Goal: Task Accomplishment & Management: Manage account settings

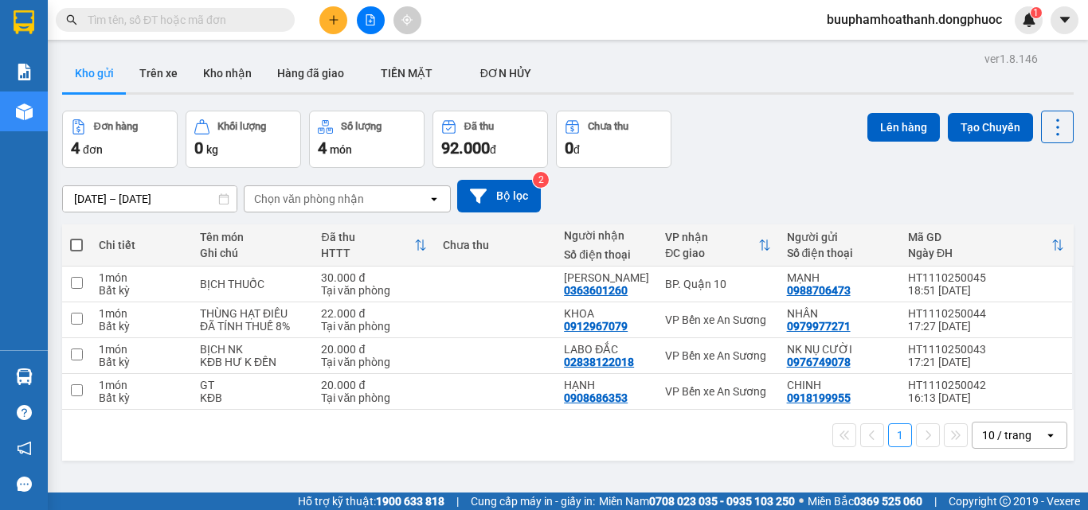
scroll to position [73, 0]
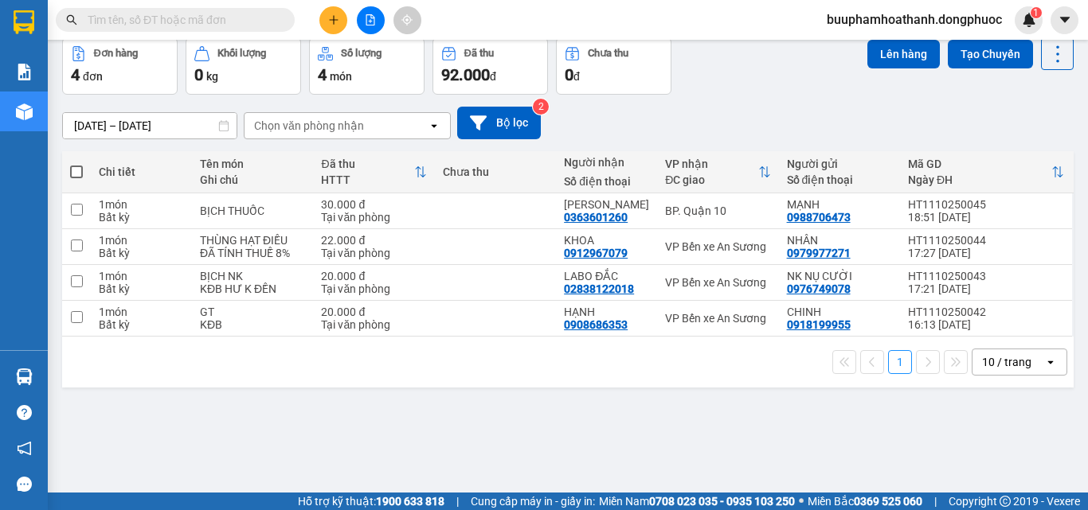
click at [462, 424] on div "ver 1.8.146 Kho gửi Trên xe Kho nhận Hàng đã giao TIỀN MẶT ĐƠN HỦY Đơn hàng 4…" at bounding box center [568, 230] width 1024 height 510
click at [397, 399] on div "ver 1.8.146 Kho gửi Trên xe Kho nhận Hàng đã giao TIỀN MẶT ĐƠN HỦY Đơn hàng 4…" at bounding box center [568, 230] width 1024 height 510
drag, startPoint x: 712, startPoint y: 245, endPoint x: 725, endPoint y: 291, distance: 48.1
click at [713, 245] on div "VP Bến xe An Sương" at bounding box center [717, 246] width 105 height 13
checkbox input "true"
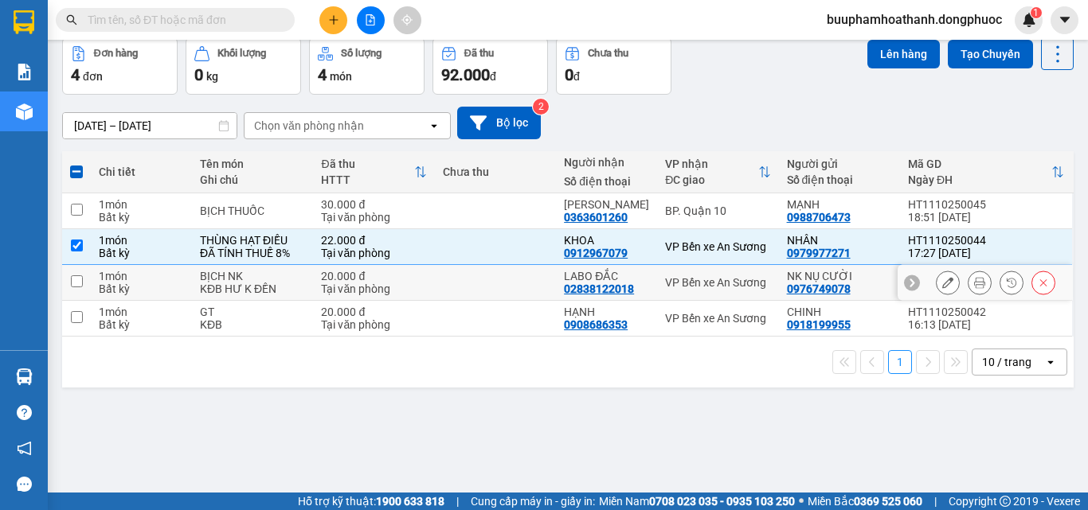
click at [733, 285] on div "VP Bến xe An Sương" at bounding box center [717, 282] width 105 height 13
checkbox input "true"
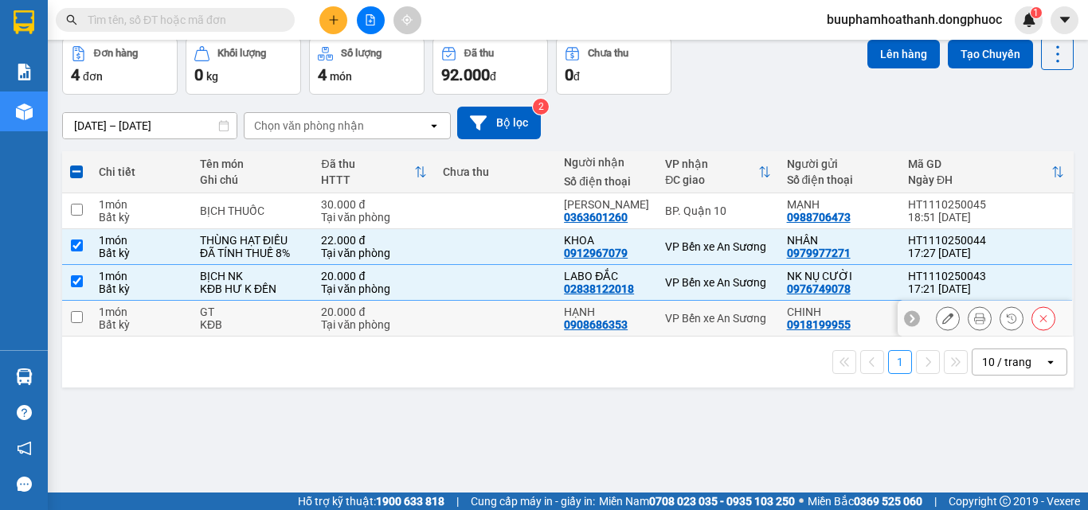
click at [736, 315] on div "VP Bến xe An Sương" at bounding box center [717, 318] width 105 height 13
checkbox input "true"
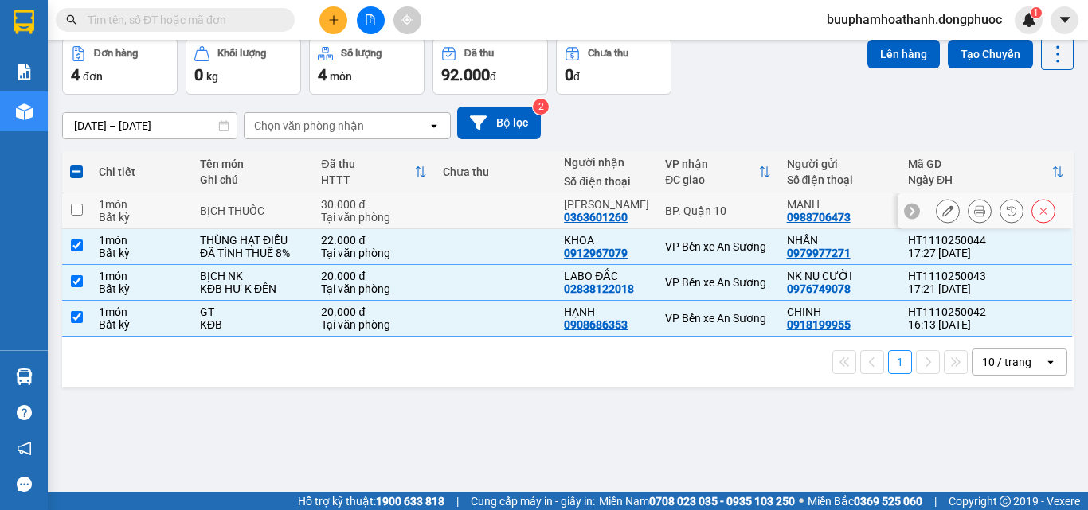
scroll to position [0, 0]
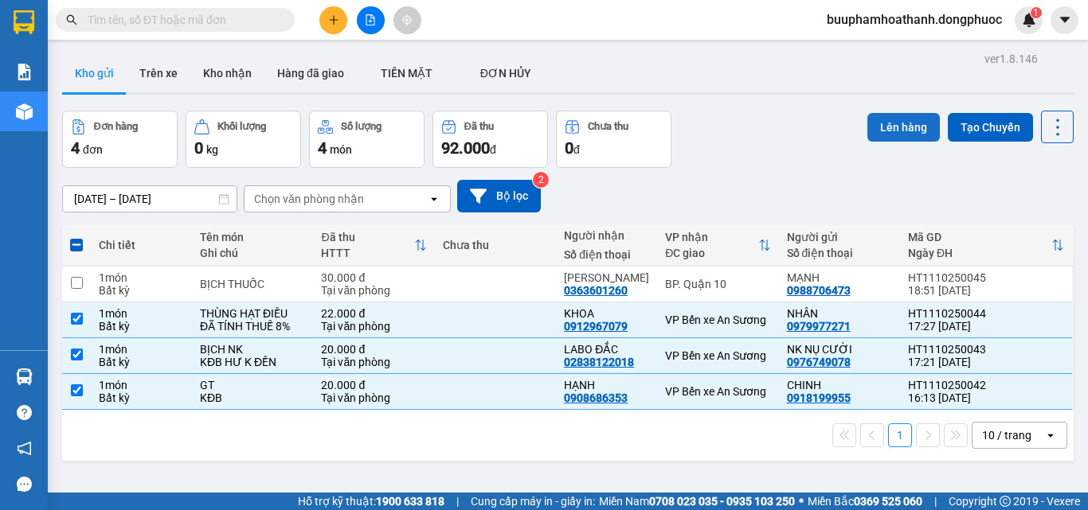
click at [891, 140] on button "Lên hàng" at bounding box center [903, 127] width 72 height 29
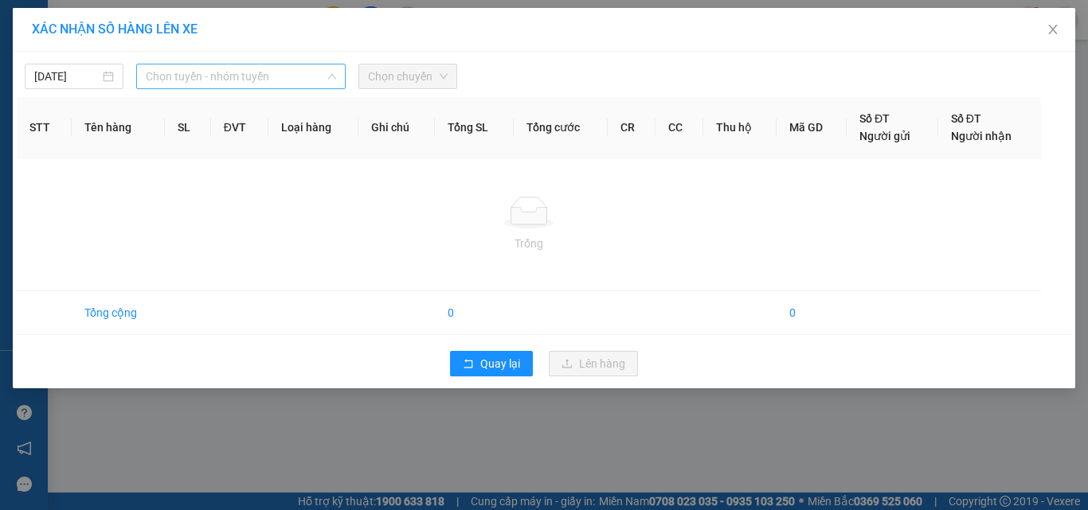
click at [235, 70] on span "Chọn tuyến - nhóm tuyến" at bounding box center [241, 76] width 190 height 24
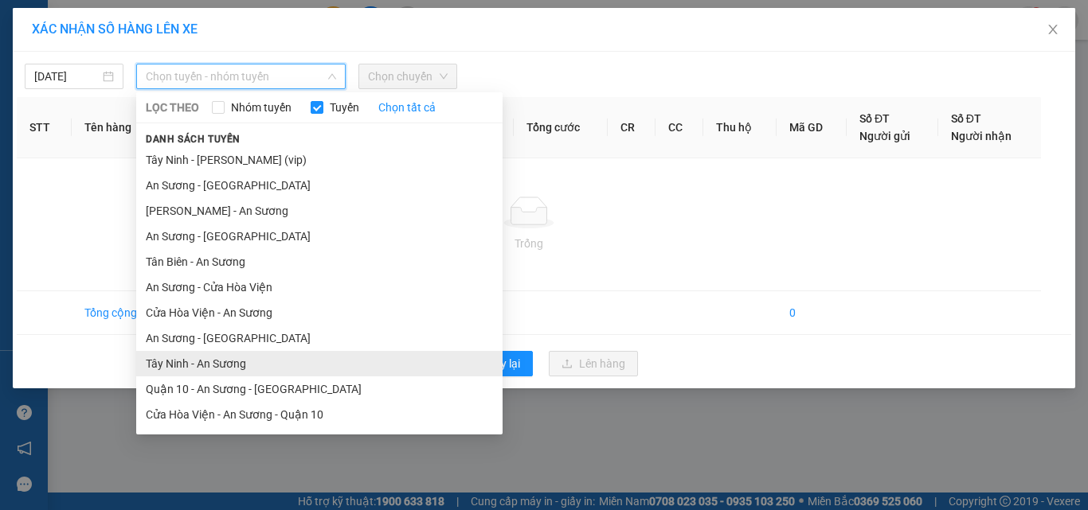
scroll to position [76, 0]
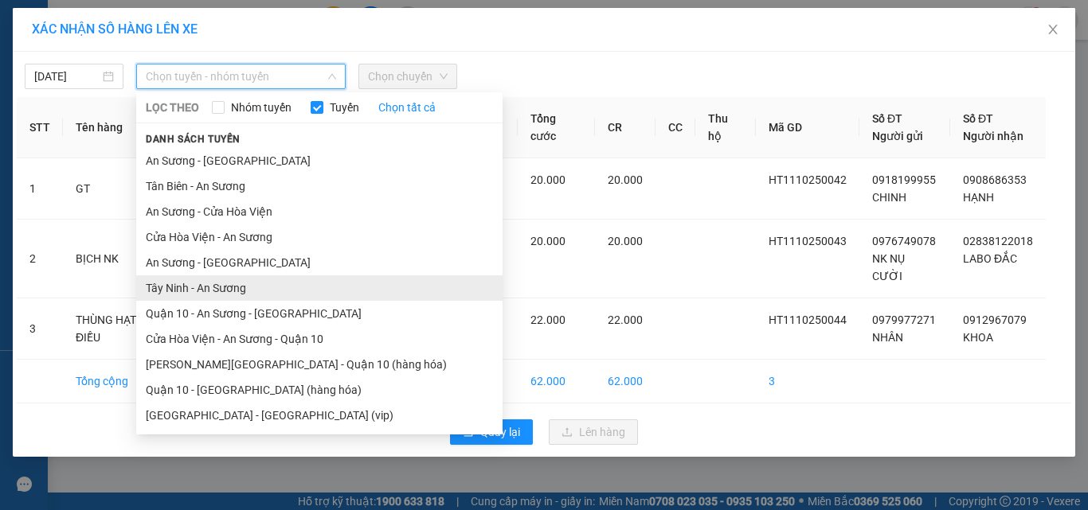
click at [260, 288] on li "Tây Ninh - An Sương" at bounding box center [319, 288] width 366 height 25
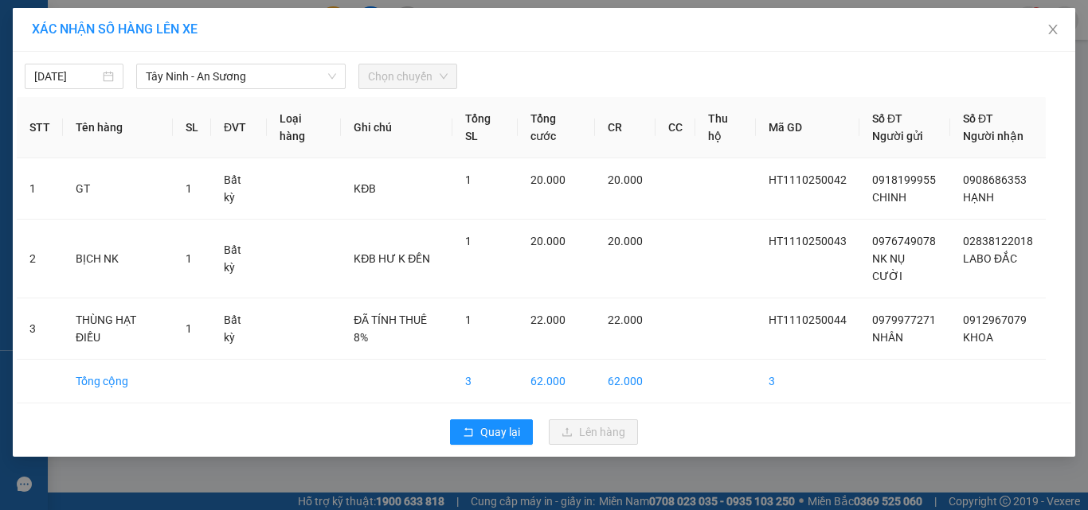
click at [264, 89] on div "[DATE] [GEOGRAPHIC_DATA] - An Sương LỌC THEO Nhóm tuyến Tuyến Chọn tất cả Danh …" at bounding box center [544, 254] width 1062 height 405
click at [362, 76] on div "Chọn chuyến" at bounding box center [407, 76] width 99 height 25
click at [377, 80] on span "Chọn chuyến" at bounding box center [408, 76] width 80 height 24
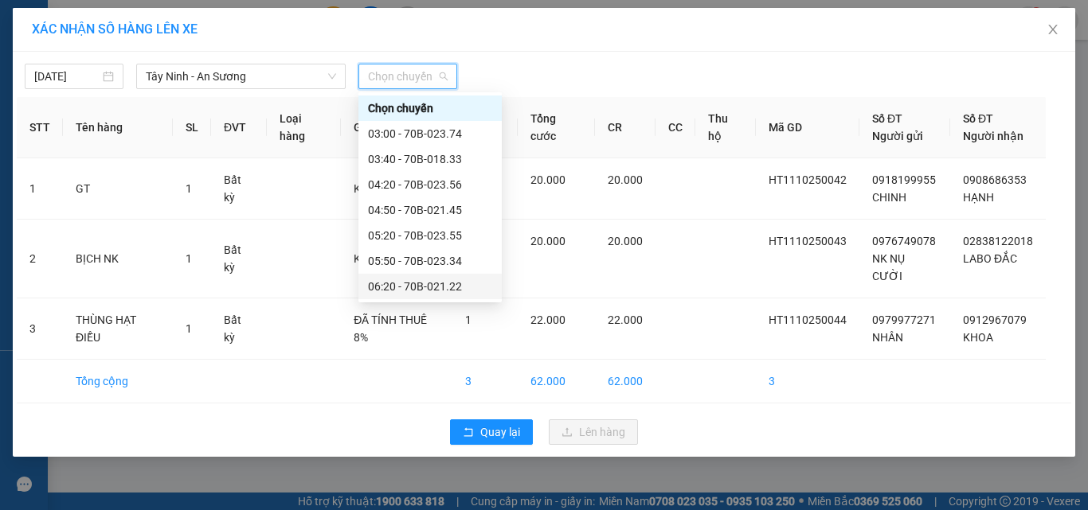
scroll to position [80, 0]
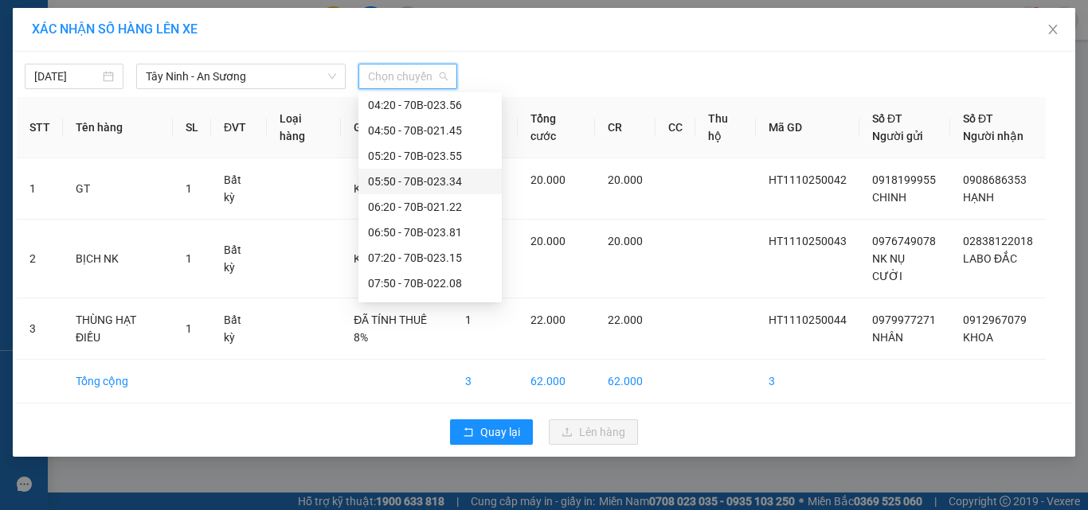
click at [399, 176] on div "05:50 - 70B-023.34" at bounding box center [430, 182] width 124 height 18
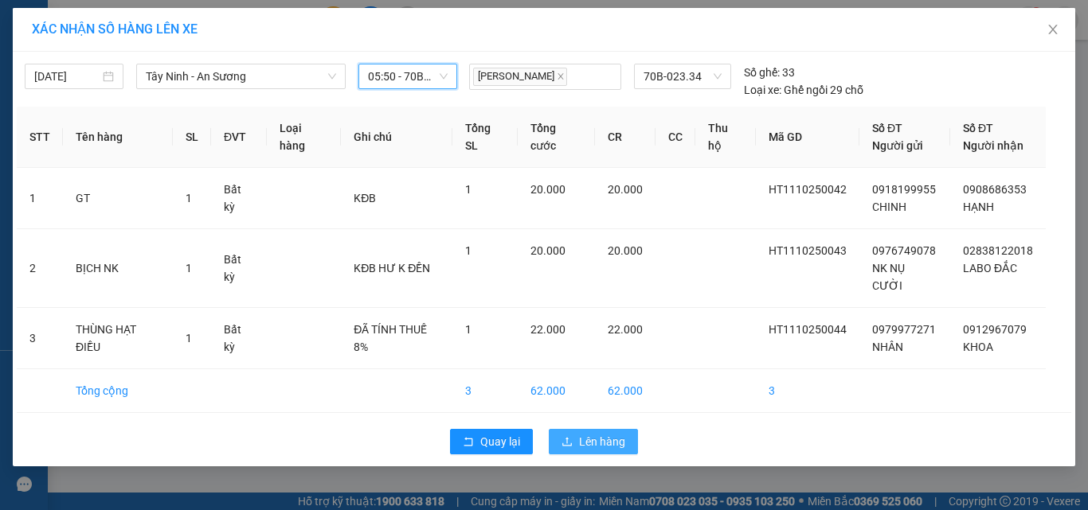
click at [588, 433] on span "Lên hàng" at bounding box center [602, 442] width 46 height 18
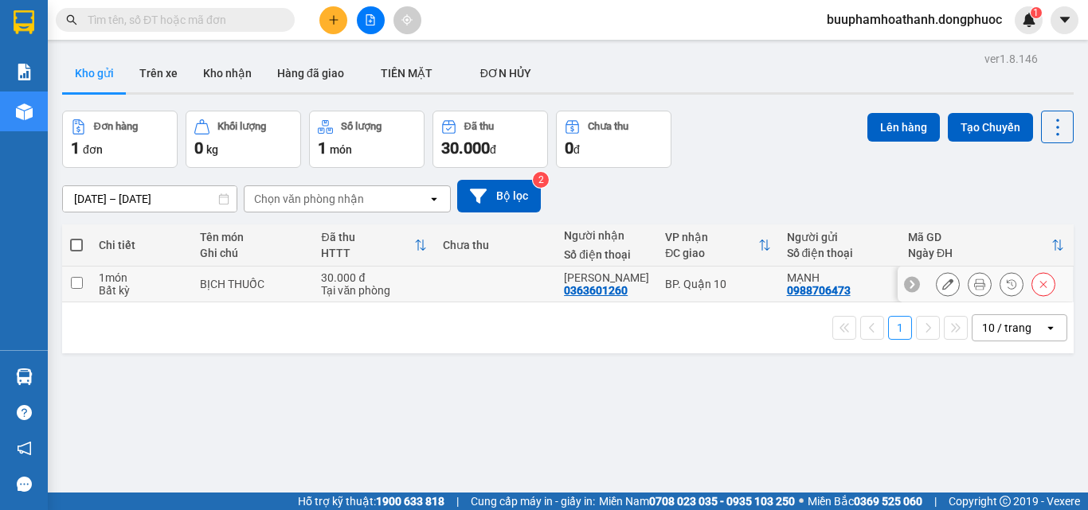
drag, startPoint x: 736, startPoint y: 282, endPoint x: 745, endPoint y: 281, distance: 9.6
click at [738, 282] on div "BP. Quận 10" at bounding box center [717, 284] width 105 height 13
checkbox input "true"
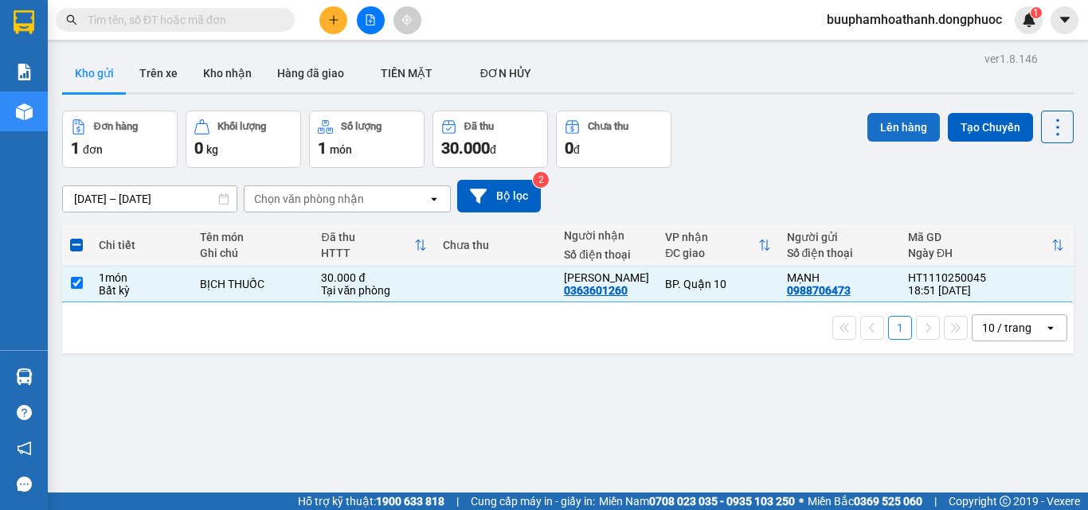
click at [891, 130] on button "Lên hàng" at bounding box center [903, 127] width 72 height 29
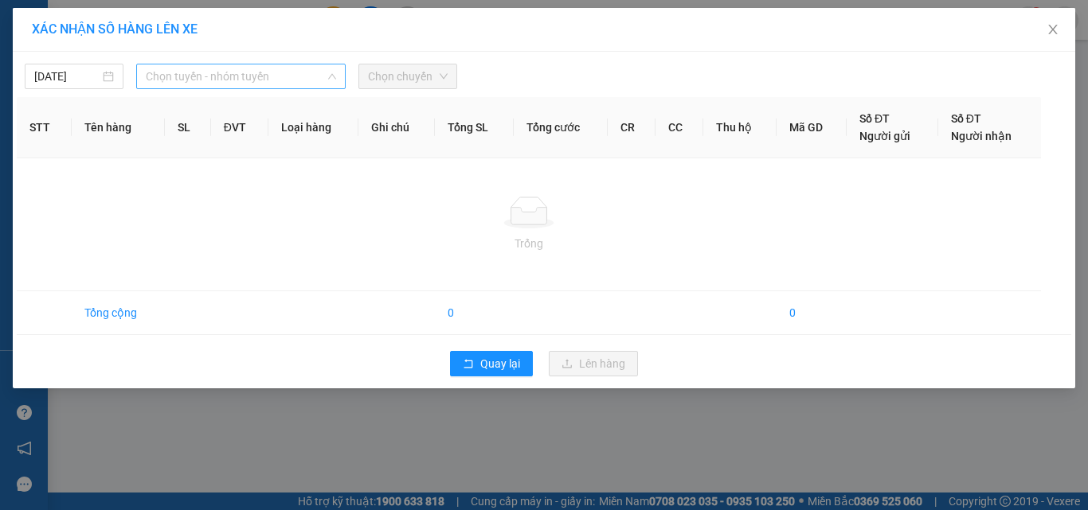
click at [252, 71] on span "Chọn tuyến - nhóm tuyến" at bounding box center [241, 76] width 190 height 24
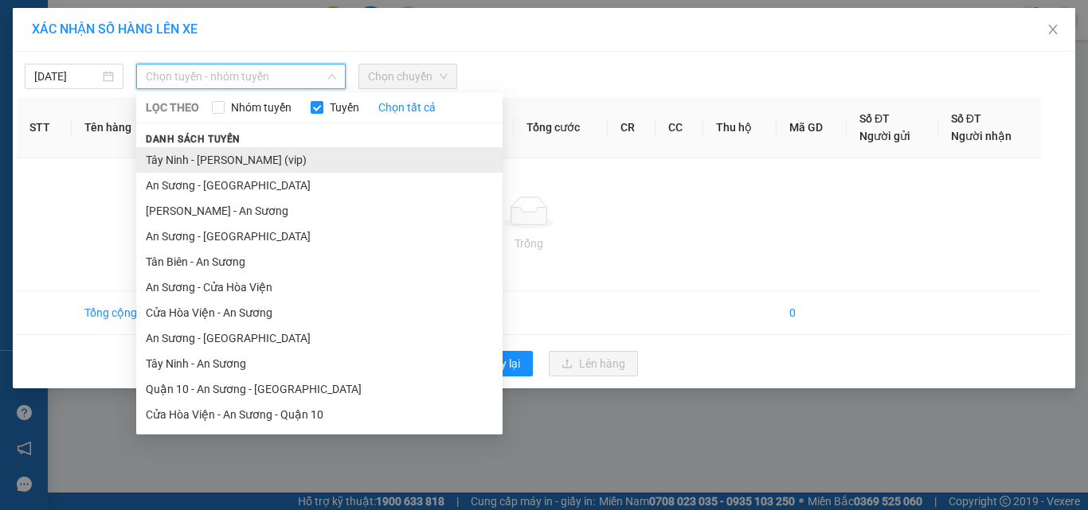
click at [265, 162] on li "Tây Ninh - [PERSON_NAME] (vip)" at bounding box center [319, 159] width 366 height 25
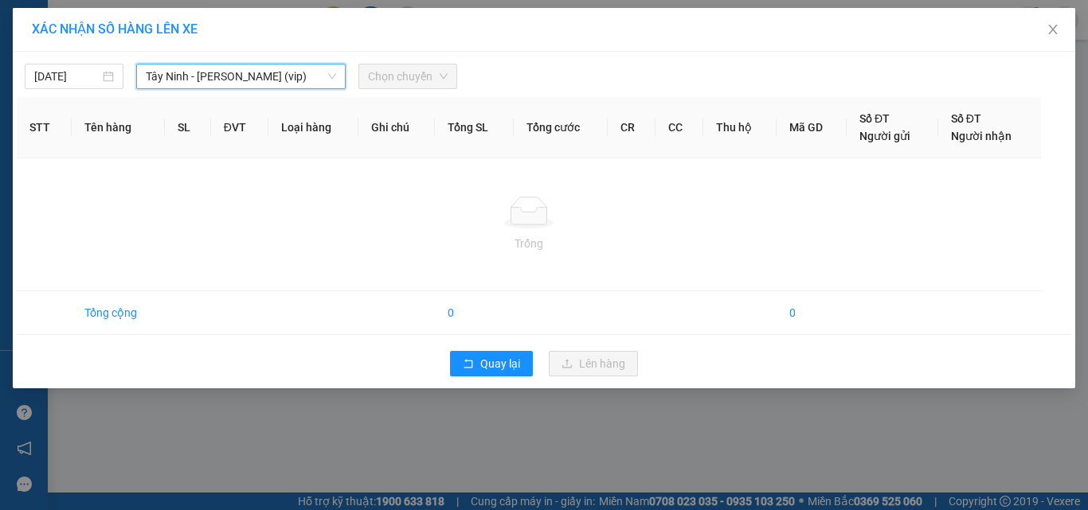
click at [412, 77] on span "Chọn chuyến" at bounding box center [408, 76] width 80 height 24
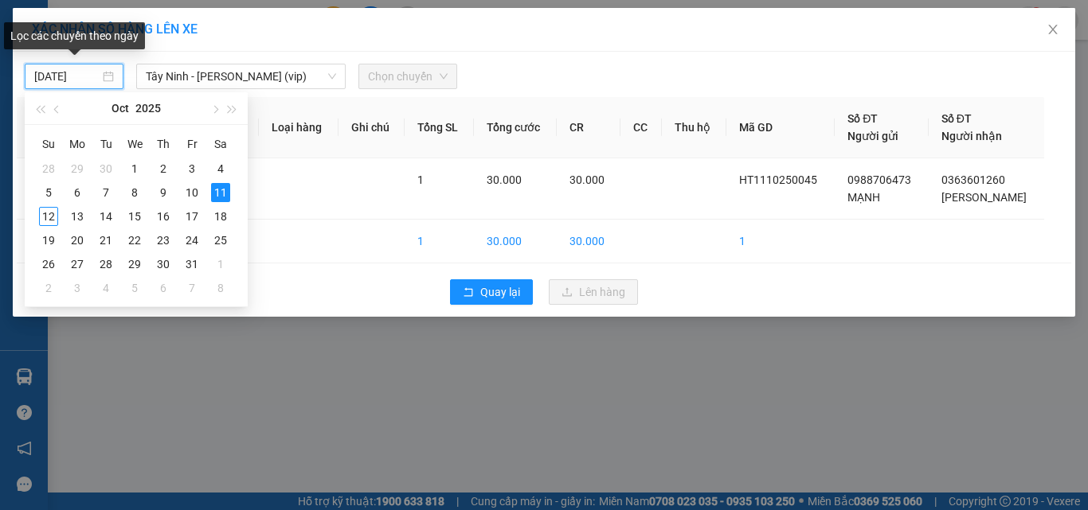
click at [56, 74] on input "[DATE]" at bounding box center [66, 77] width 65 height 18
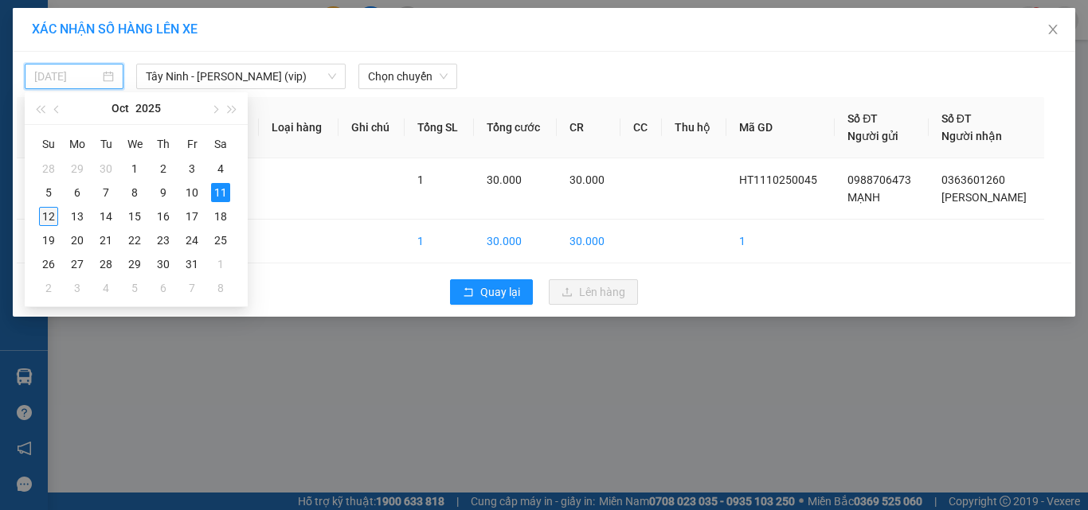
click at [42, 214] on div "12" at bounding box center [48, 216] width 19 height 19
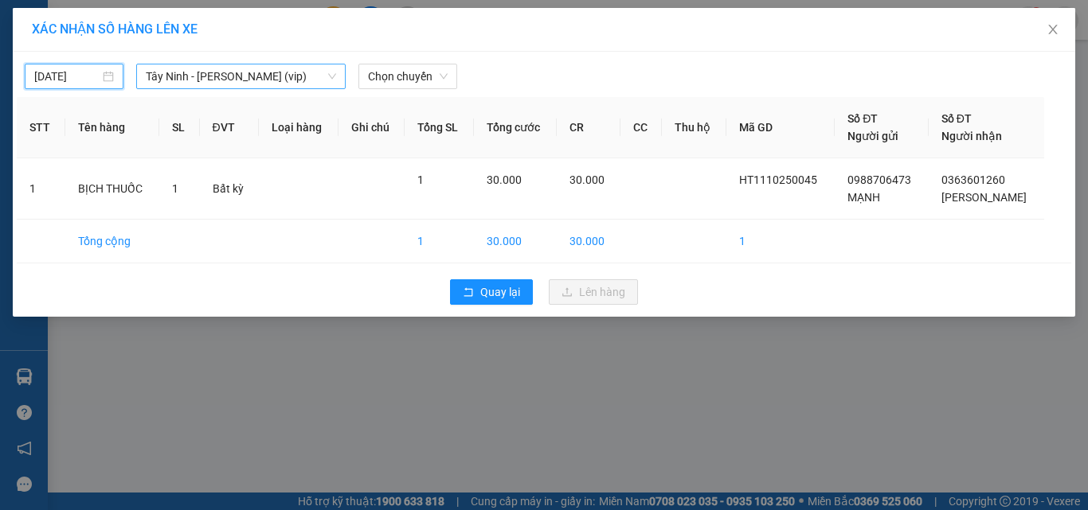
type input "[DATE]"
click at [275, 78] on span "Tây Ninh - [PERSON_NAME] (vip)" at bounding box center [241, 76] width 190 height 24
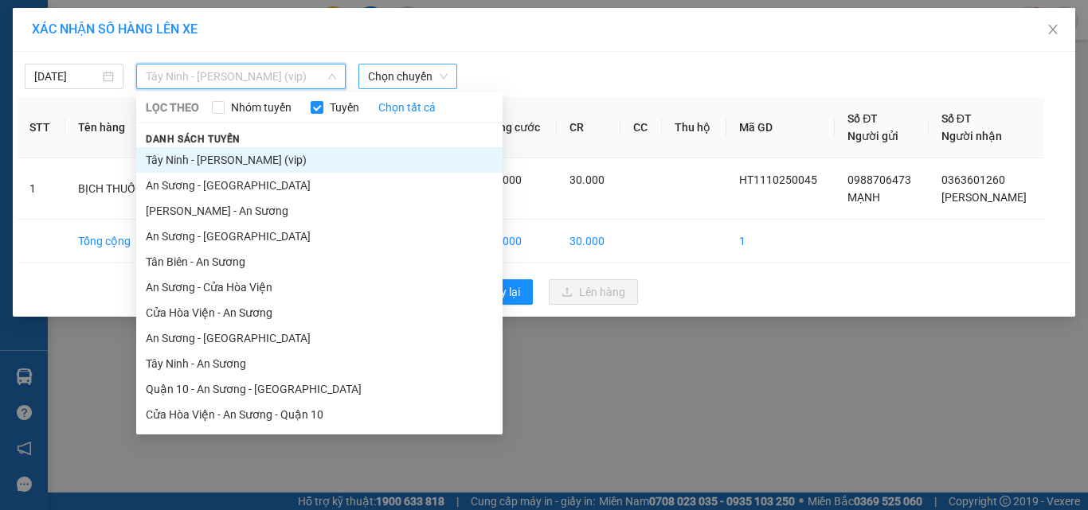
click at [380, 67] on span "Chọn chuyến" at bounding box center [408, 76] width 80 height 24
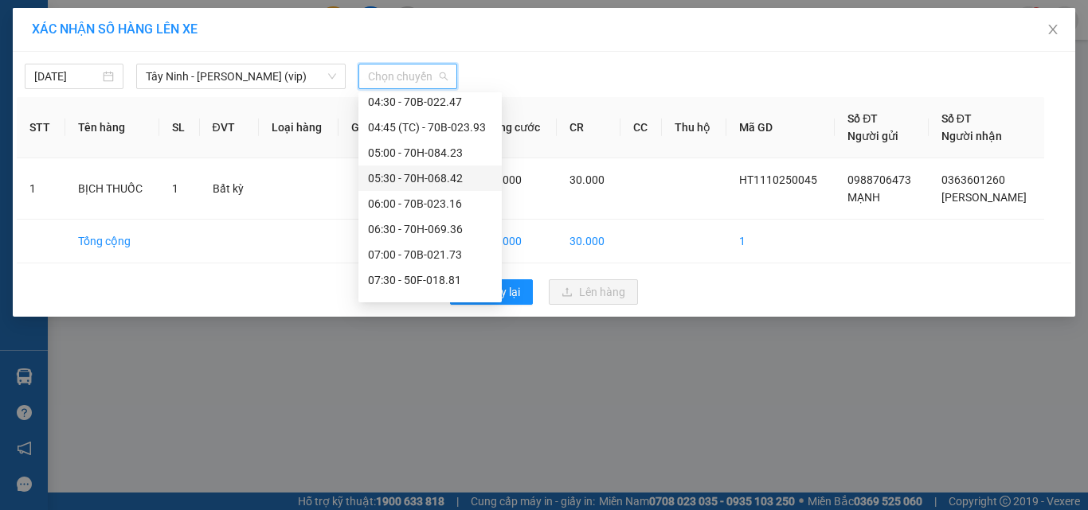
scroll to position [239, 0]
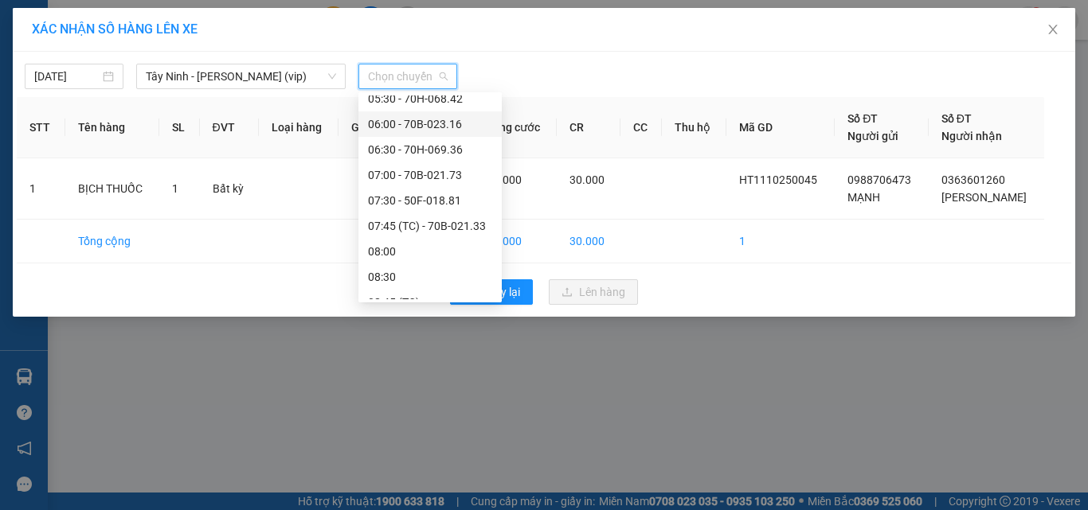
click at [450, 126] on div "06:00 - 70B-023.16" at bounding box center [430, 124] width 124 height 18
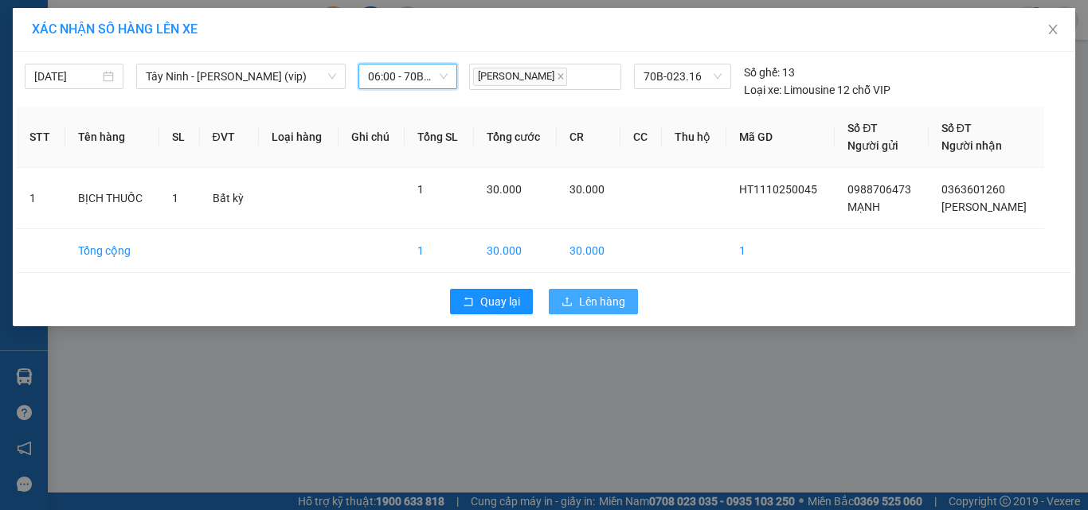
click at [577, 300] on button "Lên hàng" at bounding box center [593, 301] width 89 height 25
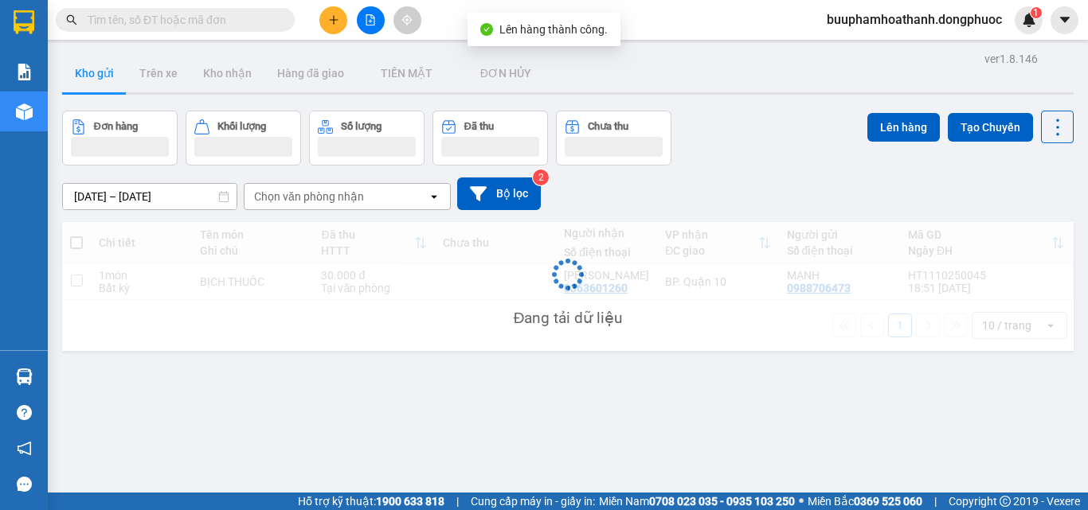
click at [367, 21] on icon "file-add" at bounding box center [370, 19] width 11 height 11
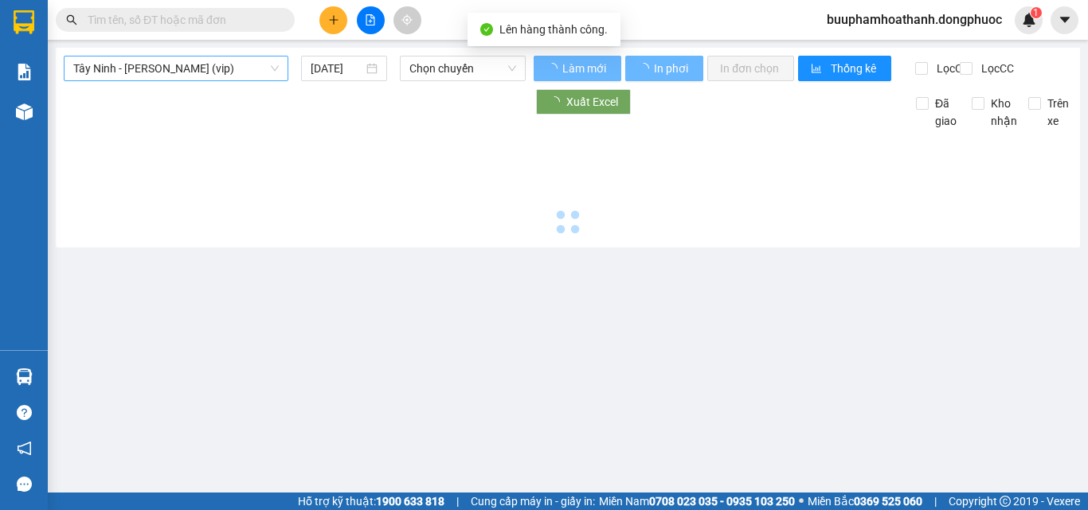
click at [244, 64] on span "Tây Ninh - [PERSON_NAME] (vip)" at bounding box center [175, 69] width 205 height 24
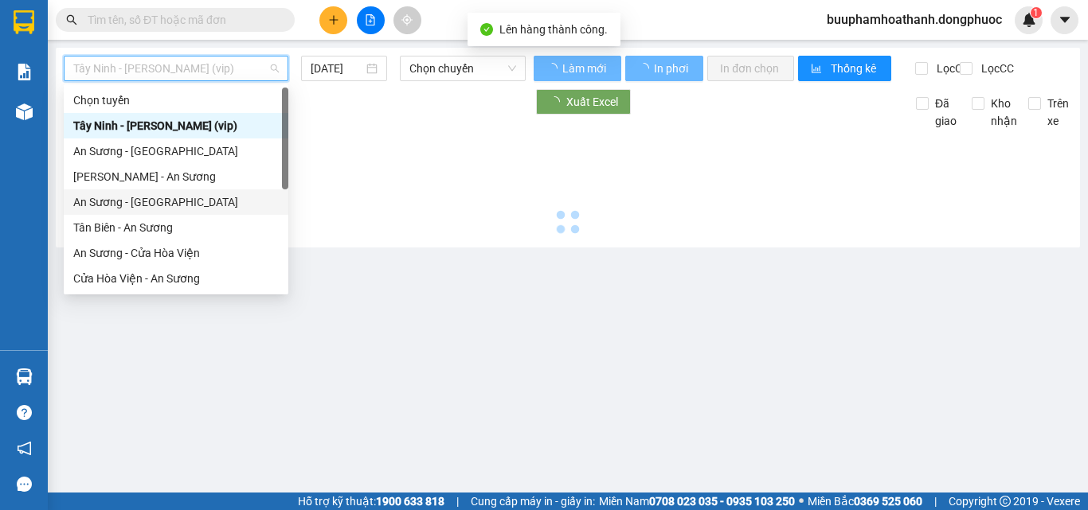
scroll to position [178, 0]
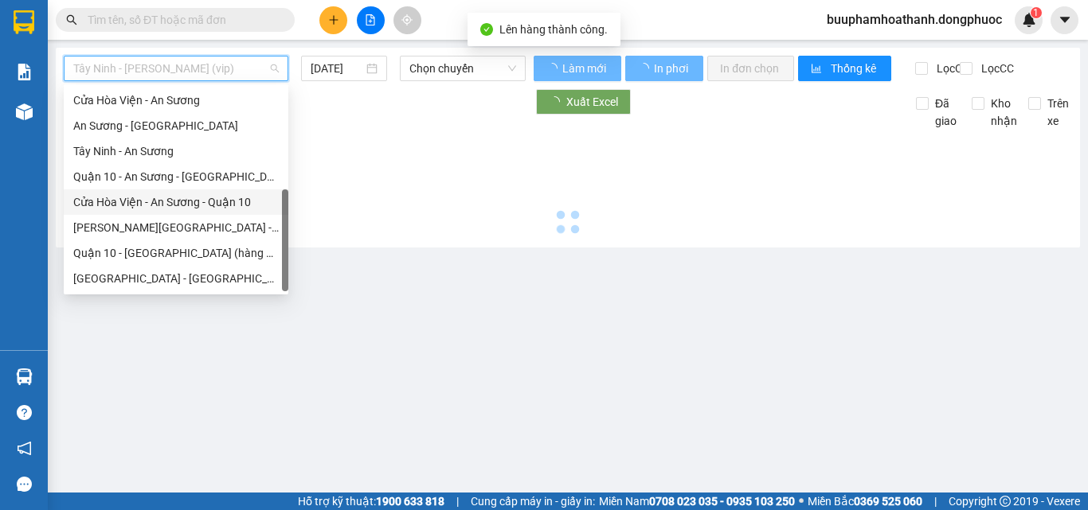
type input "[DATE]"
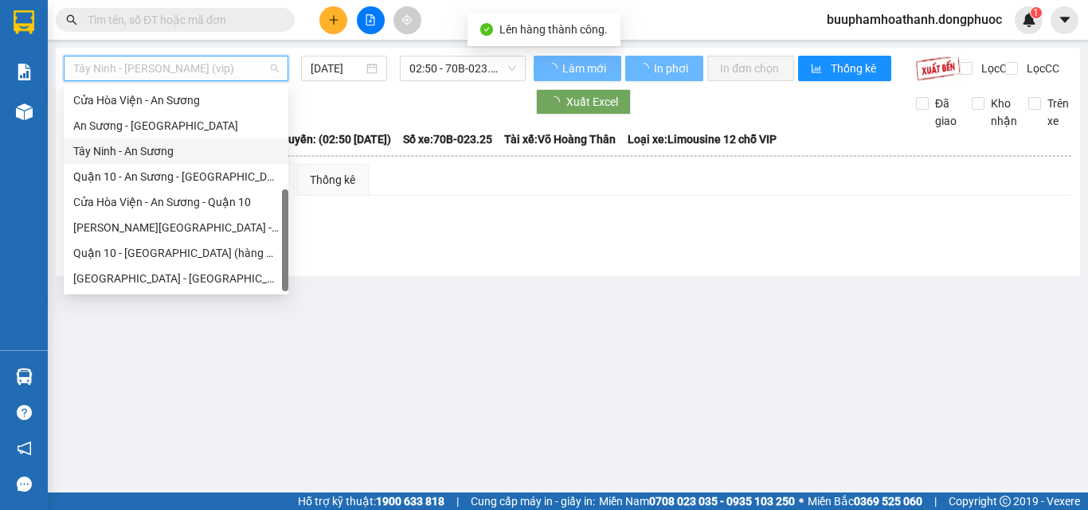
click at [174, 156] on div "Tây Ninh - An Sương" at bounding box center [175, 152] width 205 height 18
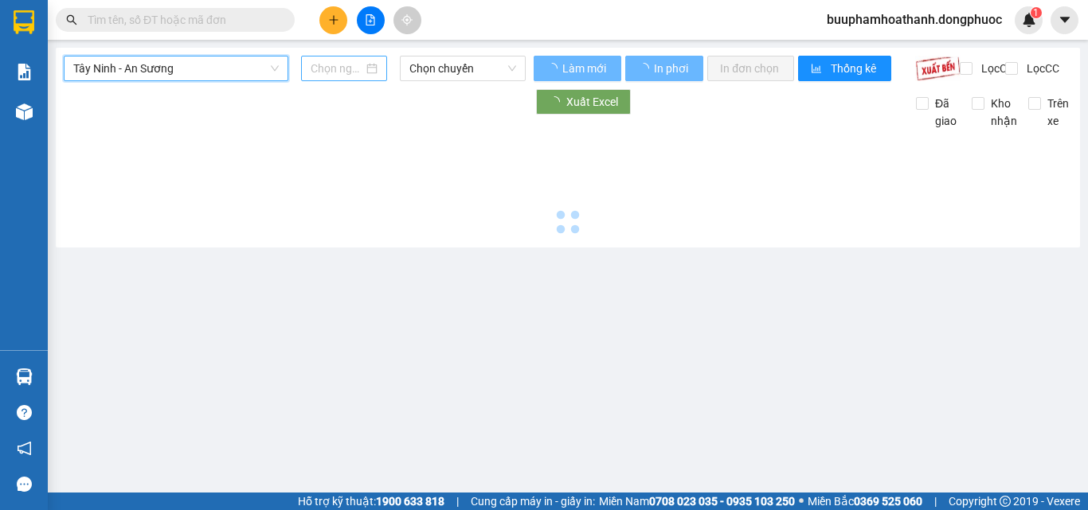
click at [346, 64] on input at bounding box center [337, 69] width 53 height 18
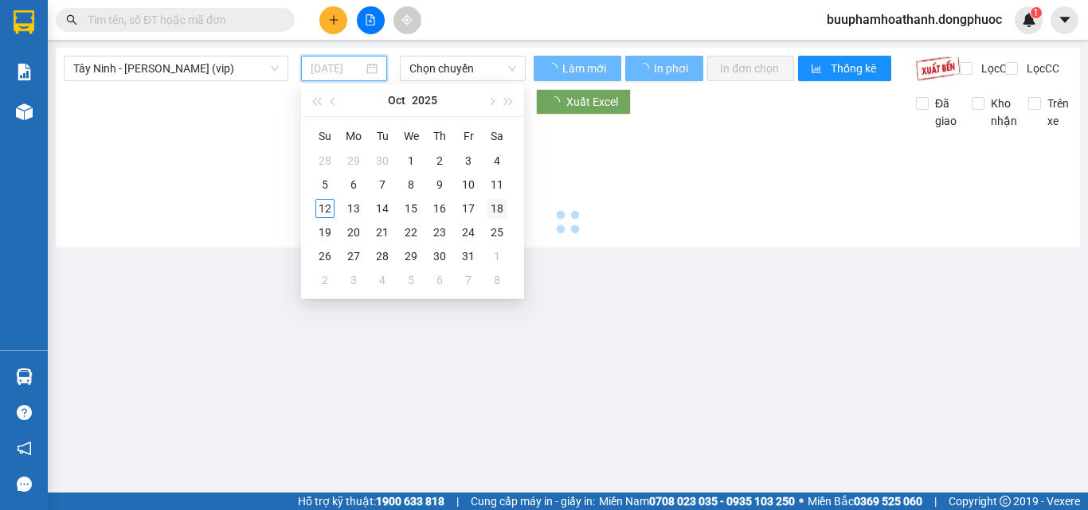
type input "[DATE]"
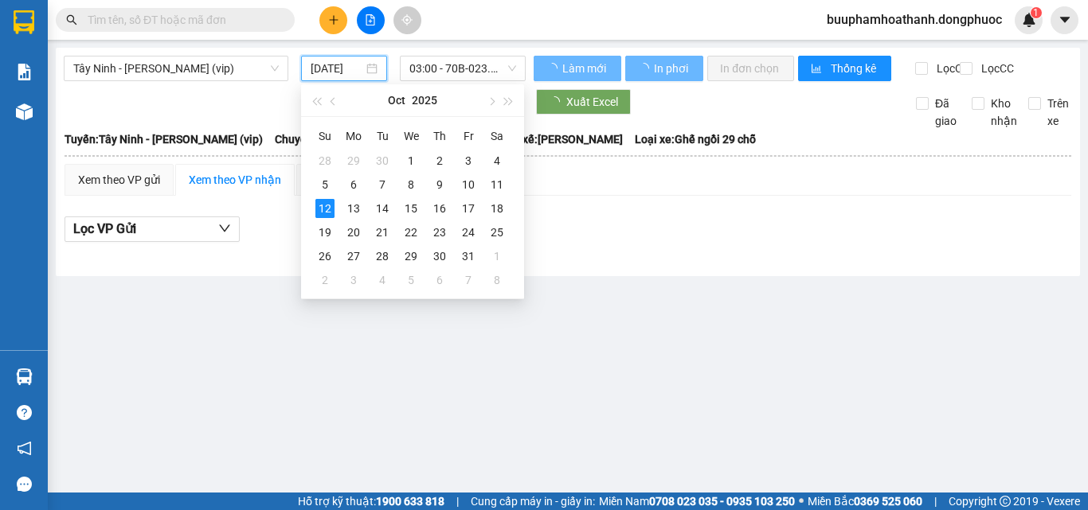
click at [642, 225] on div "Lọc VP Gửi" at bounding box center [567, 234] width 1007 height 51
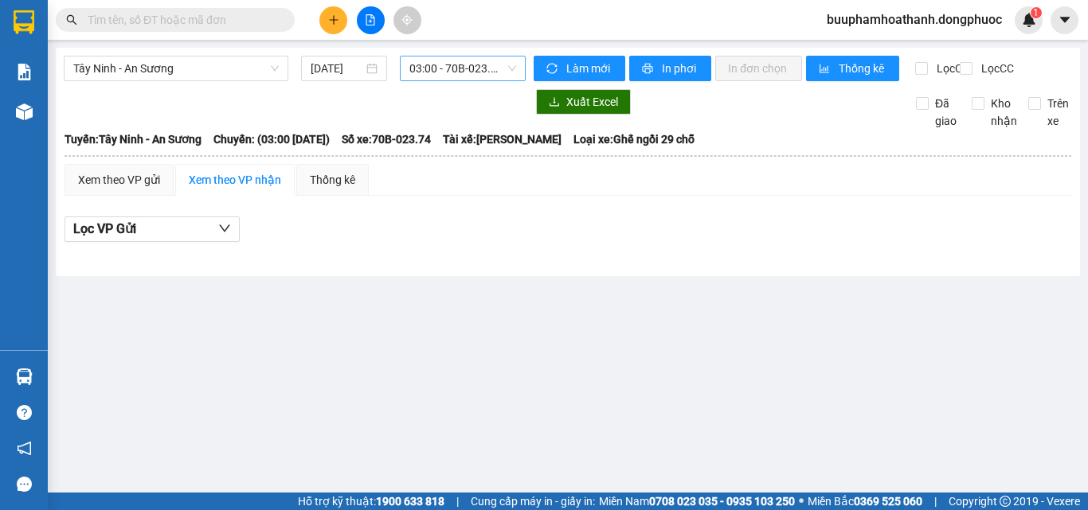
click at [473, 71] on span "03:00 - 70B-023.74" at bounding box center [462, 69] width 107 height 24
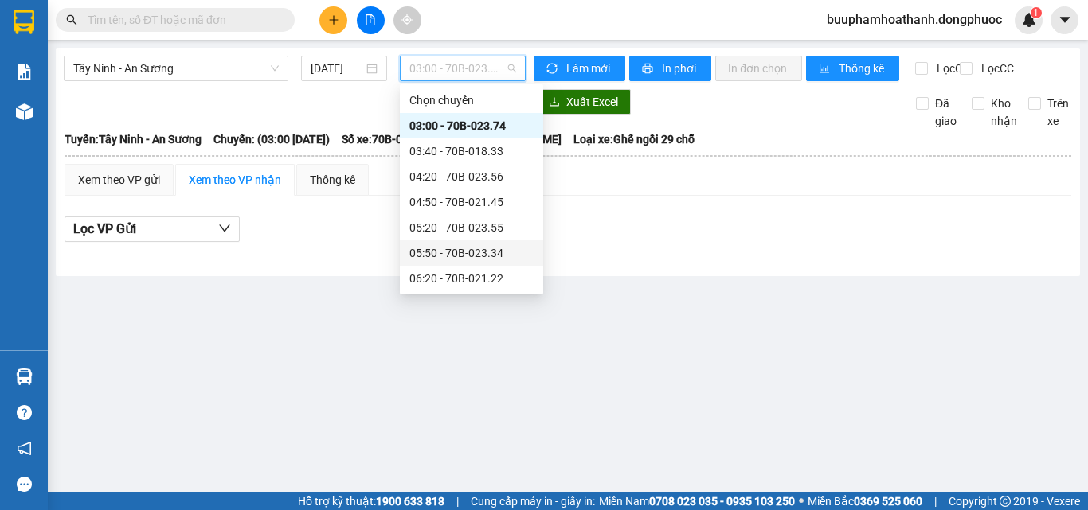
click at [459, 248] on div "05:50 - 70B-023.34" at bounding box center [471, 253] width 124 height 18
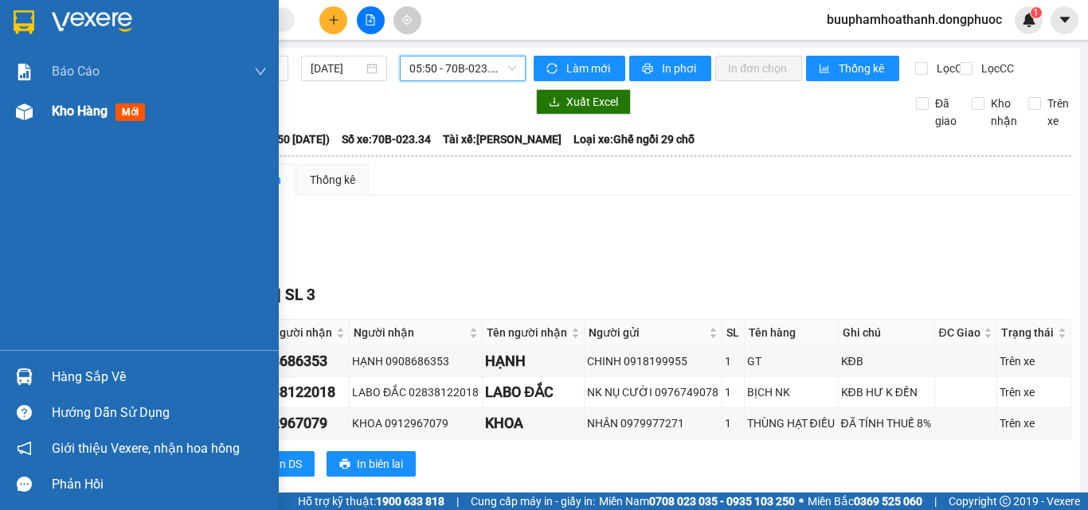
click at [35, 111] on div at bounding box center [24, 112] width 28 height 28
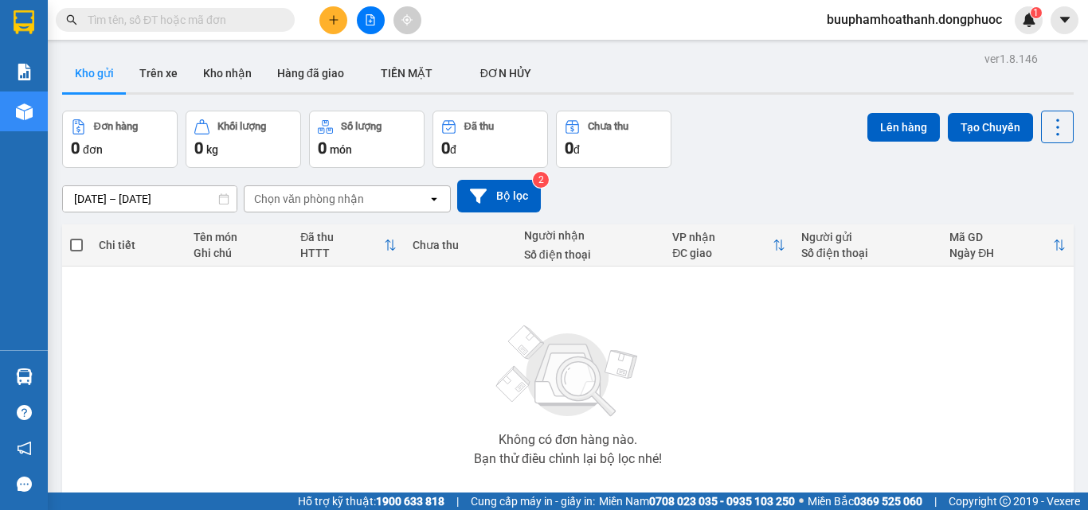
click at [517, 445] on div "Không có đơn hàng nào." at bounding box center [567, 440] width 139 height 13
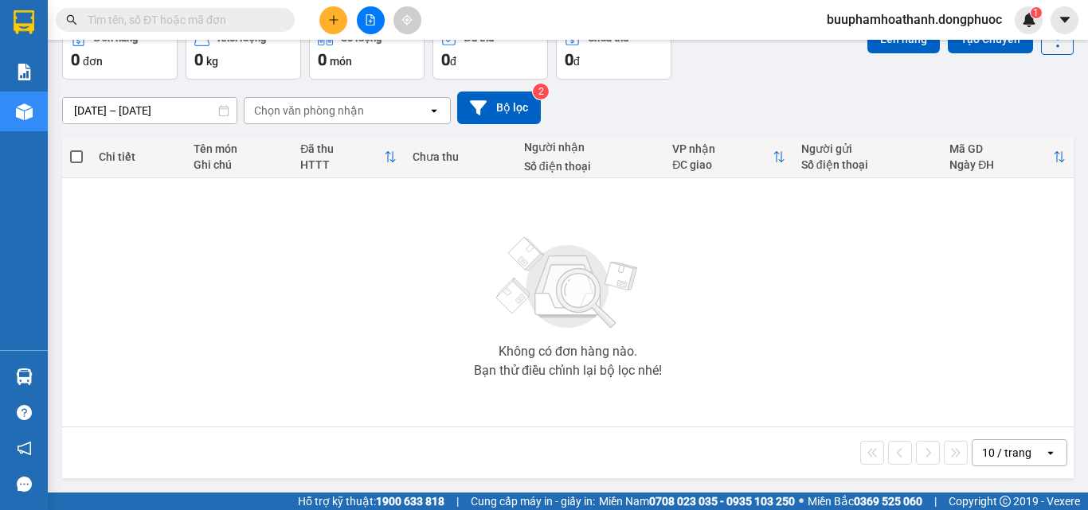
click at [487, 466] on div "10 / trang open" at bounding box center [567, 453] width 999 height 27
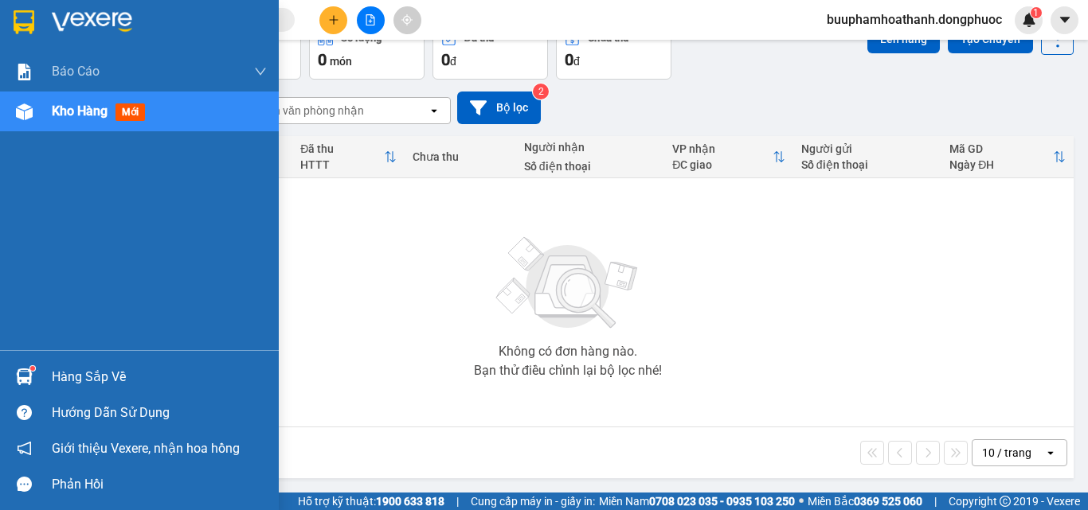
click at [85, 389] on div "Hàng sắp về" at bounding box center [159, 377] width 215 height 24
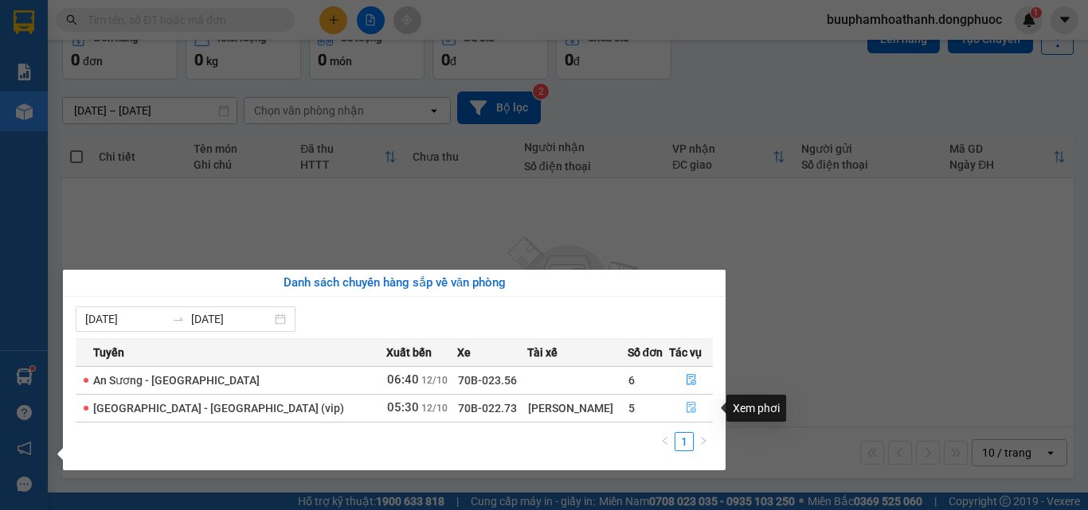
click at [670, 405] on button "button" at bounding box center [691, 408] width 42 height 25
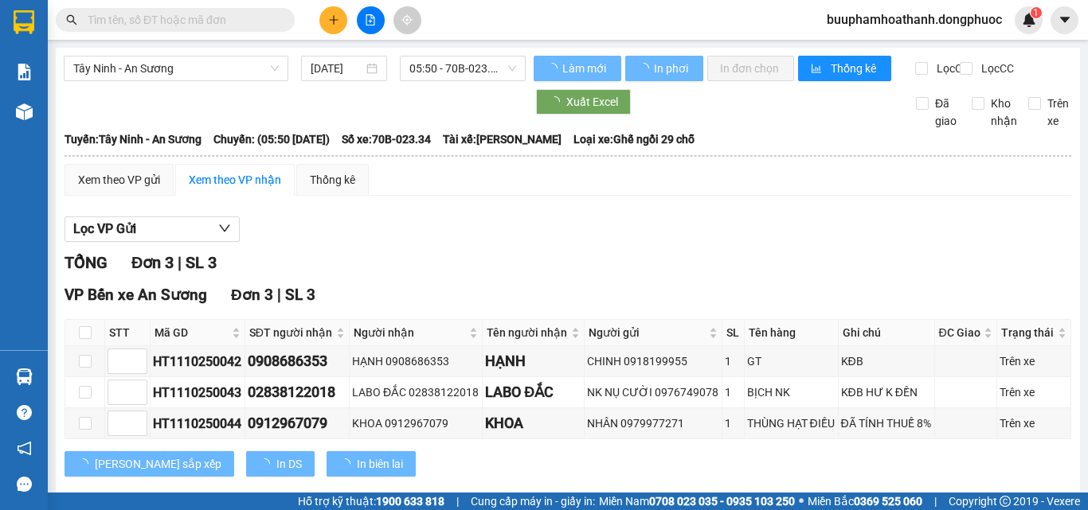
click at [758, 274] on div "TỔNG Đơn 3 | SL 3" at bounding box center [567, 263] width 1007 height 25
click at [635, 270] on div "TỔNG Đơn 3 | SL 3" at bounding box center [567, 263] width 1007 height 25
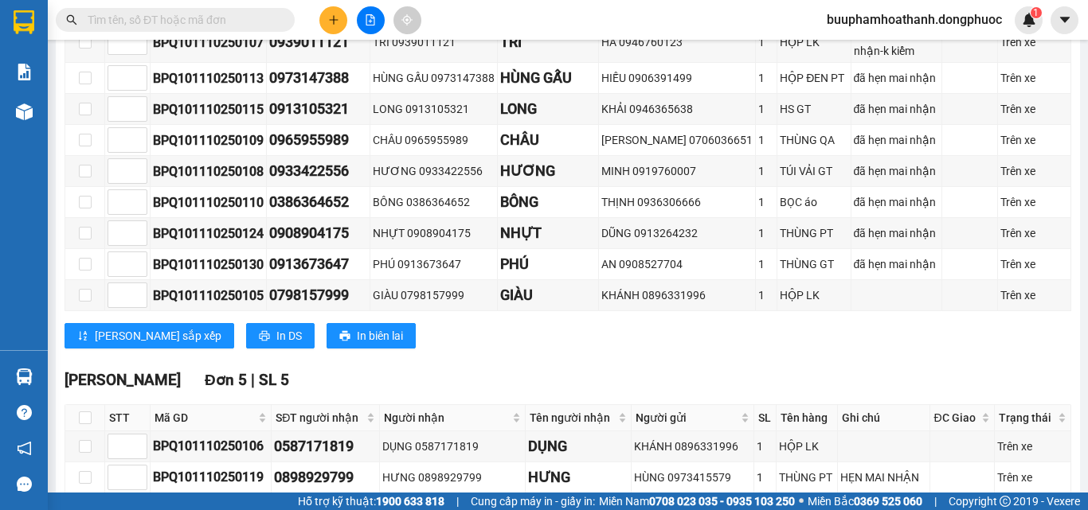
scroll to position [1115, 0]
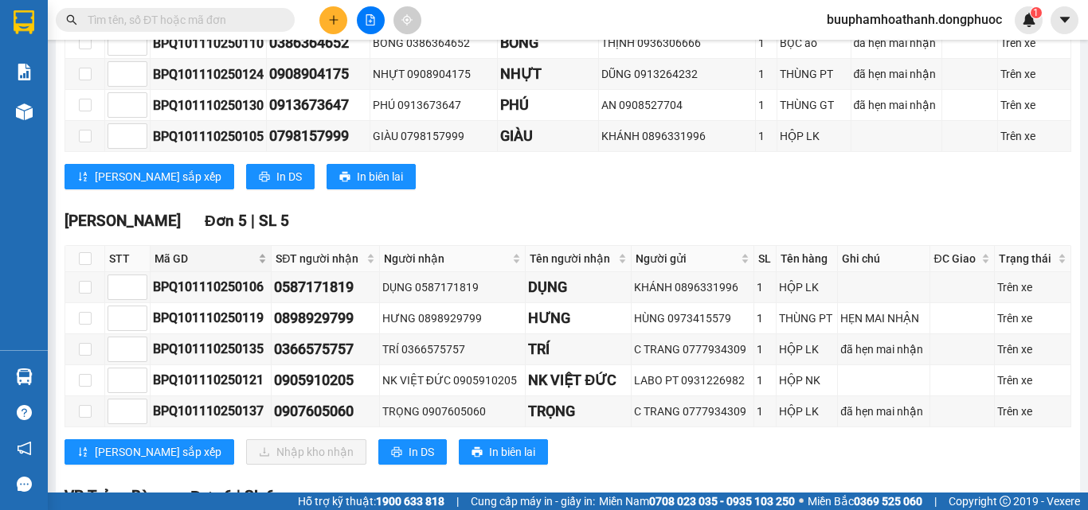
click at [174, 268] on span "Mã GD" at bounding box center [204, 259] width 100 height 18
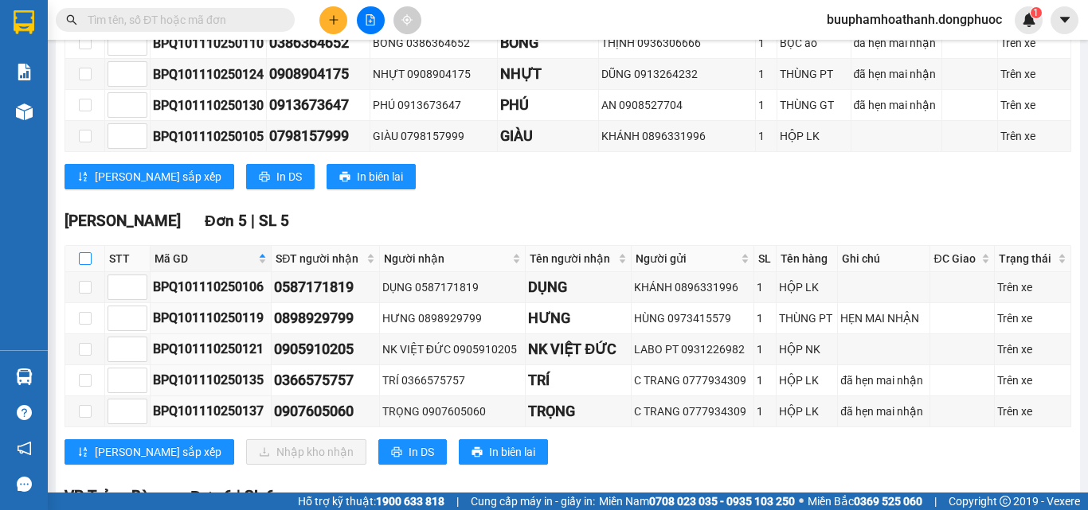
click at [89, 259] on input "checkbox" at bounding box center [85, 258] width 13 height 13
checkbox input "true"
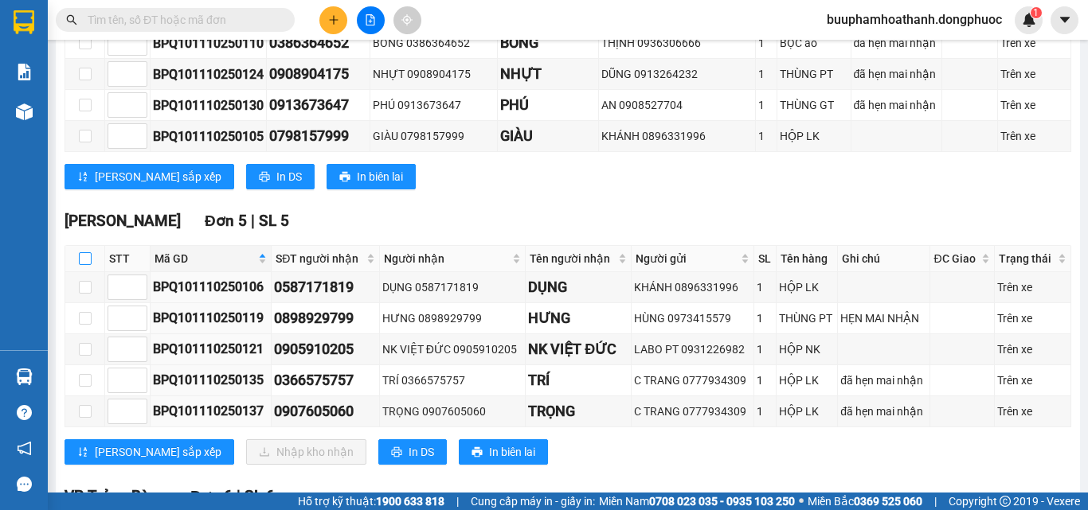
checkbox input "true"
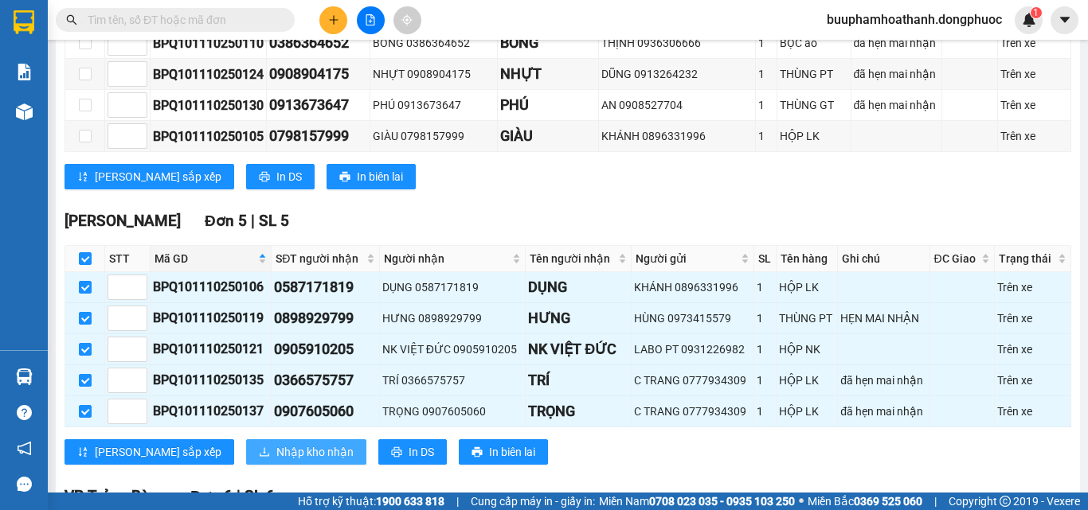
click at [276, 460] on span "Nhập kho nhận" at bounding box center [314, 453] width 77 height 18
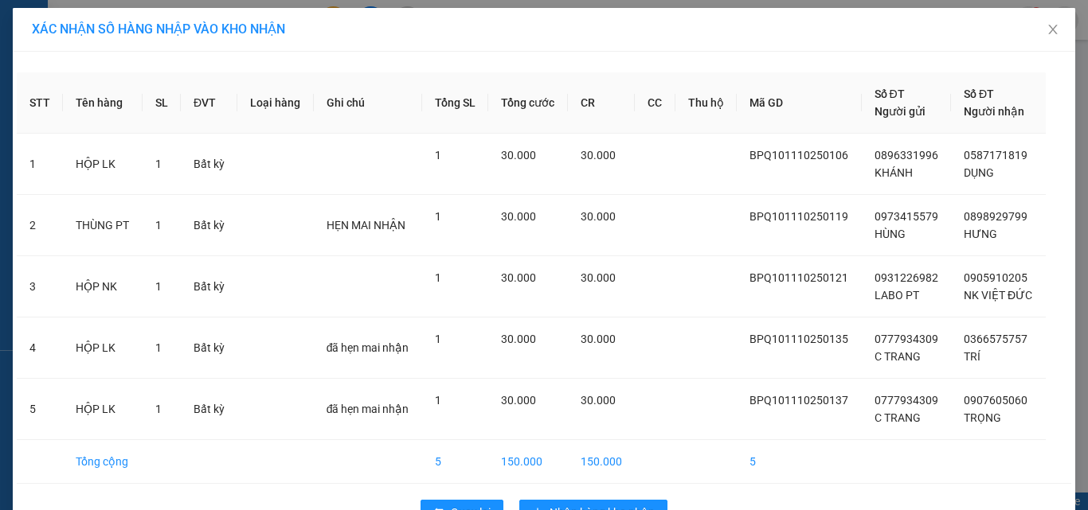
scroll to position [46, 0]
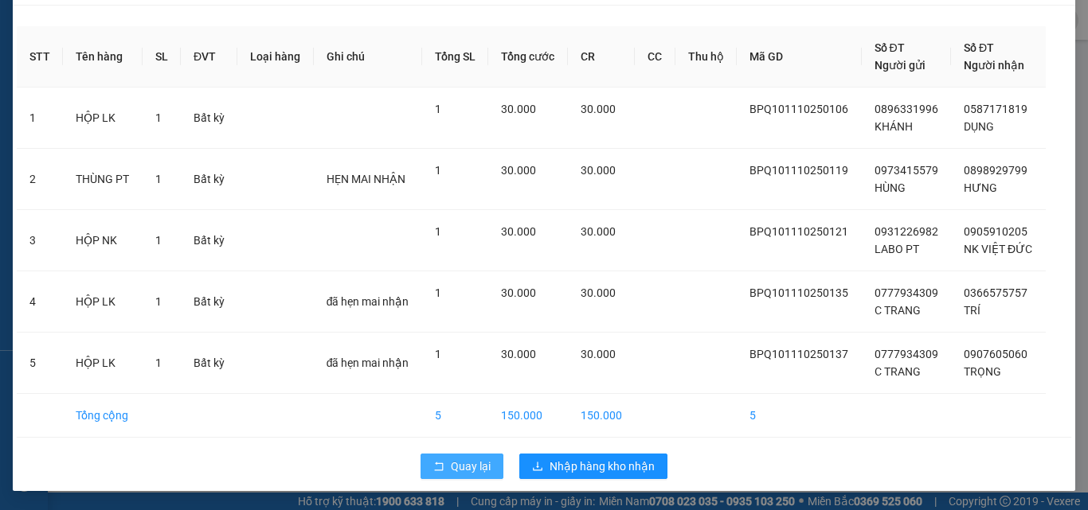
click at [451, 465] on span "Quay lại" at bounding box center [471, 467] width 40 height 18
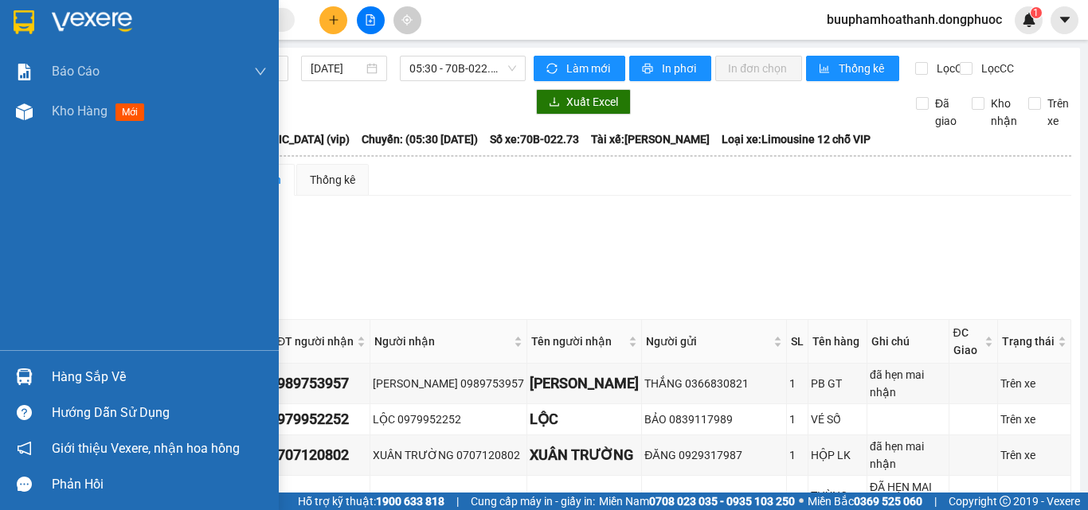
click at [64, 382] on div "Hàng sắp về" at bounding box center [159, 377] width 215 height 24
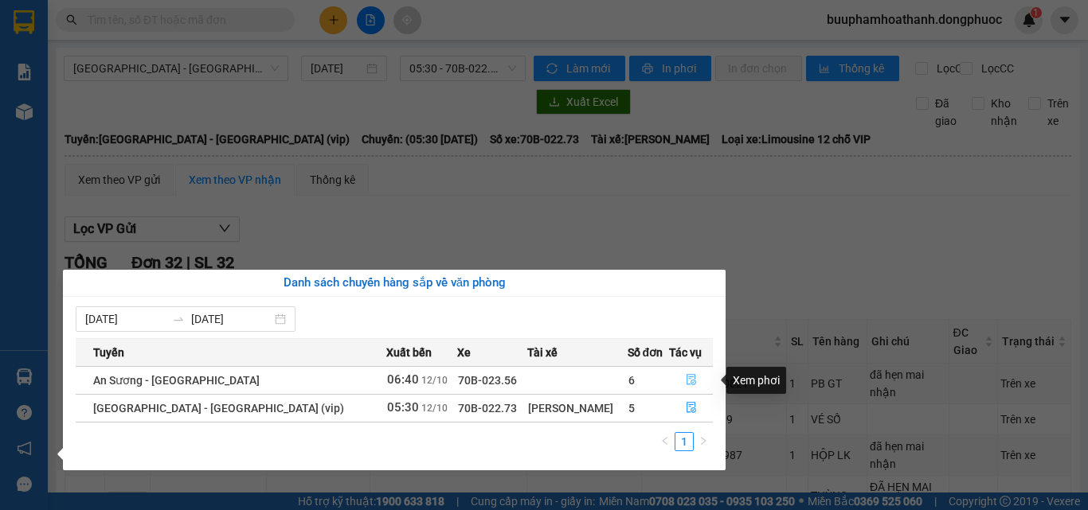
click at [678, 381] on button "button" at bounding box center [691, 380] width 42 height 25
click at [843, 304] on div "VP Gò Dầu Đơn 8 | SL 8" at bounding box center [567, 295] width 1007 height 24
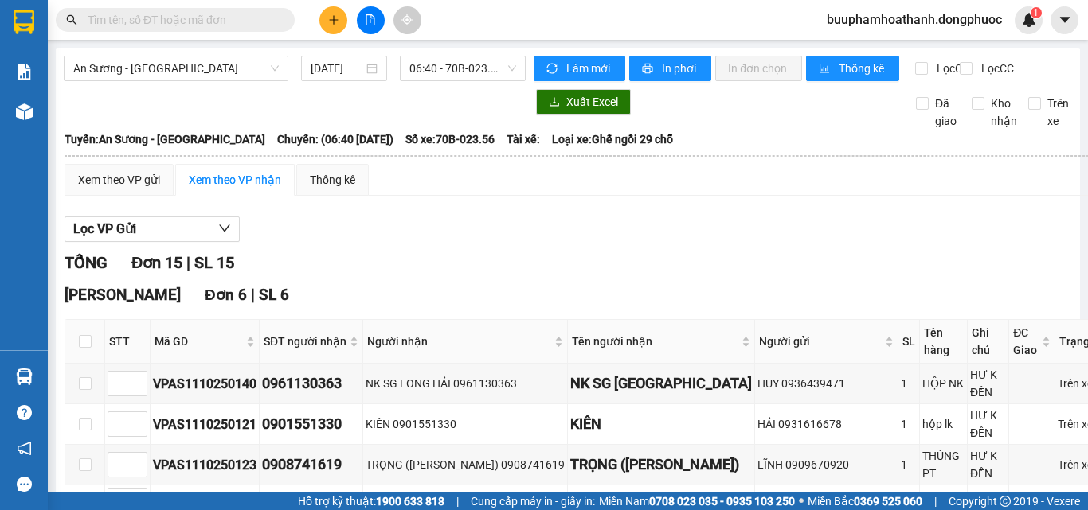
scroll to position [239, 0]
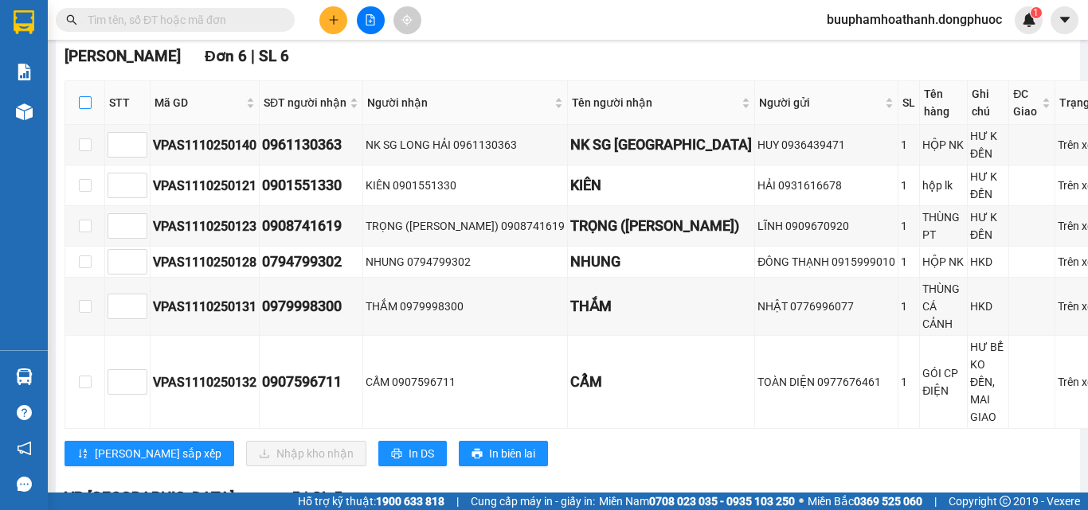
click at [80, 109] on input "checkbox" at bounding box center [85, 102] width 13 height 13
checkbox input "true"
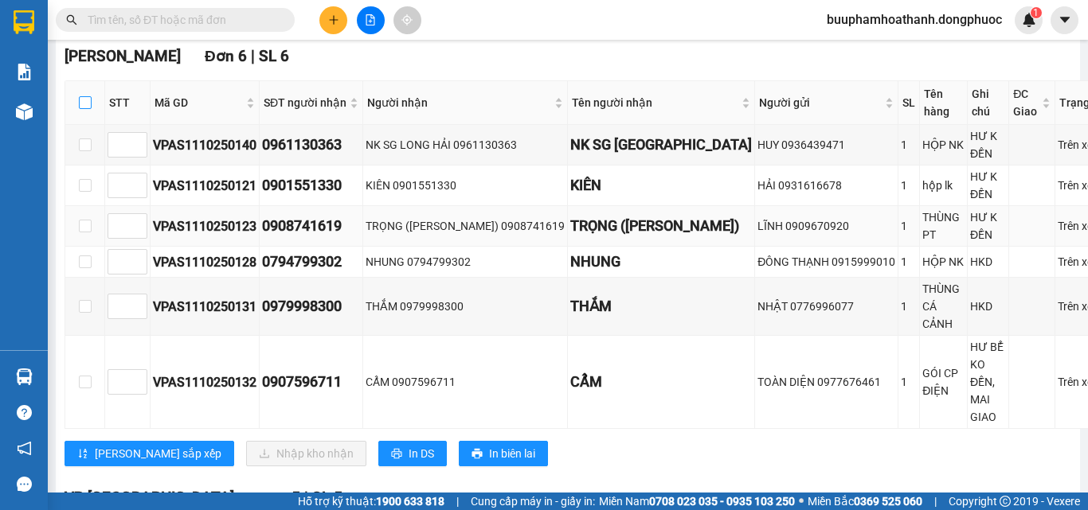
checkbox input "true"
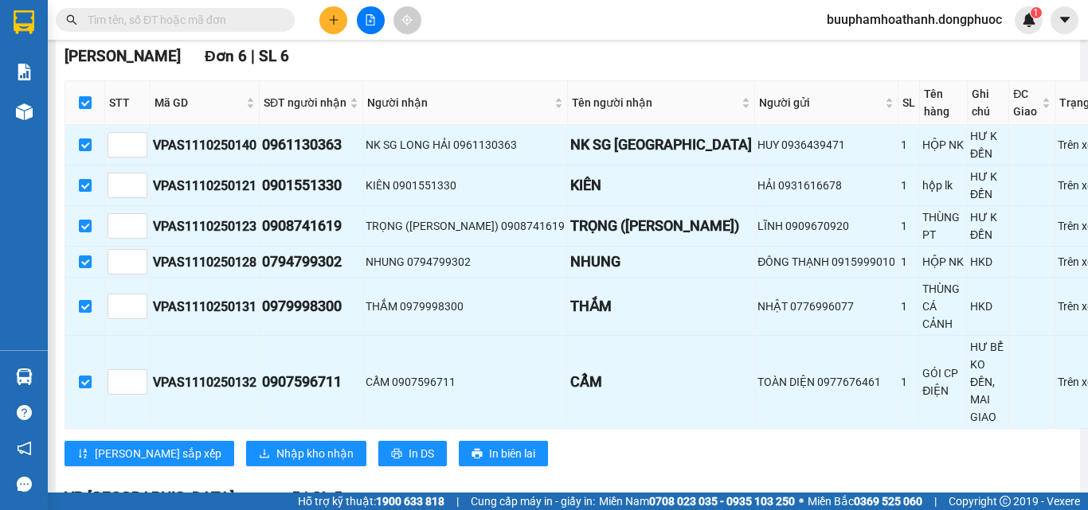
scroll to position [319, 0]
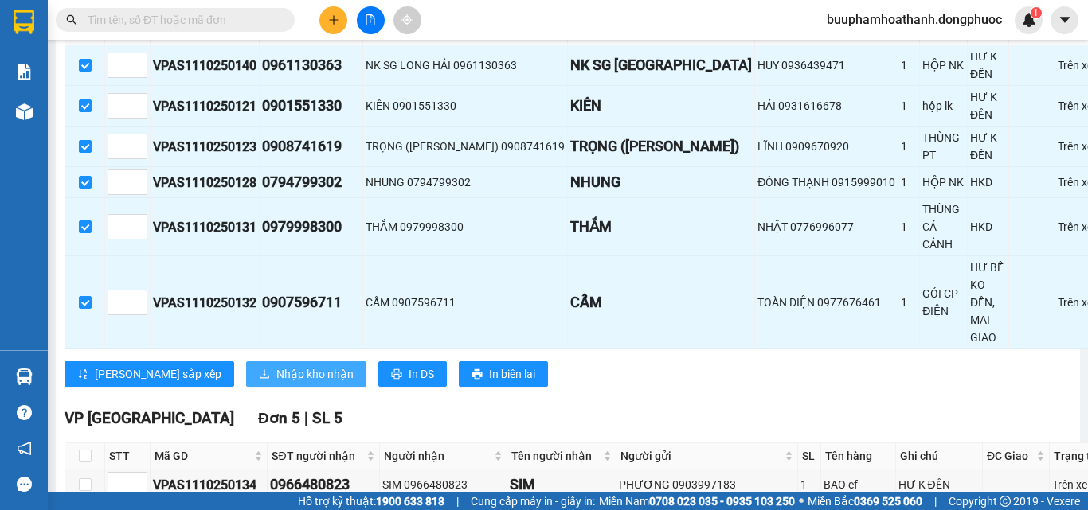
click at [276, 383] on span "Nhập kho nhận" at bounding box center [314, 374] width 77 height 18
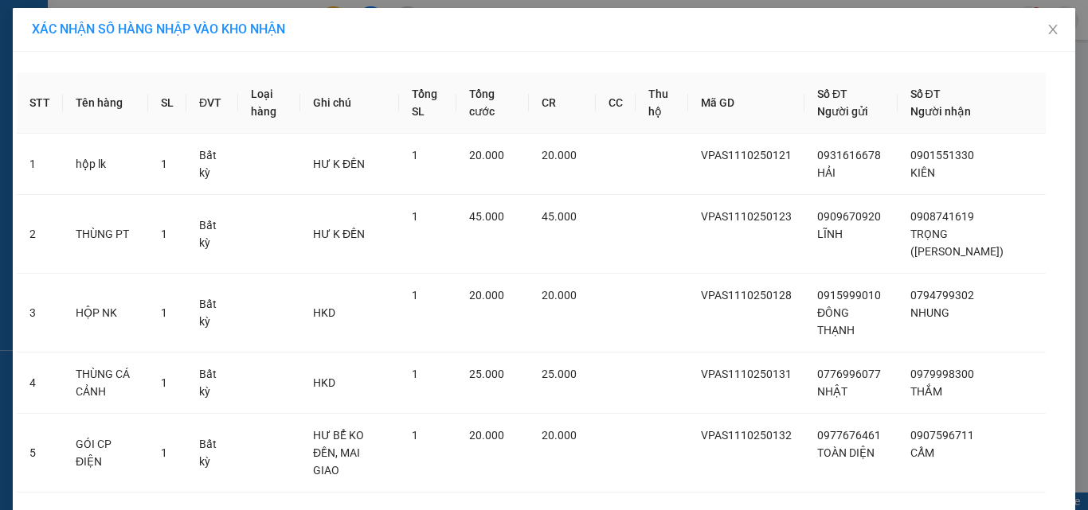
scroll to position [143, 0]
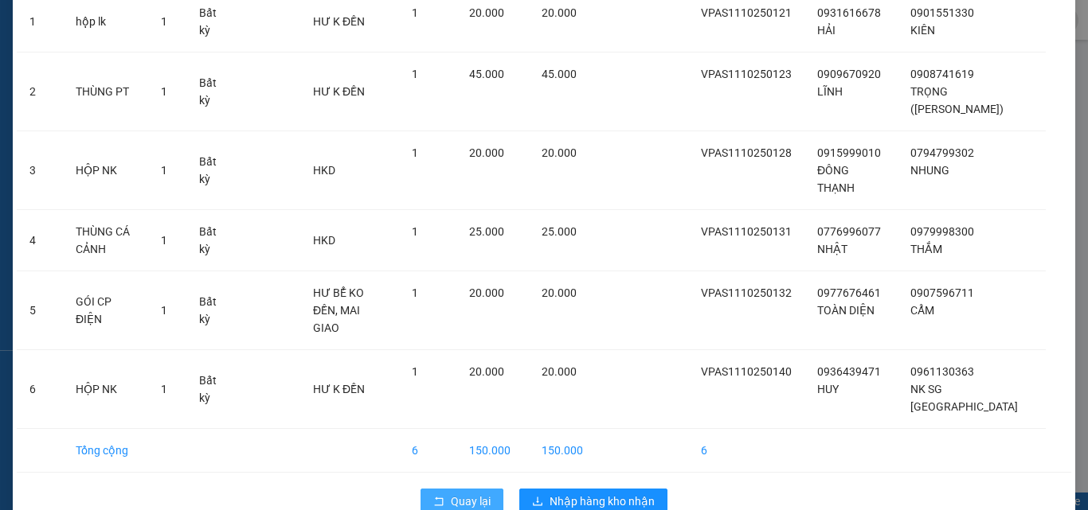
click at [455, 493] on span "Quay lại" at bounding box center [471, 502] width 40 height 18
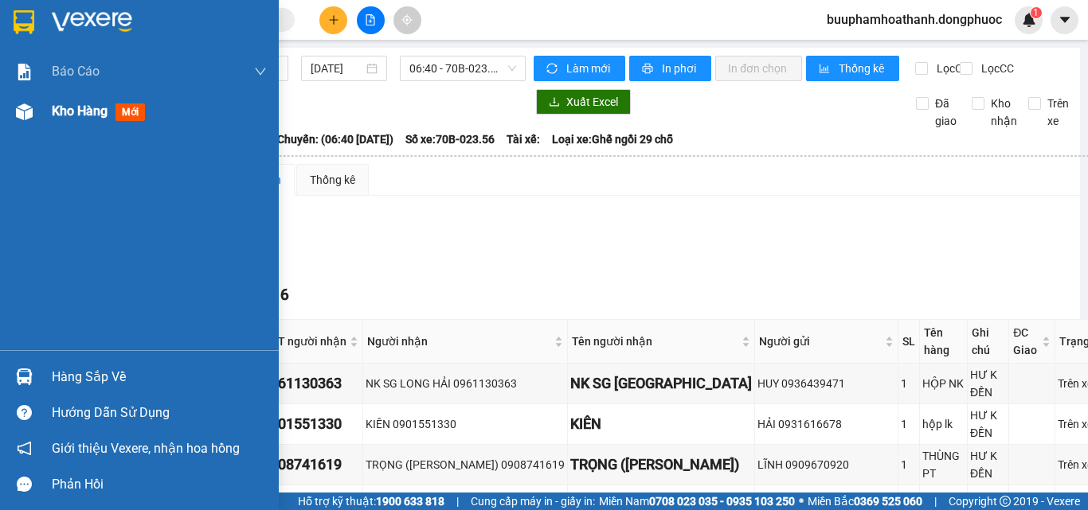
click at [37, 119] on div at bounding box center [24, 112] width 28 height 28
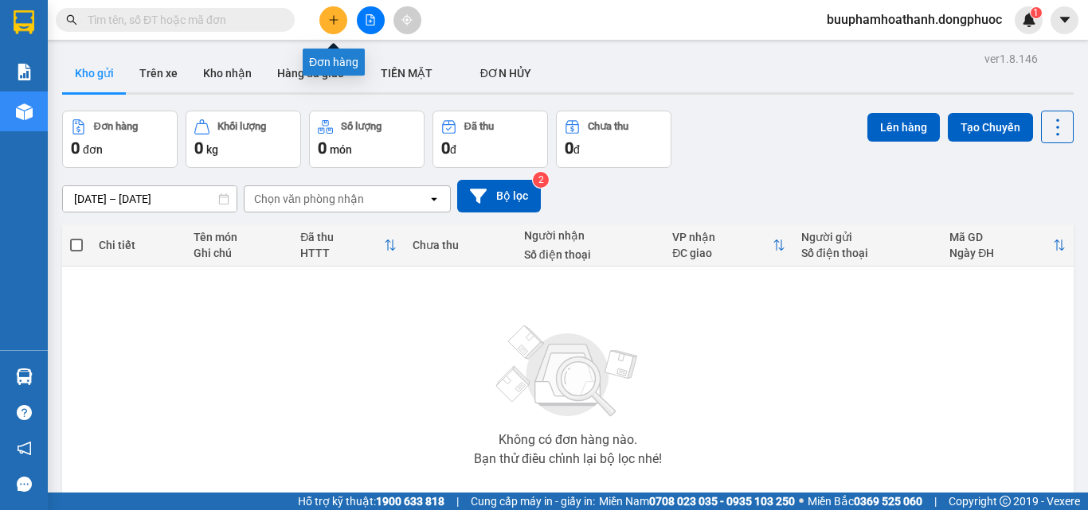
click at [330, 23] on icon "plus" at bounding box center [333, 19] width 11 height 11
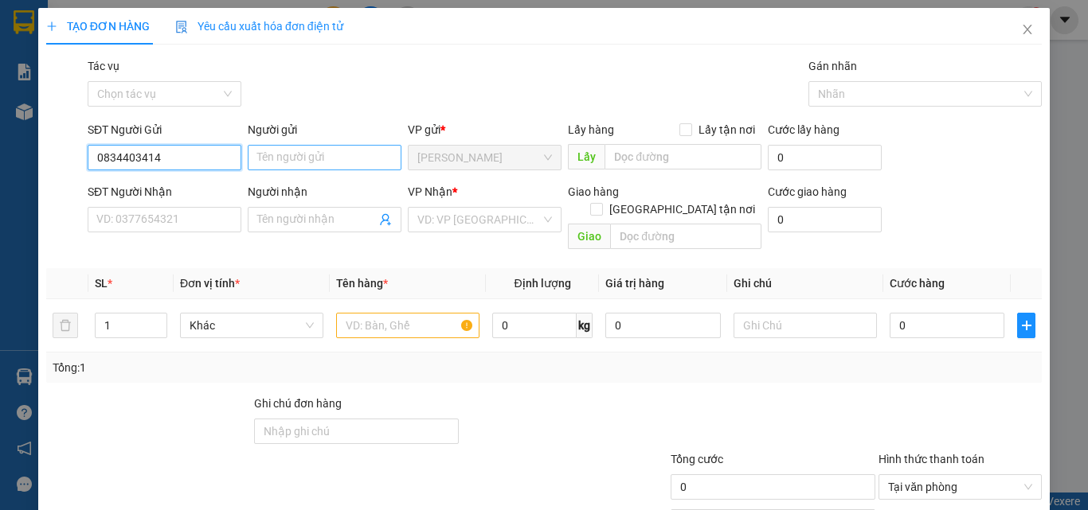
type input "0834403414"
click at [258, 160] on input "Người gửi" at bounding box center [325, 157] width 154 height 25
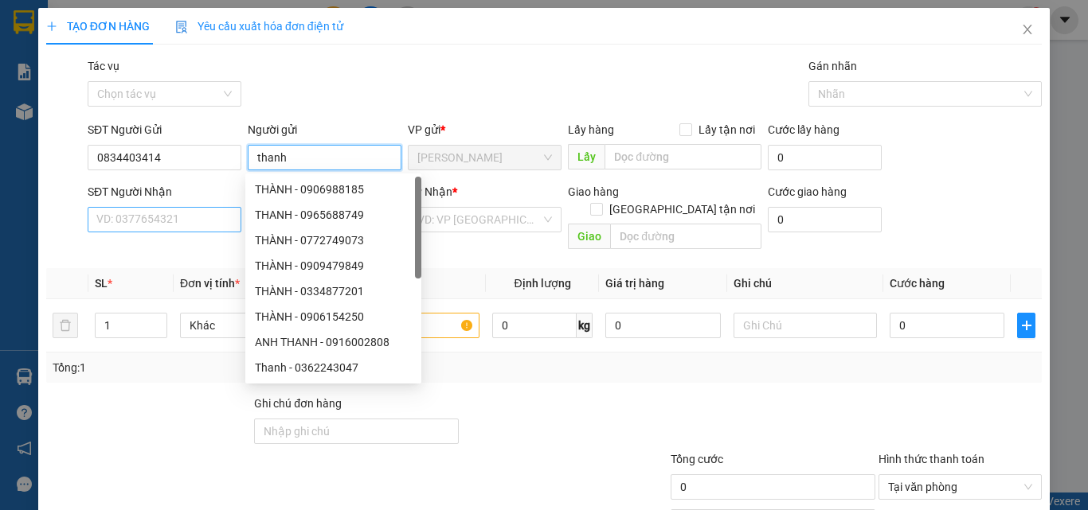
type input "thanh"
click at [201, 221] on input "SĐT Người Nhận" at bounding box center [165, 219] width 154 height 25
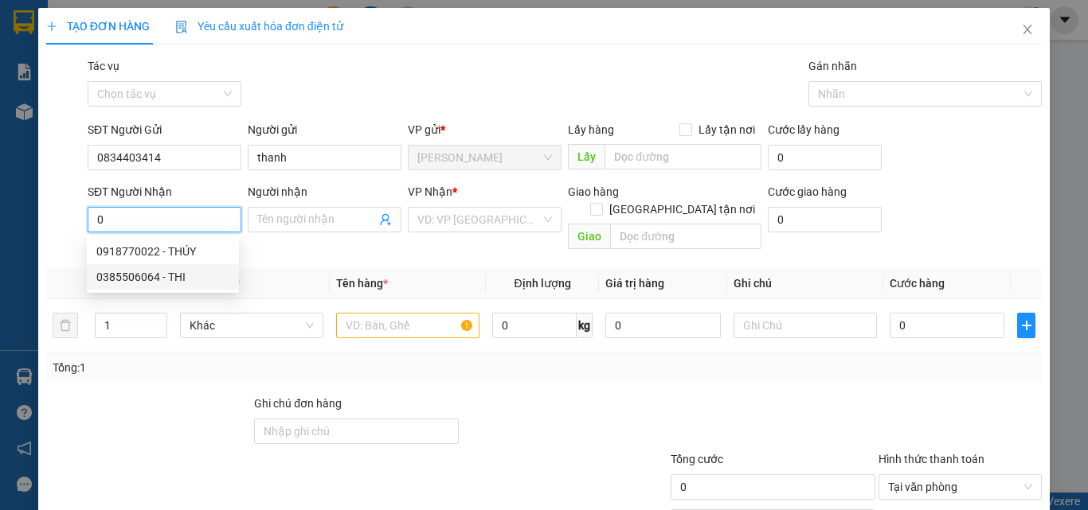
click at [140, 280] on div "0385506064 - THI" at bounding box center [162, 277] width 133 height 18
type input "0385506064"
type input "THI"
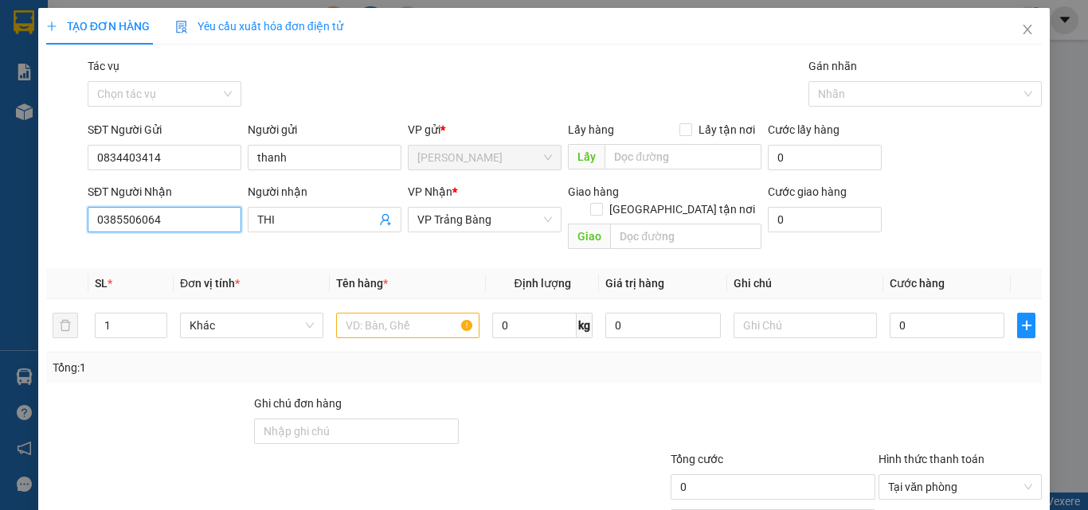
type input "20.000"
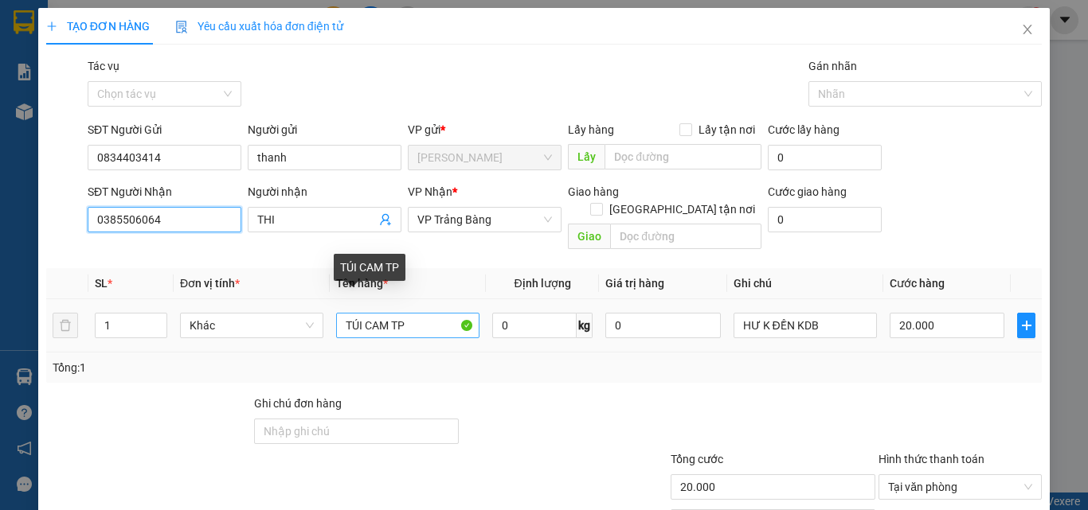
type input "0385506064"
click at [407, 315] on input "TÚI CAM TP" at bounding box center [407, 325] width 143 height 25
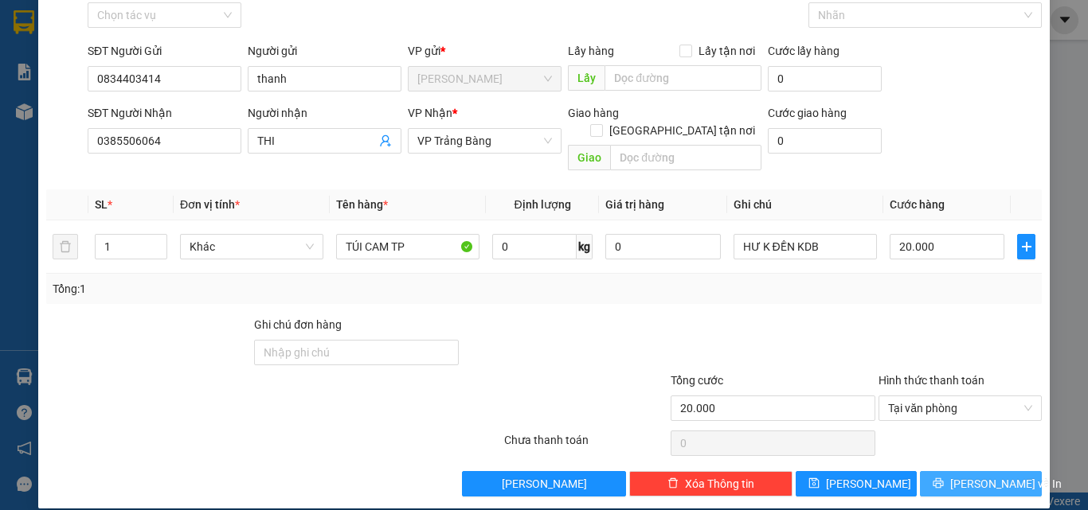
click at [941, 478] on icon "printer" at bounding box center [937, 483] width 11 height 11
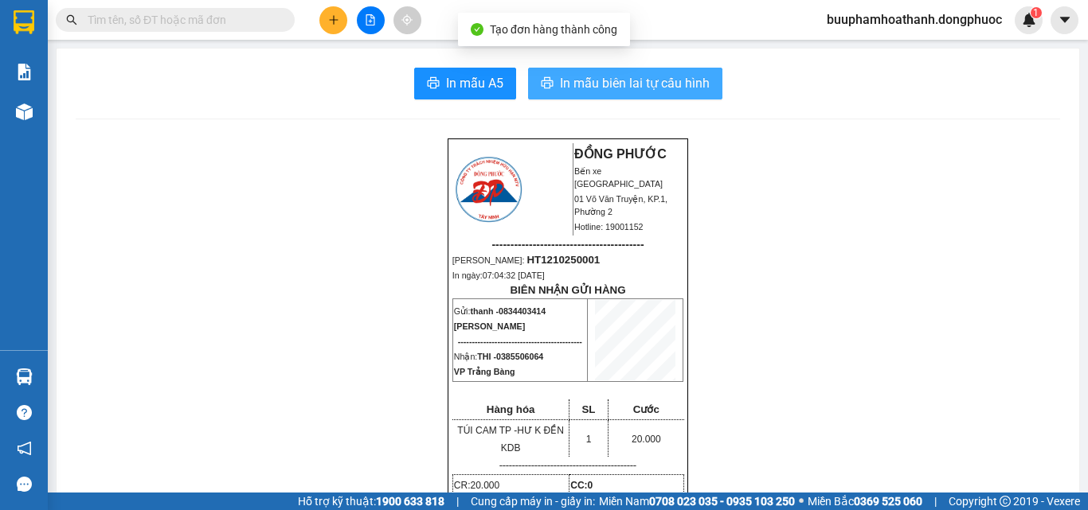
click at [576, 82] on span "In mẫu biên lai tự cấu hình" at bounding box center [635, 83] width 150 height 20
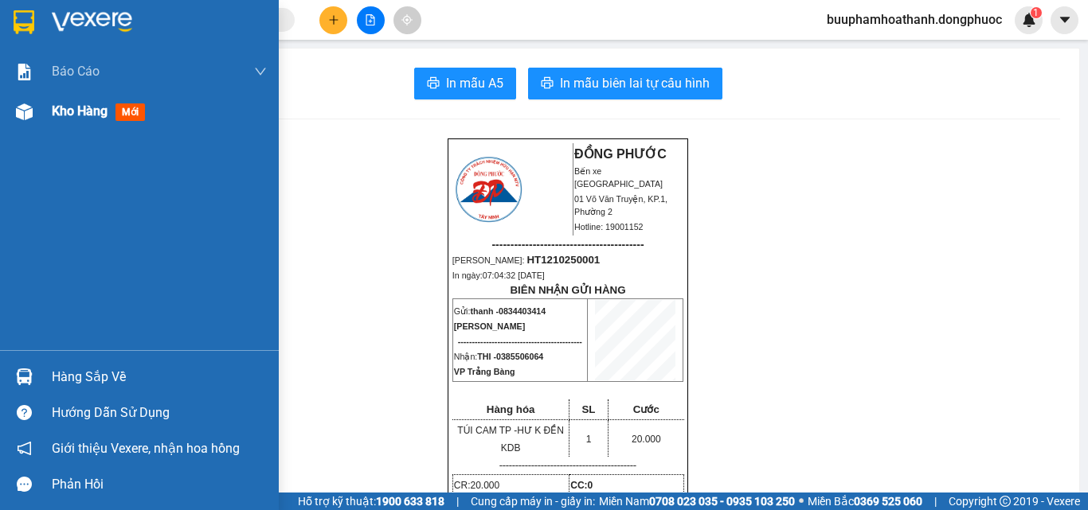
click at [84, 115] on span "Kho hàng" at bounding box center [80, 111] width 56 height 15
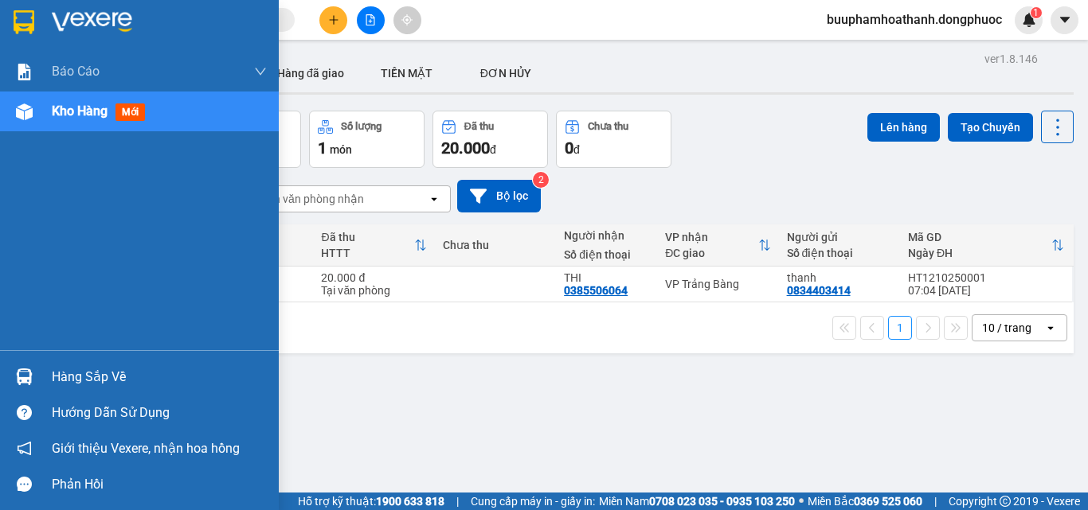
click at [35, 374] on div at bounding box center [24, 377] width 28 height 28
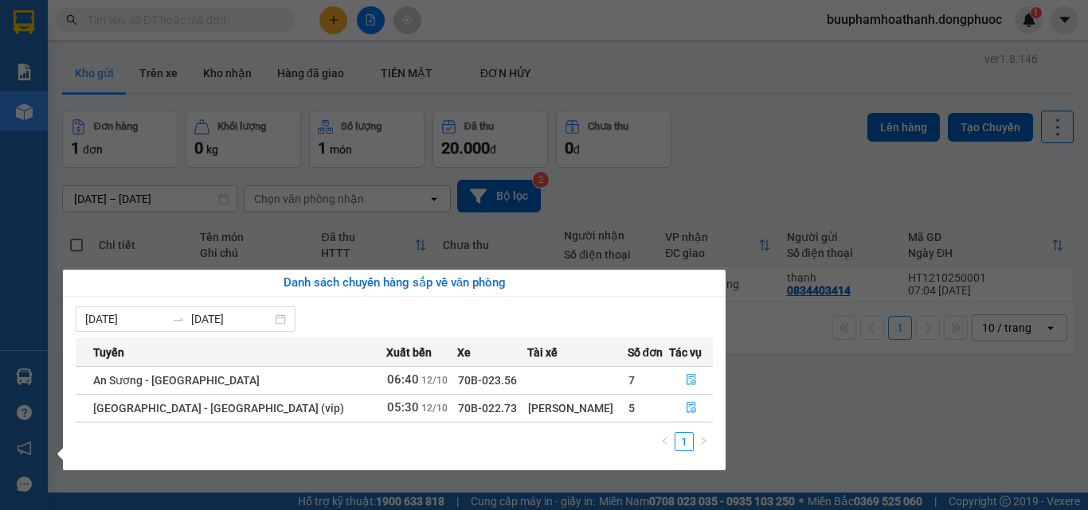
click at [792, 447] on section "Kết quả tìm kiếm ( 0 ) Bộ lọc Thuộc VP này Gửi 3 ngày gần nhất No Data buuphamh…" at bounding box center [544, 255] width 1088 height 510
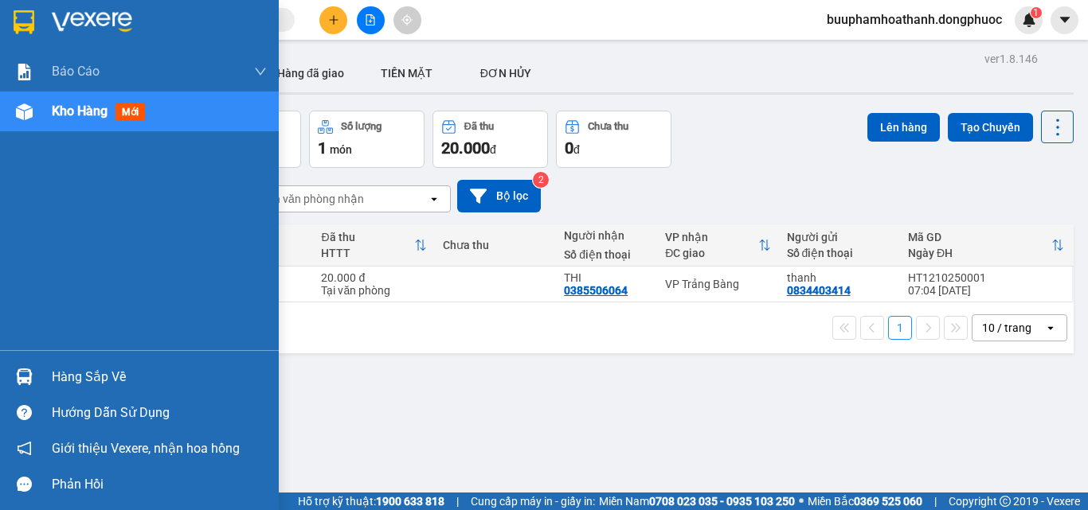
click at [69, 375] on div "Hàng sắp về" at bounding box center [159, 377] width 215 height 24
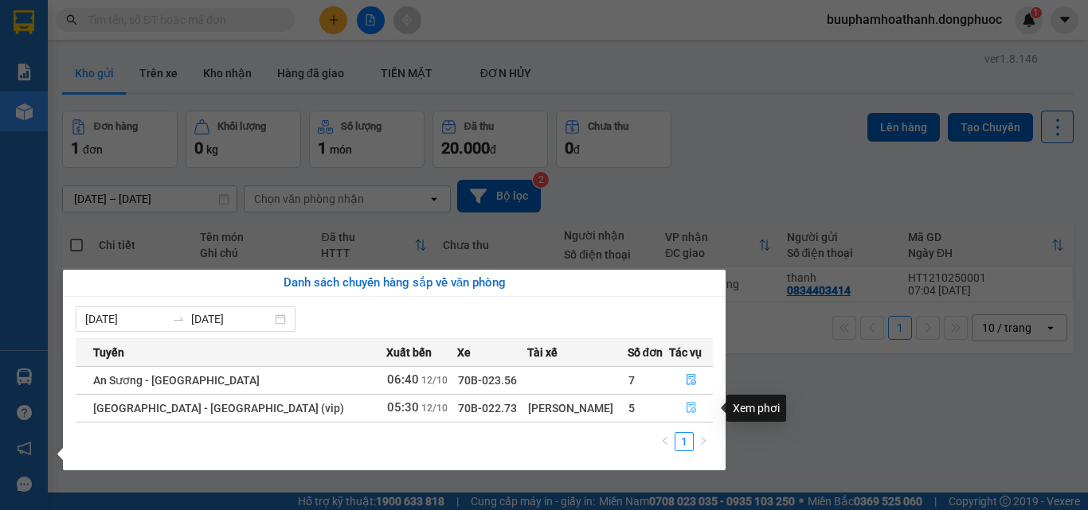
click at [686, 404] on icon "file-done" at bounding box center [691, 407] width 11 height 11
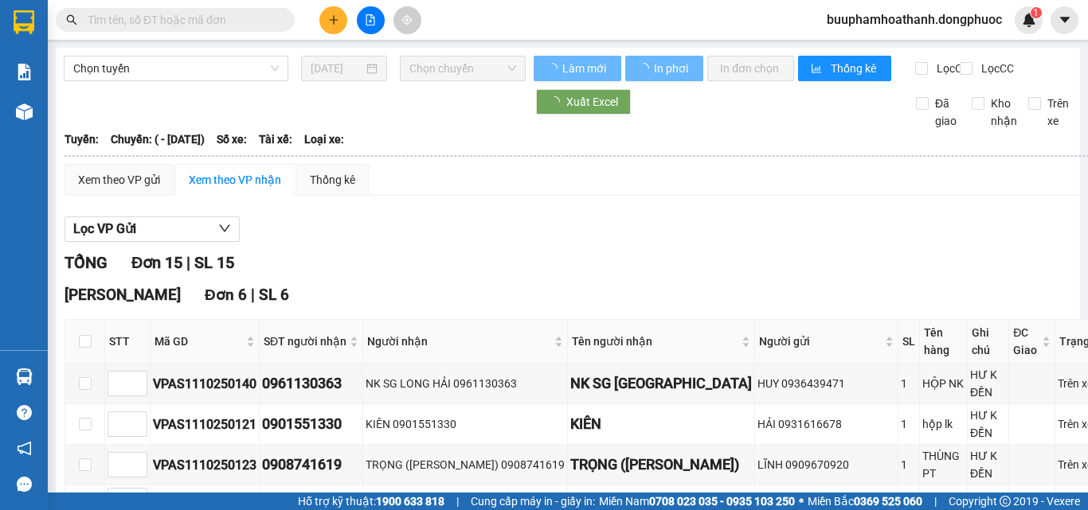
click at [616, 233] on div "Lọc VP Gửi" at bounding box center [596, 230] width 1064 height 26
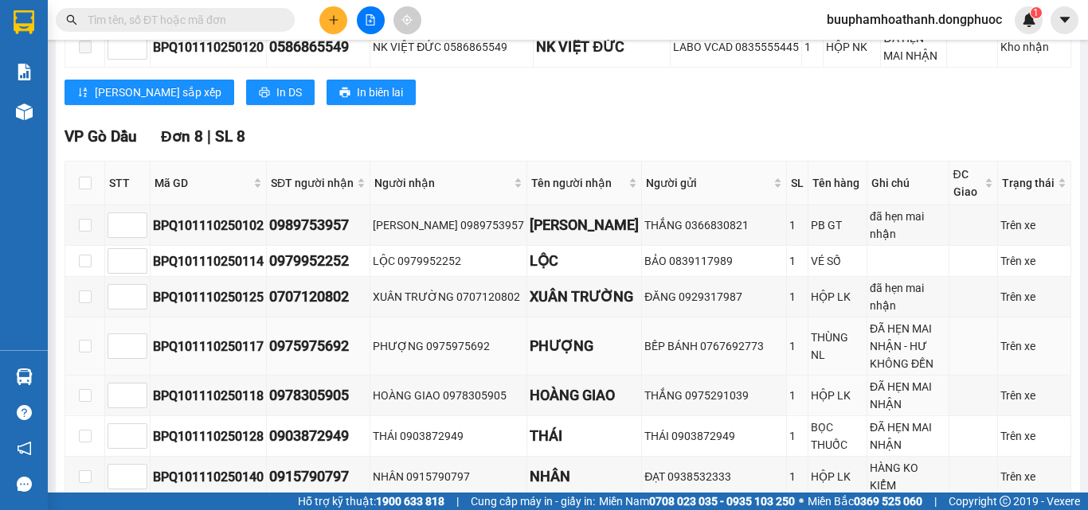
scroll to position [637, 0]
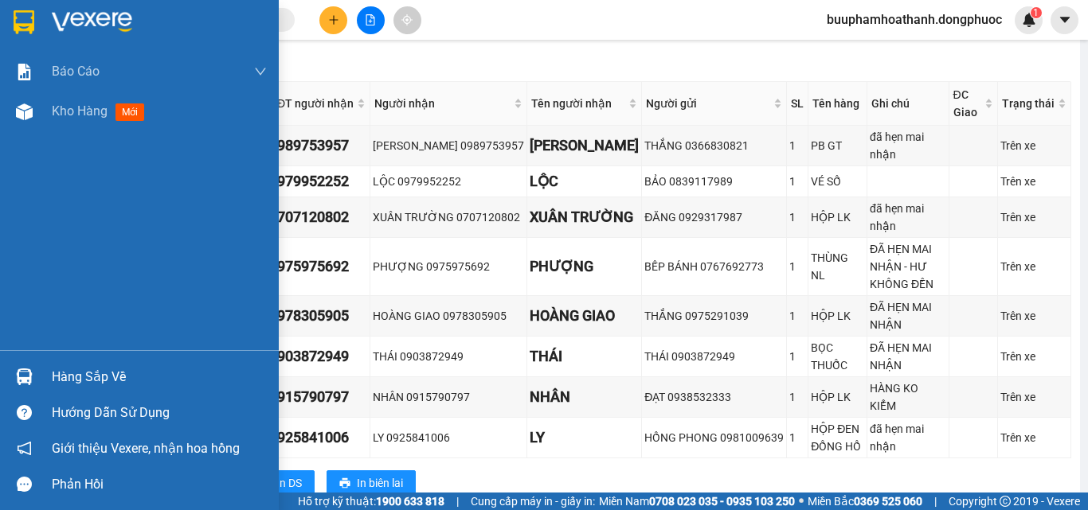
click at [58, 371] on div "Hàng sắp về" at bounding box center [159, 377] width 215 height 24
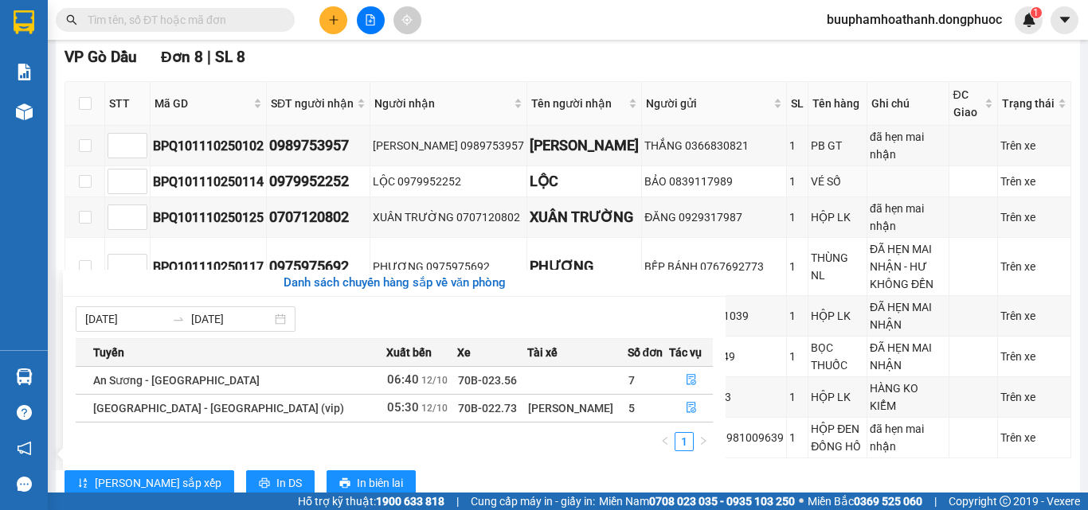
click at [533, 200] on section "Kết quả tìm kiếm ( 0 ) Bộ lọc Thuộc VP này Gửi 3 ngày gần nhất No Data buuphamh…" at bounding box center [544, 255] width 1088 height 510
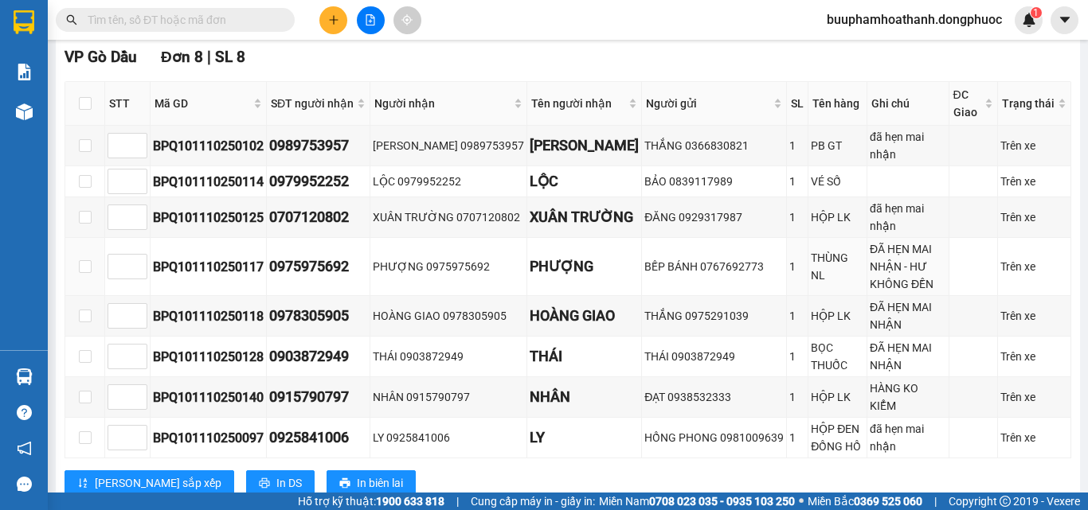
scroll to position [398, 0]
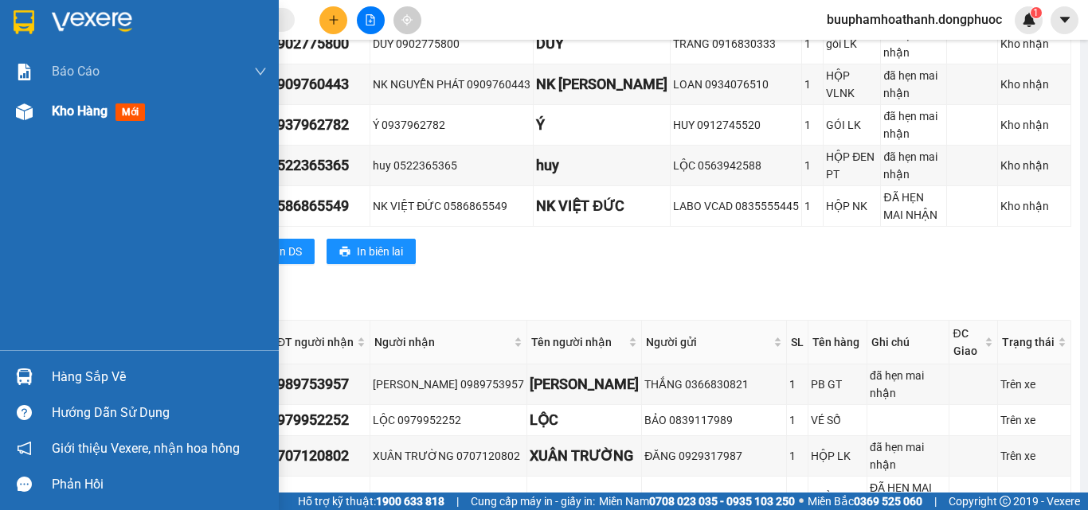
click at [75, 109] on span "Kho hàng" at bounding box center [80, 111] width 56 height 15
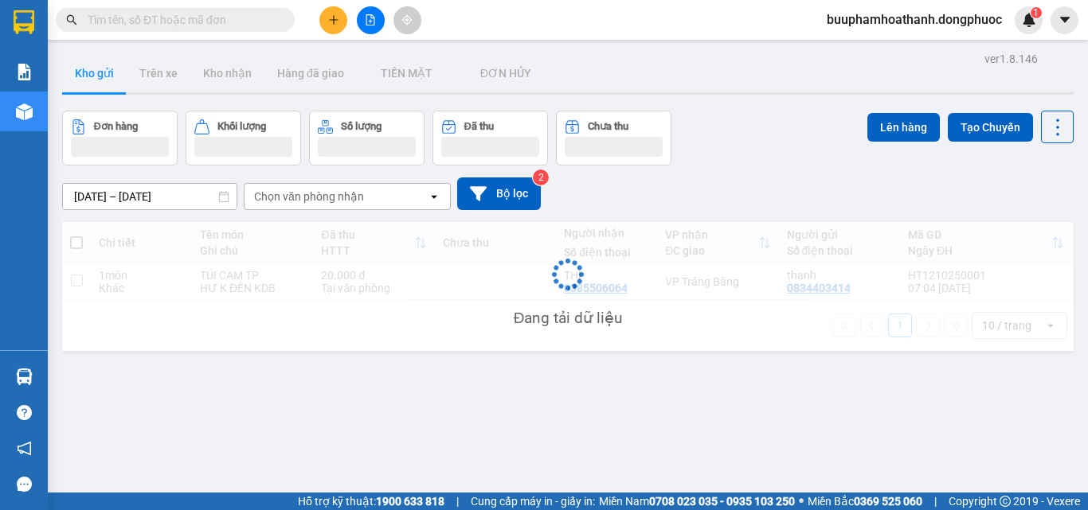
click at [201, 20] on input "text" at bounding box center [182, 20] width 188 height 18
type input "a"
type input "á"
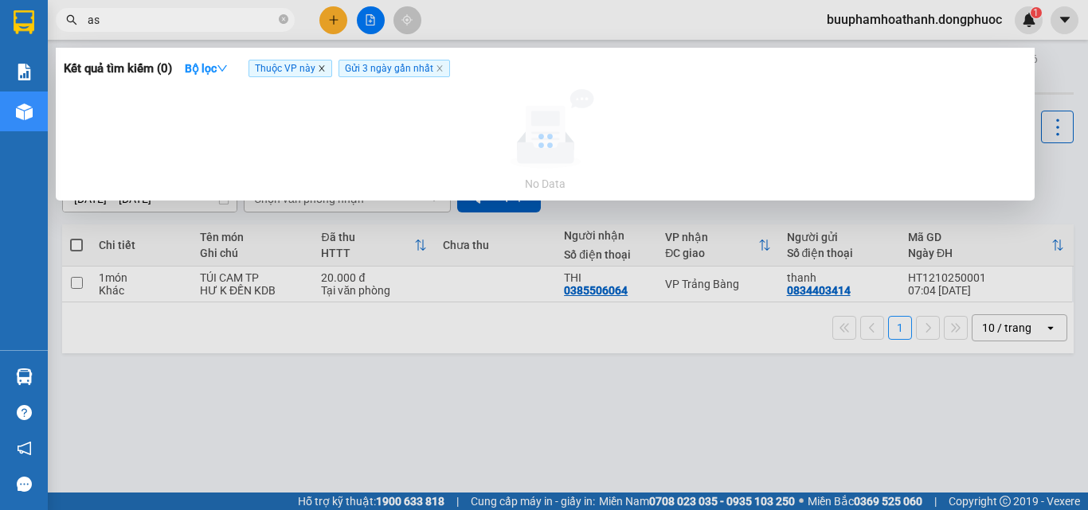
click at [323, 72] on icon "close" at bounding box center [322, 68] width 8 height 8
click at [348, 71] on icon "close" at bounding box center [350, 68] width 8 height 8
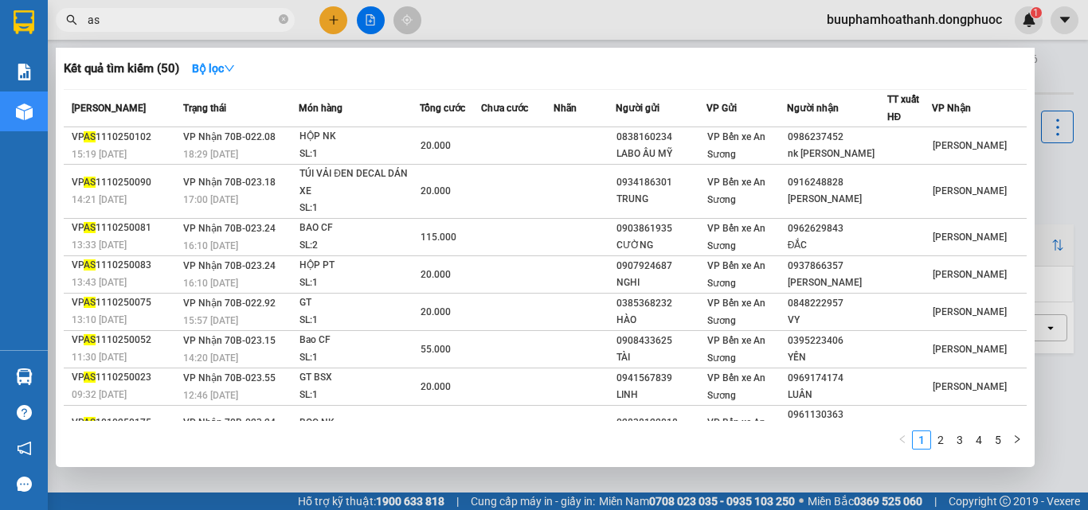
click at [248, 18] on input "as" at bounding box center [182, 20] width 188 height 18
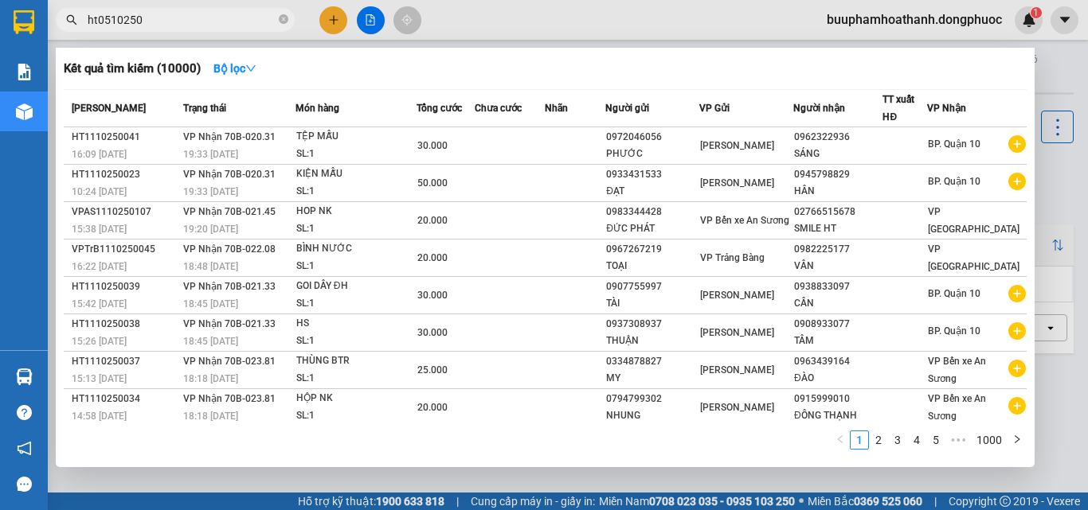
click at [123, 27] on input "ht0510250" at bounding box center [182, 20] width 188 height 18
click at [159, 19] on input "ht0510250" at bounding box center [182, 20] width 188 height 18
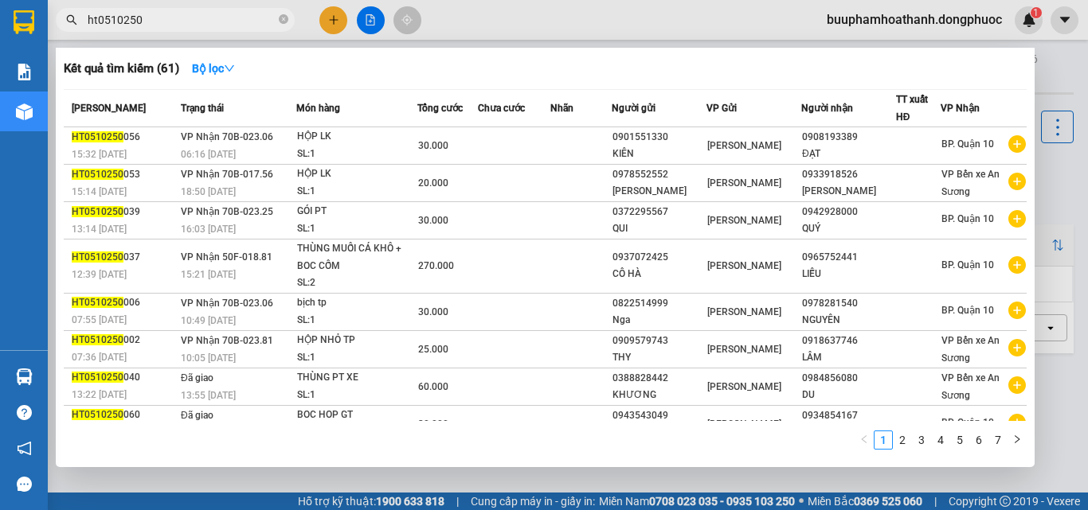
scroll to position [97, 0]
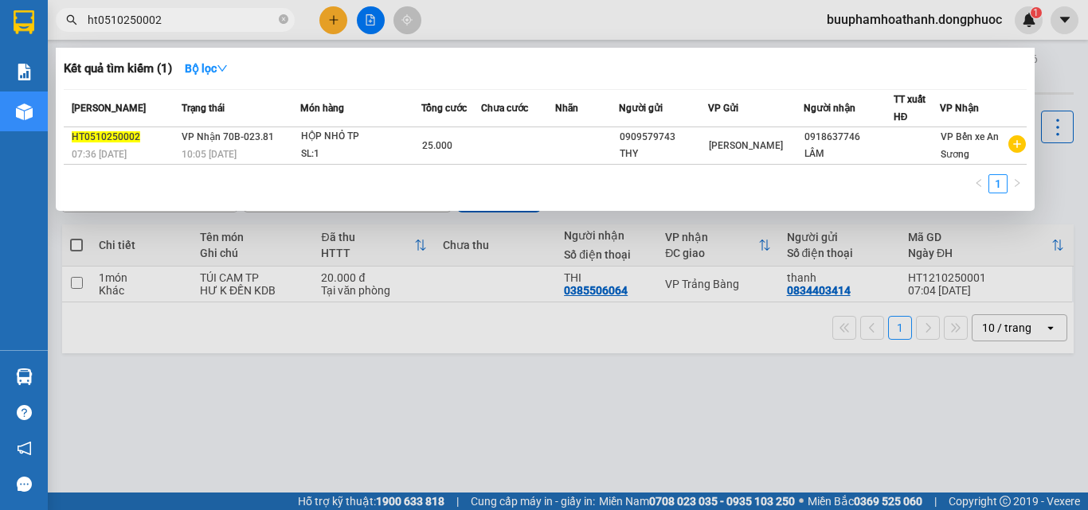
type input "ht0510250002"
click at [523, 358] on div at bounding box center [544, 255] width 1088 height 510
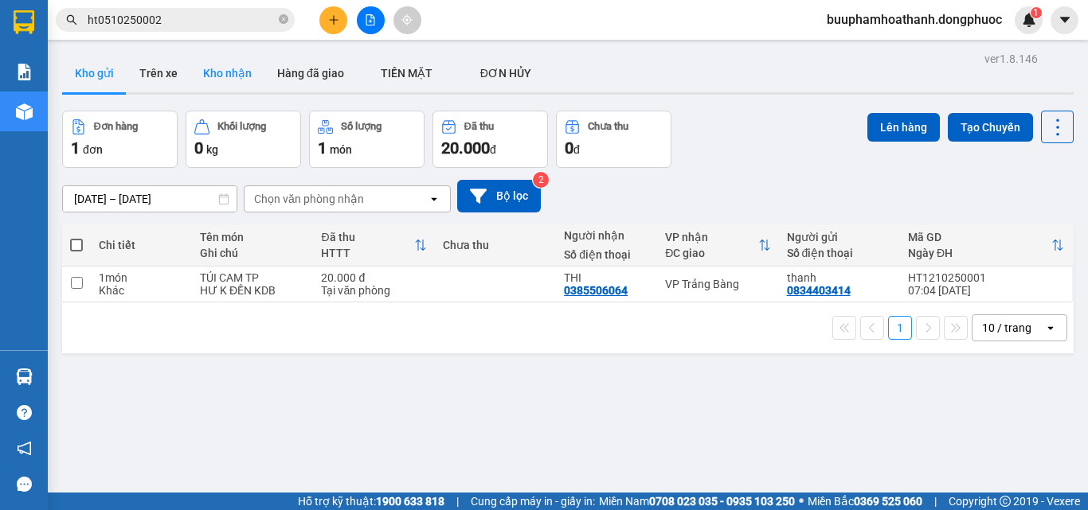
click at [233, 64] on button "Kho nhận" at bounding box center [227, 73] width 74 height 38
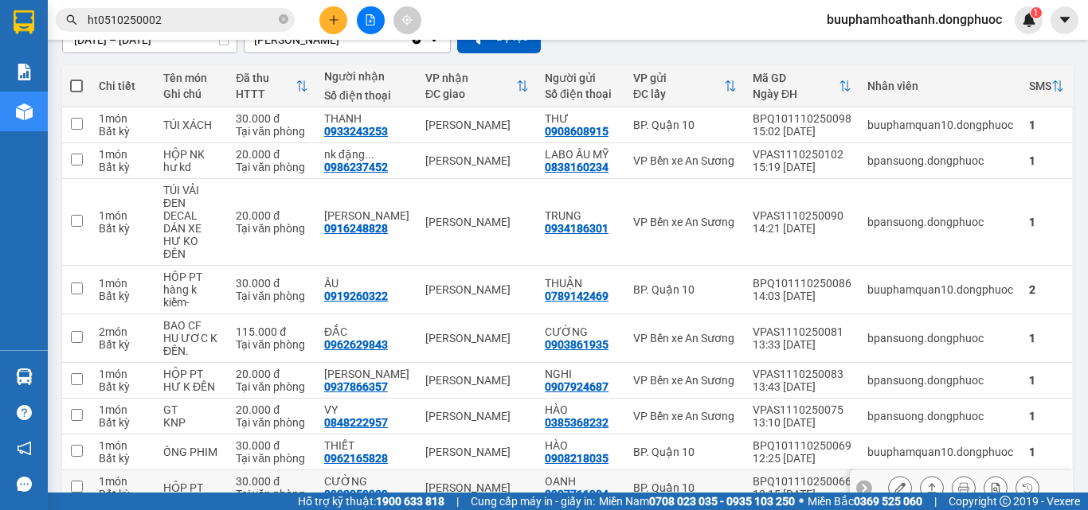
scroll to position [239, 0]
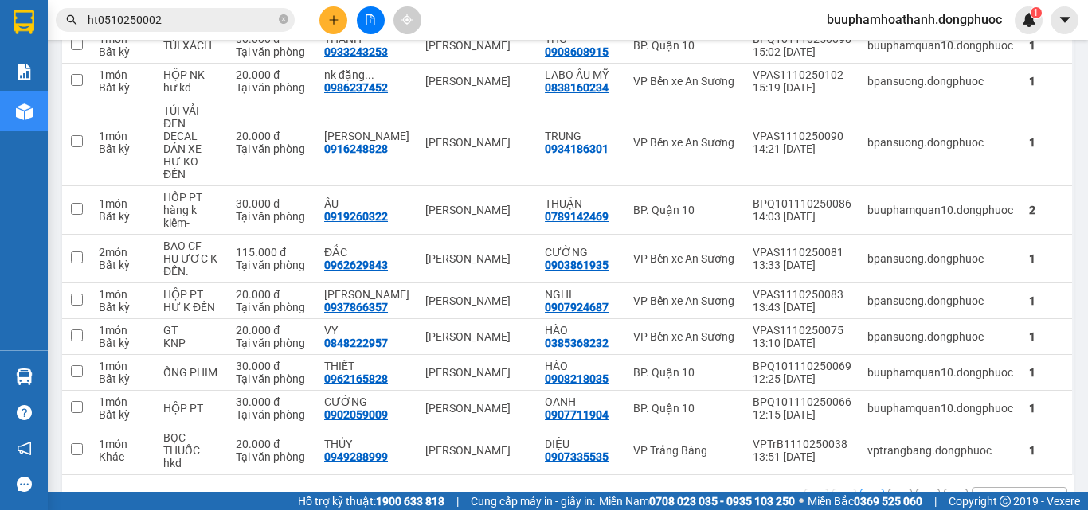
click at [894, 489] on button "2" at bounding box center [900, 501] width 24 height 24
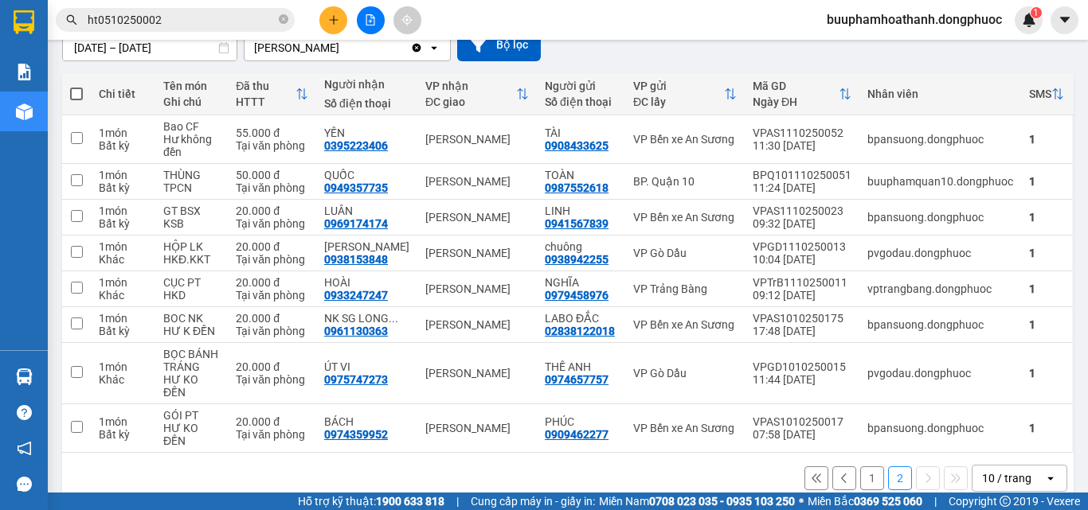
scroll to position [0, 0]
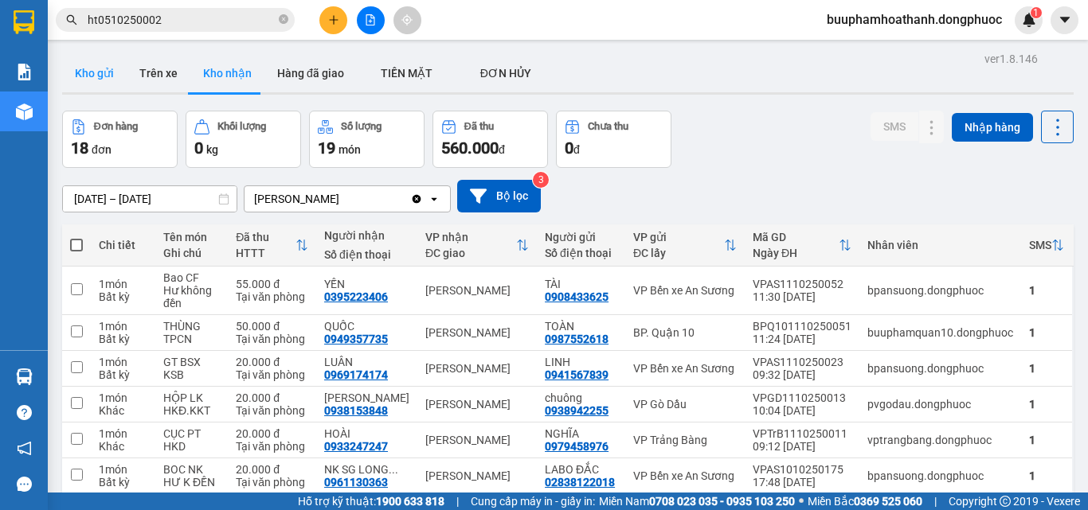
click at [100, 74] on button "Kho gửi" at bounding box center [94, 73] width 64 height 38
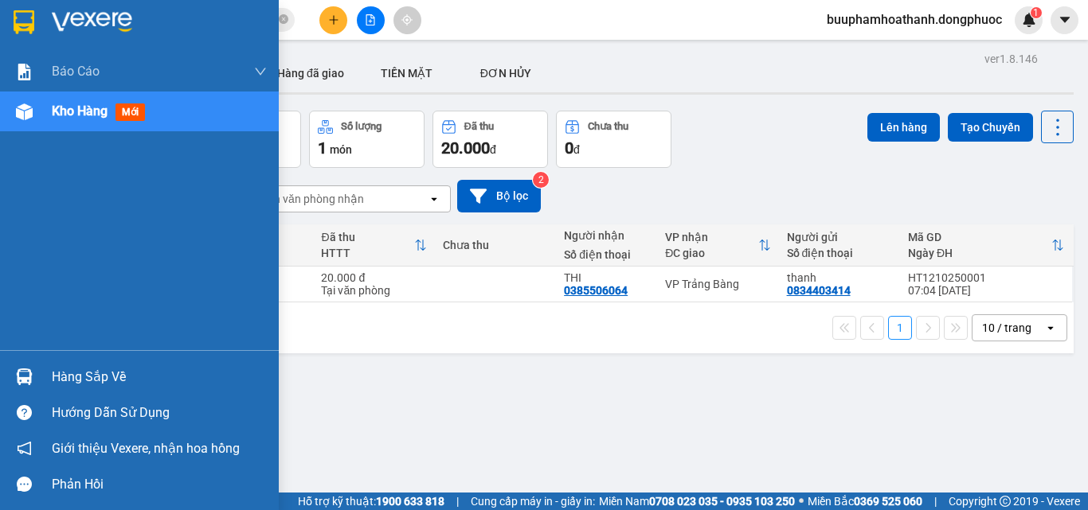
click at [51, 371] on div "Hàng sắp về" at bounding box center [139, 377] width 279 height 36
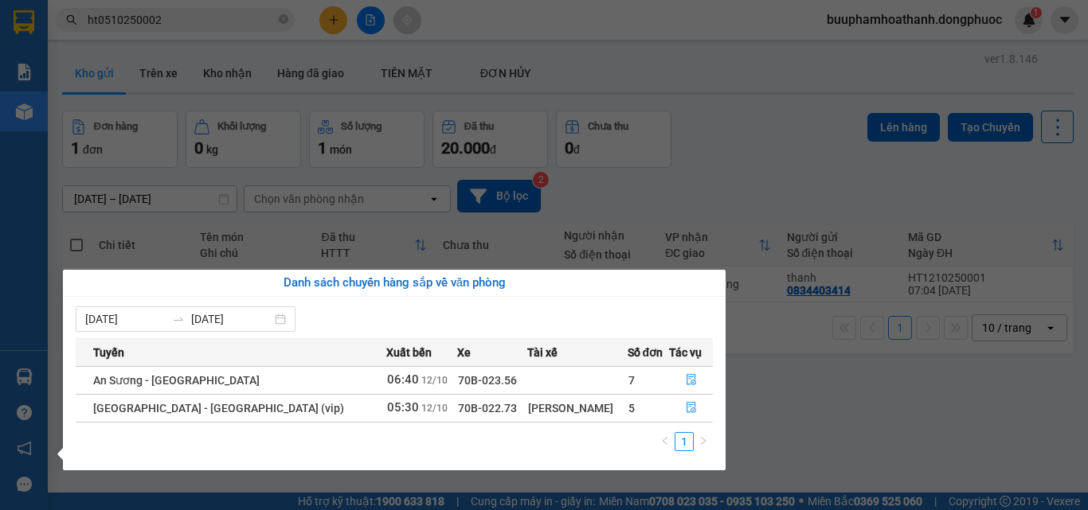
click at [694, 188] on section "Kết quả tìm kiếm ( 1 ) Bộ lọc Mã ĐH Trạng thái Món hàng Tổng cước Chưa cước Nhã…" at bounding box center [544, 255] width 1088 height 510
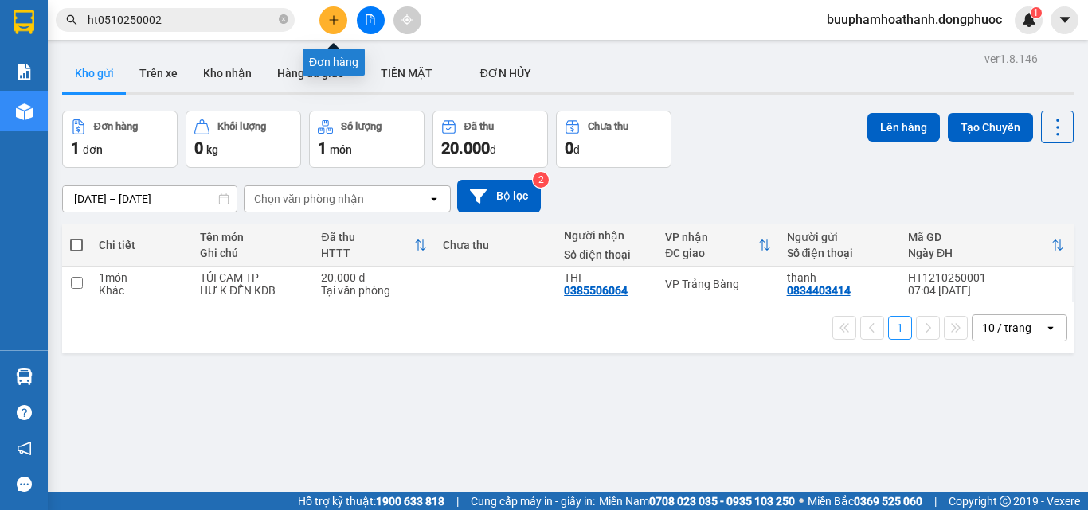
click at [338, 12] on button at bounding box center [333, 20] width 28 height 28
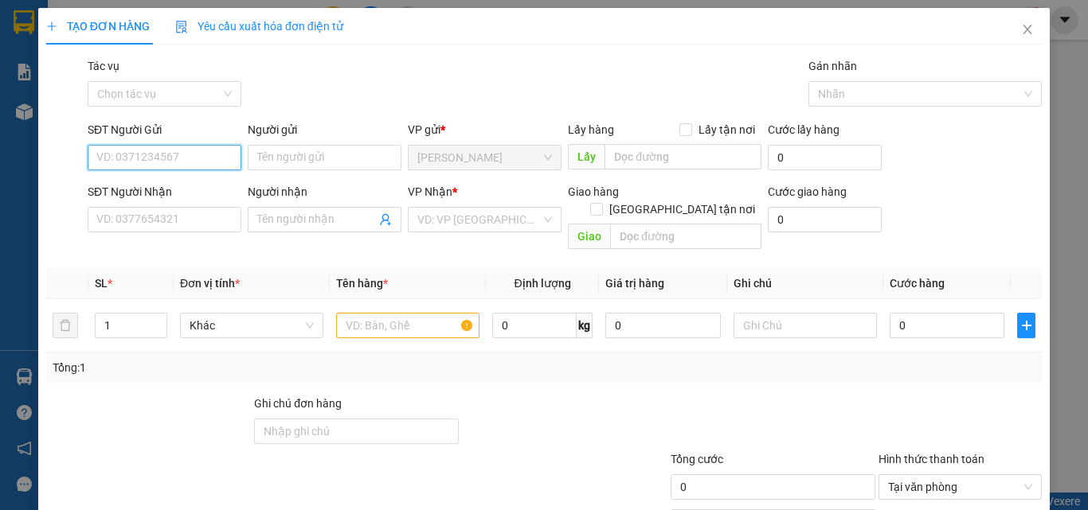
click at [201, 154] on input "SĐT Người Gửi" at bounding box center [165, 157] width 154 height 25
type input "0904646982"
click at [206, 189] on div "0904646982 - HƯNG" at bounding box center [162, 190] width 133 height 18
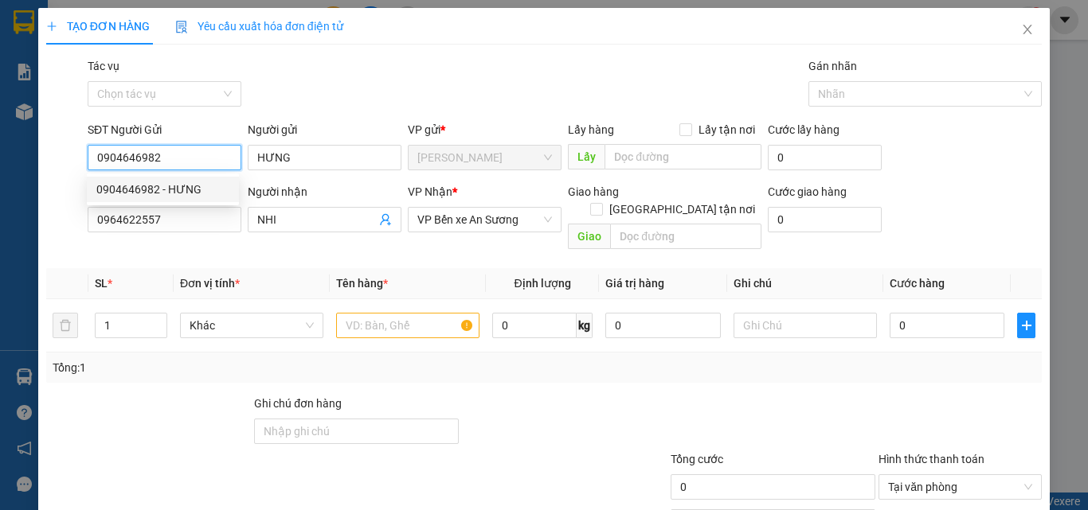
type input "HƯNG"
type input "0964622557"
type input "NHI"
type input "20.000"
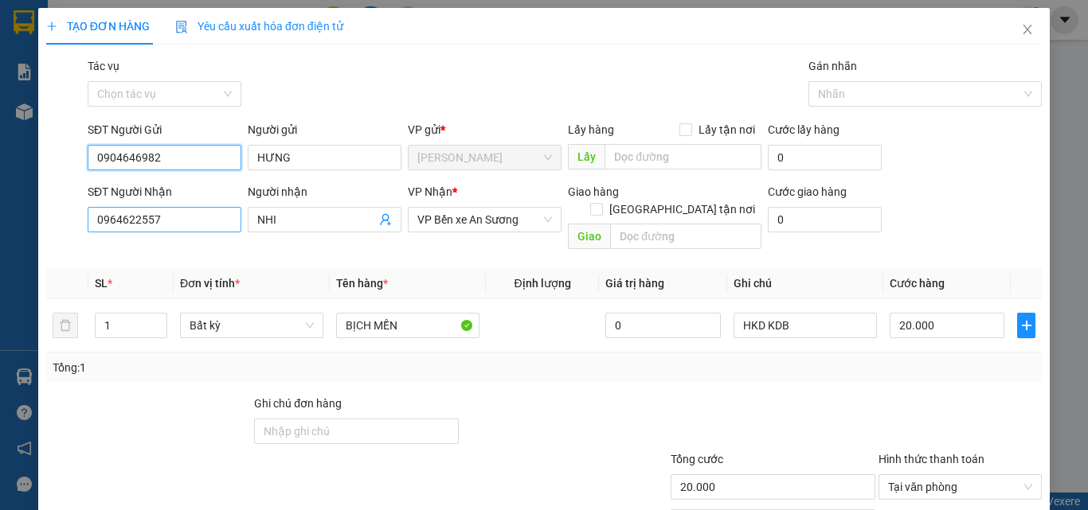
type input "0904646982"
click at [189, 220] on input "0964622557" at bounding box center [165, 219] width 154 height 25
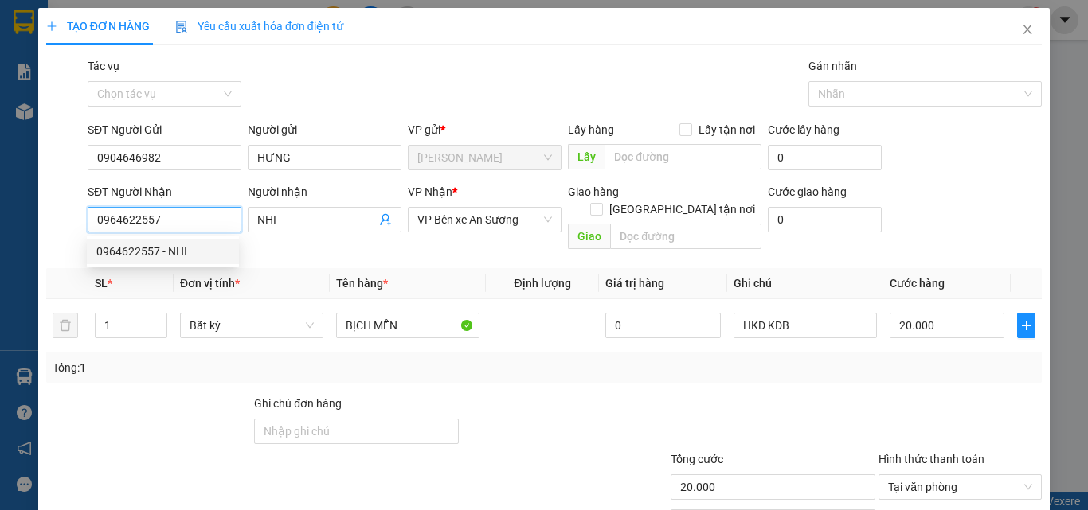
click at [189, 220] on input "0964622557" at bounding box center [165, 219] width 154 height 25
click at [317, 273] on th "Đơn vị tính *" at bounding box center [252, 283] width 156 height 31
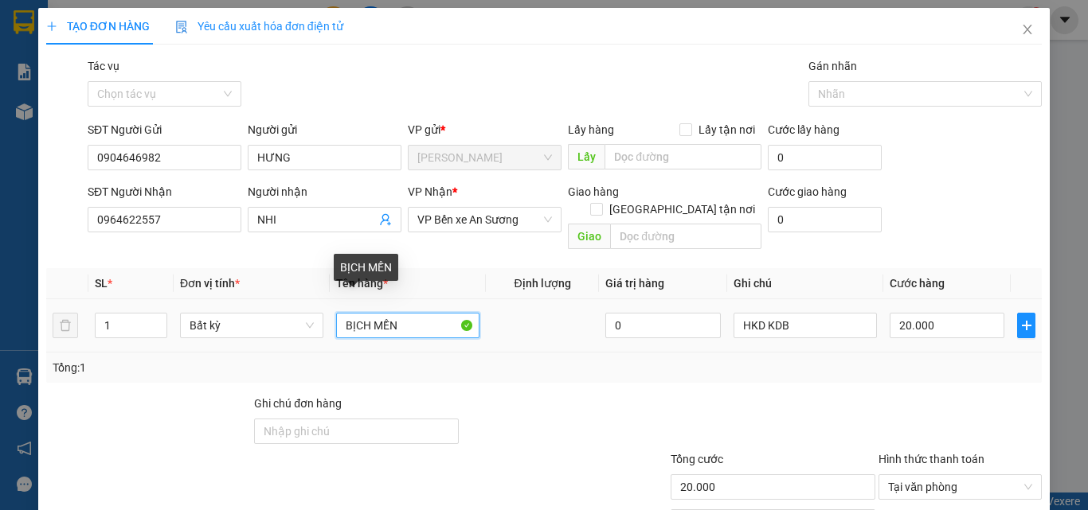
click at [405, 313] on input "BỊCH MỀN" at bounding box center [407, 325] width 143 height 25
click at [406, 313] on input "BỊCH MỀN" at bounding box center [407, 325] width 143 height 25
type input "thùng thịt gà"
click at [879, 363] on div "Tổng: 1" at bounding box center [543, 368] width 995 height 30
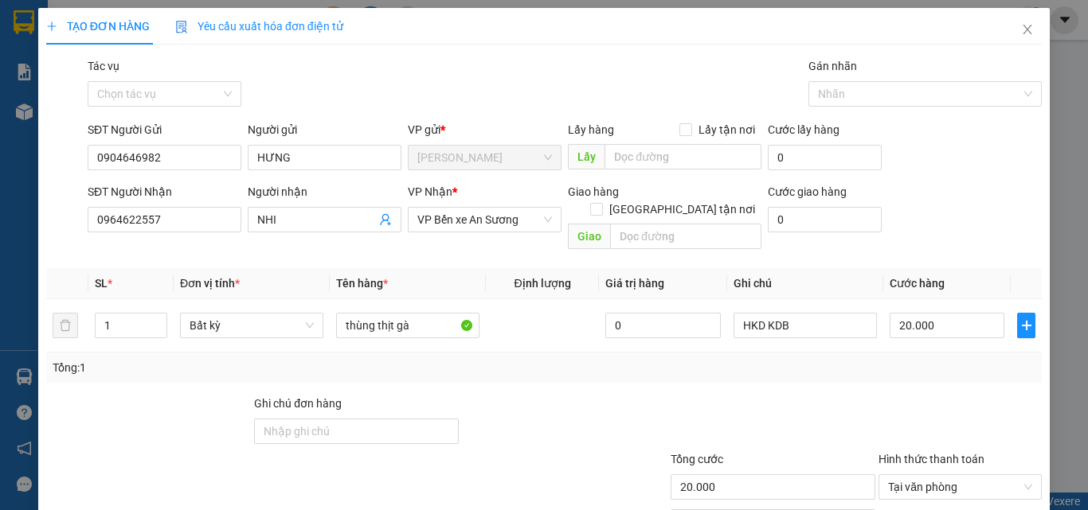
scroll to position [79, 0]
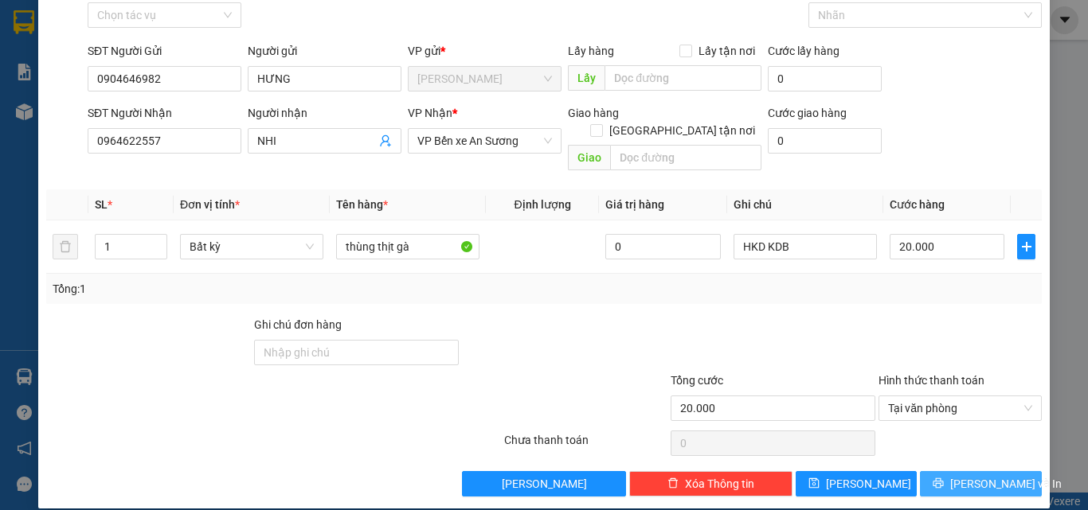
click at [944, 479] on icon "printer" at bounding box center [938, 484] width 10 height 10
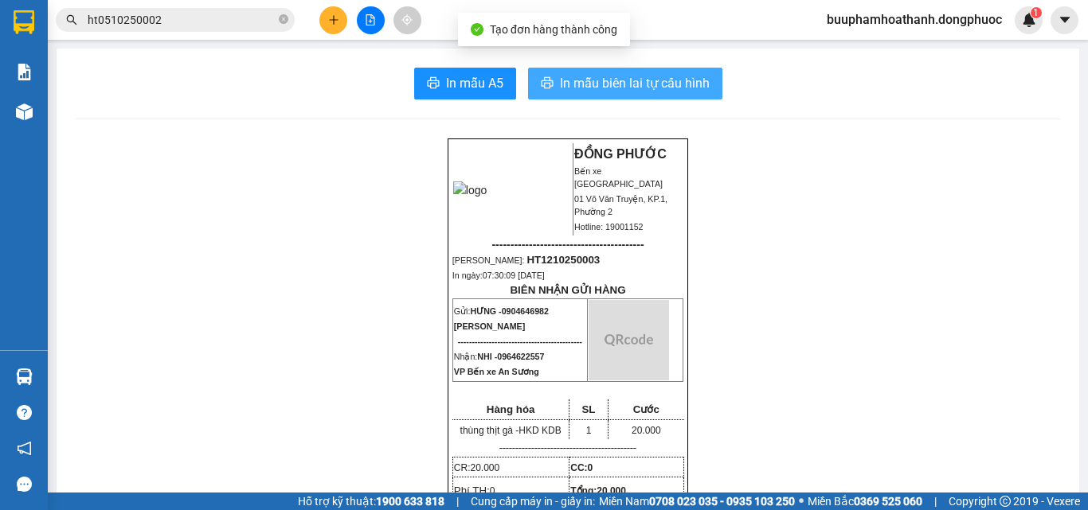
click at [560, 87] on span "In mẫu biên lai tự cấu hình" at bounding box center [635, 83] width 150 height 20
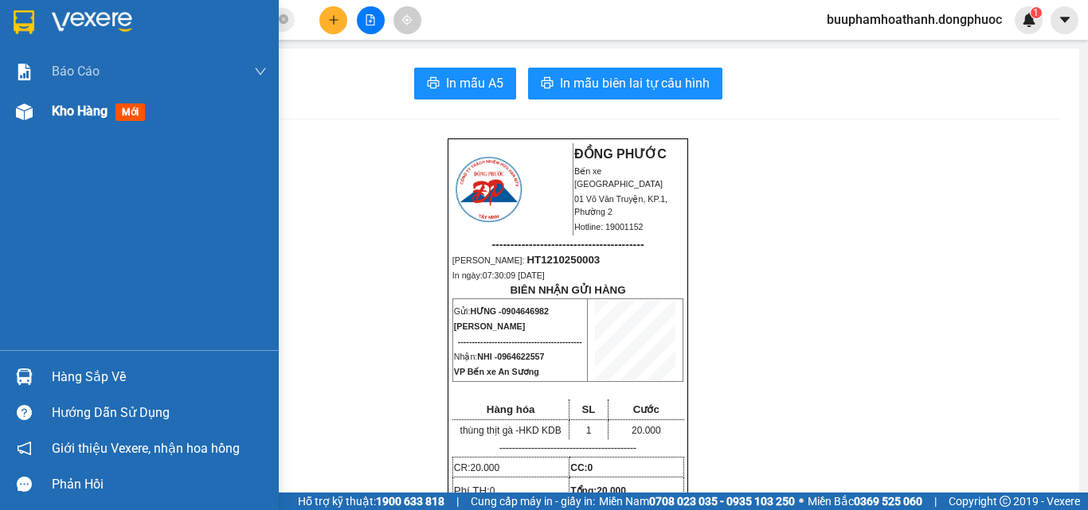
click at [28, 118] on img at bounding box center [24, 112] width 17 height 17
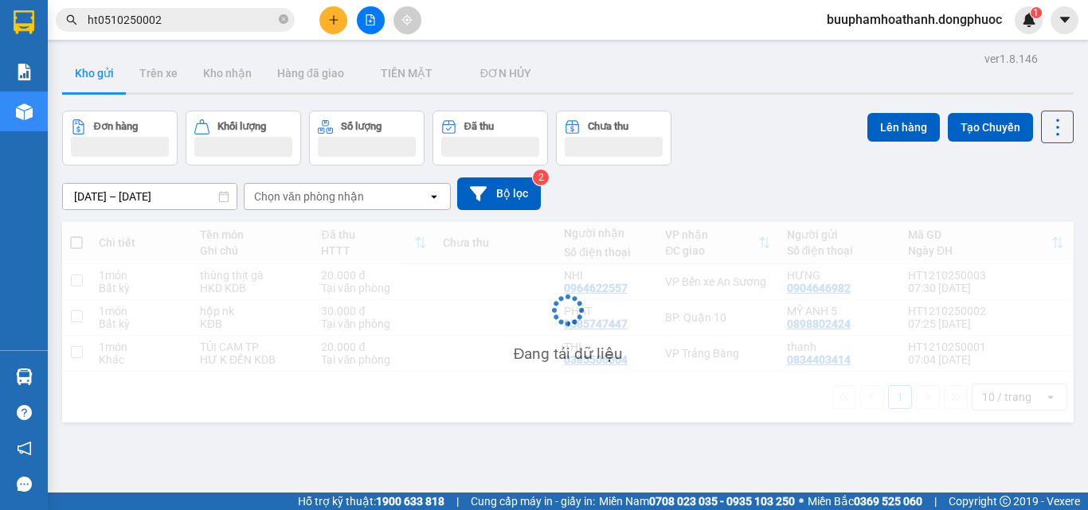
scroll to position [73, 0]
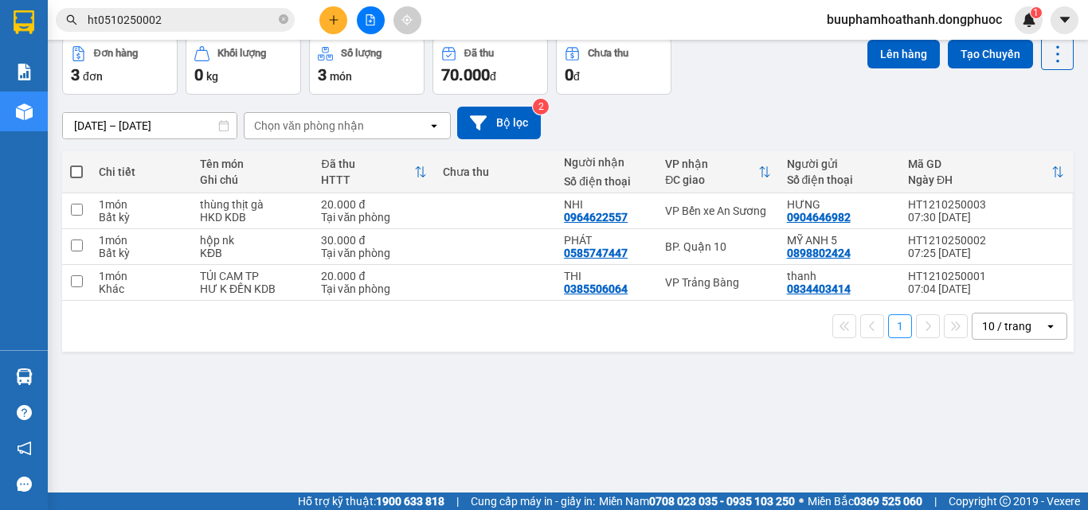
click at [741, 356] on div "ver 1.8.146 Kho gửi Trên xe Kho nhận Hàng đã giao TIỀN MẶT ĐƠN HỦY Đơn hàng 3…" at bounding box center [568, 230] width 1024 height 510
click at [726, 207] on div "VP Bến xe An Sương" at bounding box center [717, 211] width 105 height 13
checkbox input "true"
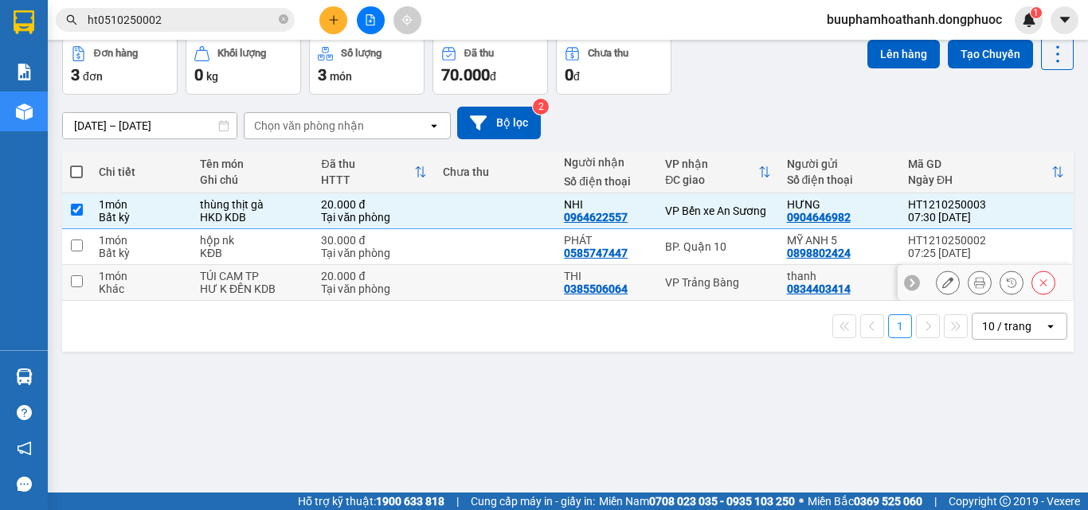
click at [750, 273] on td "VP Trảng Bàng" at bounding box center [717, 283] width 121 height 36
checkbox input "true"
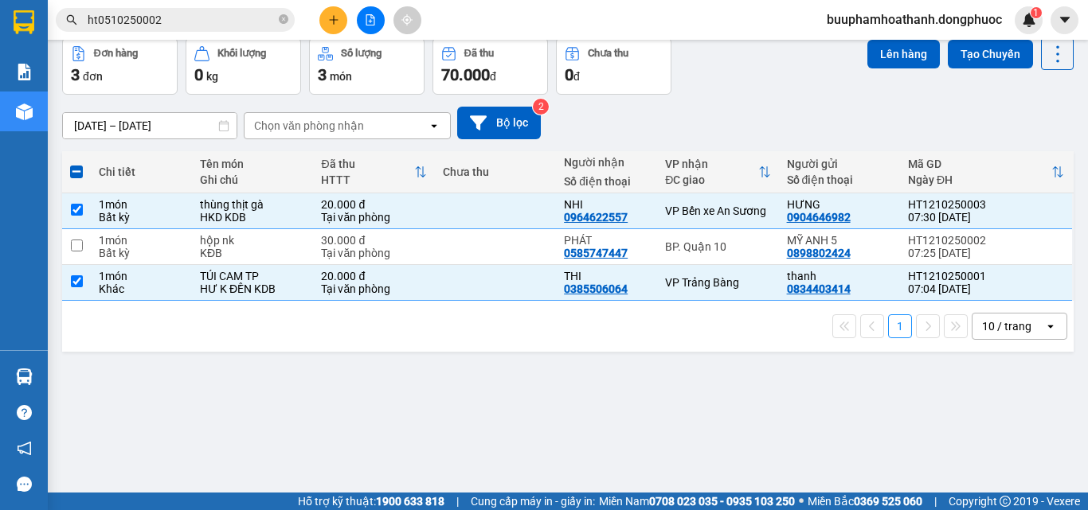
scroll to position [0, 0]
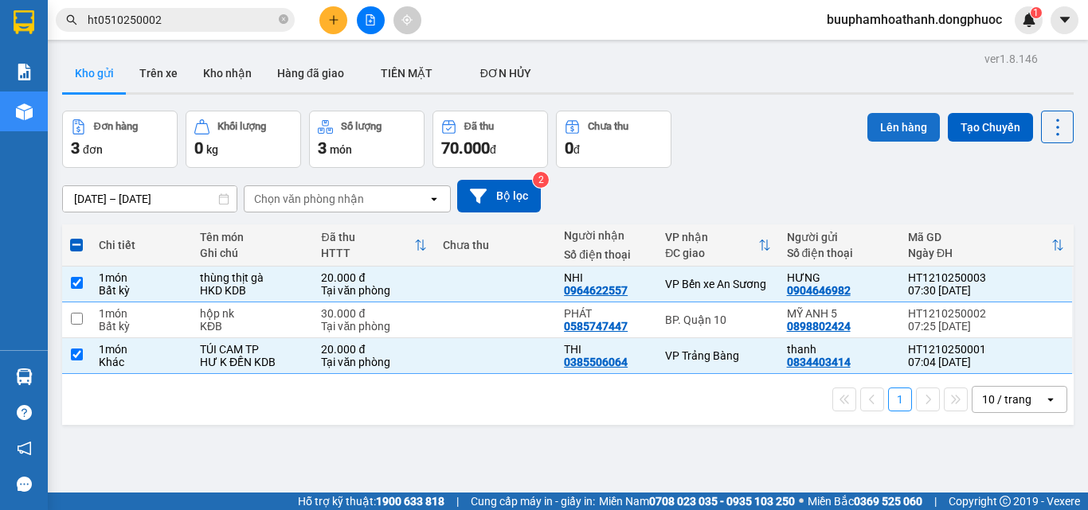
click at [885, 123] on button "Lên hàng" at bounding box center [903, 127] width 72 height 29
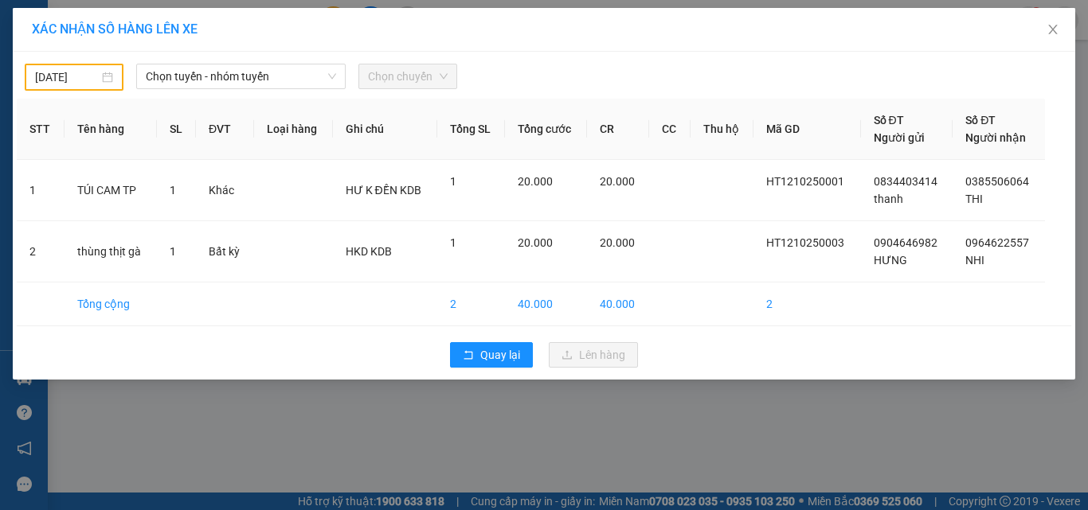
click at [201, 61] on div "[DATE] Chọn tuyến - nhóm tuyến Chọn chuyến" at bounding box center [544, 73] width 1054 height 35
click at [101, 79] on div "[DATE]" at bounding box center [74, 77] width 78 height 18
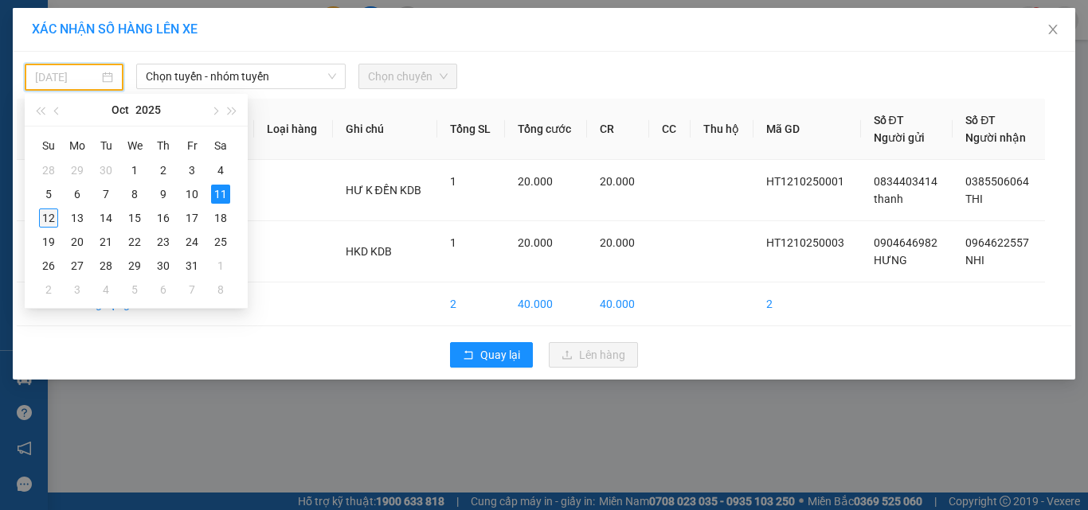
click at [53, 219] on div "12" at bounding box center [48, 218] width 19 height 19
type input "[DATE]"
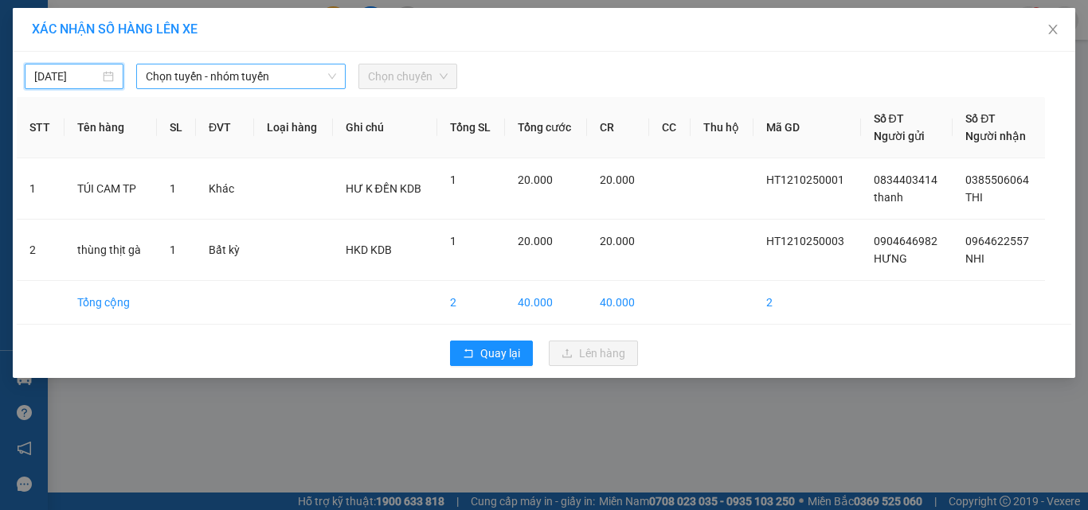
click at [192, 81] on span "Chọn tuyến - nhóm tuyến" at bounding box center [241, 76] width 190 height 24
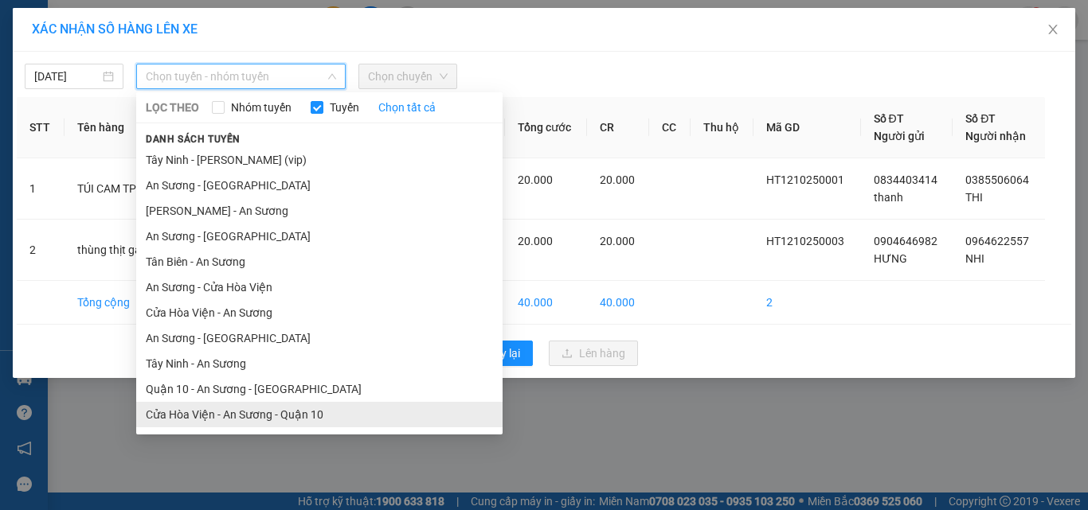
scroll to position [76, 0]
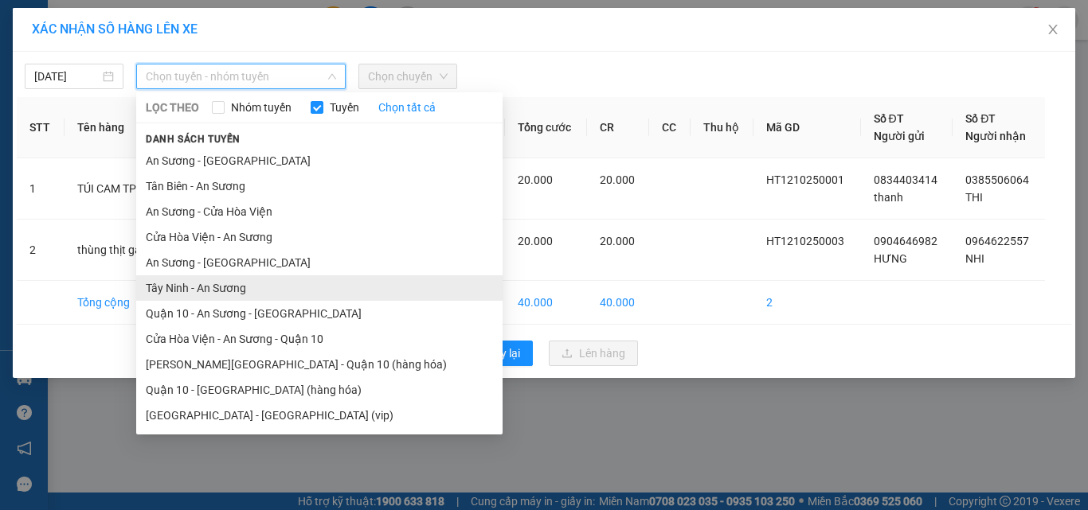
click at [247, 286] on li "Tây Ninh - An Sương" at bounding box center [319, 288] width 366 height 25
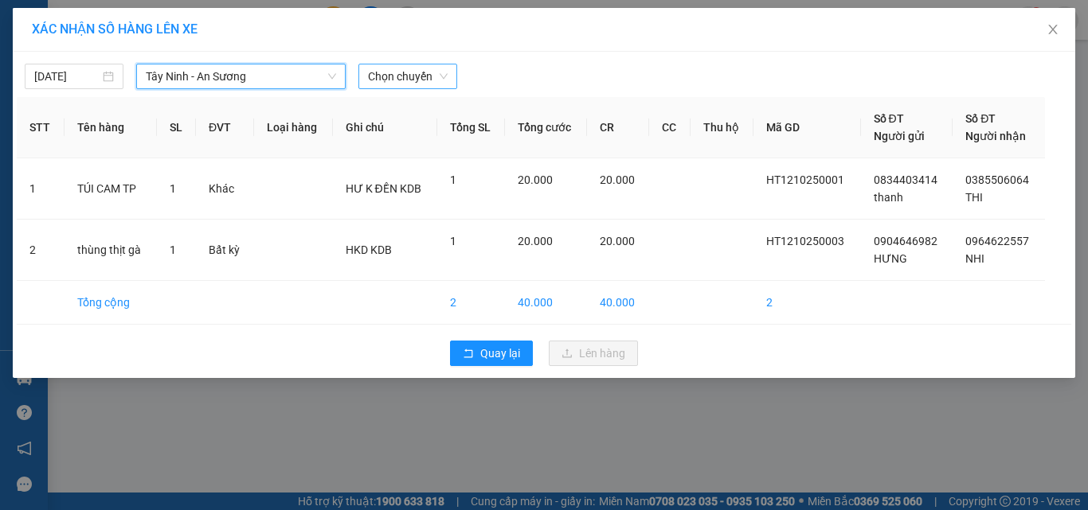
drag, startPoint x: 412, startPoint y: 79, endPoint x: 421, endPoint y: 76, distance: 9.3
click at [416, 78] on span "Chọn chuyến" at bounding box center [408, 76] width 80 height 24
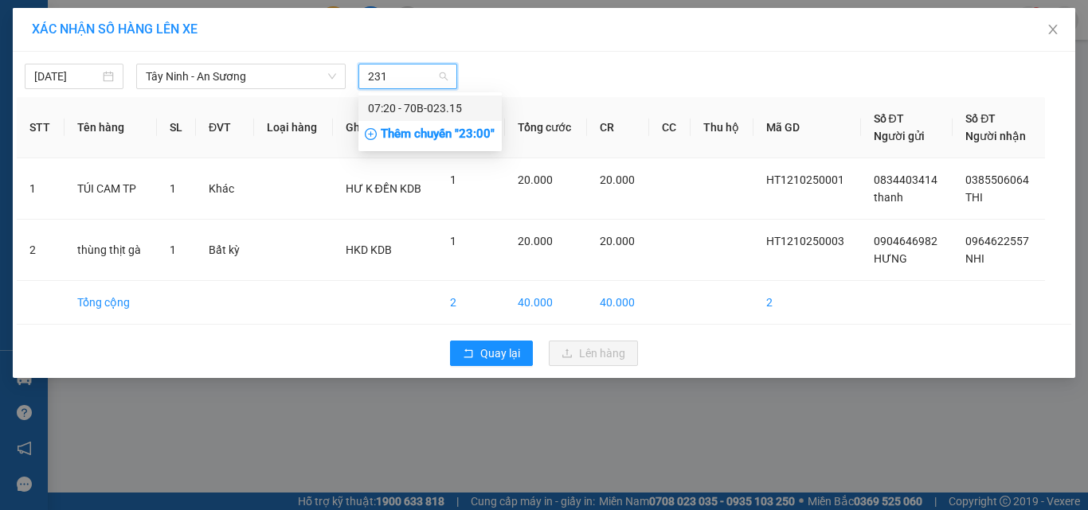
type input "2315"
drag, startPoint x: 420, startPoint y: 105, endPoint x: 419, endPoint y: 114, distance: 8.8
click at [420, 113] on div "07:20 - 70B-023.15" at bounding box center [429, 108] width 143 height 25
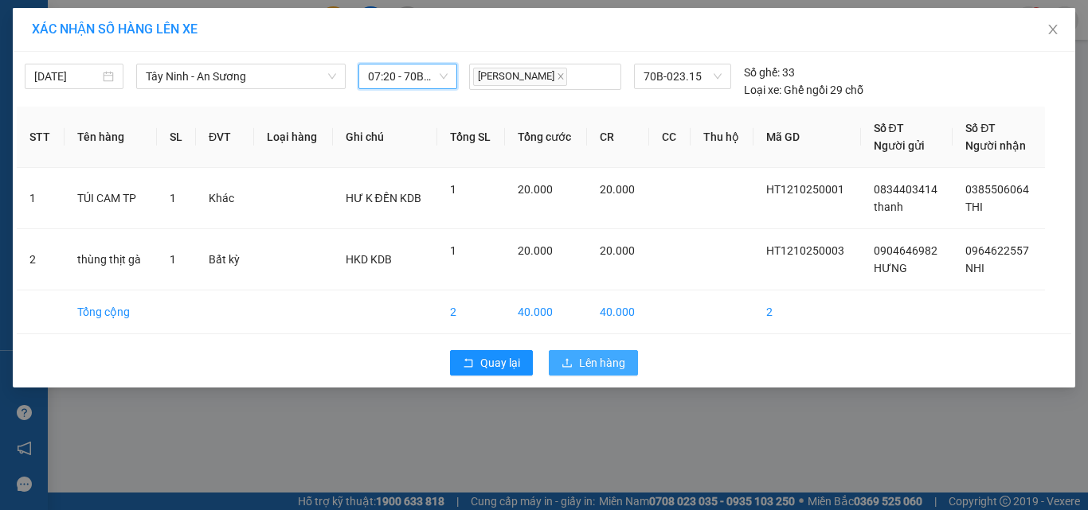
click at [604, 359] on span "Lên hàng" at bounding box center [602, 363] width 46 height 18
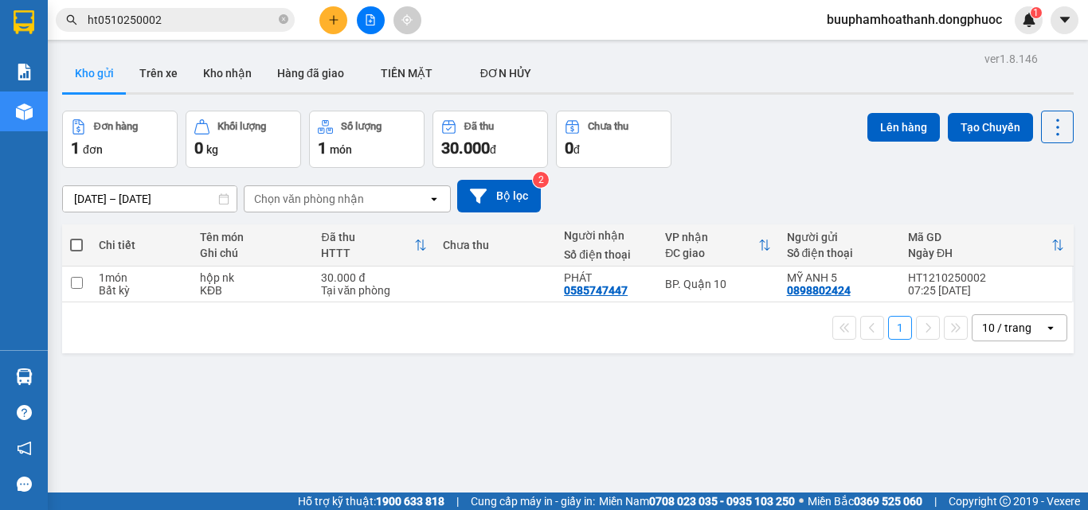
click at [414, 401] on div "ver 1.8.146 Kho gửi Trên xe Kho nhận Hàng đã giao TIỀN MẶT ĐƠN HỦY Đơn hàng 1…" at bounding box center [568, 303] width 1024 height 510
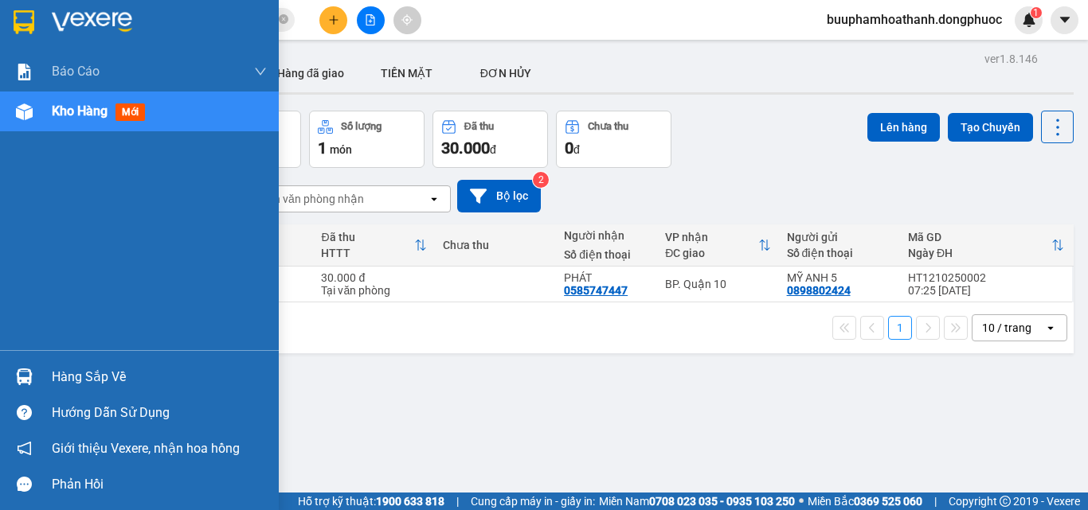
click at [67, 381] on div "Hàng sắp về" at bounding box center [159, 377] width 215 height 24
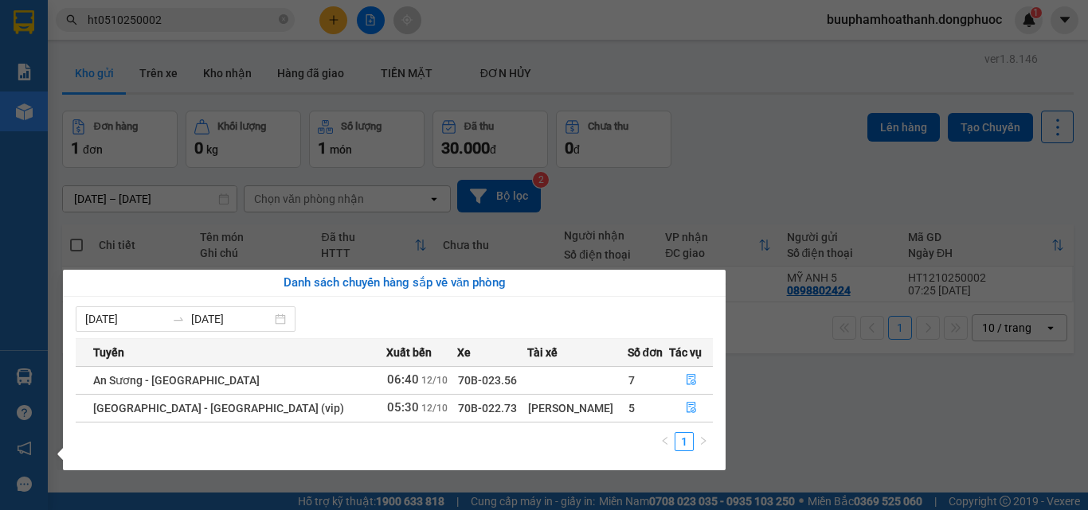
click at [872, 433] on section "Kết quả tìm kiếm ( 1 ) Bộ lọc Mã ĐH Trạng thái Món hàng Tổng cước Chưa cước Nhã…" at bounding box center [544, 255] width 1088 height 510
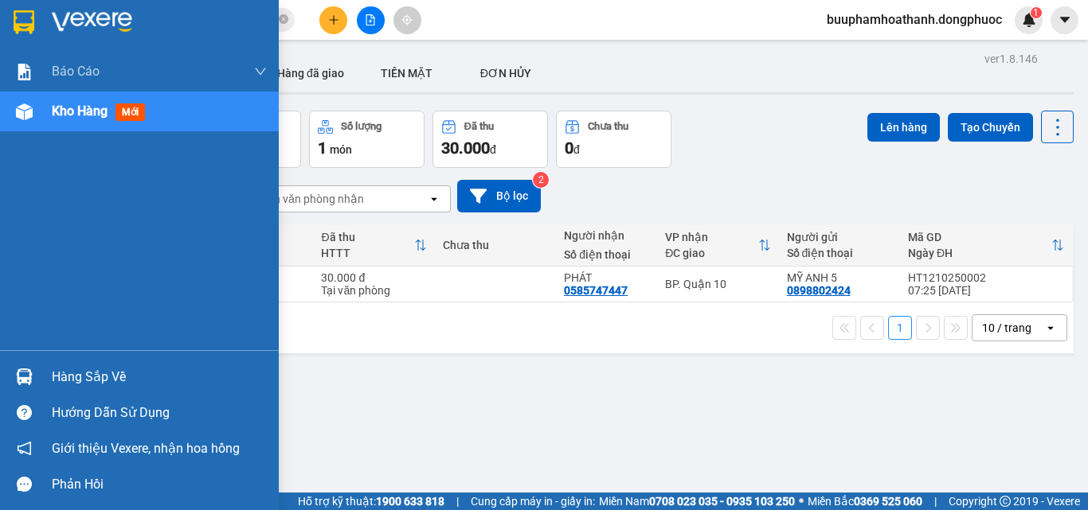
click at [41, 371] on div "Hàng sắp về" at bounding box center [139, 377] width 279 height 36
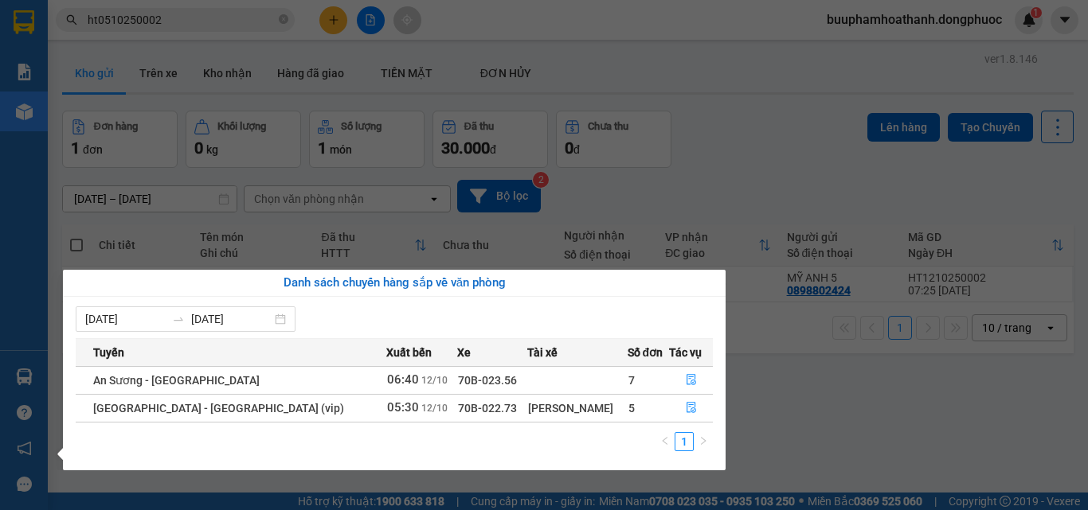
click at [823, 408] on section "Kết quả tìm kiếm ( 1 ) Bộ lọc Mã ĐH Trạng thái Món hàng Tổng cước Chưa cước Nhã…" at bounding box center [544, 255] width 1088 height 510
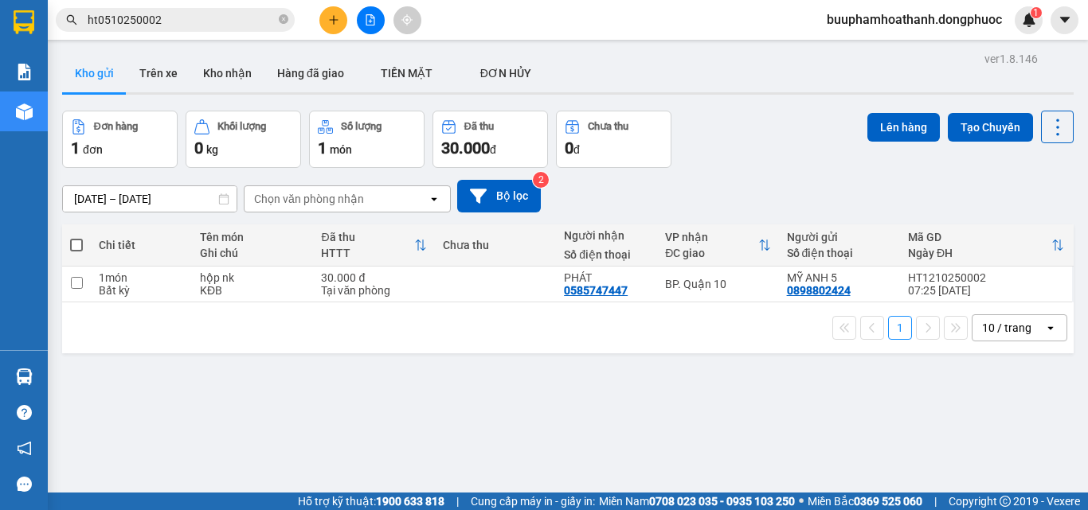
click at [767, 441] on div "ver 1.8.146 Kho gửi Trên xe Kho nhận Hàng đã giao TIỀN MẶT ĐƠN HỦY Đơn hàng 1…" at bounding box center [568, 303] width 1024 height 510
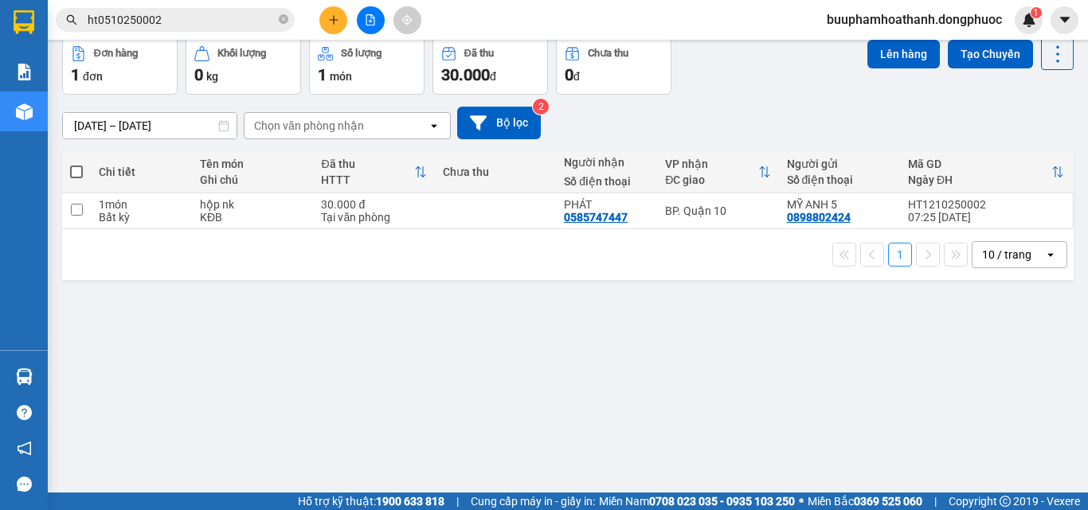
click at [772, 440] on div "ver 1.8.146 Kho gửi Trên xe Kho nhận Hàng đã giao TIỀN MẶT ĐƠN HỦY Đơn hàng 1…" at bounding box center [568, 230] width 1024 height 510
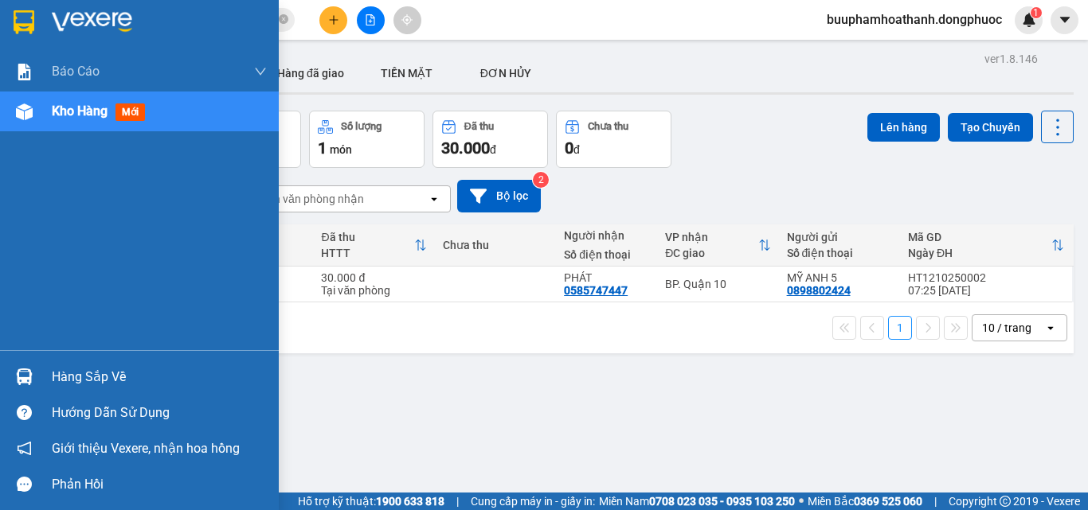
click at [60, 383] on div "Hàng sắp về" at bounding box center [159, 377] width 215 height 24
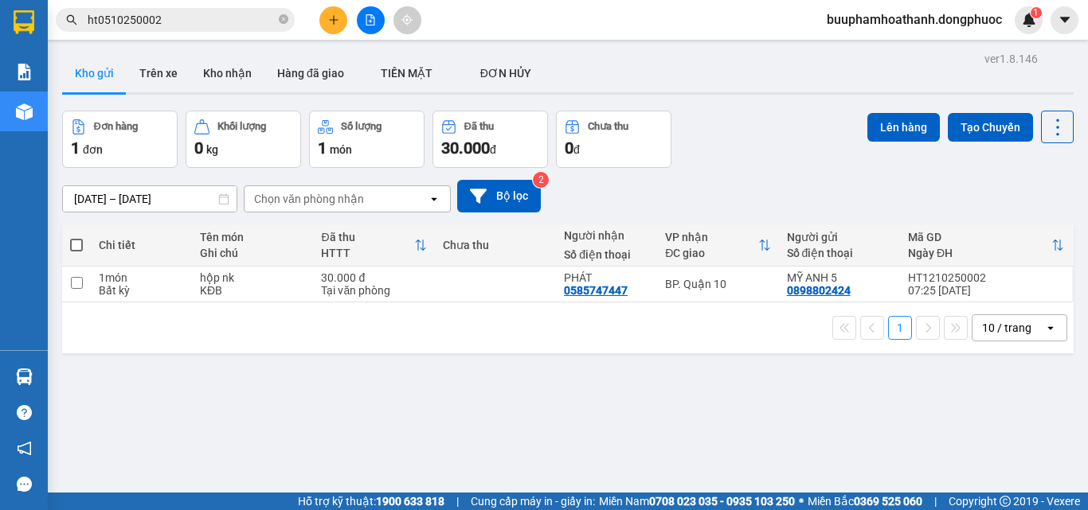
click at [809, 415] on section "Kết quả tìm kiếm ( 1 ) Bộ lọc Mã ĐH Trạng thái Món hàng Tổng cước Chưa cước Nhã…" at bounding box center [544, 255] width 1088 height 510
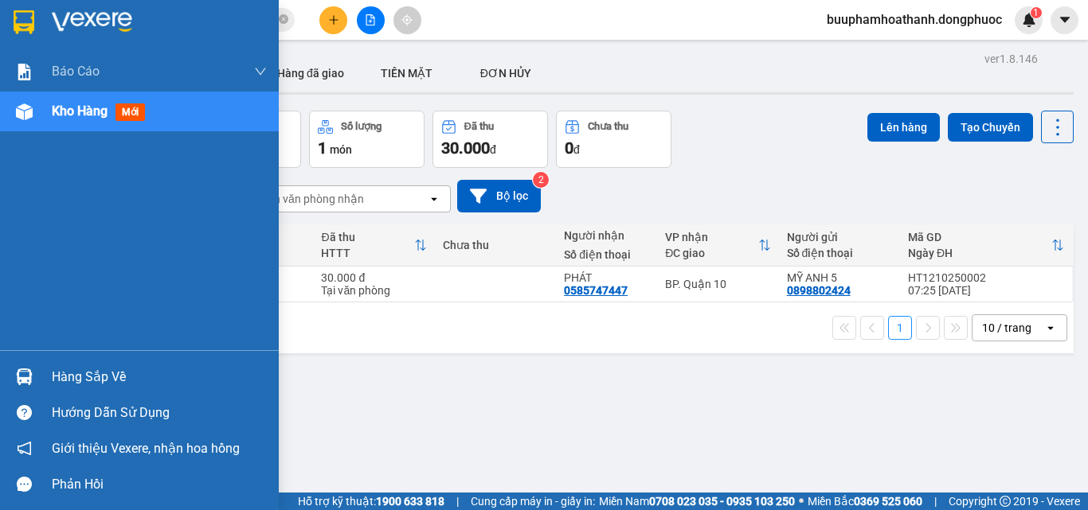
click at [28, 381] on img at bounding box center [24, 377] width 17 height 17
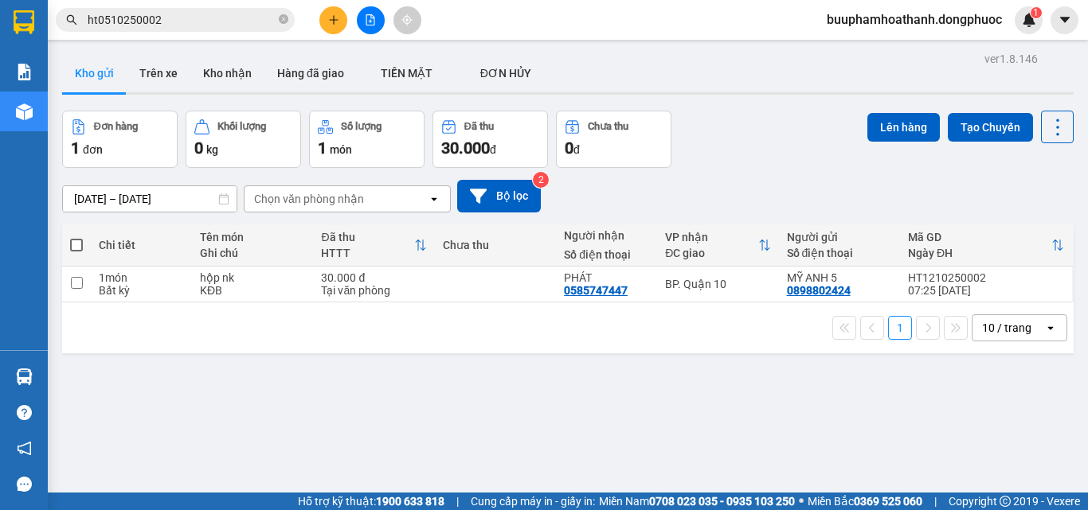
click at [823, 448] on section "Kết quả tìm kiếm ( 1 ) Bộ lọc Mã ĐH Trạng thái Món hàng Tổng cước Chưa cước Nhã…" at bounding box center [544, 255] width 1088 height 510
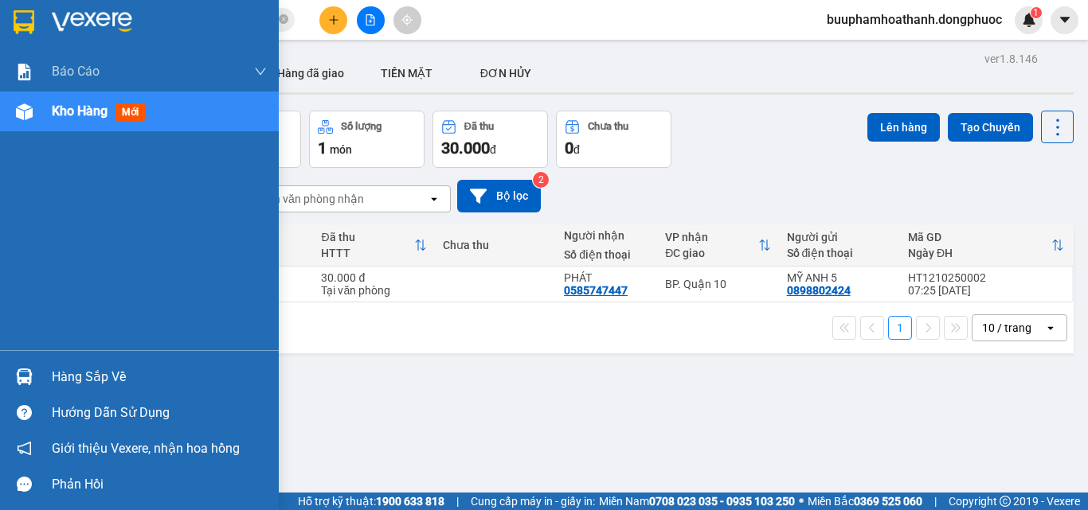
click at [45, 372] on div "Hàng sắp về" at bounding box center [139, 377] width 279 height 36
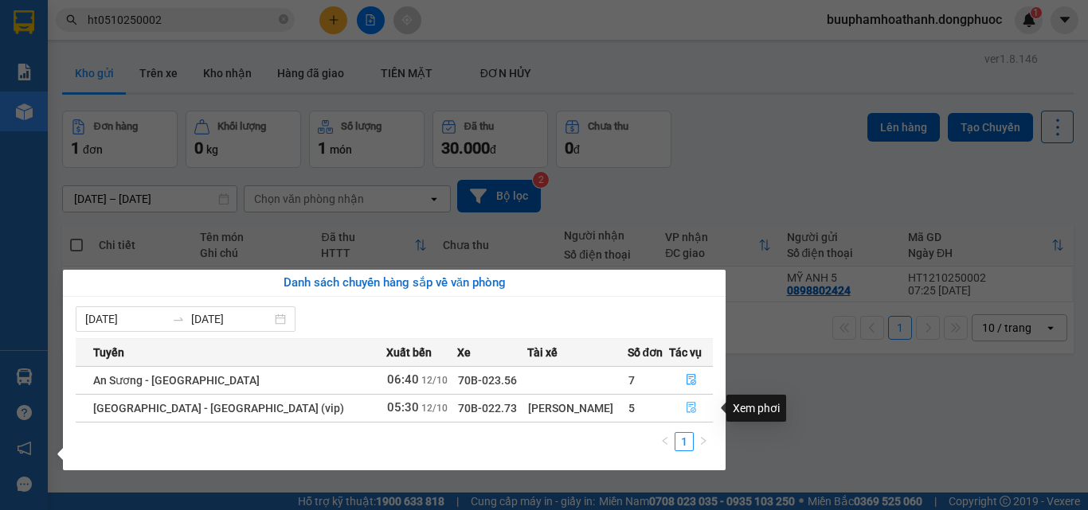
click at [686, 406] on icon "file-done" at bounding box center [691, 407] width 11 height 11
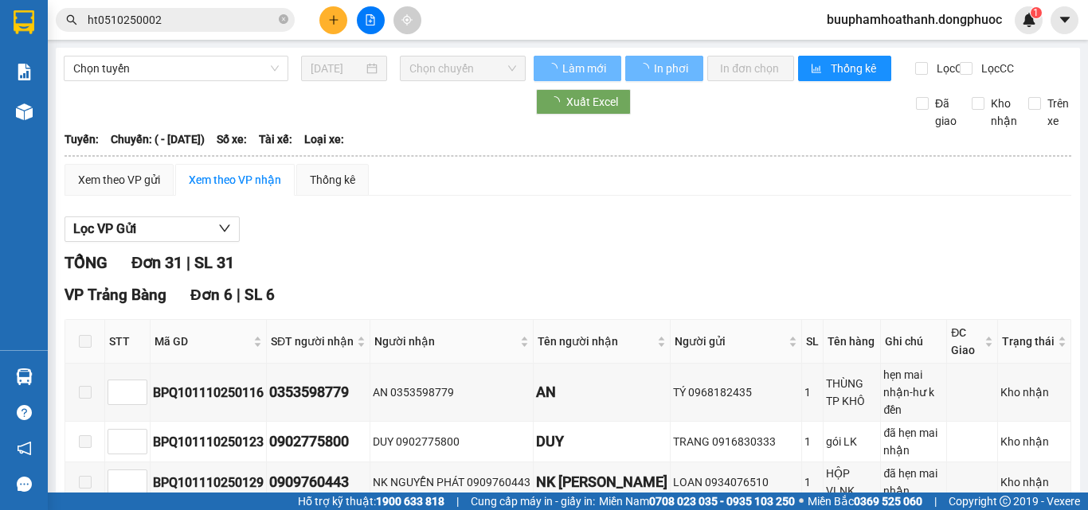
click at [627, 193] on div "Xem theo VP gửi Xem theo VP nhận Thống kê" at bounding box center [567, 180] width 1007 height 32
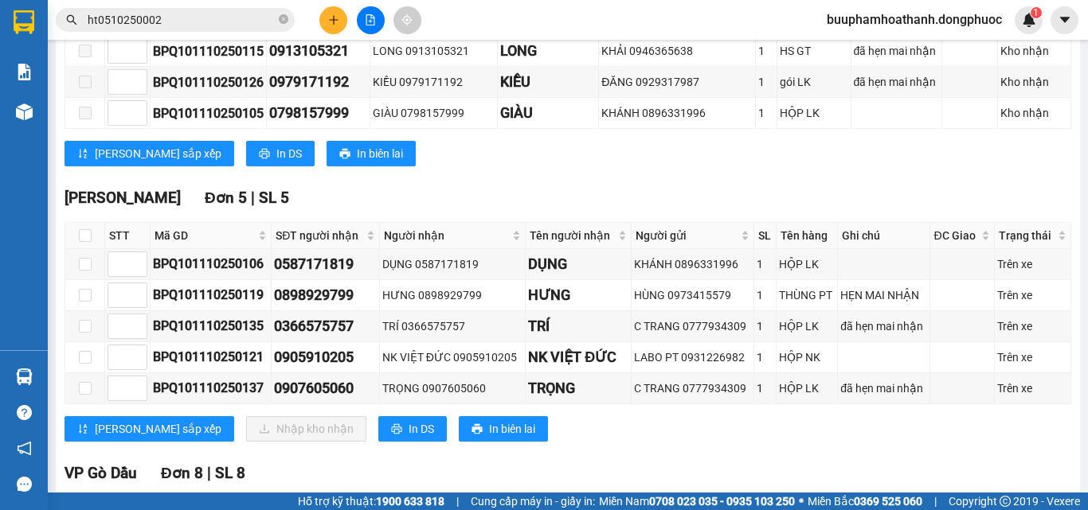
scroll to position [1115, 0]
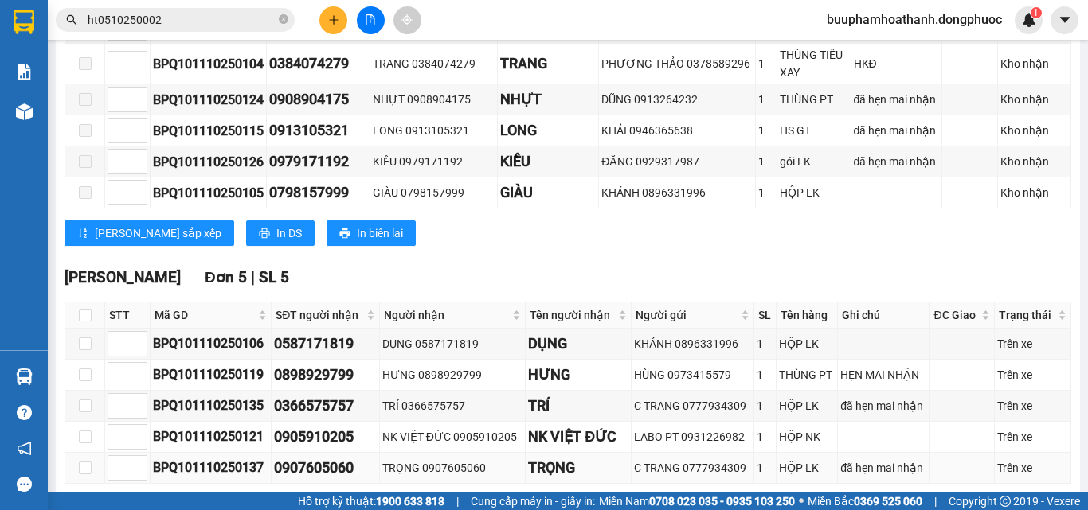
scroll to position [1035, 0]
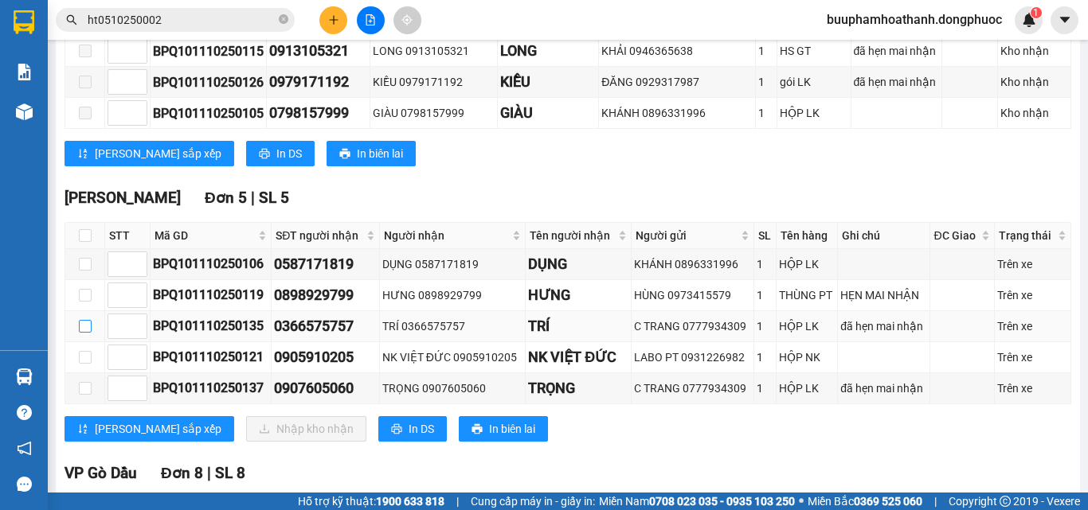
click at [83, 333] on input "checkbox" at bounding box center [85, 326] width 13 height 13
checkbox input "true"
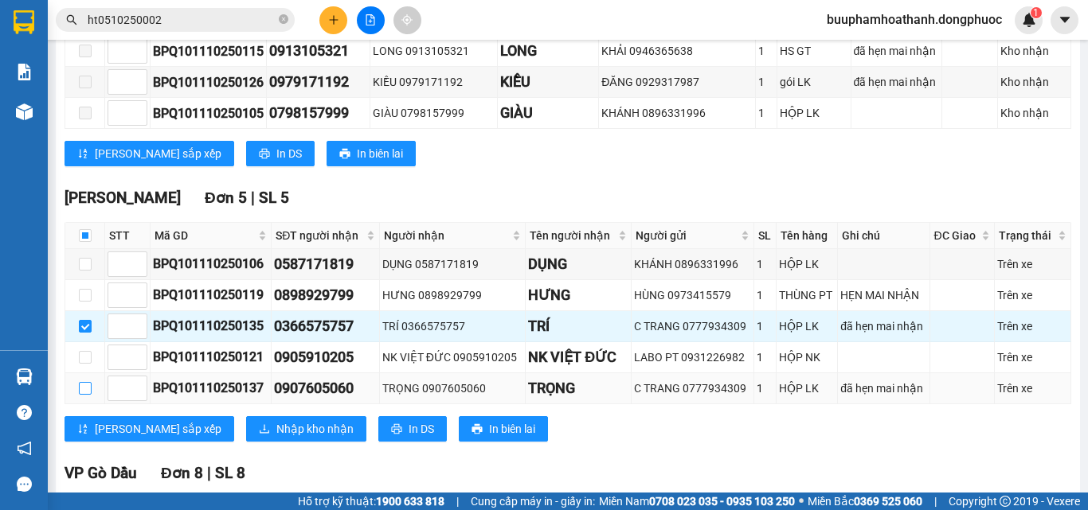
click at [85, 395] on input "checkbox" at bounding box center [85, 388] width 13 height 13
checkbox input "true"
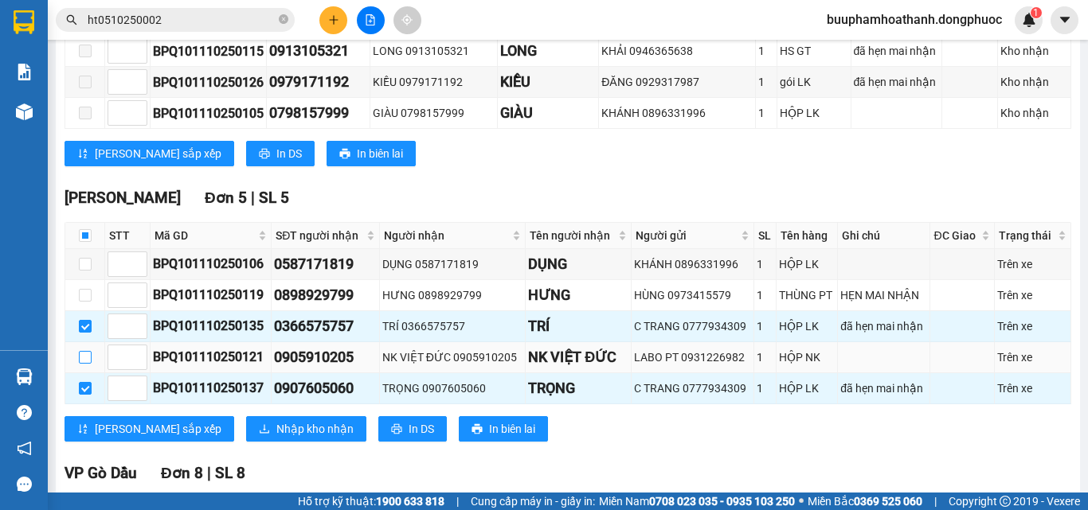
click at [91, 364] on input "checkbox" at bounding box center [85, 357] width 13 height 13
checkbox input "true"
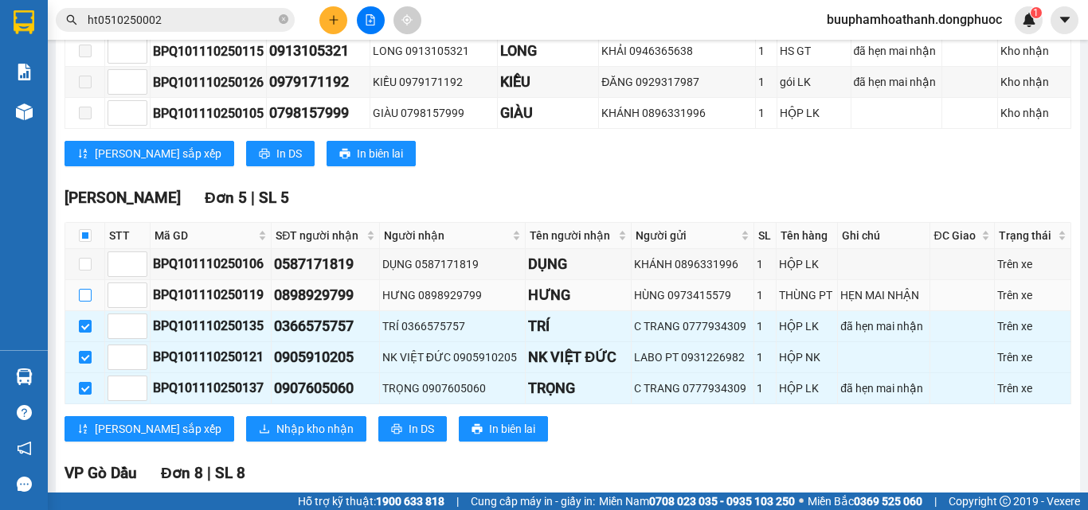
click at [85, 302] on input "checkbox" at bounding box center [85, 295] width 13 height 13
checkbox input "true"
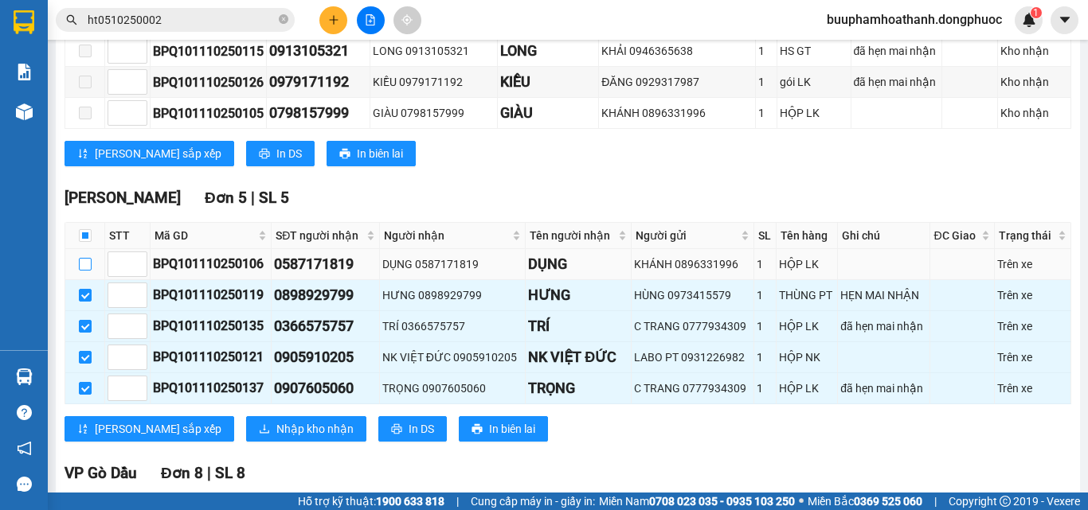
drag, startPoint x: 81, startPoint y: 272, endPoint x: 94, endPoint y: 278, distance: 14.2
click at [81, 271] on input "checkbox" at bounding box center [85, 264] width 13 height 13
checkbox input "true"
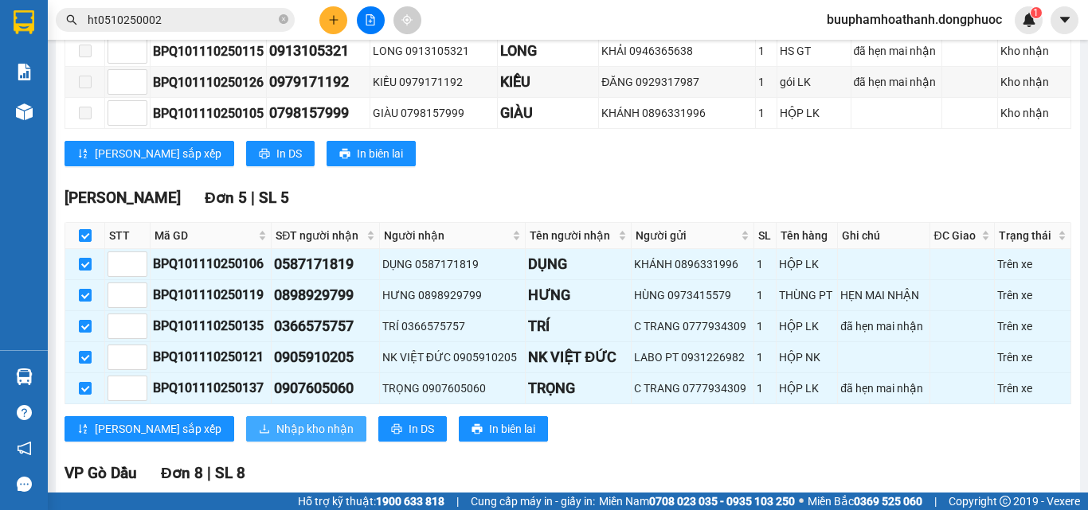
click at [276, 438] on span "Nhập kho nhận" at bounding box center [314, 429] width 77 height 18
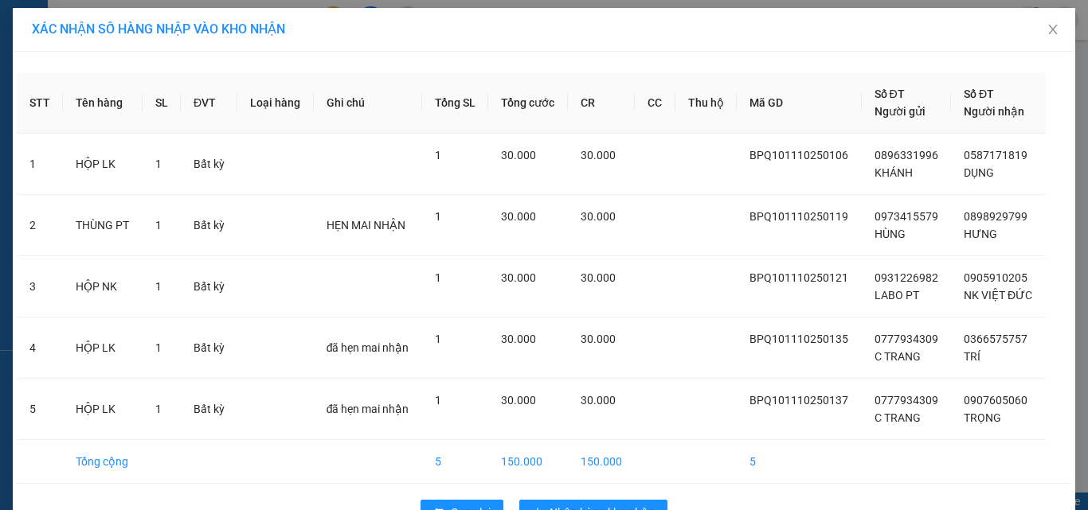
scroll to position [46, 0]
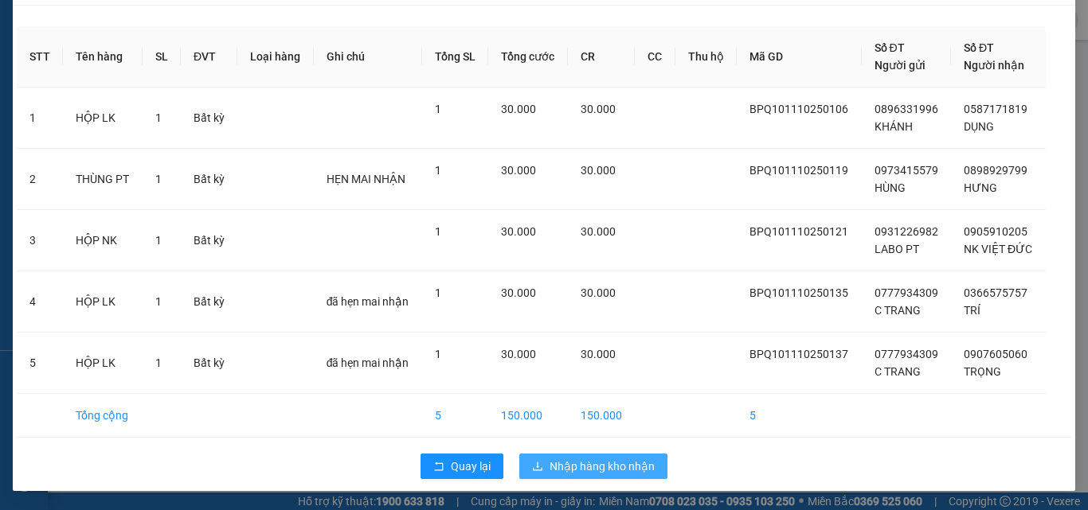
click at [561, 469] on span "Nhập hàng kho nhận" at bounding box center [601, 467] width 105 height 18
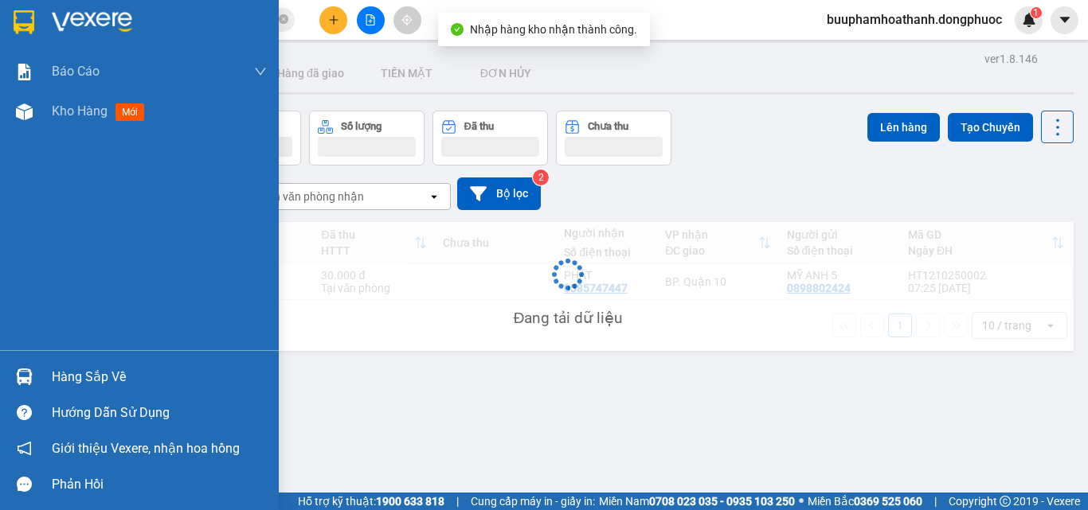
click at [28, 382] on img at bounding box center [24, 377] width 17 height 17
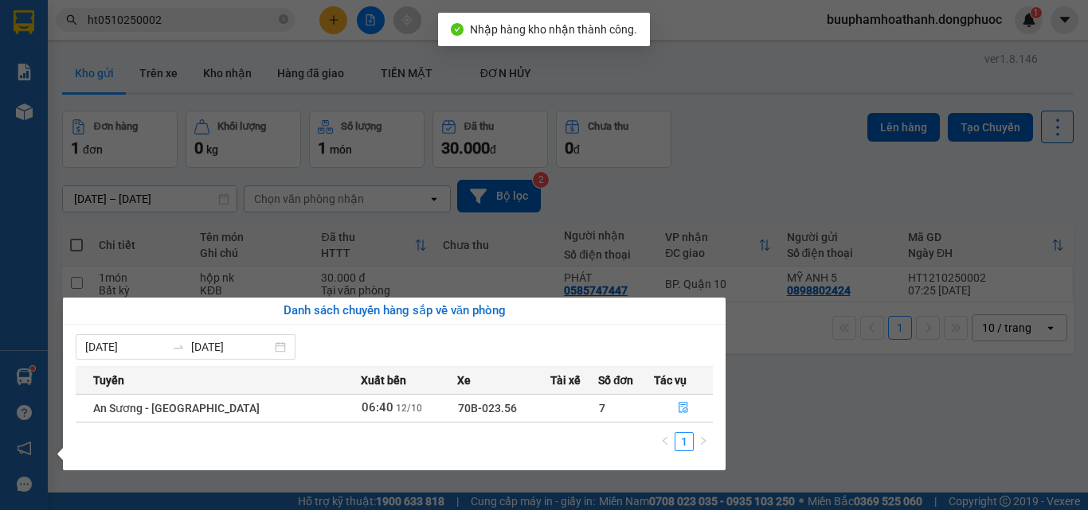
click at [920, 421] on section "Kết quả tìm kiếm ( 1 ) Bộ lọc Mã ĐH Trạng thái Món hàng Tổng cước Chưa cước Nhã…" at bounding box center [544, 255] width 1088 height 510
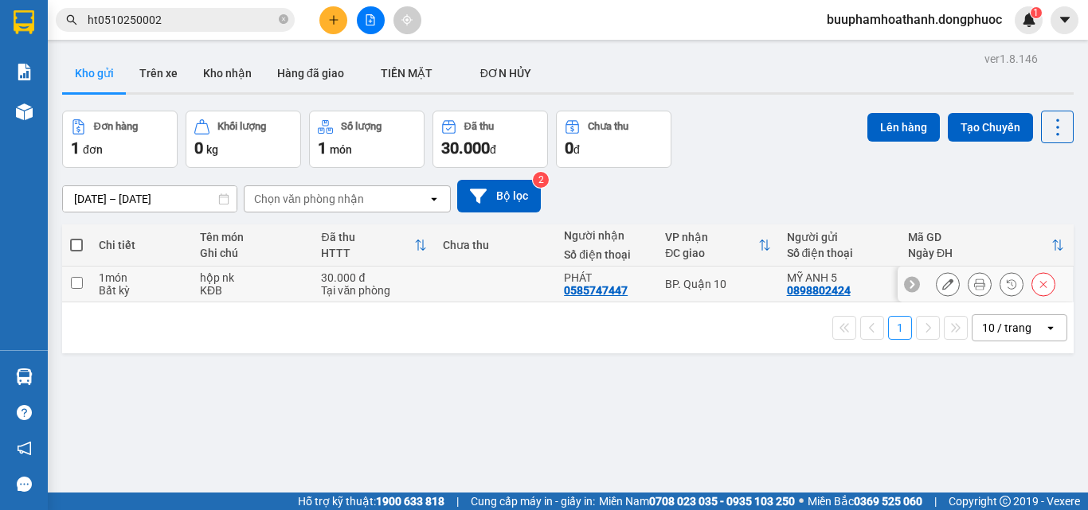
click at [532, 273] on td at bounding box center [495, 285] width 121 height 36
checkbox input "true"
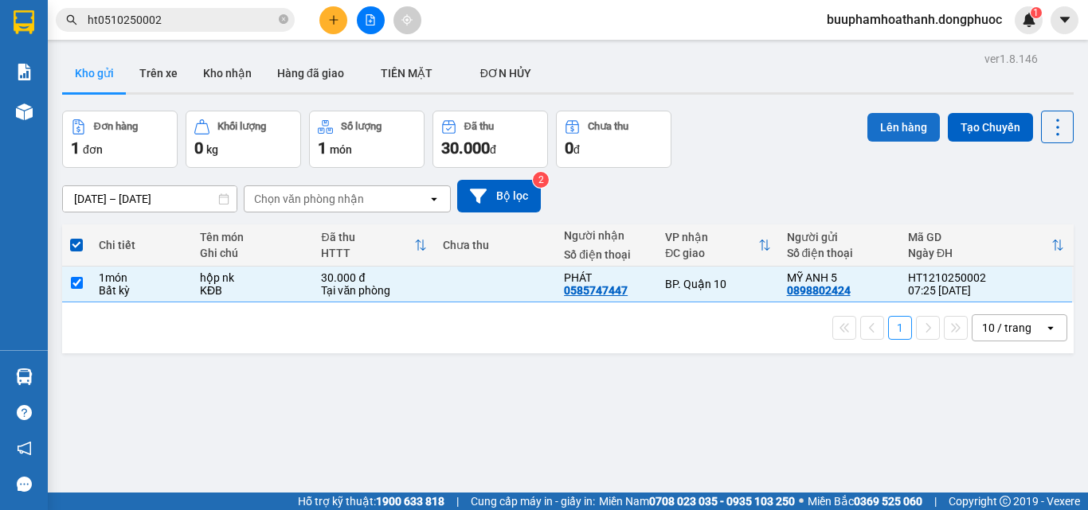
click at [872, 129] on button "Lên hàng" at bounding box center [903, 127] width 72 height 29
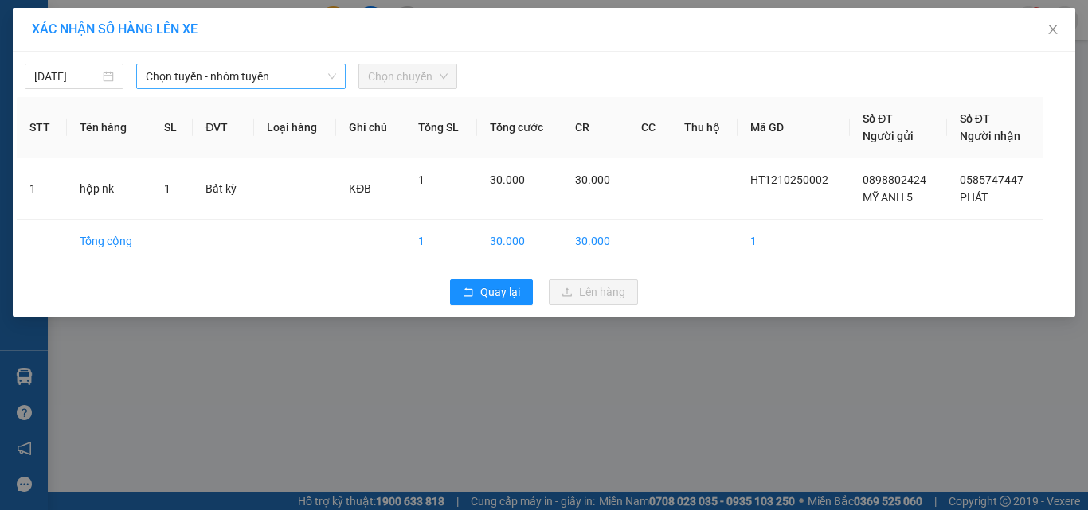
click at [283, 76] on span "Chọn tuyến - nhóm tuyến" at bounding box center [241, 76] width 190 height 24
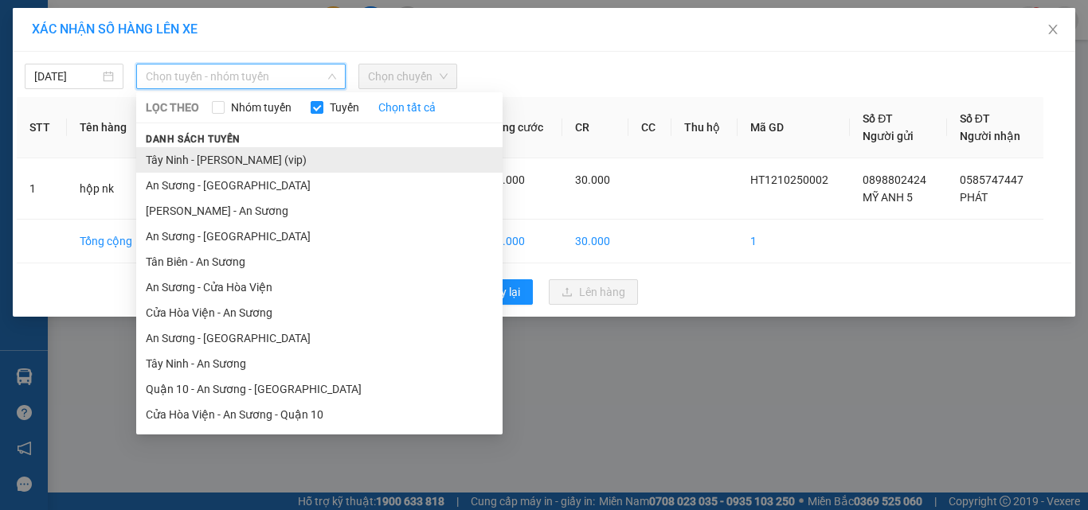
click at [267, 159] on li "Tây Ninh - [PERSON_NAME] (vip)" at bounding box center [319, 159] width 366 height 25
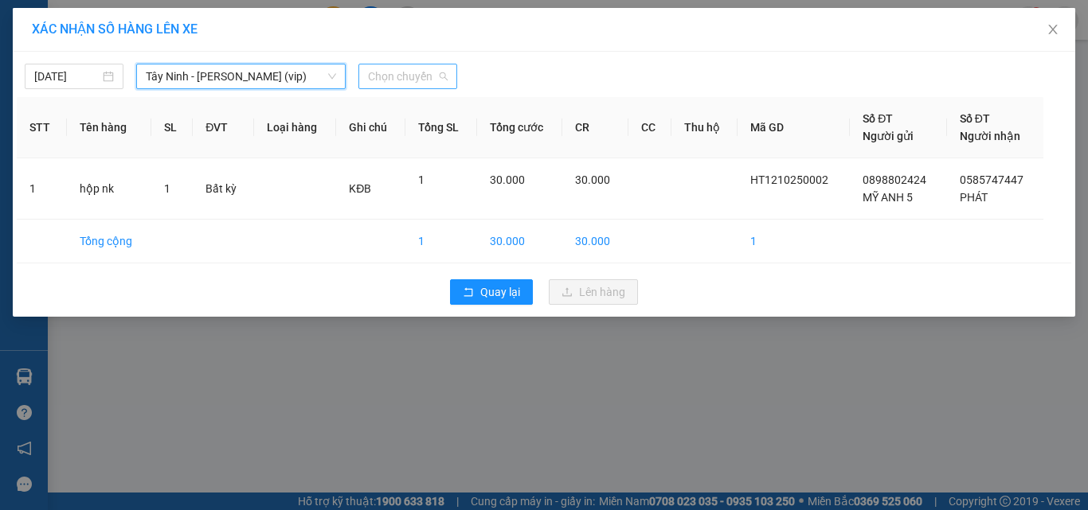
click at [424, 76] on span "Chọn chuyến" at bounding box center [408, 76] width 80 height 24
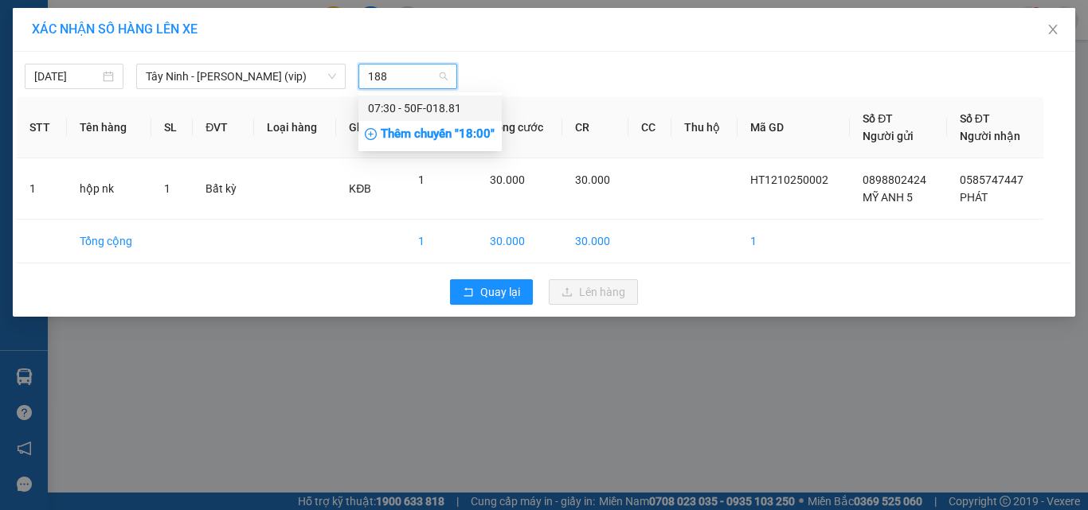
type input "1881"
click at [420, 103] on div "07:30 - 50F-018.81" at bounding box center [430, 109] width 124 height 18
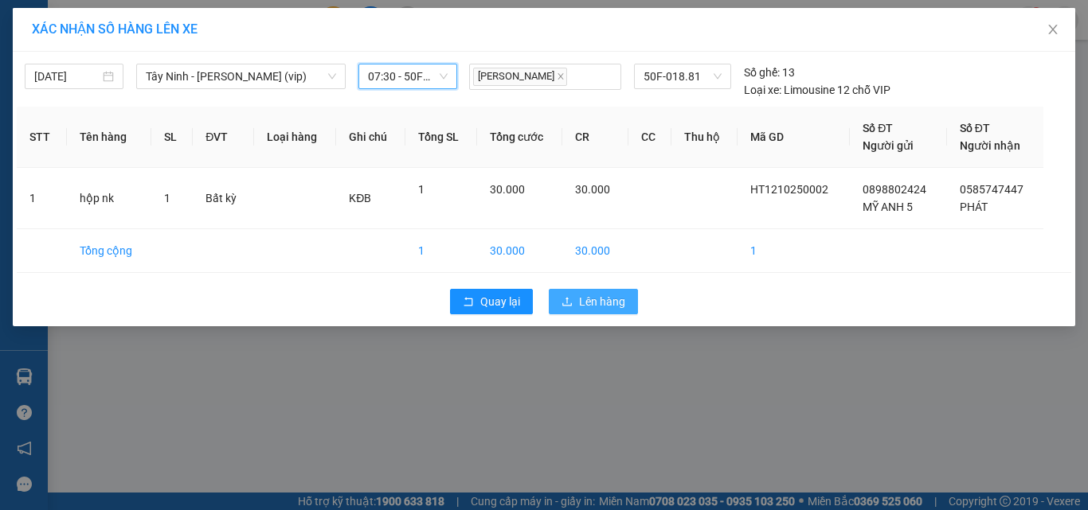
click at [590, 300] on span "Lên hàng" at bounding box center [602, 302] width 46 height 18
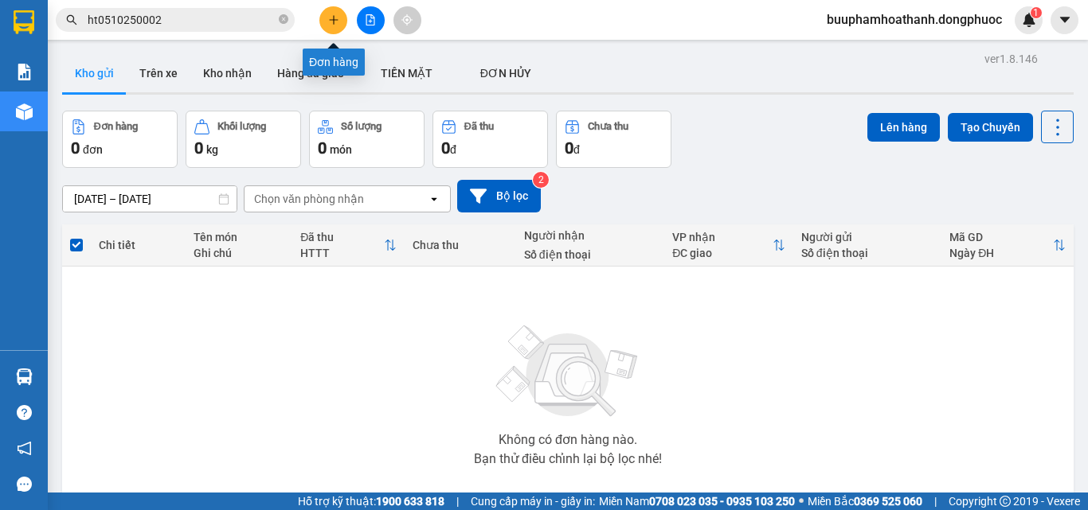
click at [332, 20] on icon "plus" at bounding box center [333, 19] width 9 height 1
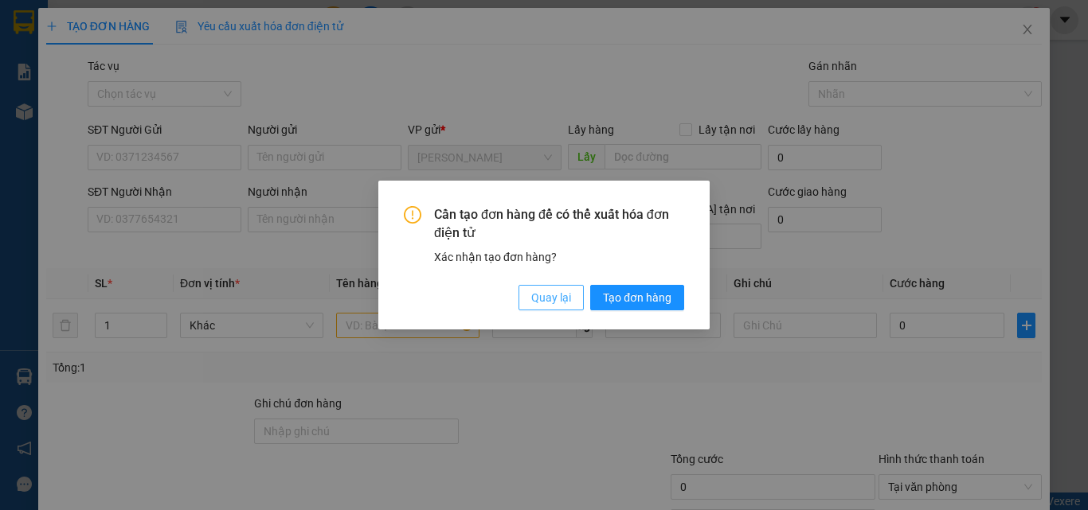
click at [545, 298] on span "Quay lại" at bounding box center [551, 298] width 40 height 18
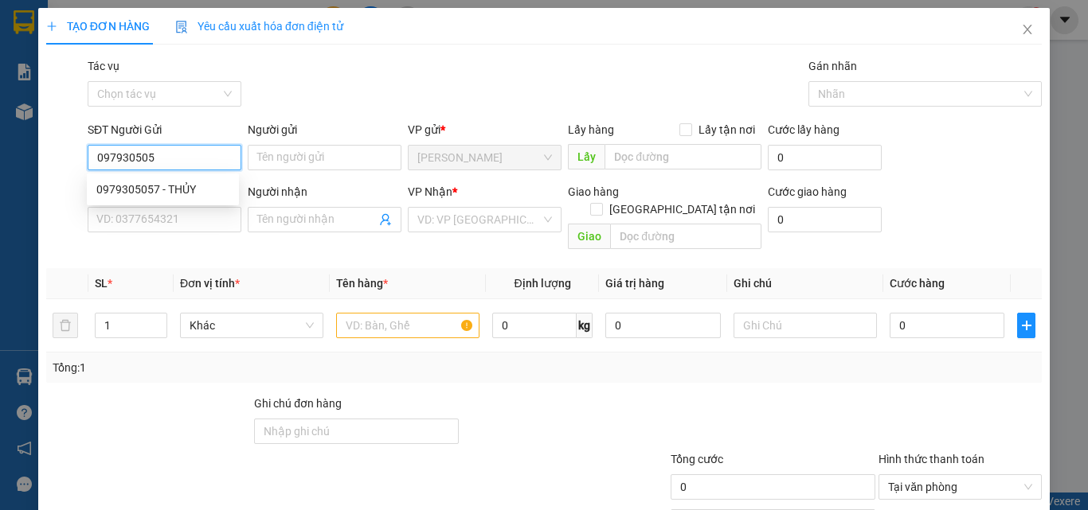
type input "0979305057"
click at [197, 193] on div "0979305057 - THỦY" at bounding box center [162, 190] width 133 height 18
type input "THỦY"
type input "0339060957"
type input "[GEOGRAPHIC_DATA]"
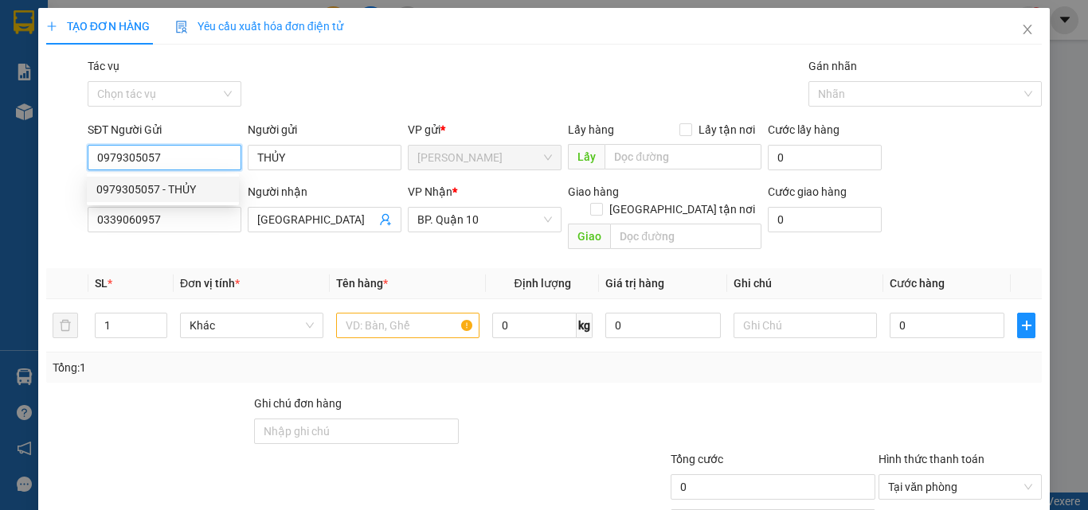
type input "90.000"
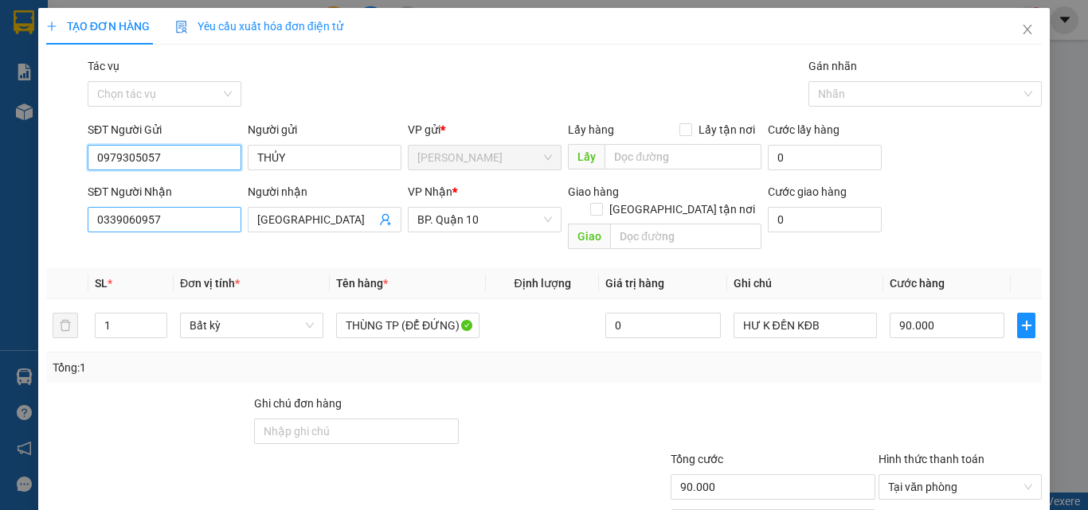
type input "0979305057"
click at [197, 218] on input "0339060957" at bounding box center [165, 219] width 154 height 25
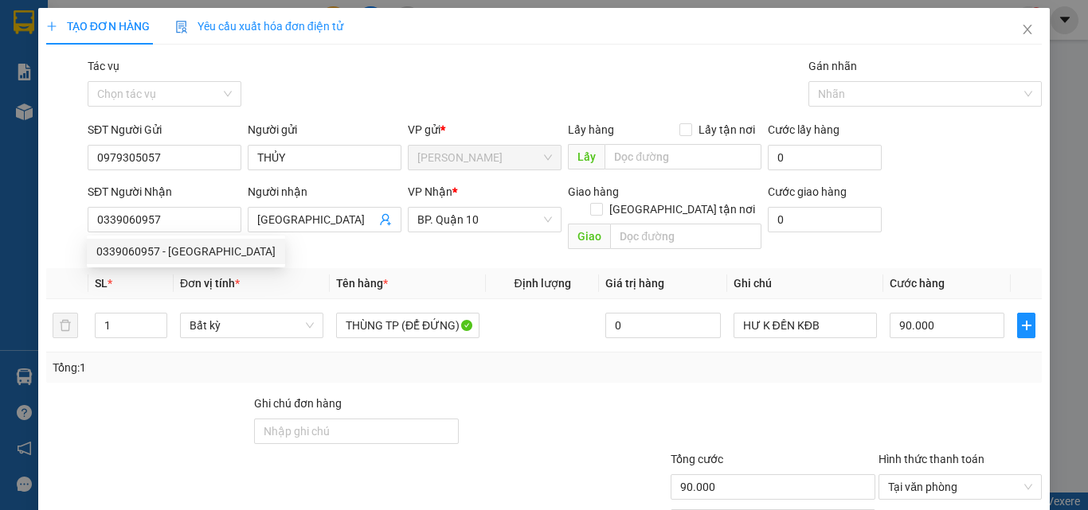
click at [443, 268] on th "Tên hàng *" at bounding box center [408, 283] width 156 height 31
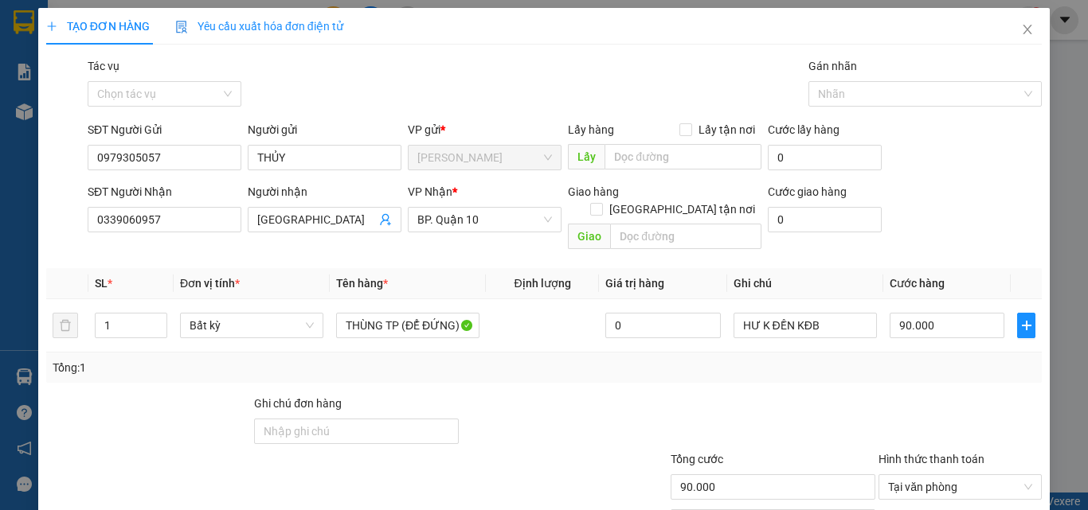
click at [406, 359] on div "Tổng: 1" at bounding box center [237, 368] width 369 height 18
drag, startPoint x: 119, startPoint y: 311, endPoint x: 0, endPoint y: 291, distance: 120.4
click at [7, 305] on div "TẠO ĐƠN HÀNG Yêu cầu xuất hóa đơn điện tử Transit Pickup Surcharge Ids Transit …" at bounding box center [544, 255] width 1088 height 510
type input "2"
click at [332, 311] on td "THÙNG TP (ĐỂ ĐỨNG)" at bounding box center [408, 325] width 156 height 53
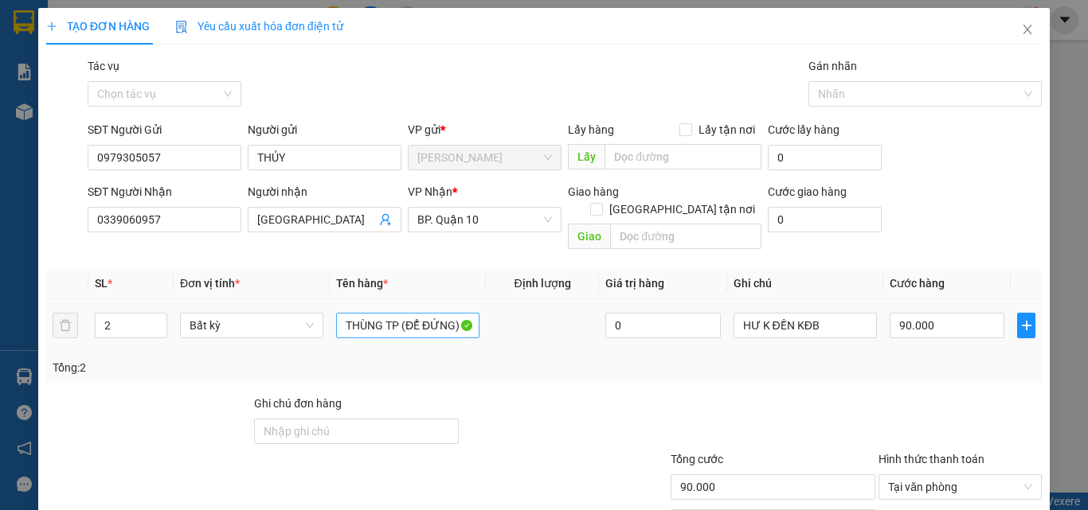
type input "0"
click at [337, 313] on input "THÙNG TP (ĐỂ ĐỨNG)" at bounding box center [407, 325] width 143 height 25
click at [338, 313] on input "THÙNG TP (ĐỂ ĐỨNG)" at bounding box center [407, 325] width 143 height 25
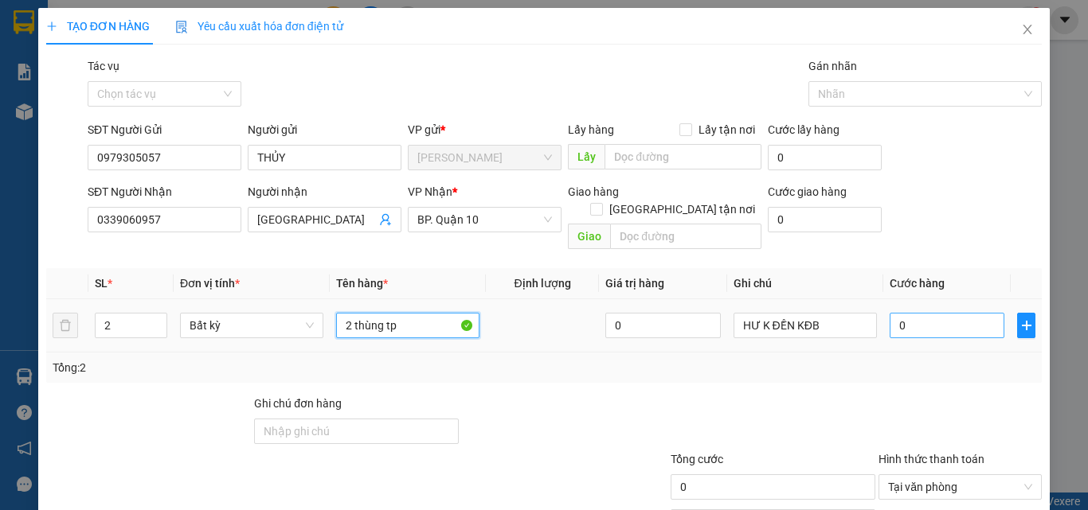
type input "2 thùng tp"
click at [941, 314] on input "0" at bounding box center [946, 325] width 115 height 25
type input "1"
type input "12"
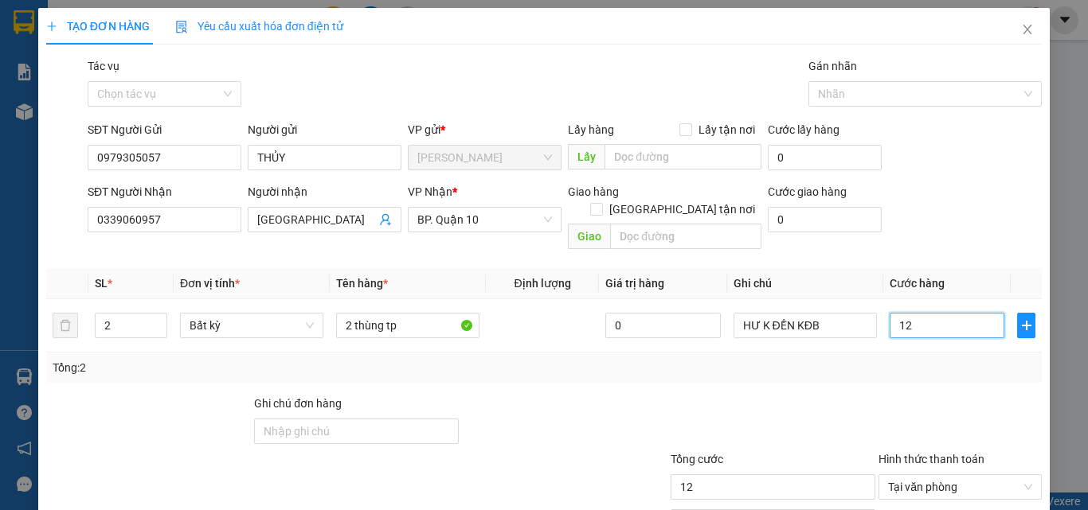
type input "125"
click at [871, 359] on div "Tổng: 2" at bounding box center [544, 368] width 983 height 18
type input "125.000"
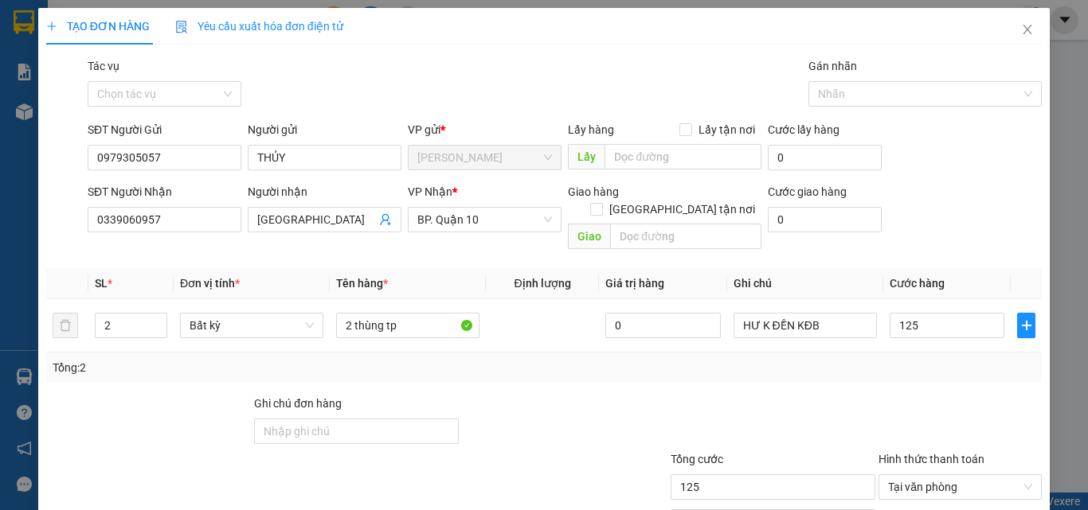
type input "125.000"
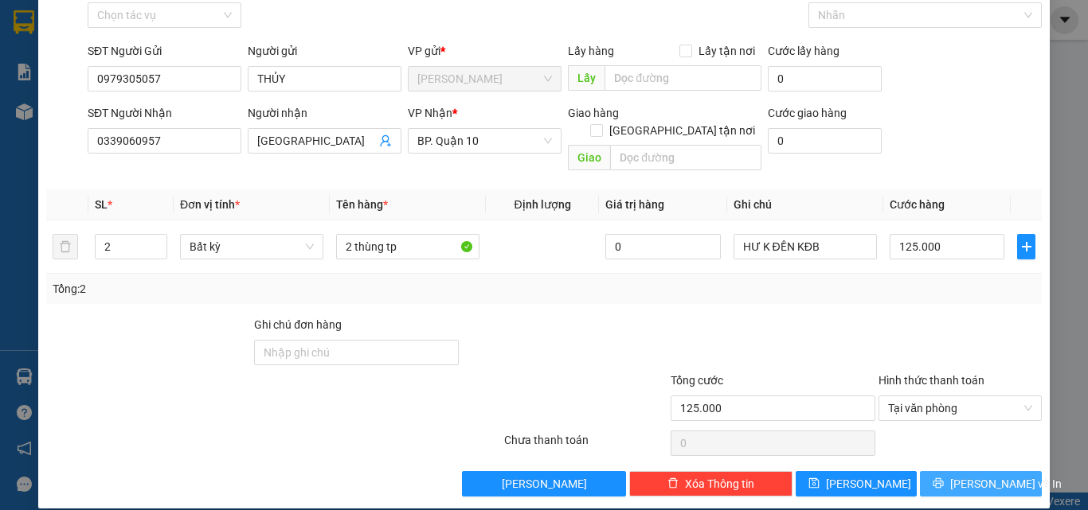
click at [985, 475] on span "[PERSON_NAME] và In" at bounding box center [1005, 484] width 111 height 18
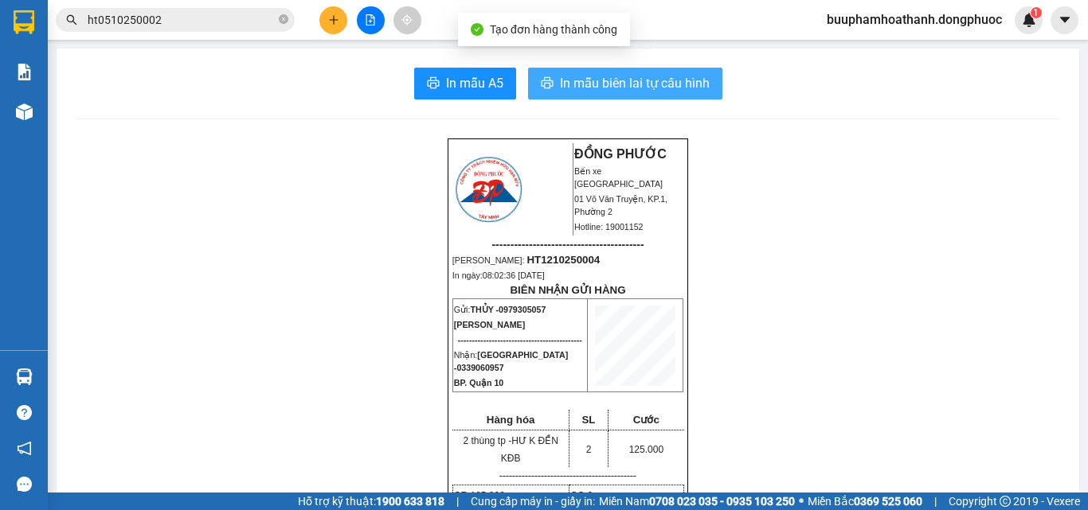
click at [547, 82] on icon "printer" at bounding box center [547, 82] width 13 height 13
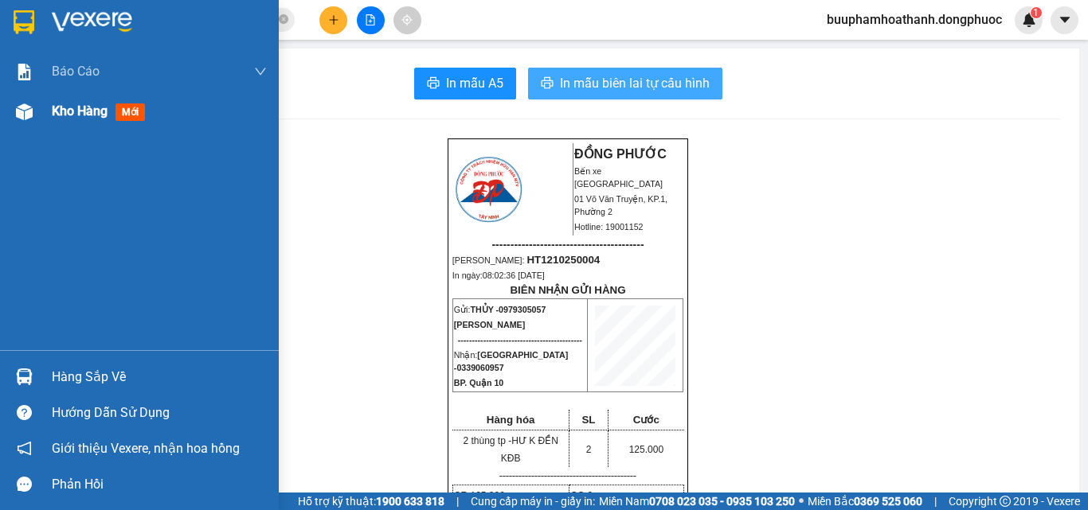
click at [36, 116] on div at bounding box center [24, 112] width 28 height 28
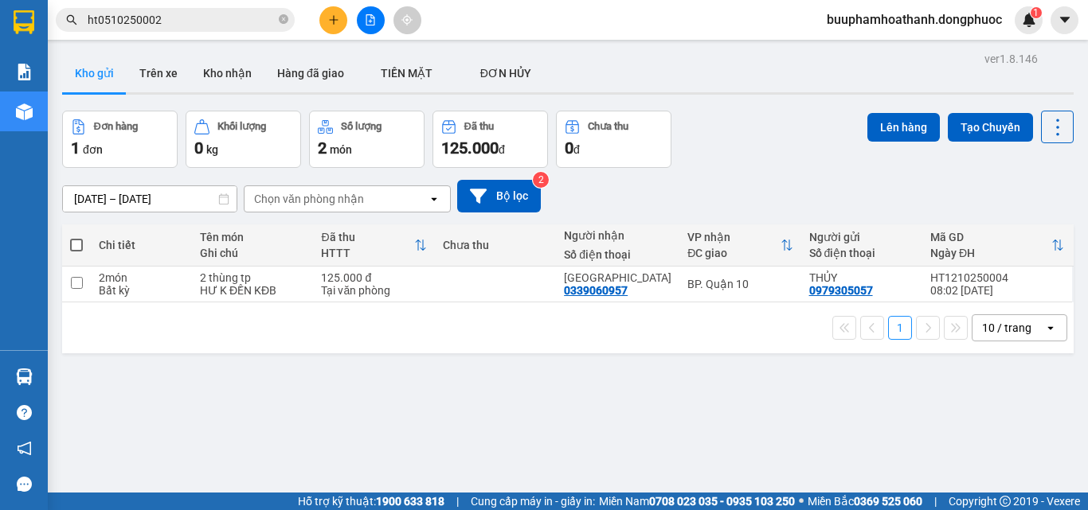
scroll to position [73, 0]
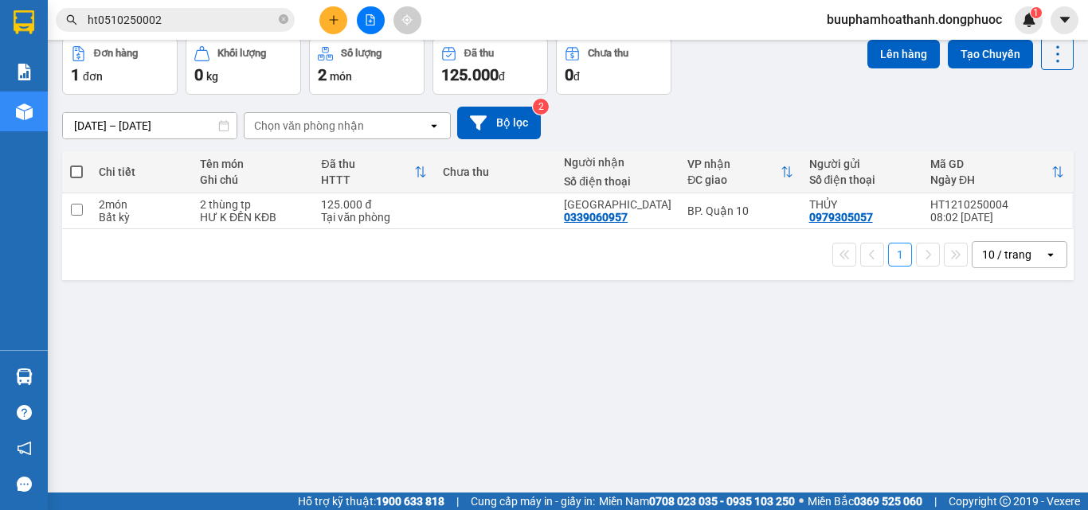
click at [665, 391] on div "ver 1.8.146 Kho gửi Trên xe Kho nhận Hàng đã giao TIỀN MẶT ĐƠN HỦY Đơn hàng 1…" at bounding box center [568, 230] width 1024 height 510
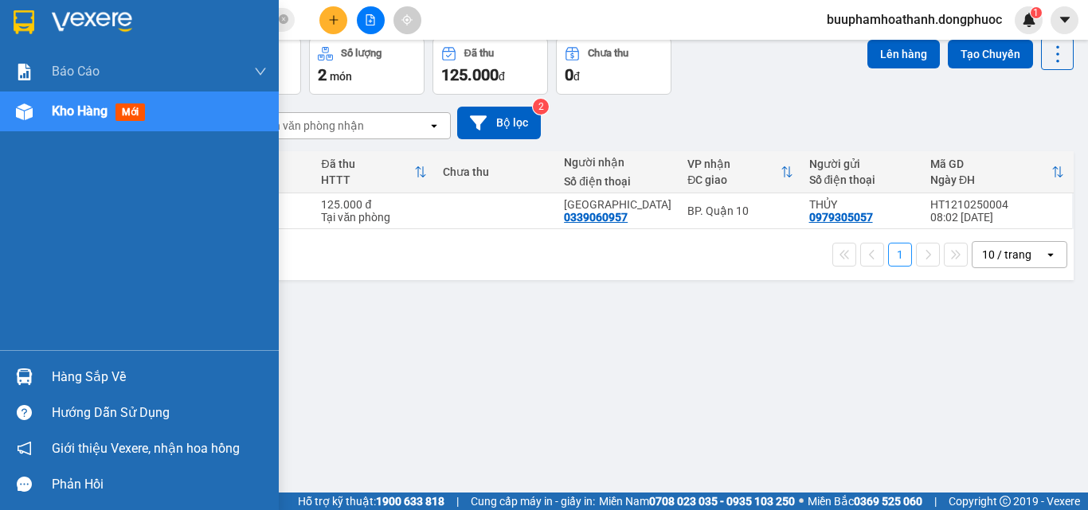
click at [76, 385] on div "Hàng sắp về" at bounding box center [159, 377] width 215 height 24
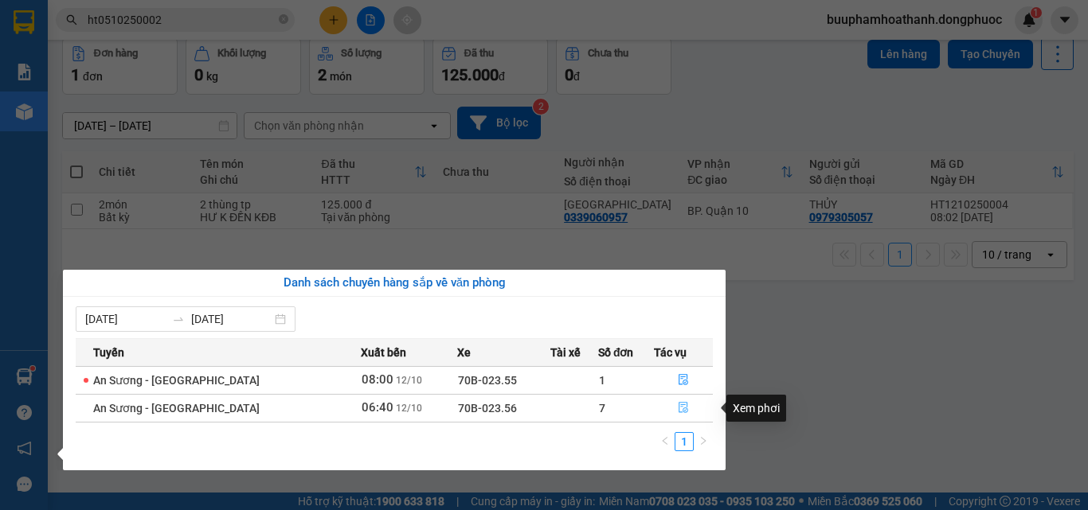
click at [678, 405] on icon "file-done" at bounding box center [683, 407] width 11 height 11
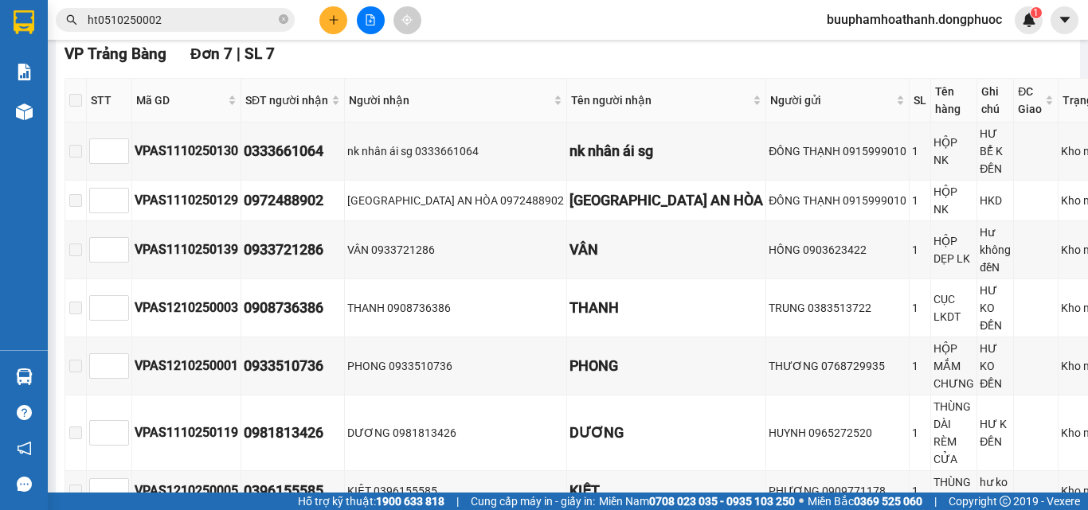
scroll to position [747, 0]
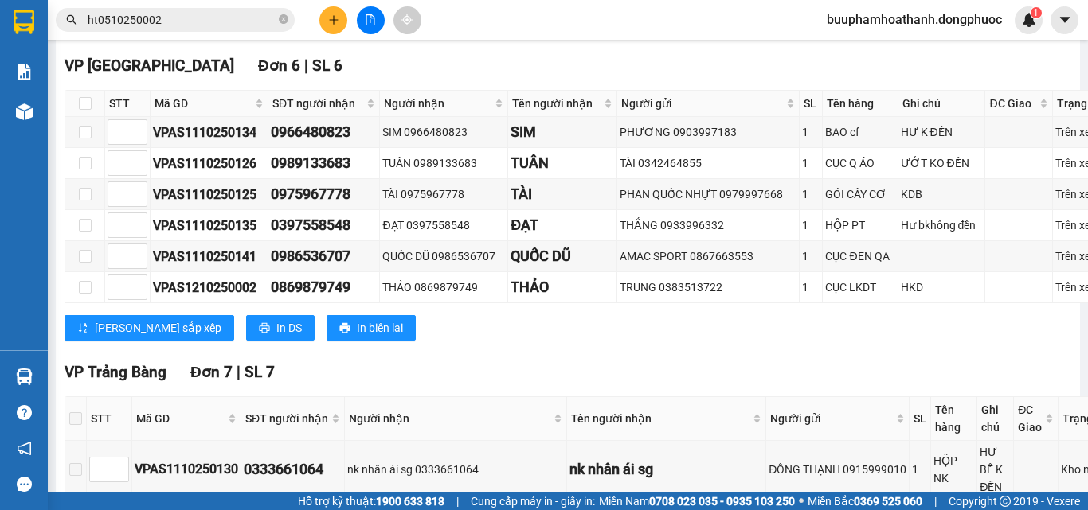
click at [574, 377] on div "VP Trảng Bàng Đơn 7 | SL 7" at bounding box center [597, 373] width 1067 height 24
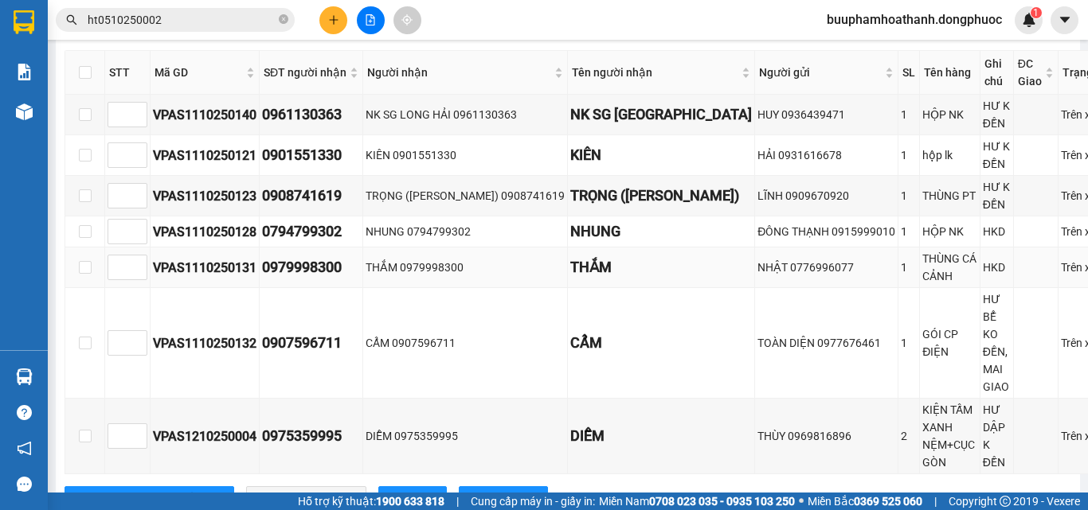
scroll to position [190, 0]
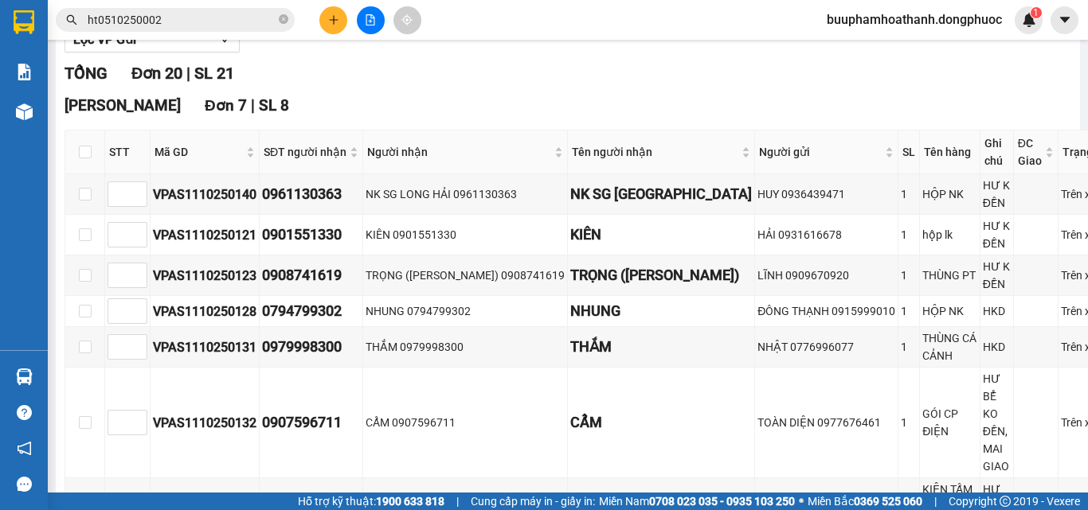
click at [545, 86] on div "TỔNG Đơn 20 | SL 21" at bounding box center [597, 73] width 1067 height 25
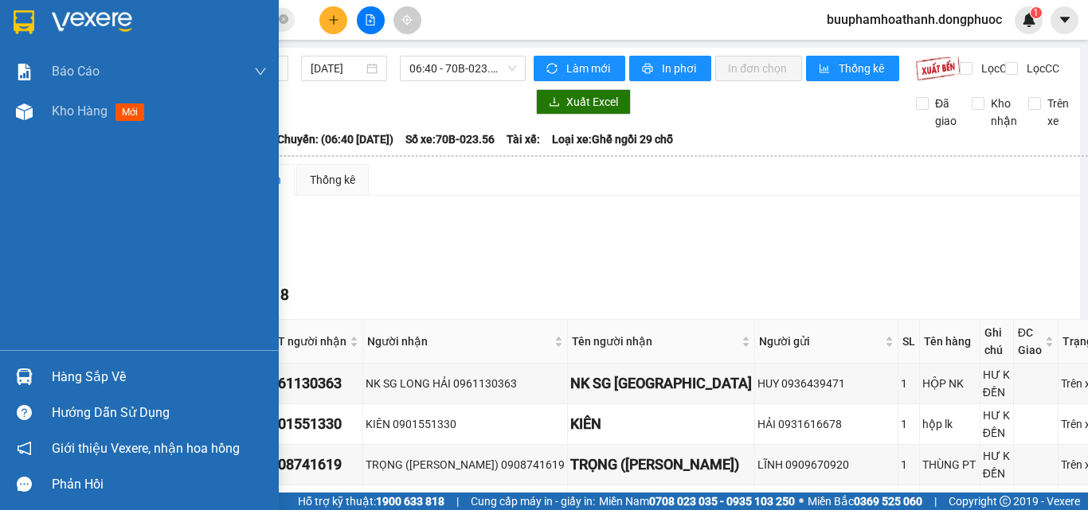
click at [48, 363] on div "Hàng sắp về" at bounding box center [139, 377] width 279 height 36
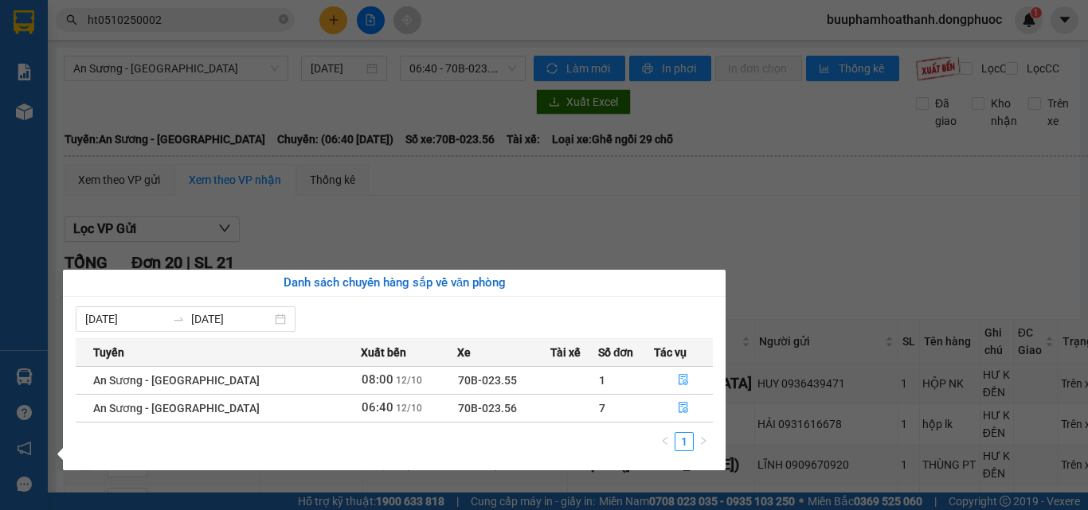
click at [480, 245] on section "Kết quả tìm kiếm ( 1 ) Bộ lọc Mã ĐH Trạng thái Món hàng Tổng cước Chưa cước Nhã…" at bounding box center [544, 255] width 1088 height 510
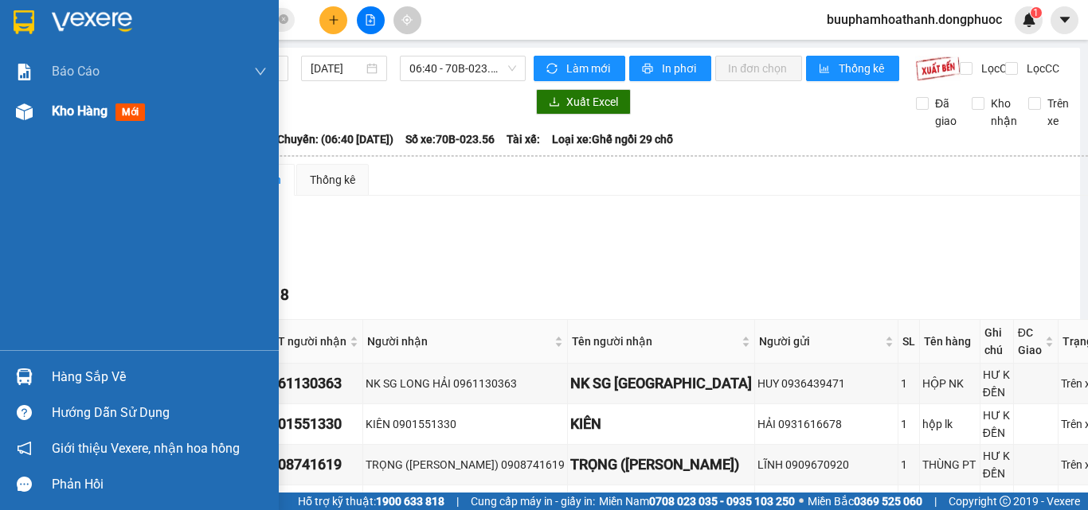
click at [76, 114] on span "Kho hàng" at bounding box center [80, 111] width 56 height 15
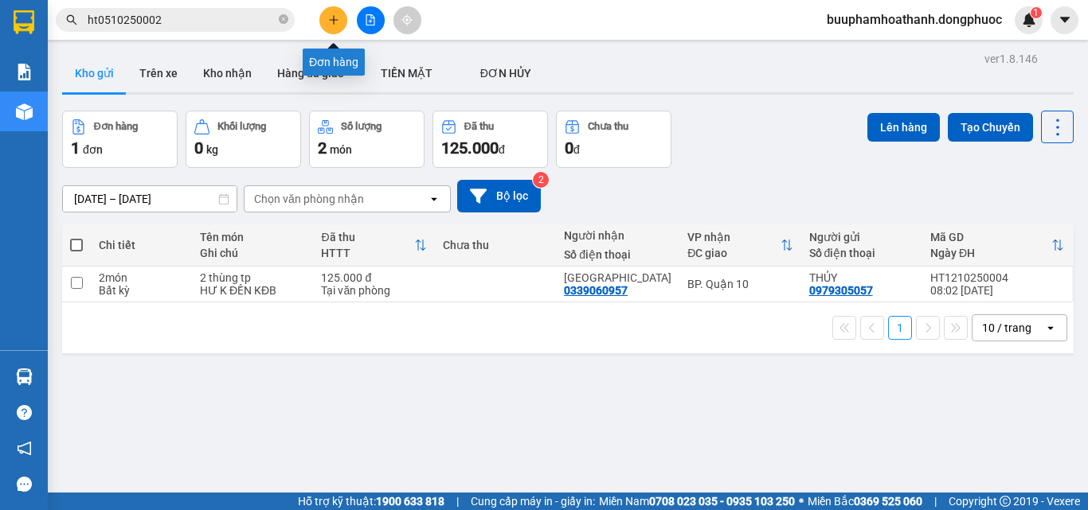
click at [325, 26] on button at bounding box center [333, 20] width 28 height 28
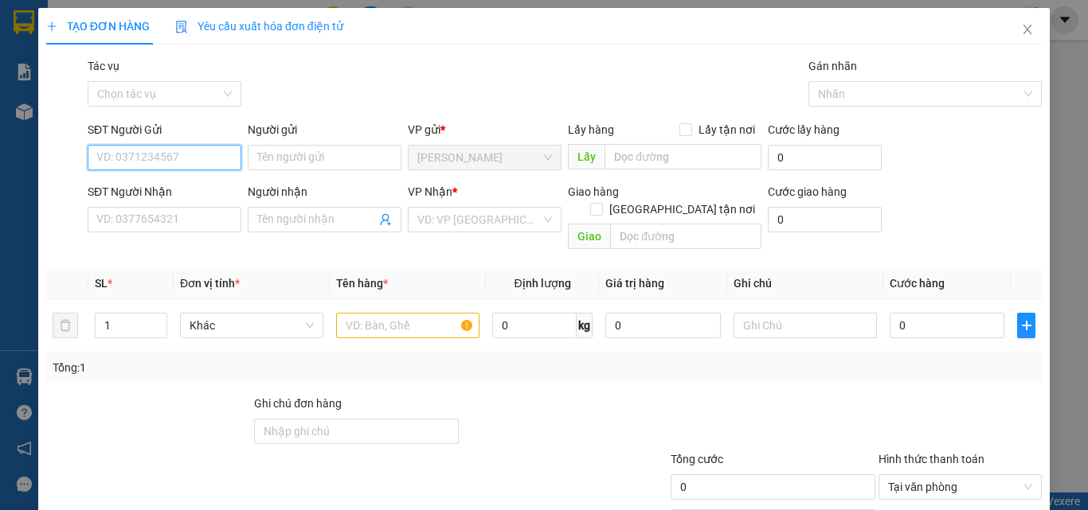
click at [163, 163] on input "SĐT Người Gửi" at bounding box center [165, 157] width 154 height 25
click at [163, 192] on div "0917384276 - LINH" at bounding box center [162, 190] width 133 height 18
type input "0917384276"
type input "LINH"
type input "0946305871"
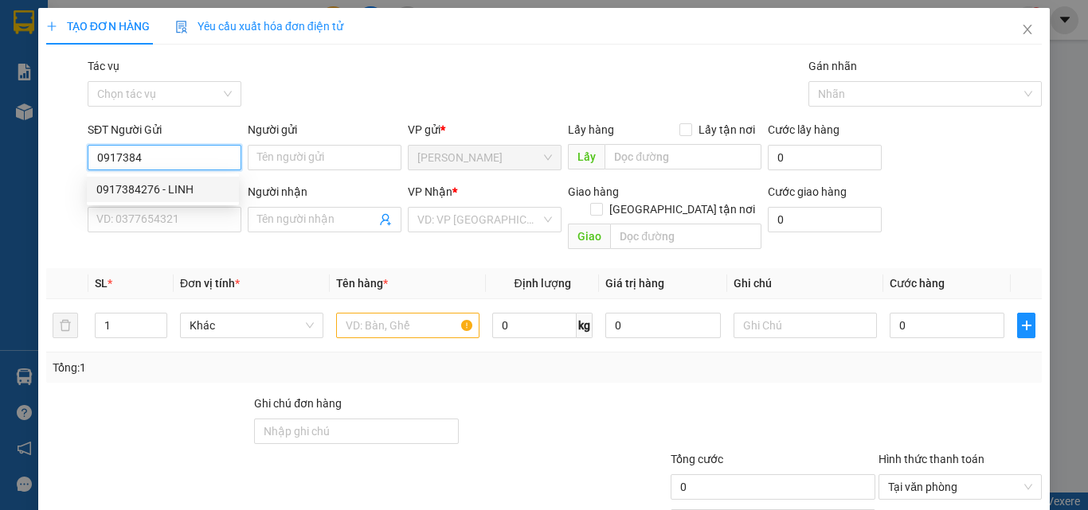
type input "LINH"
type input "70.000"
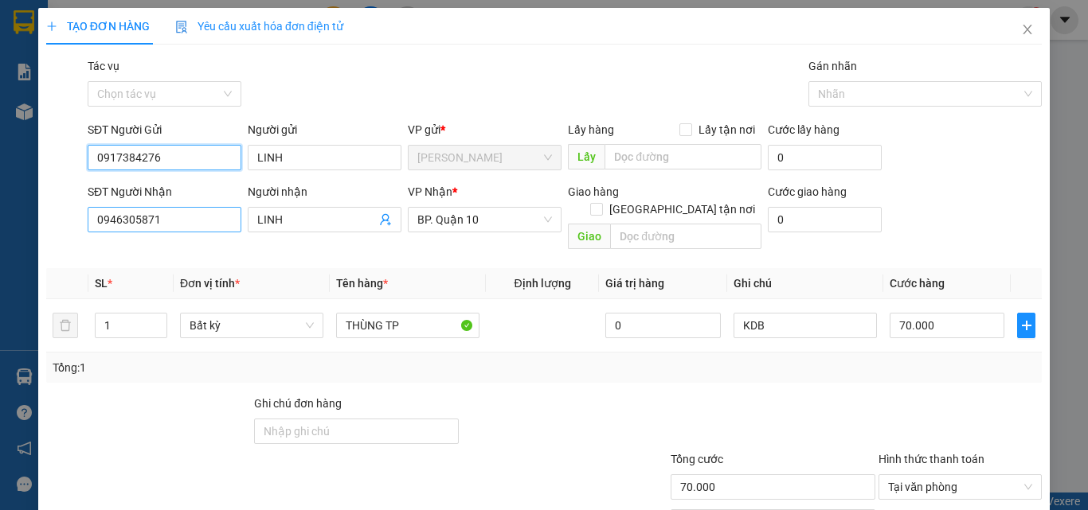
type input "0917384276"
click at [187, 221] on input "0946305871" at bounding box center [165, 219] width 154 height 25
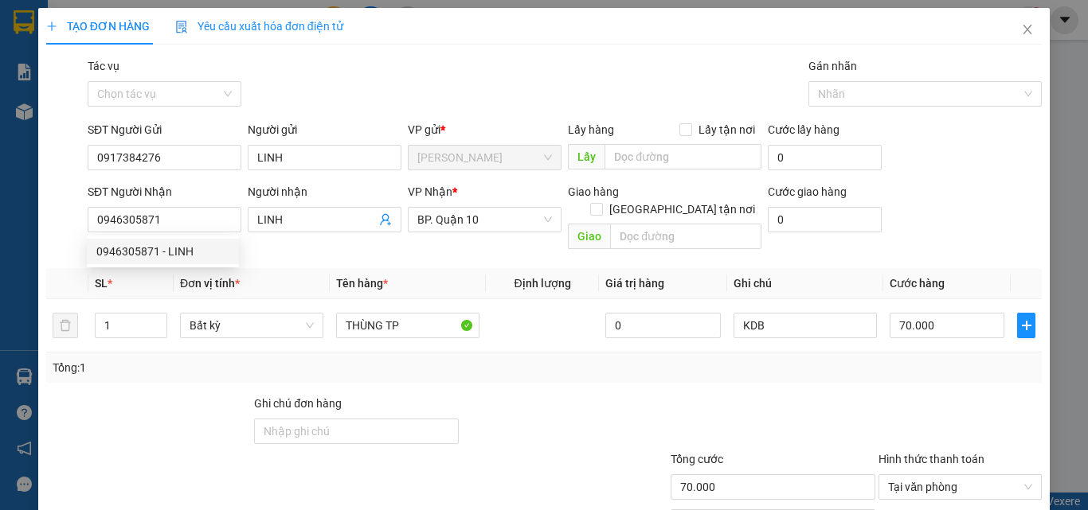
drag, startPoint x: 273, startPoint y: 345, endPoint x: 358, endPoint y: 326, distance: 86.5
click at [273, 359] on div "Tổng: 1" at bounding box center [237, 368] width 369 height 18
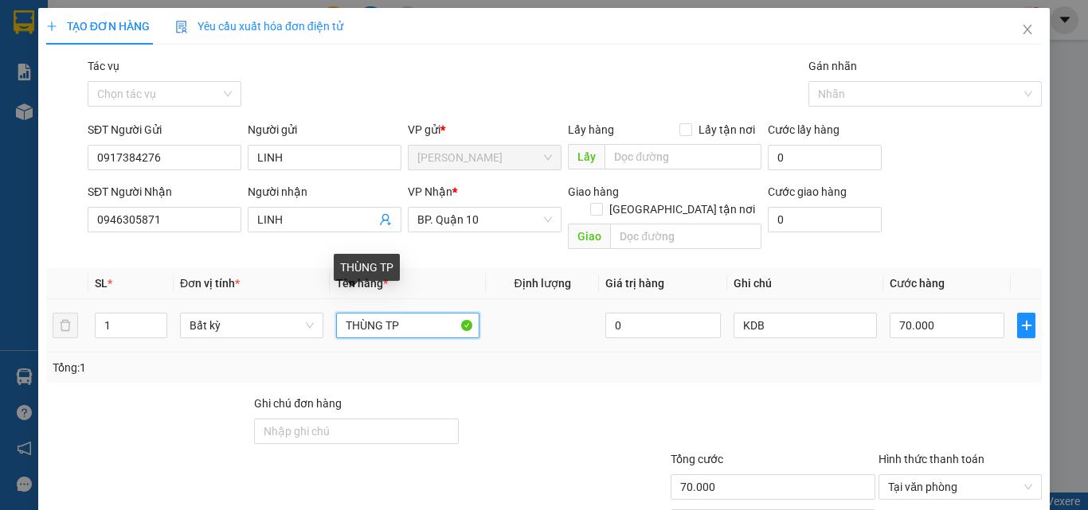
click at [439, 313] on input "THÙNG TP" at bounding box center [407, 325] width 143 height 25
type input "g"
type input "t"
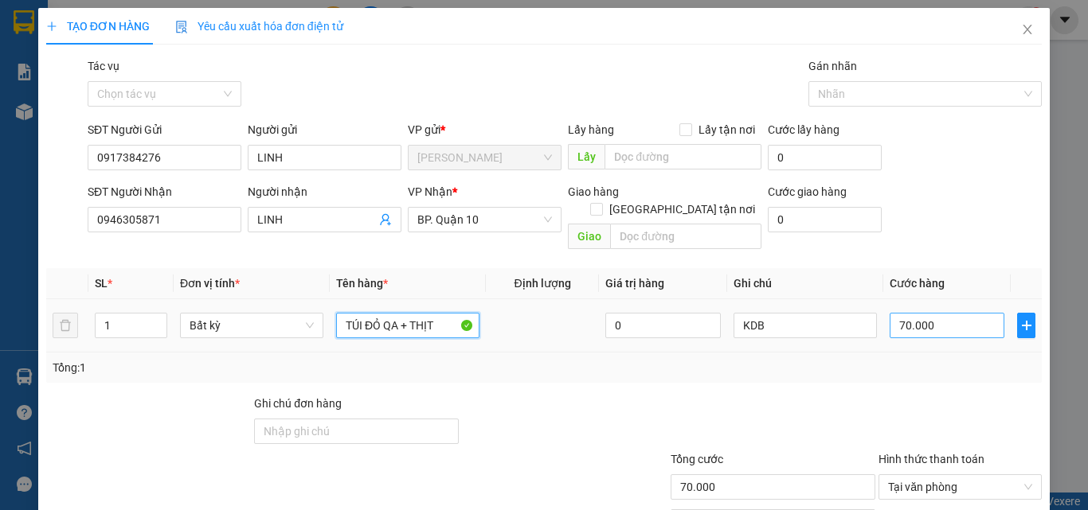
type input "TÚI ĐỎ QA + THỊT"
click at [923, 313] on input "70.000" at bounding box center [946, 325] width 115 height 25
type input "3"
type input "30"
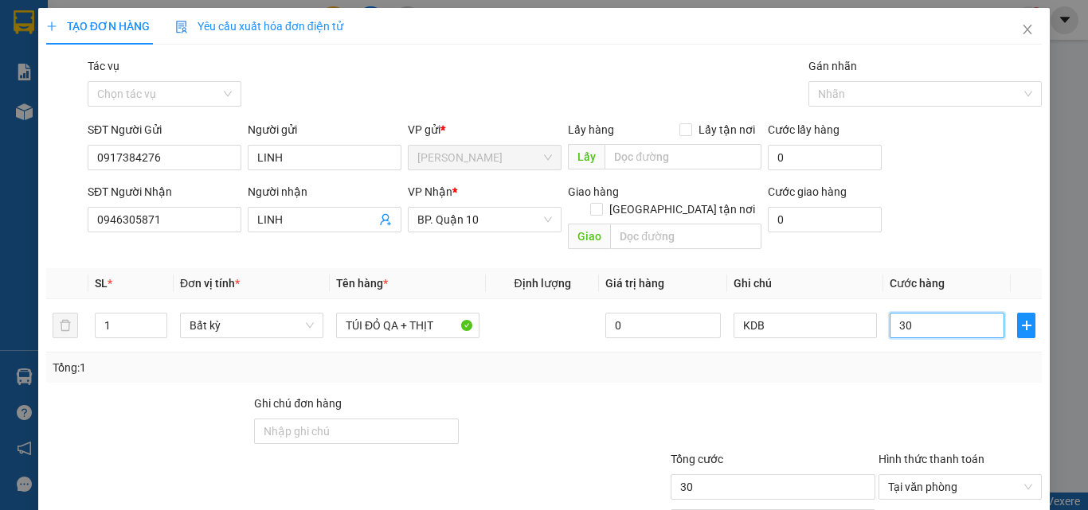
type input "30"
type input "30.000"
click at [900, 353] on div "Tổng: 1" at bounding box center [543, 368] width 995 height 30
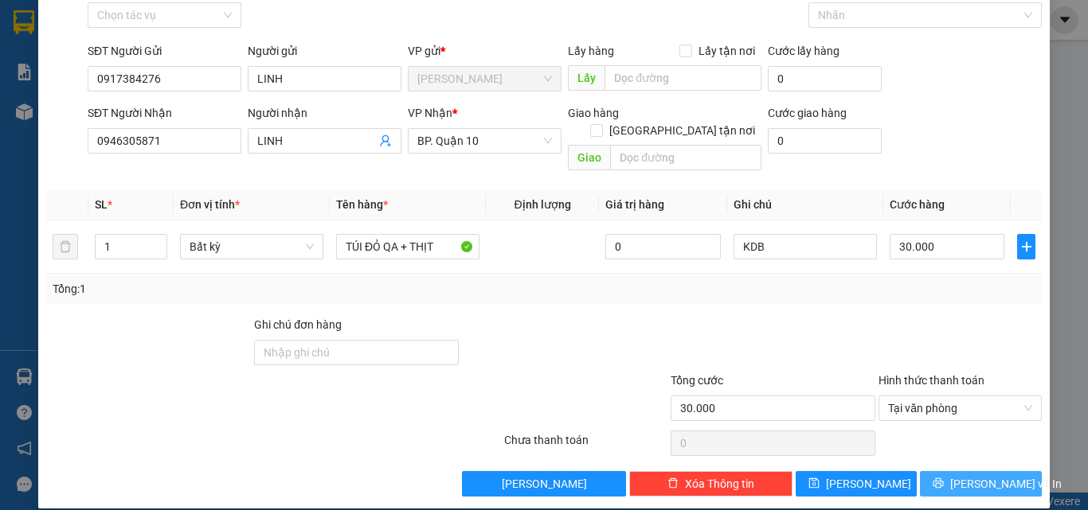
click at [961, 475] on span "[PERSON_NAME] và In" at bounding box center [1005, 484] width 111 height 18
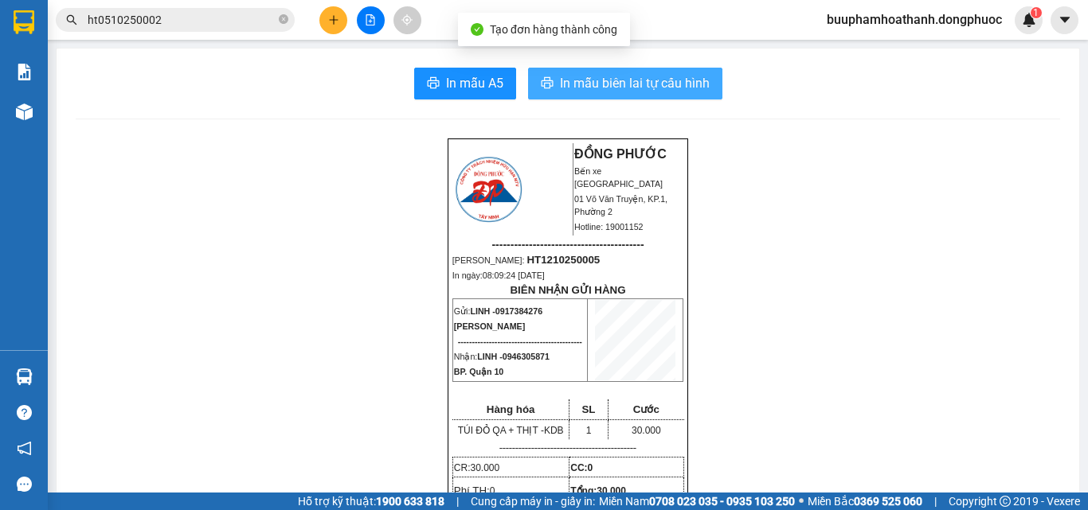
click at [606, 83] on span "In mẫu biên lai tự cấu hình" at bounding box center [635, 83] width 150 height 20
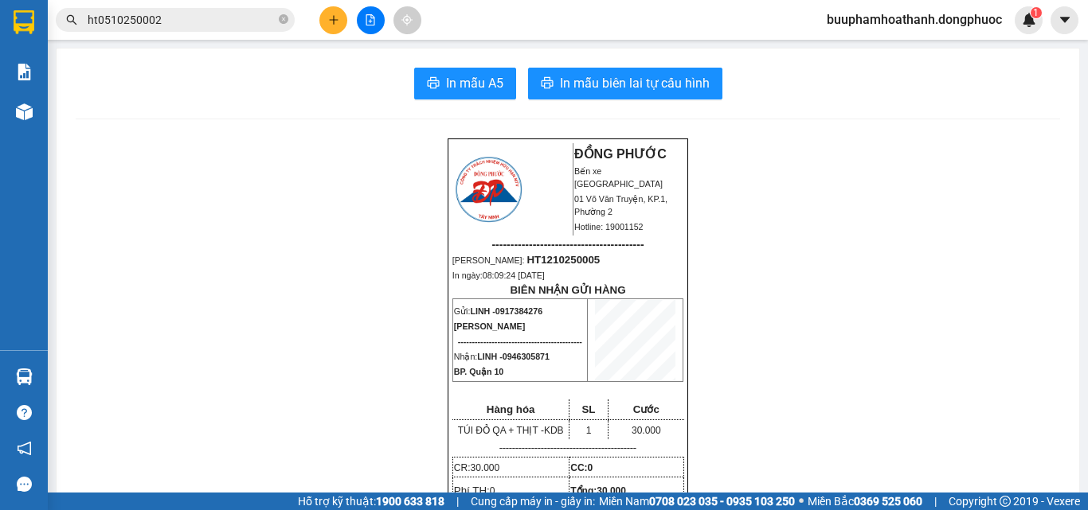
click at [256, 23] on input "ht0510250002" at bounding box center [182, 20] width 188 height 18
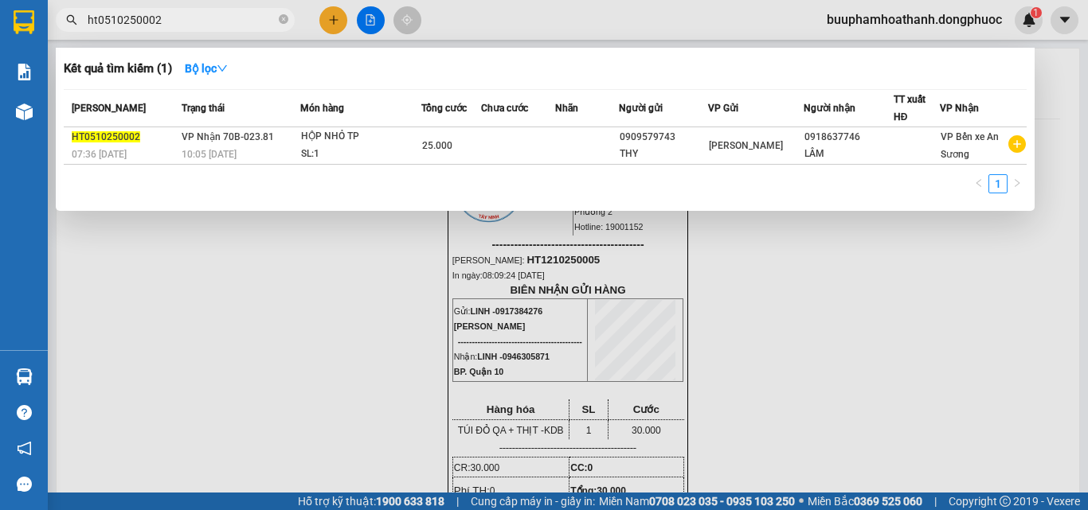
click at [256, 23] on input "ht0510250002" at bounding box center [182, 20] width 188 height 18
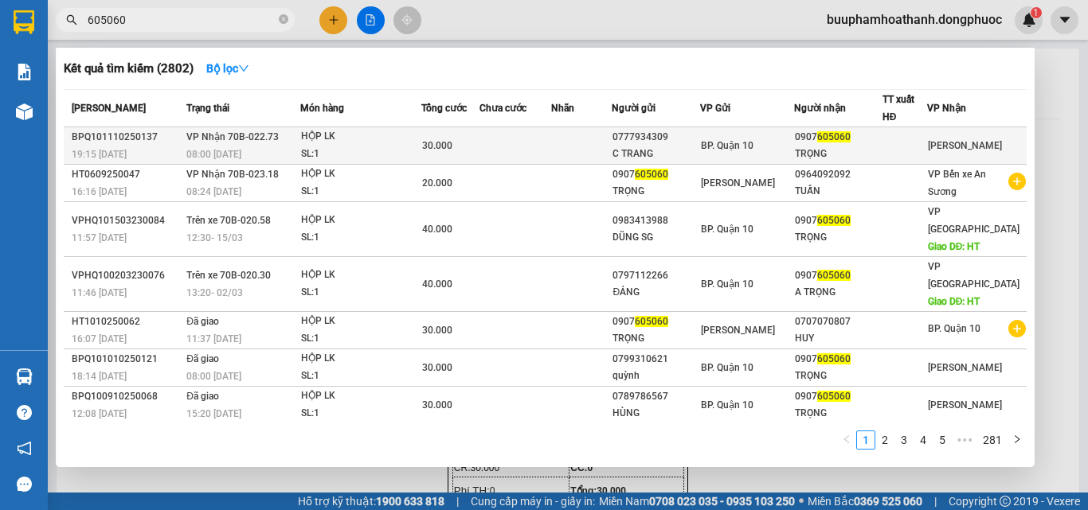
type input "605060"
click at [300, 141] on td "VP Nhận 70B-022.73 08:00 [DATE]" at bounding box center [241, 145] width 118 height 37
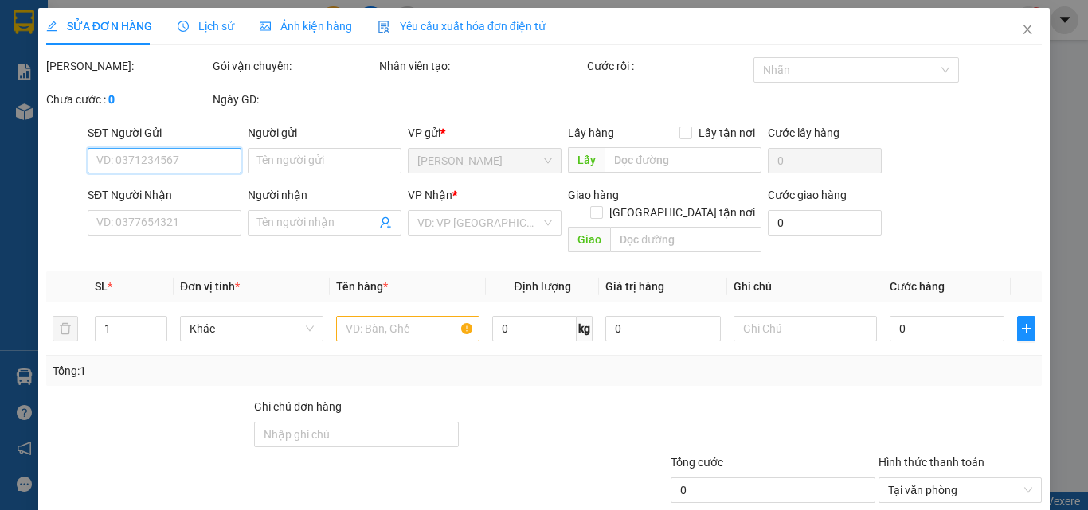
scroll to position [82, 0]
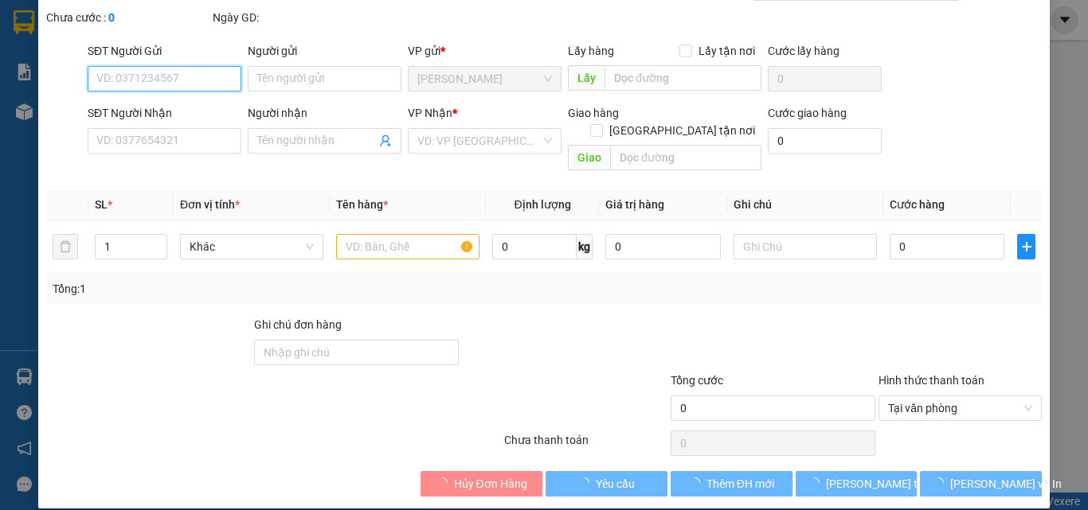
type input "0777934309"
type input "C TRANG"
type input "0907605060"
type input "TRỌNG"
type input "30.000"
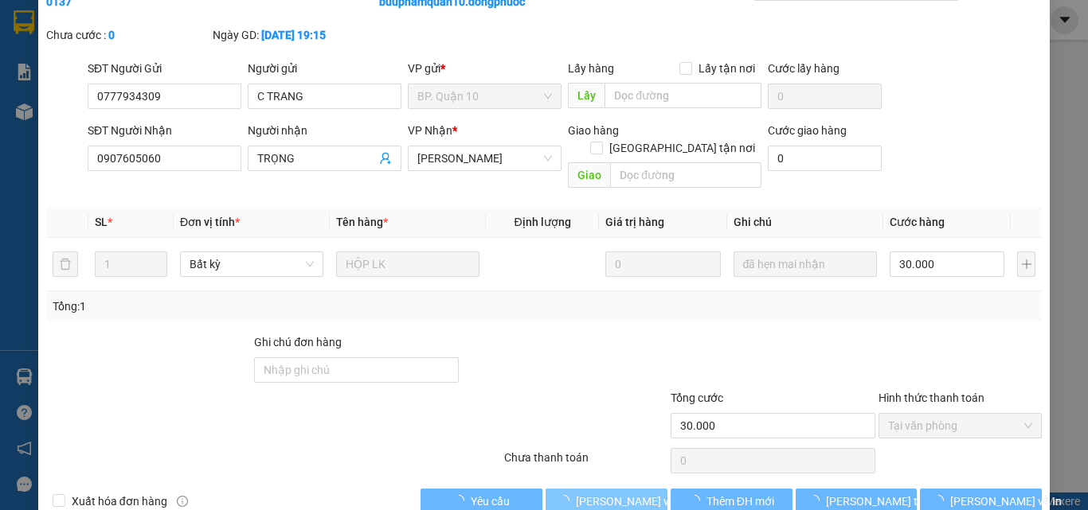
click at [592, 469] on div "Total Paid Fee 30.000 Total UnPaid Fee 0 Cash Collection Total Fee Mã ĐH: BPQ10…" at bounding box center [543, 244] width 995 height 539
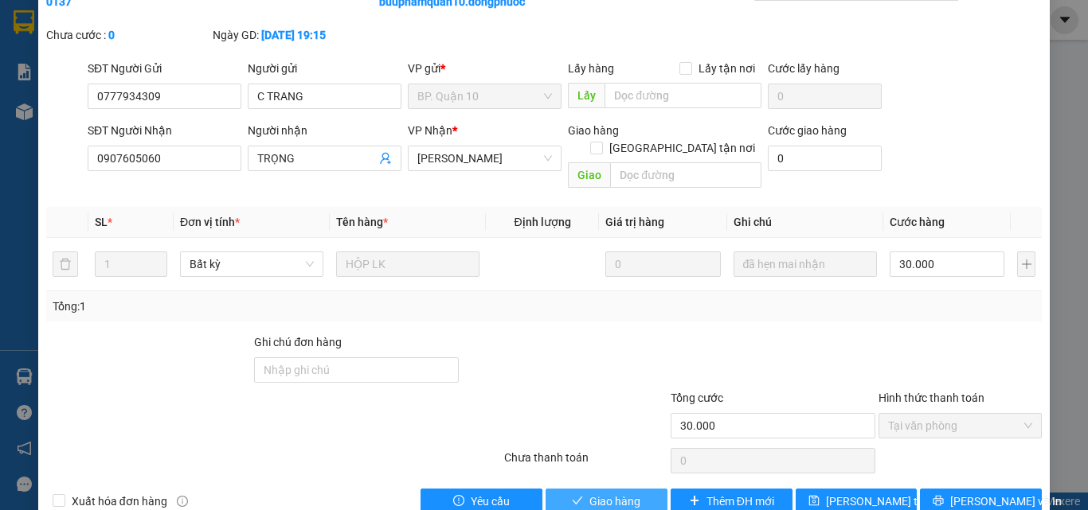
click at [601, 493] on span "Giao hàng" at bounding box center [614, 502] width 51 height 18
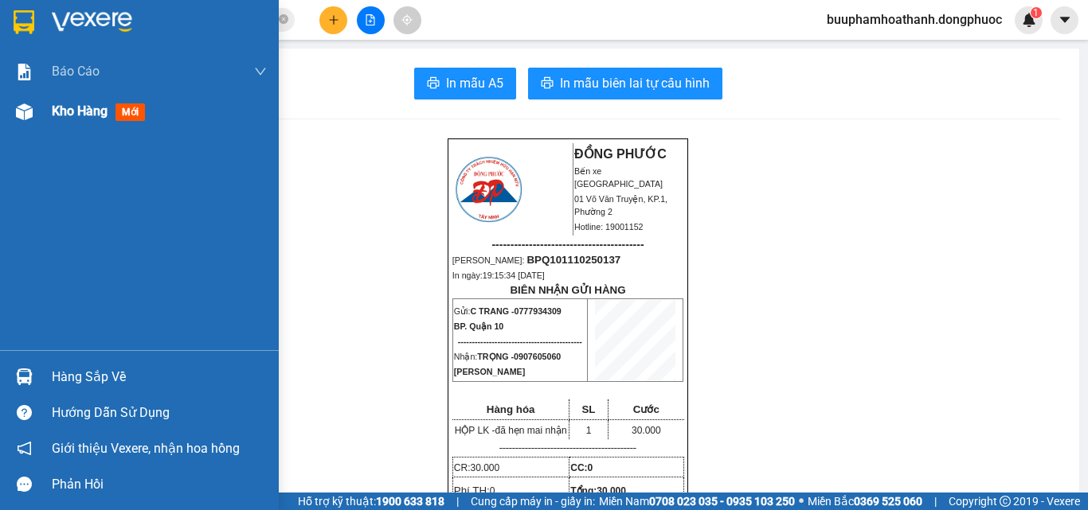
click at [59, 121] on div "Kho hàng mới" at bounding box center [102, 111] width 100 height 20
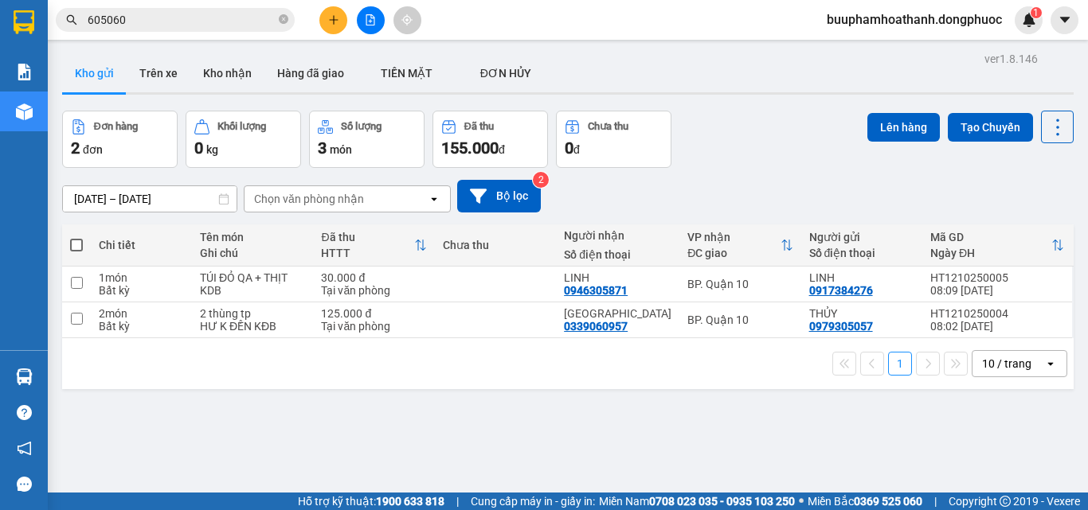
scroll to position [73, 0]
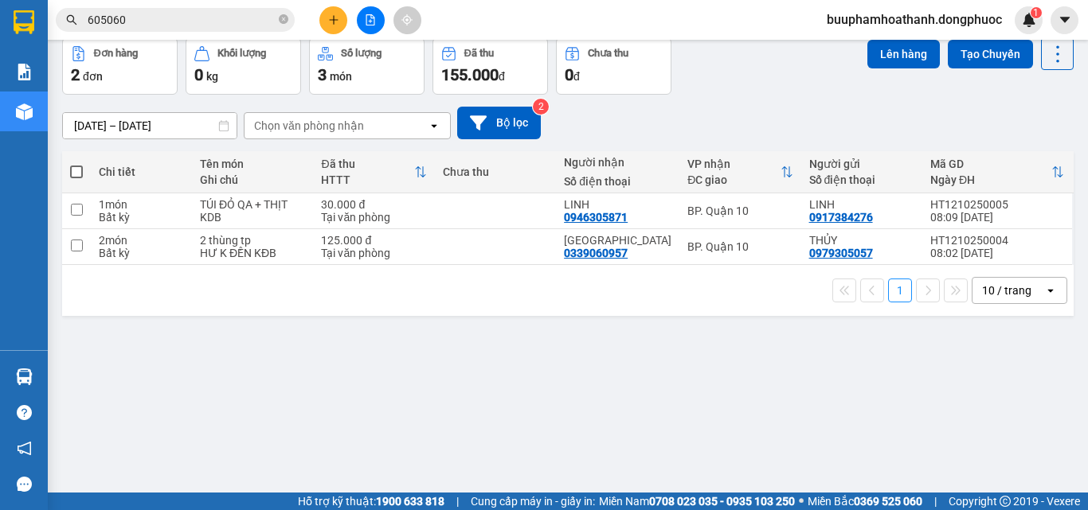
drag, startPoint x: 369, startPoint y: 373, endPoint x: 312, endPoint y: 415, distance: 70.6
click at [367, 373] on div "ver 1.8.146 Kho gửi Trên xe Kho nhận Hàng đã giao TIỀN MẶT ĐƠN HỦY Đơn hàng 2…" at bounding box center [568, 230] width 1024 height 510
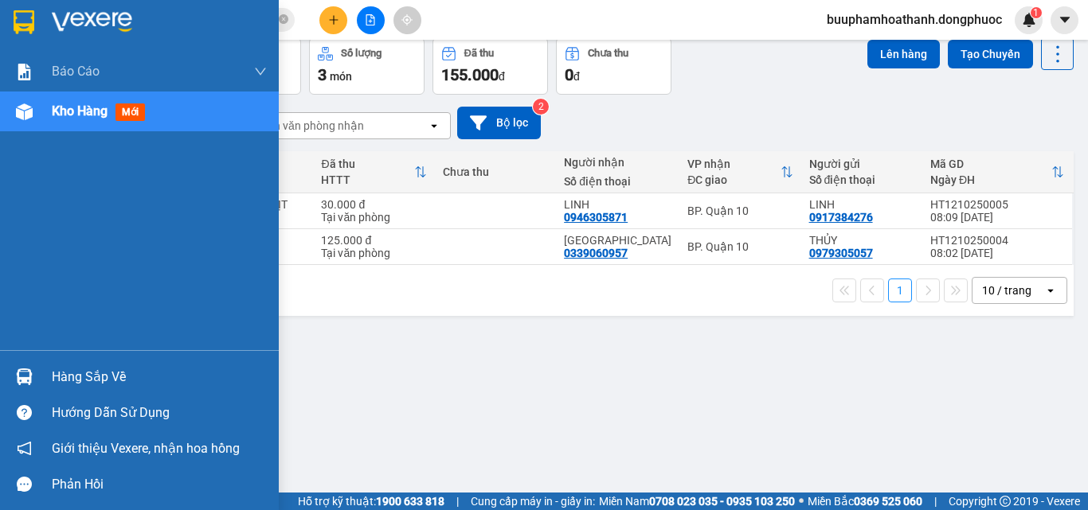
click at [49, 385] on div "Hàng sắp về" at bounding box center [139, 377] width 279 height 36
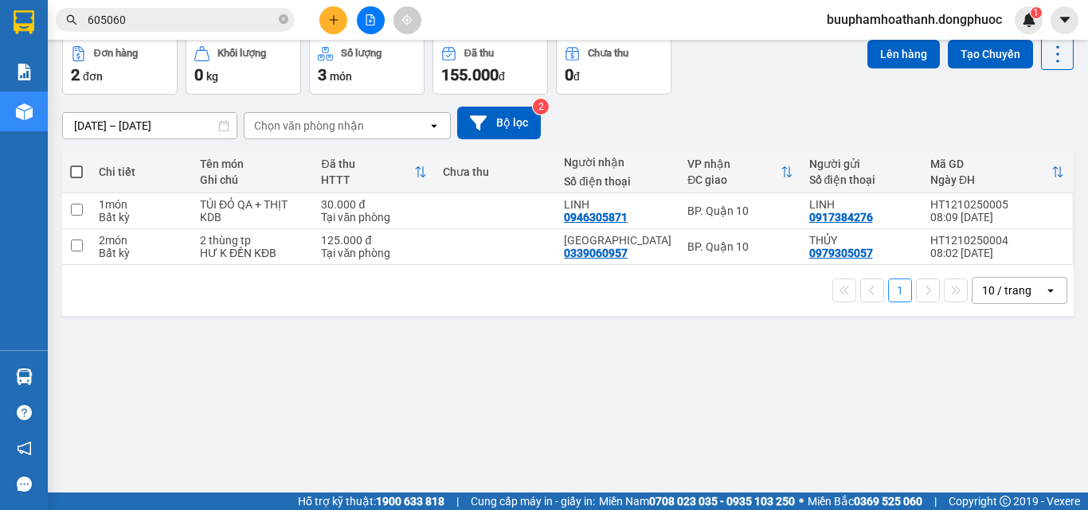
click at [809, 419] on section "Kết quả tìm kiếm ( 2802 ) Bộ lọc Mã ĐH Trạng thái Món hàng Tổng cước Chưa cước …" at bounding box center [544, 255] width 1088 height 510
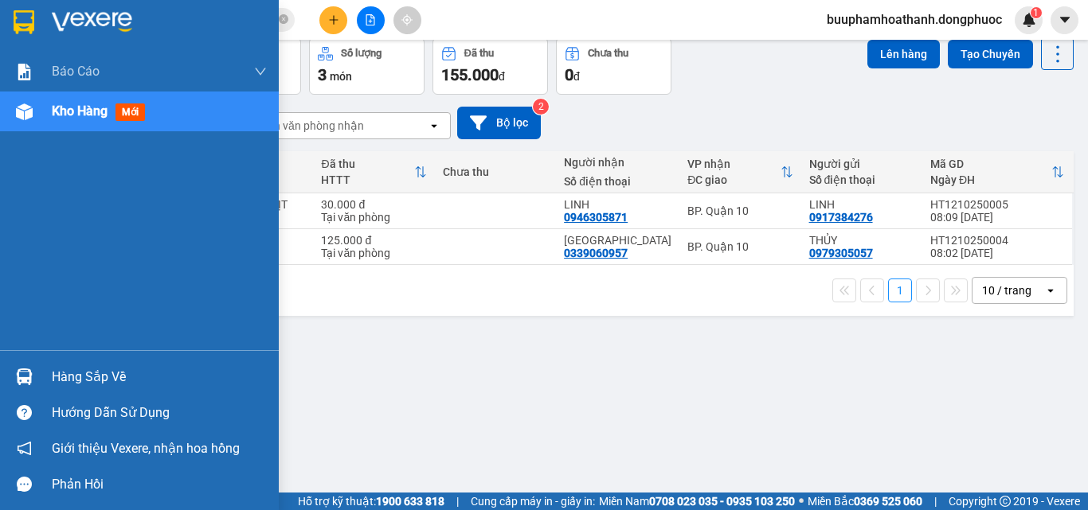
click at [25, 377] on img at bounding box center [24, 377] width 17 height 17
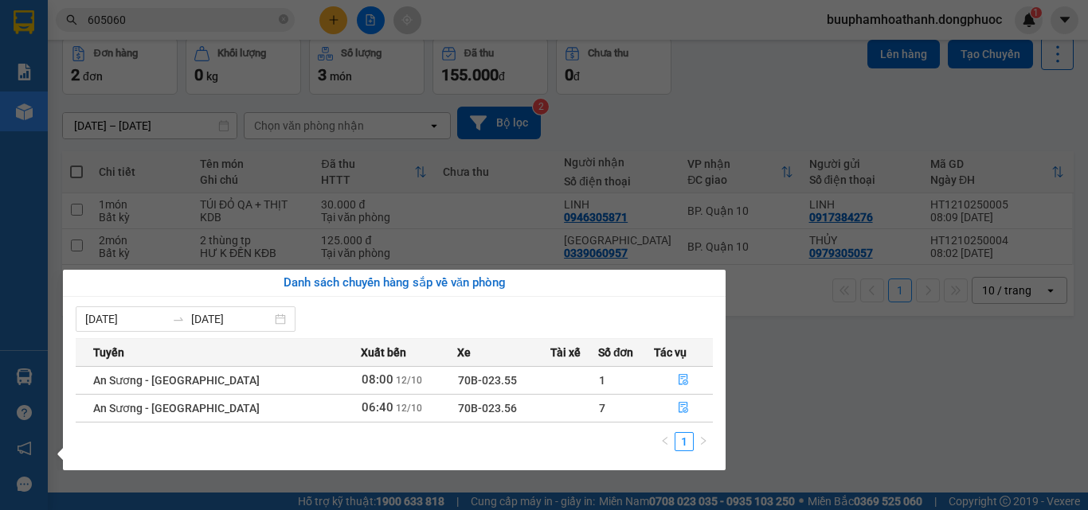
click at [907, 453] on section "Kết quả tìm kiếm ( 2802 ) Bộ lọc Mã ĐH Trạng thái Món hàng Tổng cước Chưa cước …" at bounding box center [544, 255] width 1088 height 510
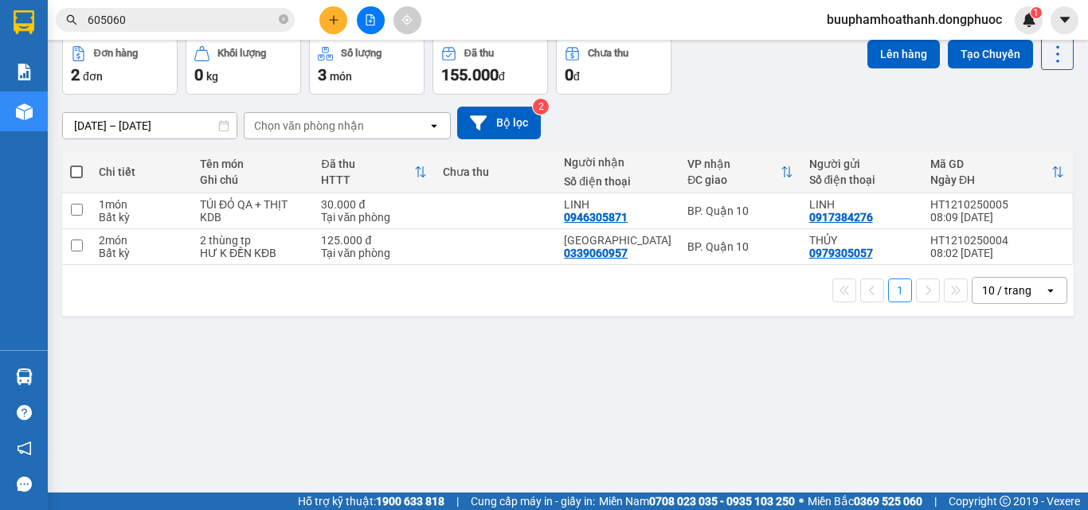
scroll to position [0, 0]
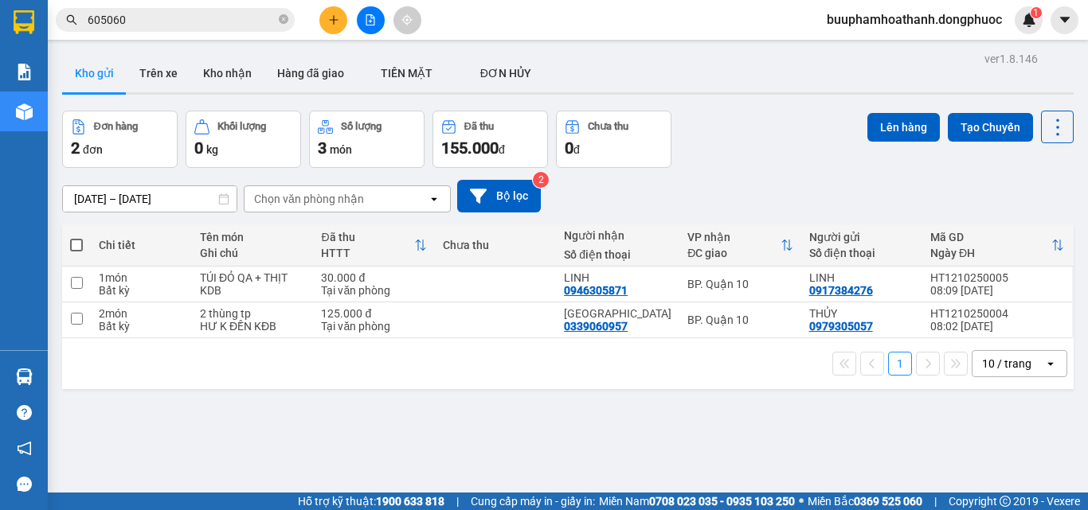
click at [640, 401] on div "ver 1.8.146 Kho gửi Trên xe Kho nhận Hàng đã giao TIỀN MẶT ĐƠN HỦY Đơn hàng 2…" at bounding box center [568, 303] width 1024 height 510
click at [329, 18] on icon "plus" at bounding box center [333, 19] width 11 height 11
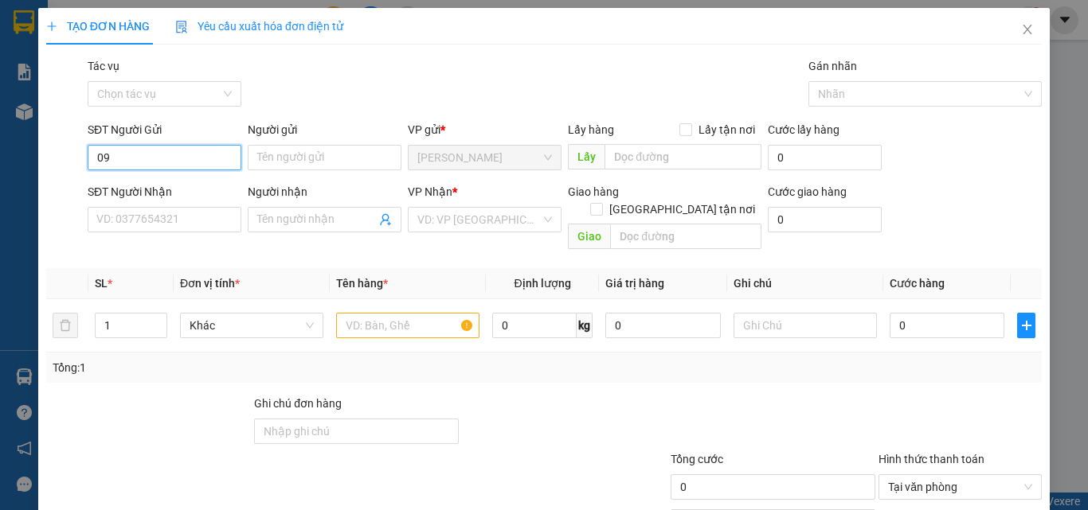
type input "0"
type input "0962226759"
click at [178, 190] on div "0962226759 - HỒNG" at bounding box center [162, 190] width 133 height 18
type input "HỒNG"
type input "0334756759"
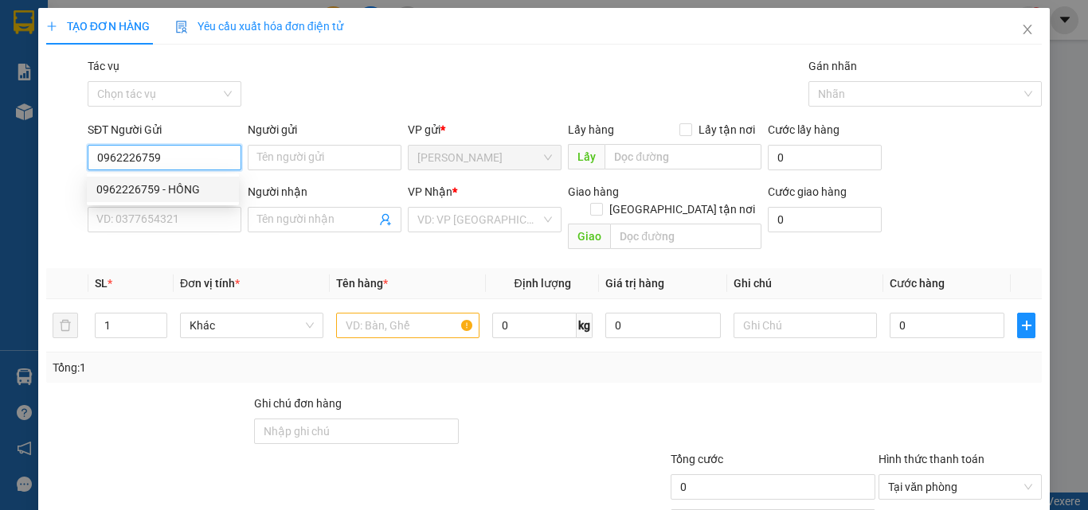
type input "HÀ"
type input "30.000"
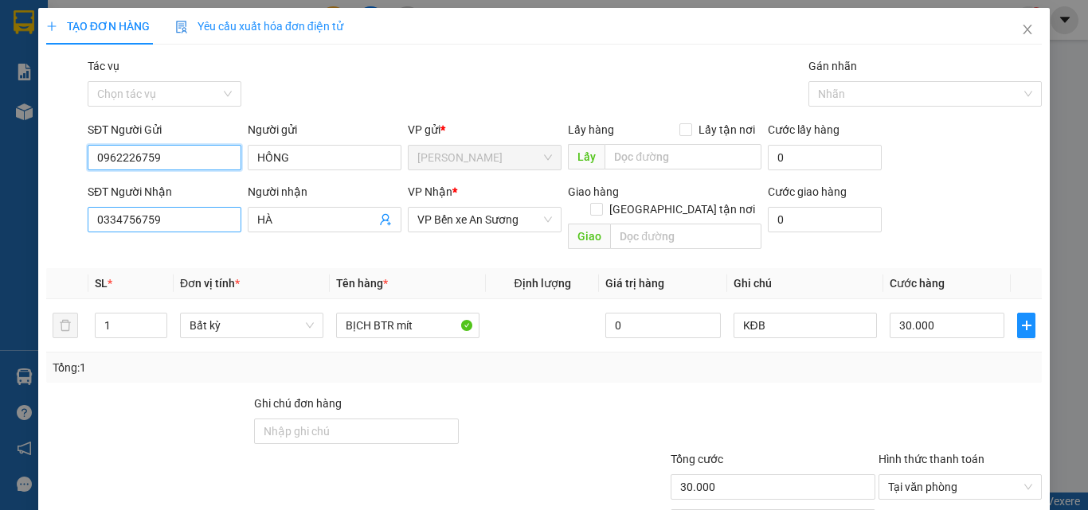
type input "0962226759"
click at [169, 227] on input "0334756759" at bounding box center [165, 219] width 154 height 25
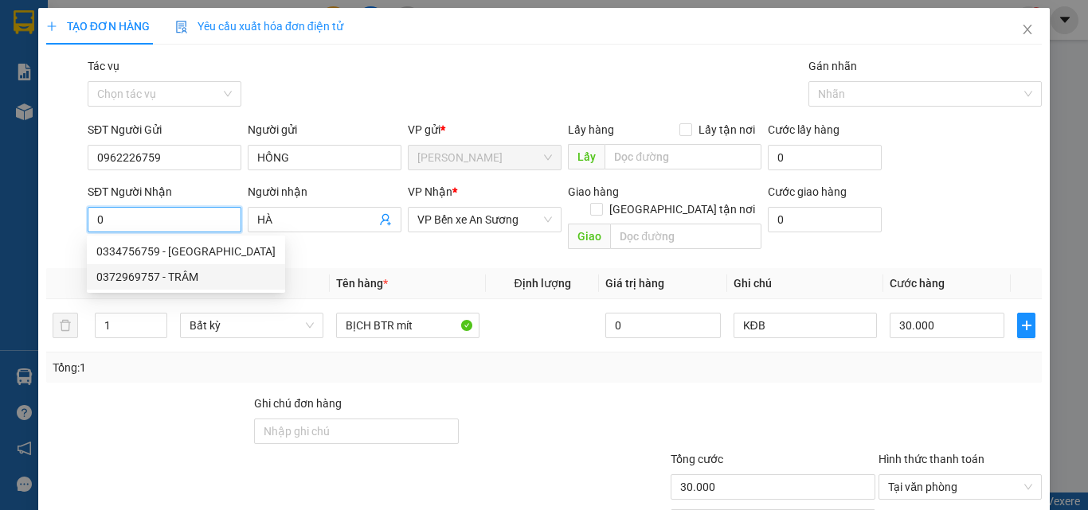
click at [149, 278] on div "0372969757 - TRÂM" at bounding box center [185, 277] width 179 height 18
type input "0372969757"
type input "TRÂM"
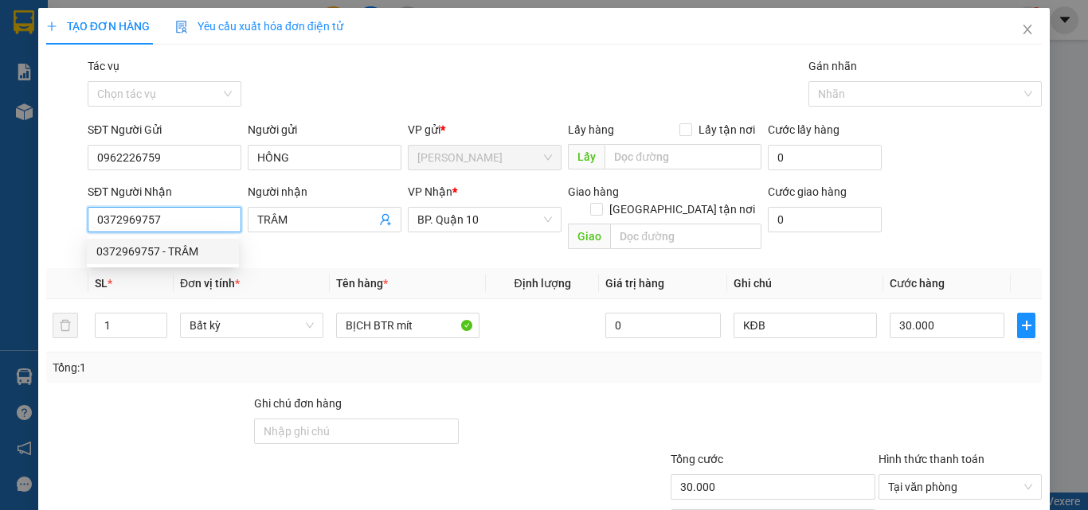
type input "40.000"
type input "0372969757"
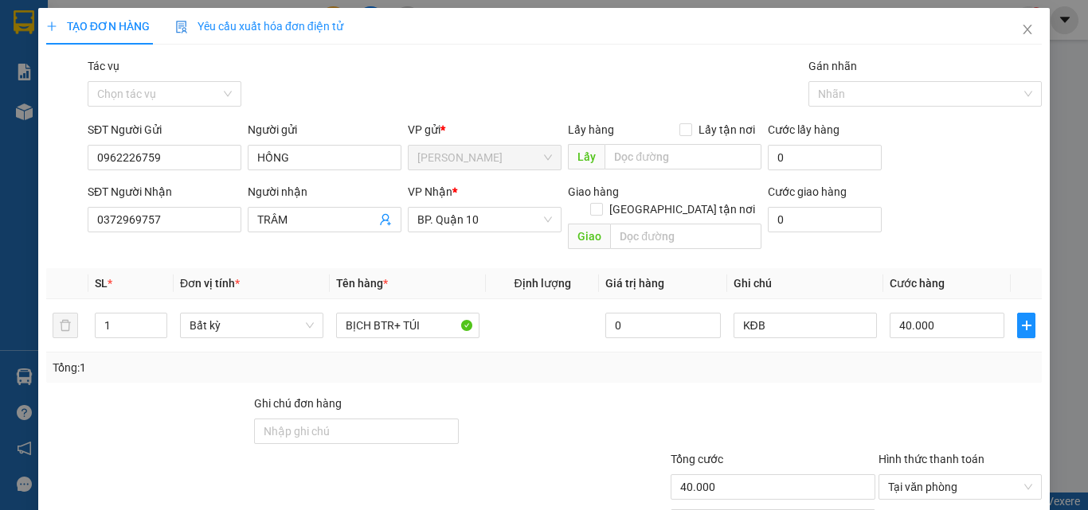
click at [404, 268] on th "Tên hàng *" at bounding box center [408, 283] width 156 height 31
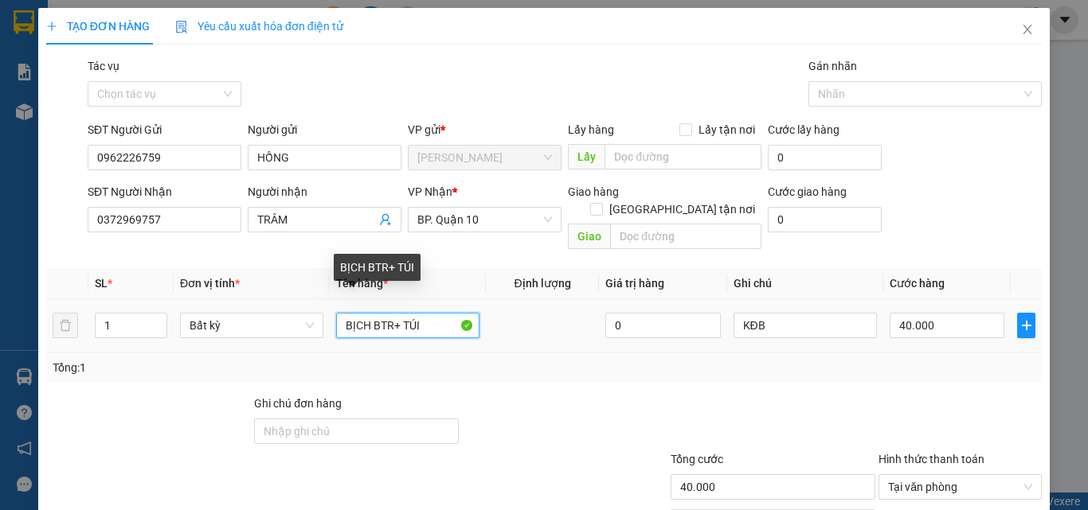
click at [434, 314] on input "BỊCH BTR+ TÚI" at bounding box center [407, 325] width 143 height 25
drag, startPoint x: 371, startPoint y: 314, endPoint x: 473, endPoint y: 332, distance: 103.6
click at [479, 326] on td "BỊCH BTR+ TÚI" at bounding box center [408, 325] width 156 height 53
type input "BỊCH TP"
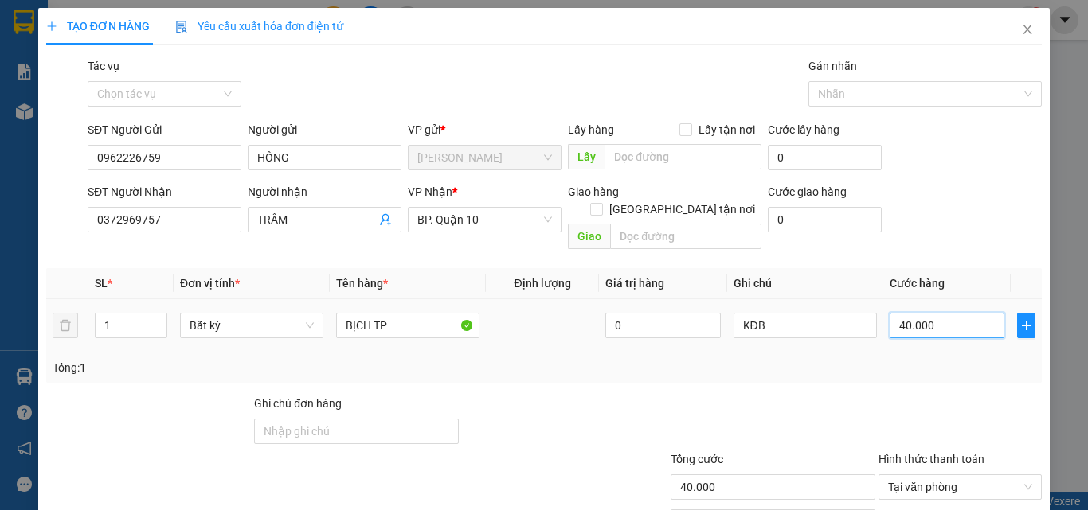
click at [937, 313] on input "40.000" at bounding box center [946, 325] width 115 height 25
type input "5"
type input "50"
type input "50.000"
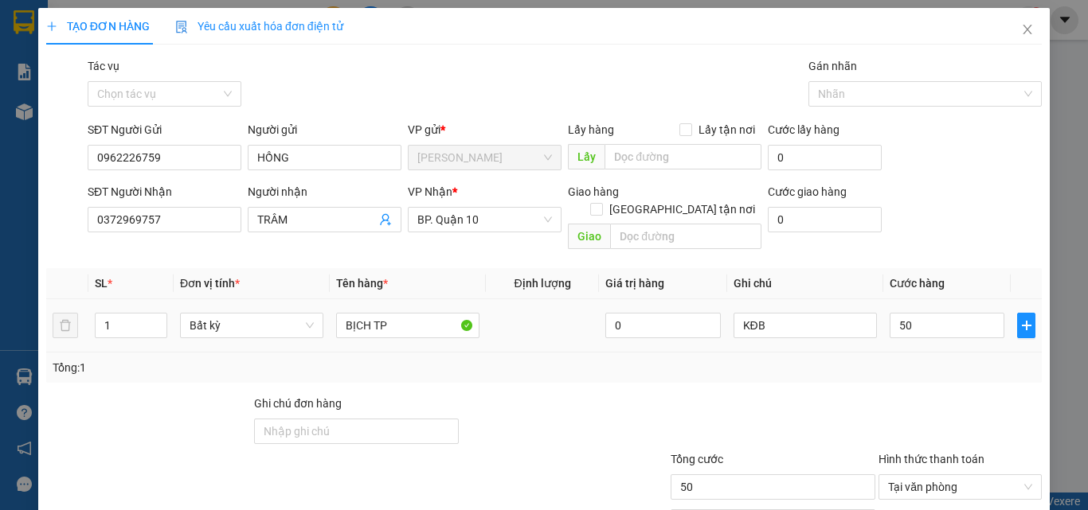
type input "50.000"
click at [893, 375] on div "Transit Pickup Surcharge Ids Transit Deliver Surcharge Ids Transit Deliver Surc…" at bounding box center [543, 316] width 995 height 518
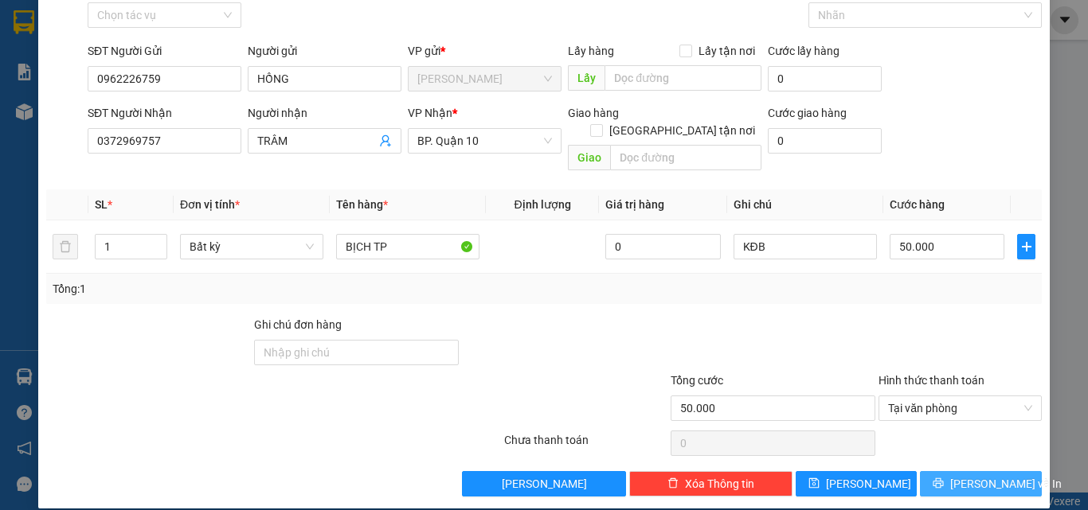
click at [953, 471] on button "[PERSON_NAME] và In" at bounding box center [981, 483] width 122 height 25
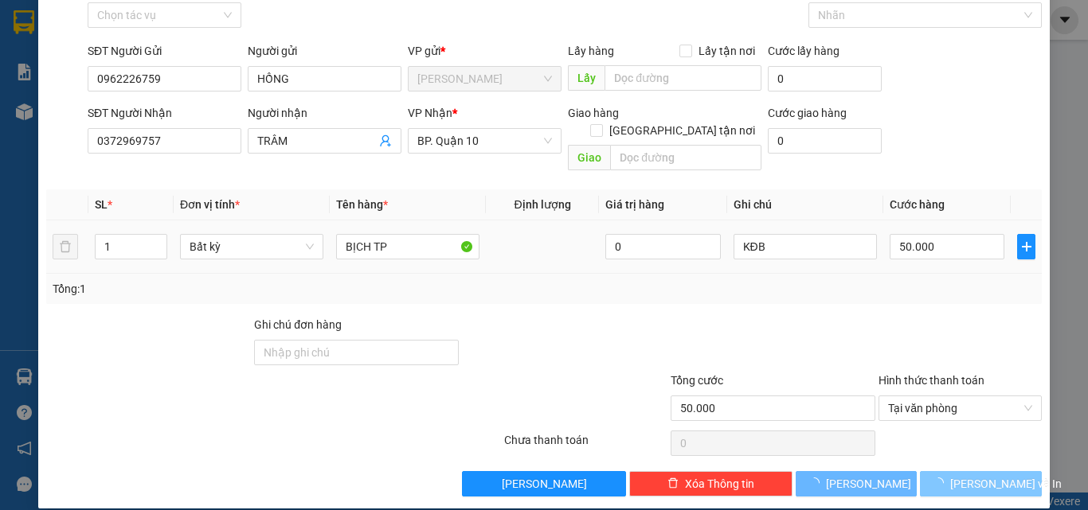
scroll to position [0, 0]
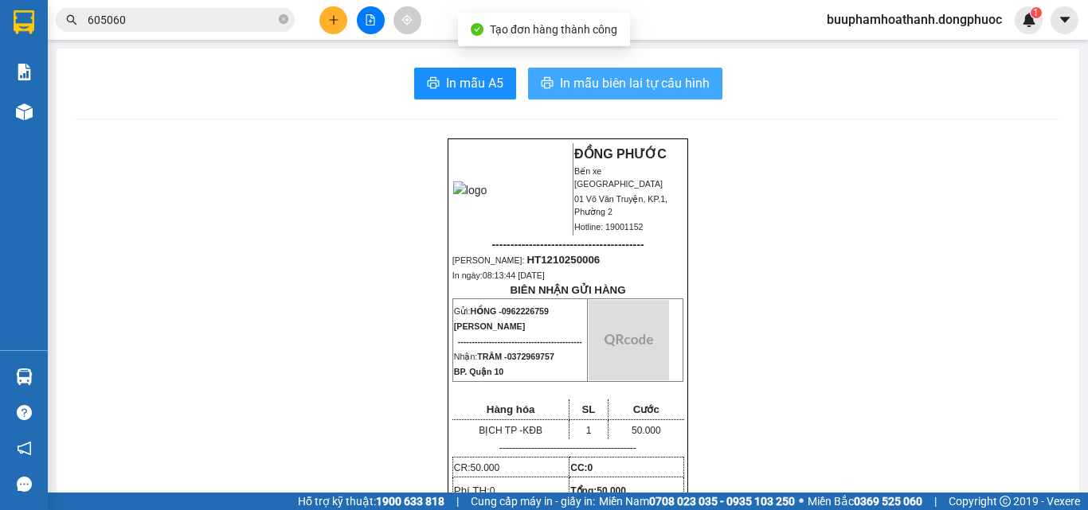
click at [605, 68] on button "In mẫu biên lai tự cấu hình" at bounding box center [625, 84] width 194 height 32
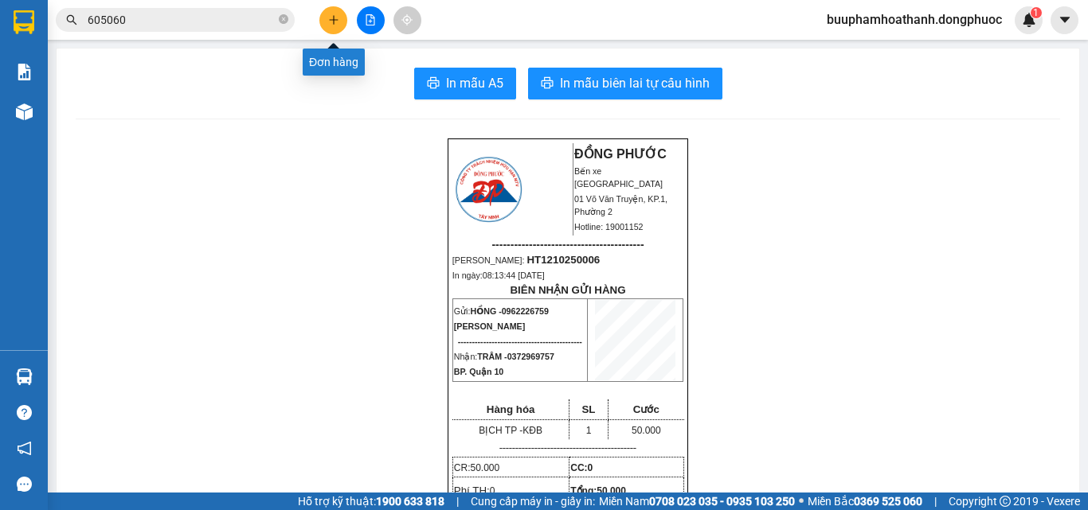
click at [326, 24] on button at bounding box center [333, 20] width 28 height 28
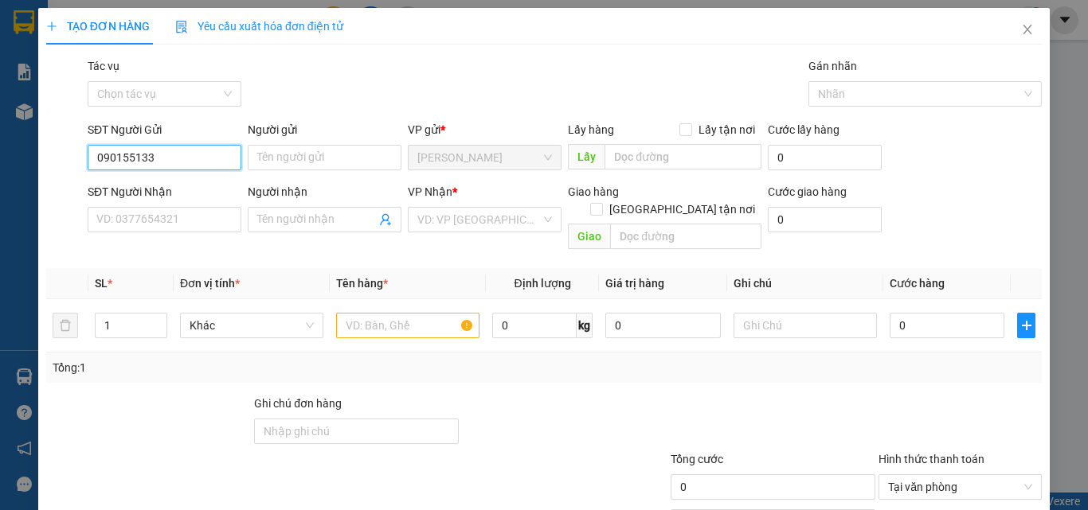
type input "0901551330"
click at [176, 191] on div "0901551330 - KIÊN" at bounding box center [162, 190] width 133 height 18
type input "KIÊN"
type input "0937797905"
type input "LÂM"
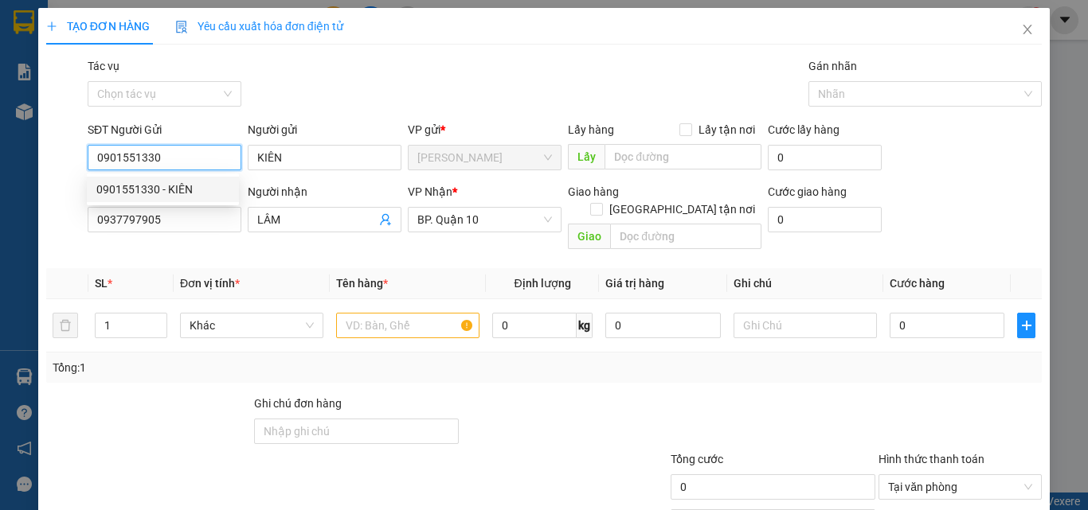
type input "30.000"
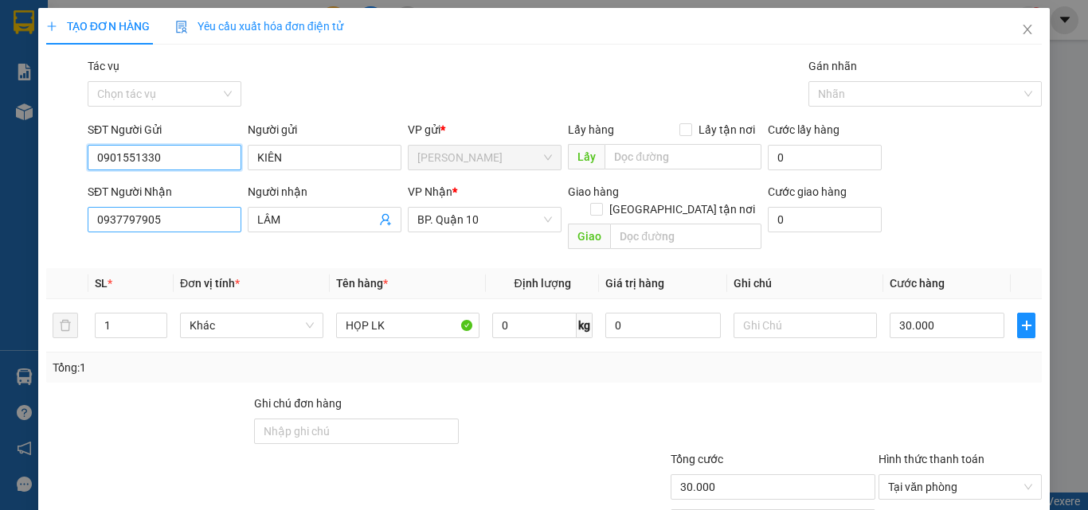
type input "0901551330"
click at [180, 219] on input "0937797905" at bounding box center [165, 219] width 154 height 25
type input "0968752752"
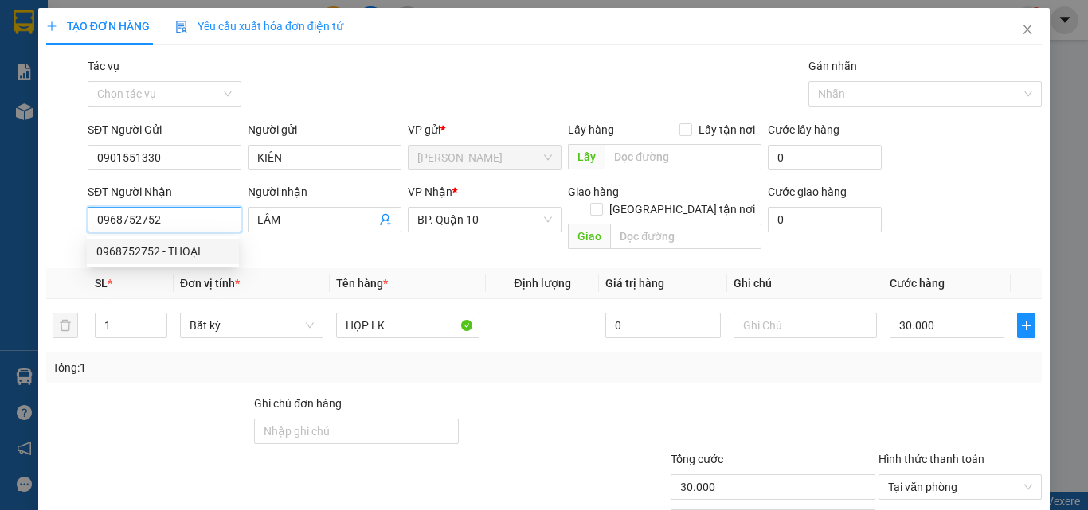
click at [177, 256] on div "0968752752 - THOẠI" at bounding box center [162, 252] width 133 height 18
type input "THOẠI"
type input "20.000"
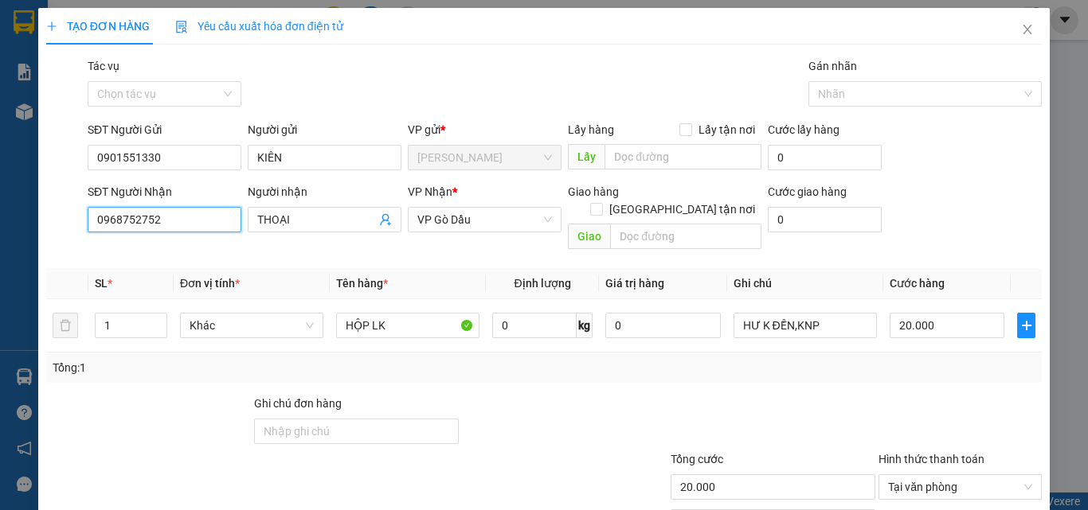
type input "0968752752"
click at [428, 268] on th "Tên hàng *" at bounding box center [408, 283] width 156 height 31
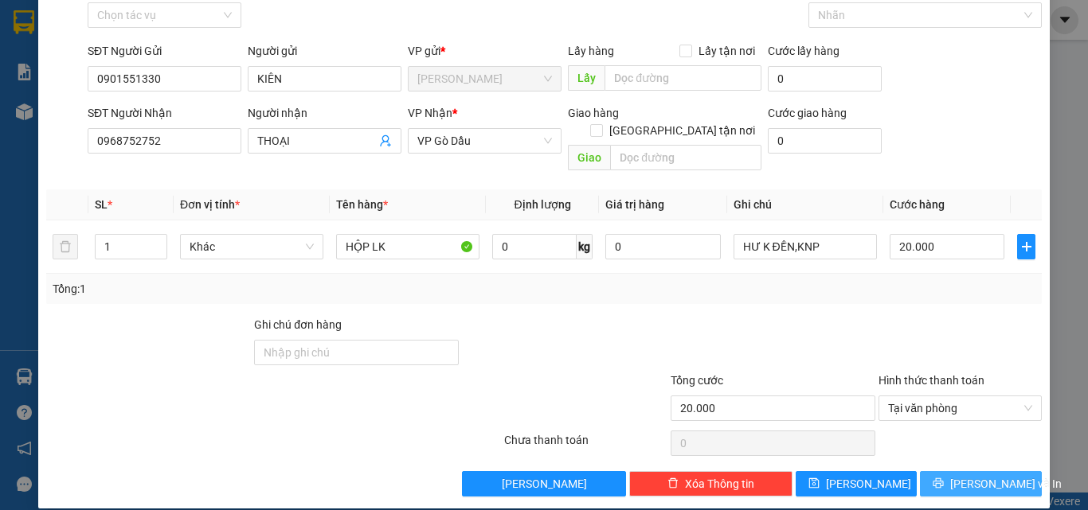
click at [956, 475] on span "[PERSON_NAME] và In" at bounding box center [1005, 484] width 111 height 18
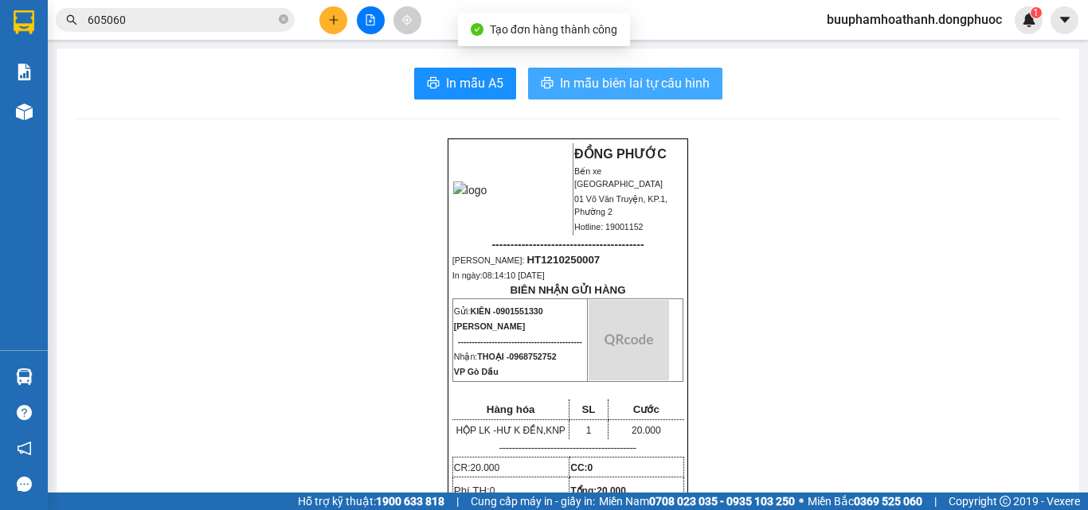
click at [549, 96] on button "In mẫu biên lai tự cấu hình" at bounding box center [625, 84] width 194 height 32
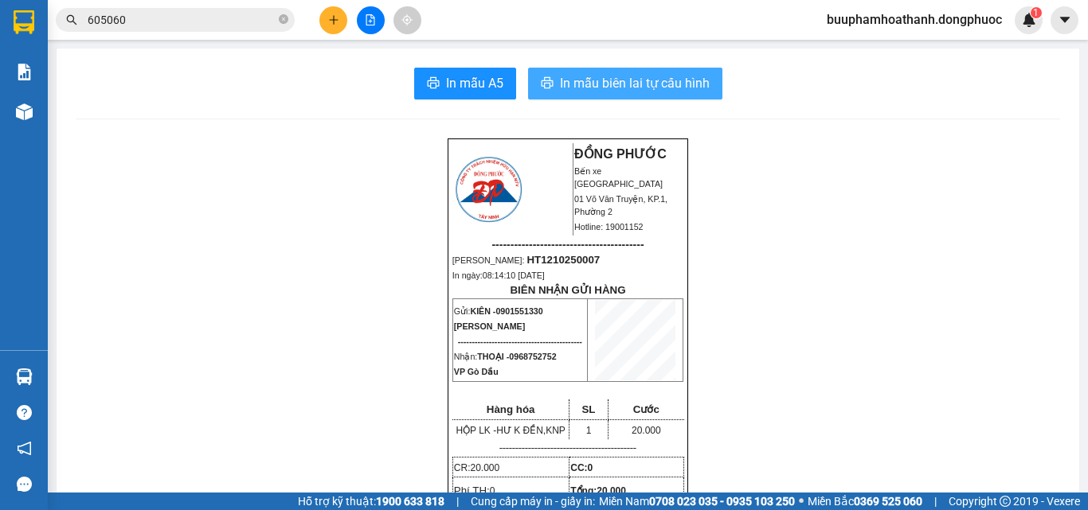
click at [549, 96] on button "In mẫu biên lai tự cấu hình" at bounding box center [625, 84] width 194 height 32
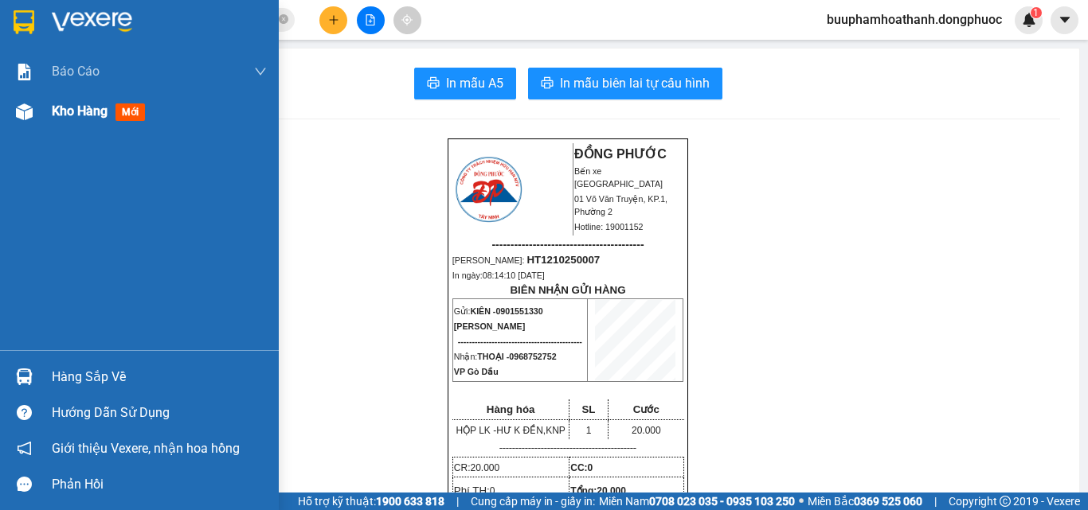
click at [66, 116] on span "Kho hàng" at bounding box center [80, 111] width 56 height 15
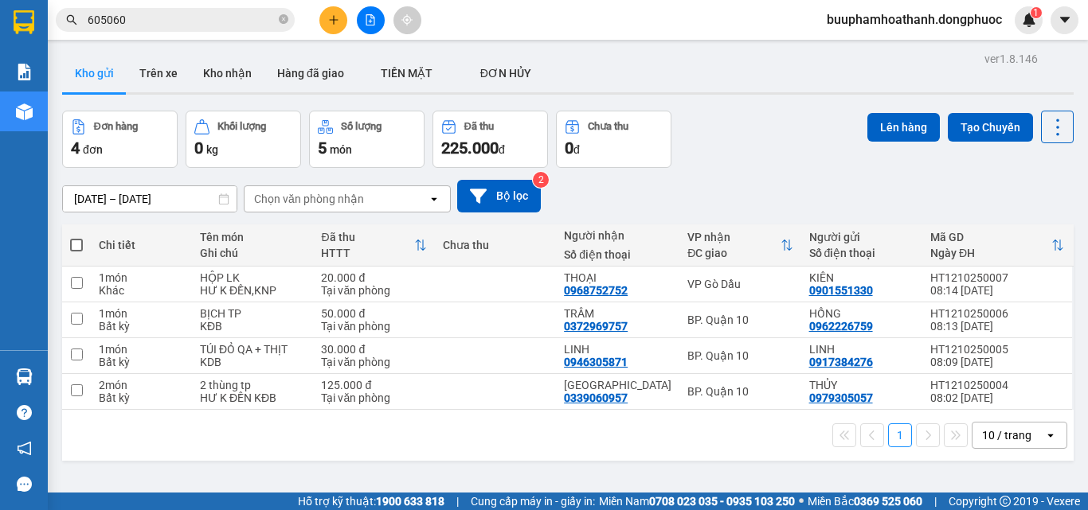
scroll to position [73, 0]
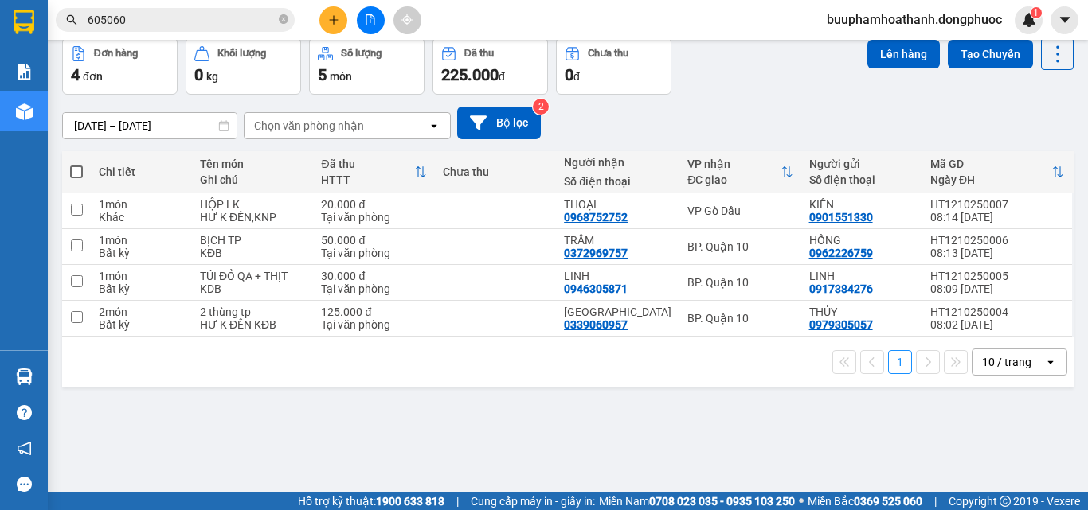
click at [659, 448] on div "ver 1.8.146 Kho gửi Trên xe Kho nhận Hàng đã giao TIỀN MẶT ĐƠN HỦY Đơn hàng 4…" at bounding box center [568, 230] width 1024 height 510
click at [724, 236] on td "BP. Quận 10" at bounding box center [739, 247] width 121 height 36
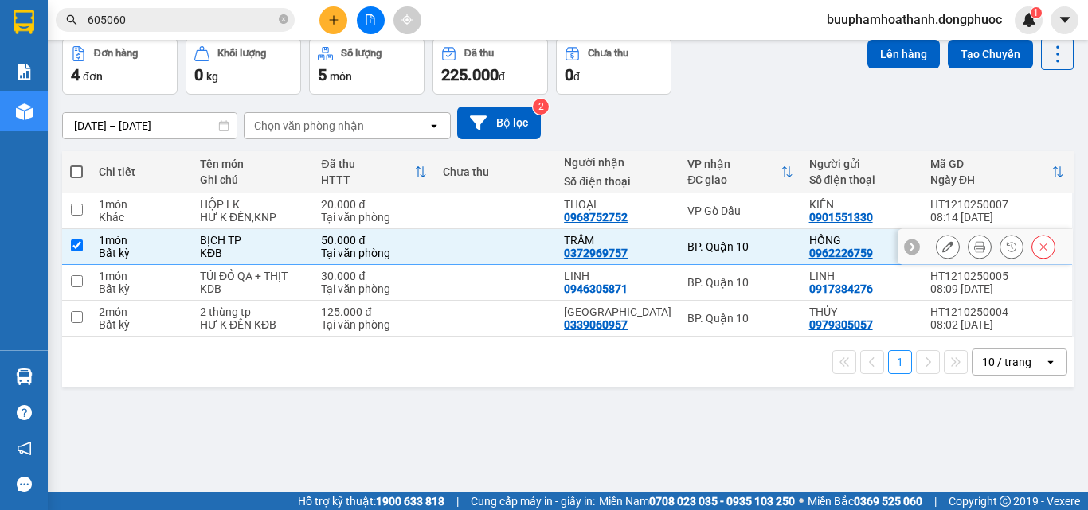
checkbox input "true"
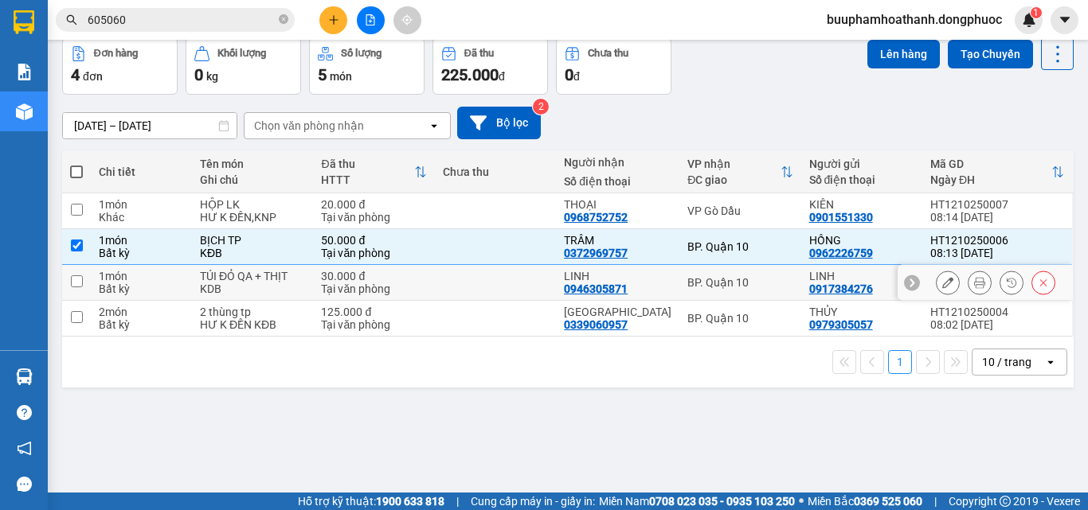
drag, startPoint x: 723, startPoint y: 272, endPoint x: 724, endPoint y: 300, distance: 27.9
click at [723, 273] on td "BP. Quận 10" at bounding box center [739, 283] width 121 height 36
checkbox input "true"
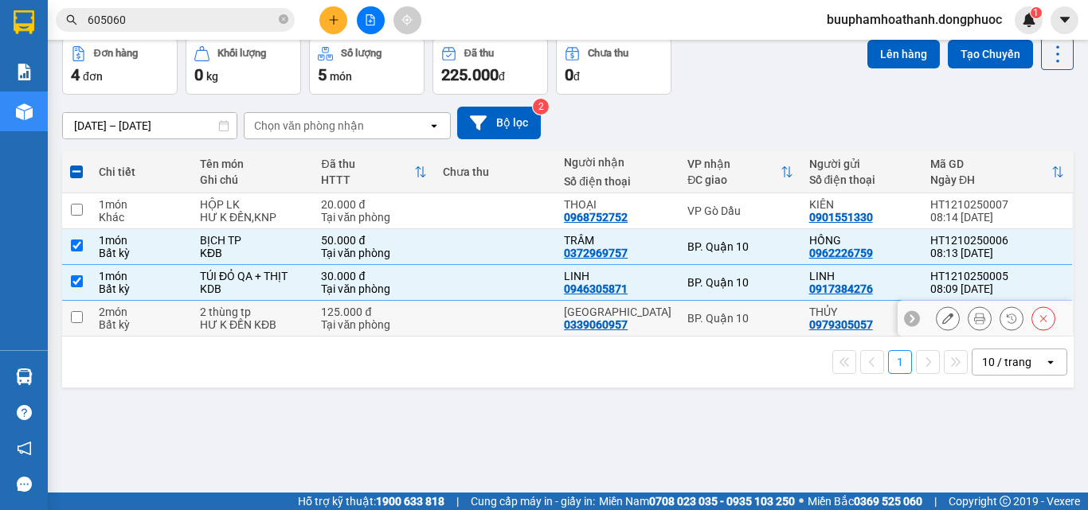
click at [718, 326] on td "BP. Quận 10" at bounding box center [739, 319] width 121 height 36
checkbox input "true"
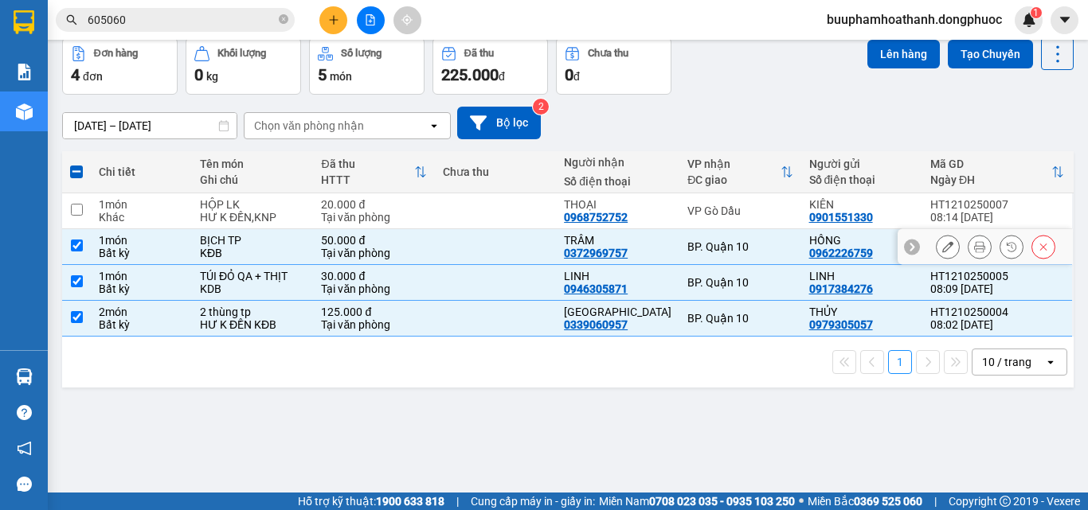
scroll to position [0, 0]
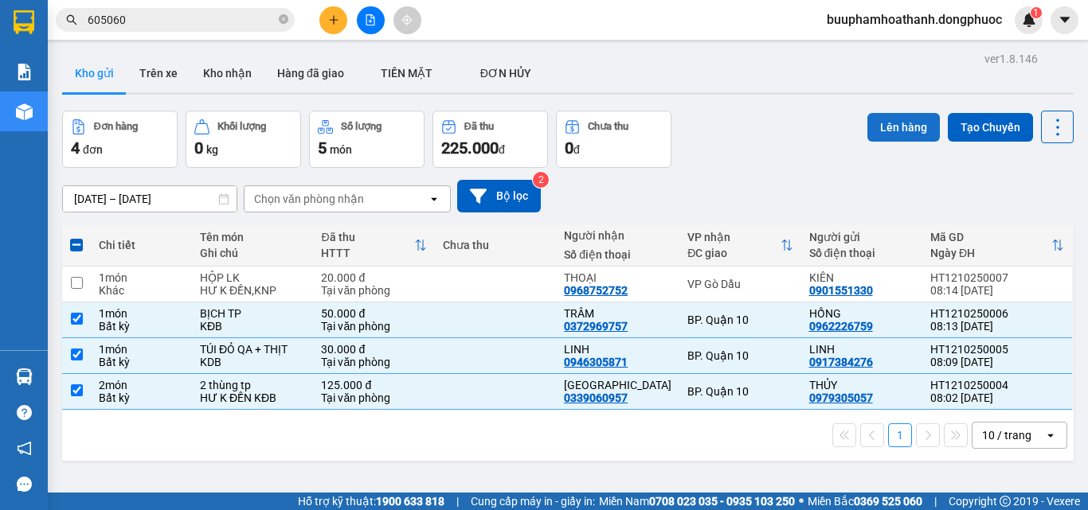
click at [890, 131] on button "Lên hàng" at bounding box center [903, 127] width 72 height 29
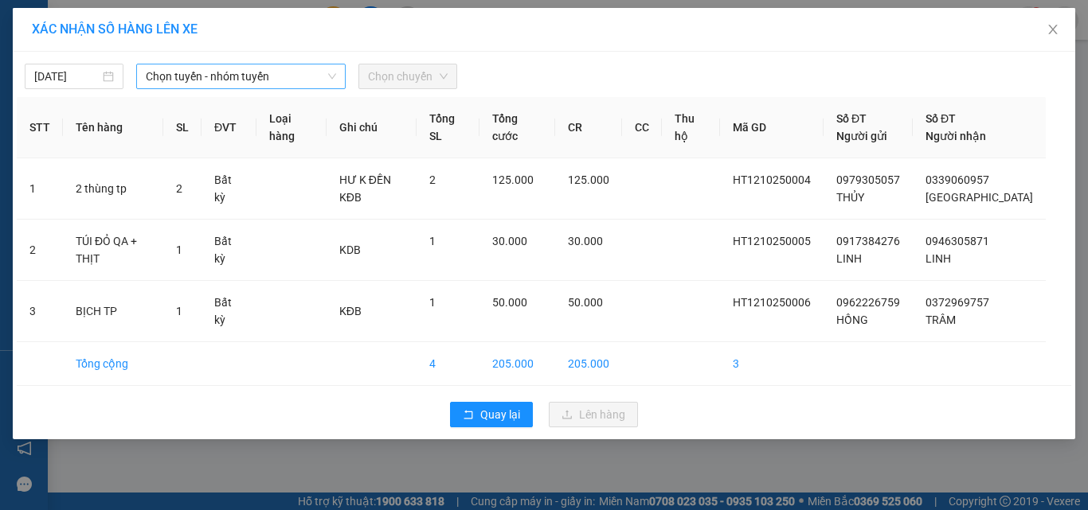
click at [253, 73] on span "Chọn tuyến - nhóm tuyến" at bounding box center [241, 76] width 190 height 24
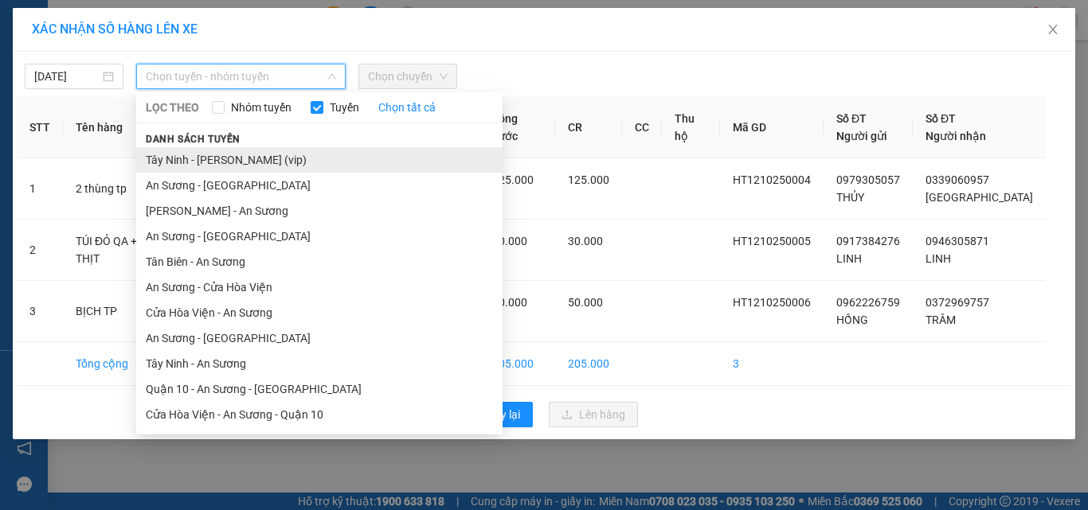
click at [250, 157] on li "Tây Ninh - [PERSON_NAME] (vip)" at bounding box center [319, 159] width 366 height 25
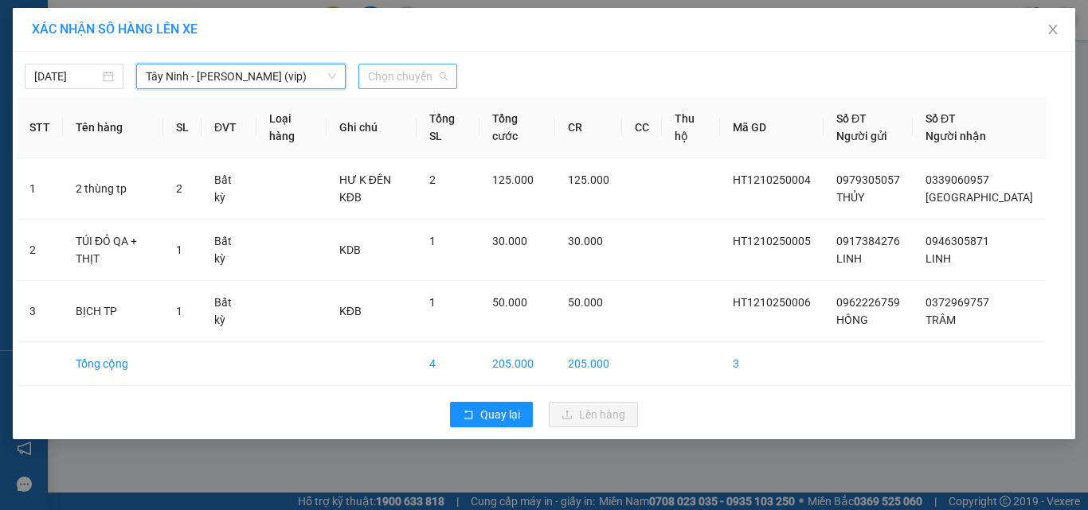
click at [421, 77] on span "Chọn chuyến" at bounding box center [408, 76] width 80 height 24
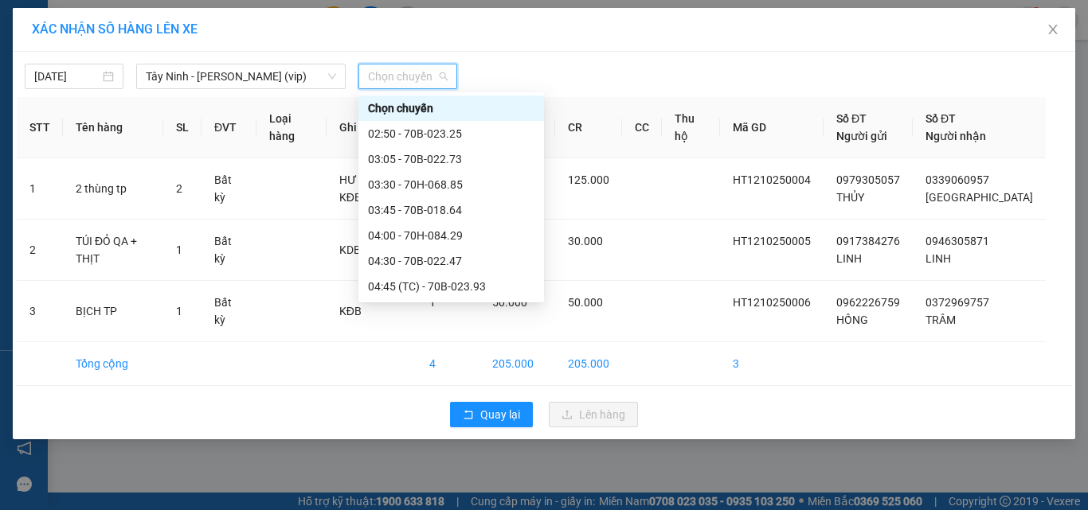
type input "1"
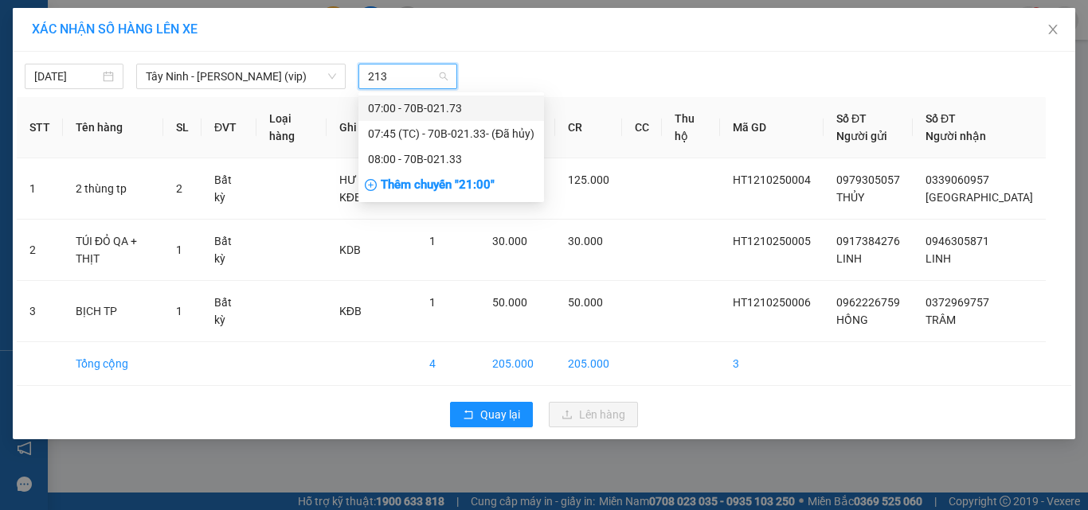
type input "2133"
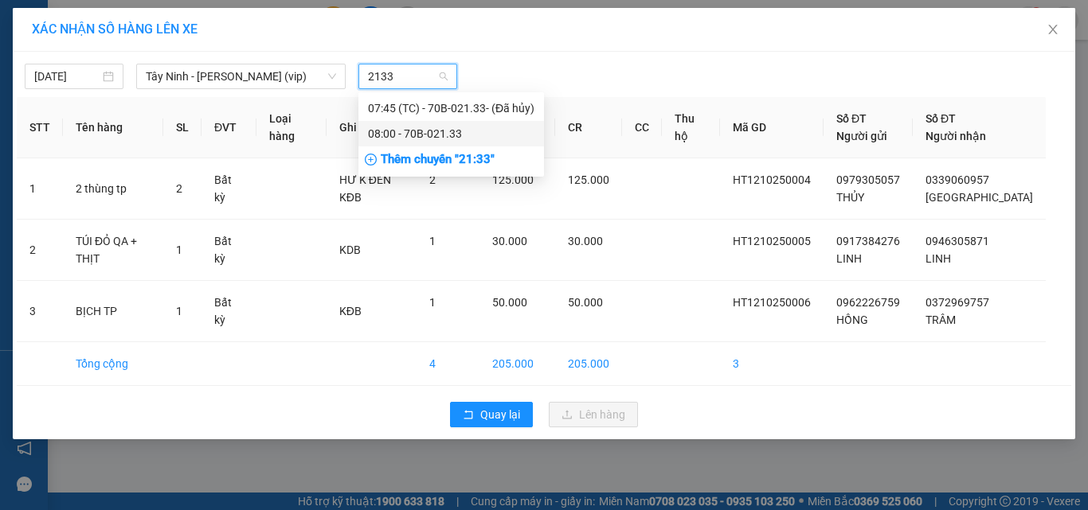
click at [471, 129] on div "08:00 - 70B-021.33" at bounding box center [451, 134] width 166 height 18
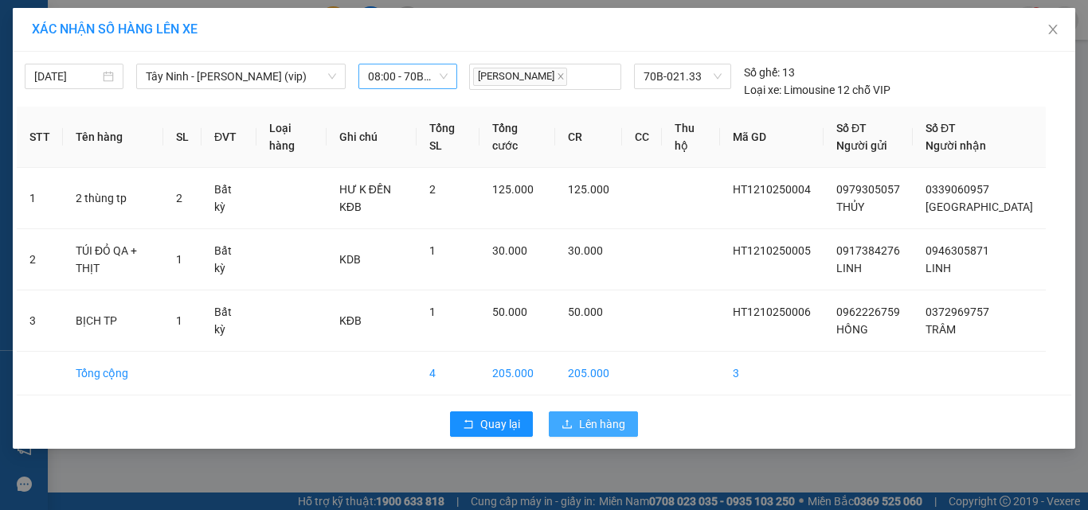
click at [608, 420] on span "Lên hàng" at bounding box center [602, 425] width 46 height 18
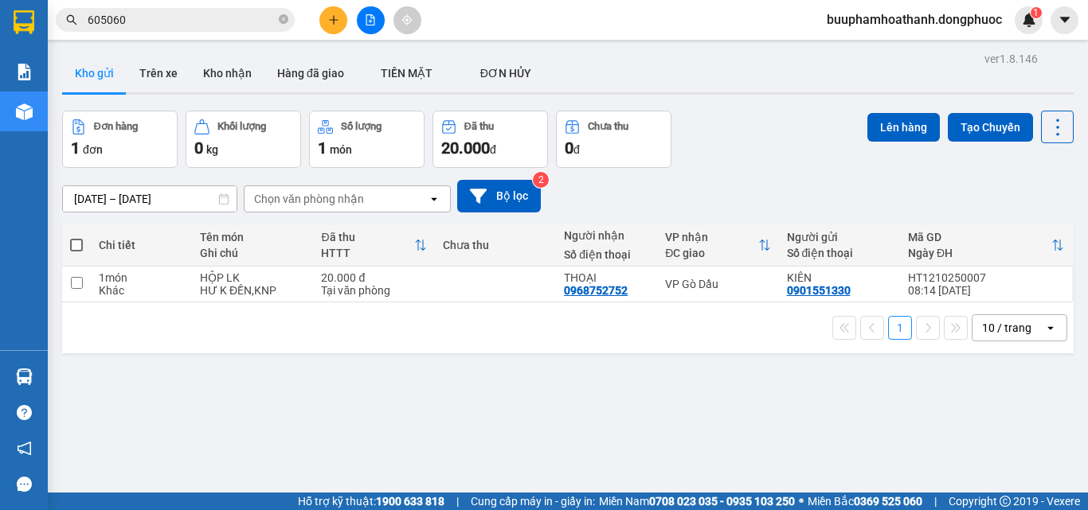
click at [326, 21] on button at bounding box center [333, 20] width 28 height 28
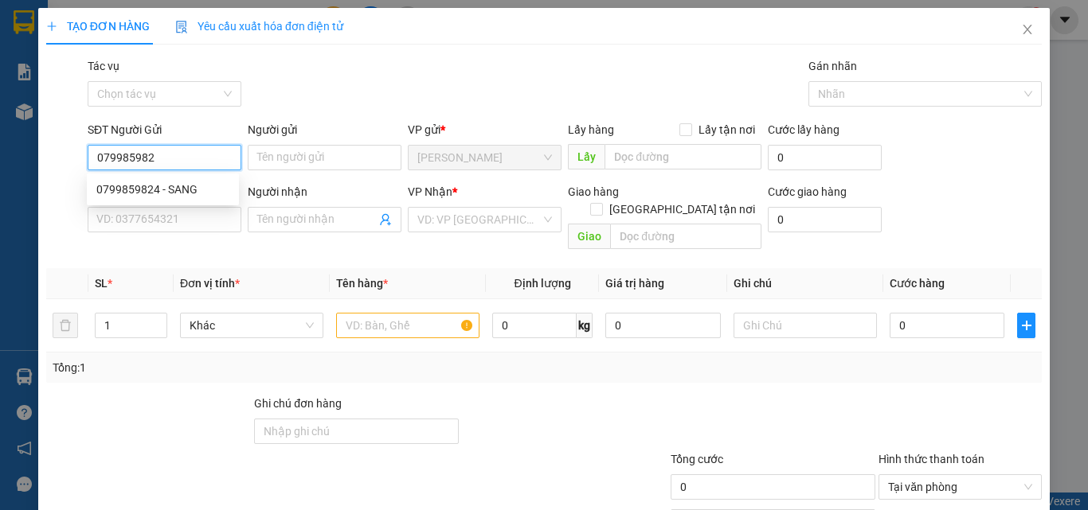
type input "0799859824"
click at [162, 191] on div "0799859824 - SANG" at bounding box center [162, 190] width 133 height 18
type input "SANG"
type input "0903626957"
type input "CÚC"
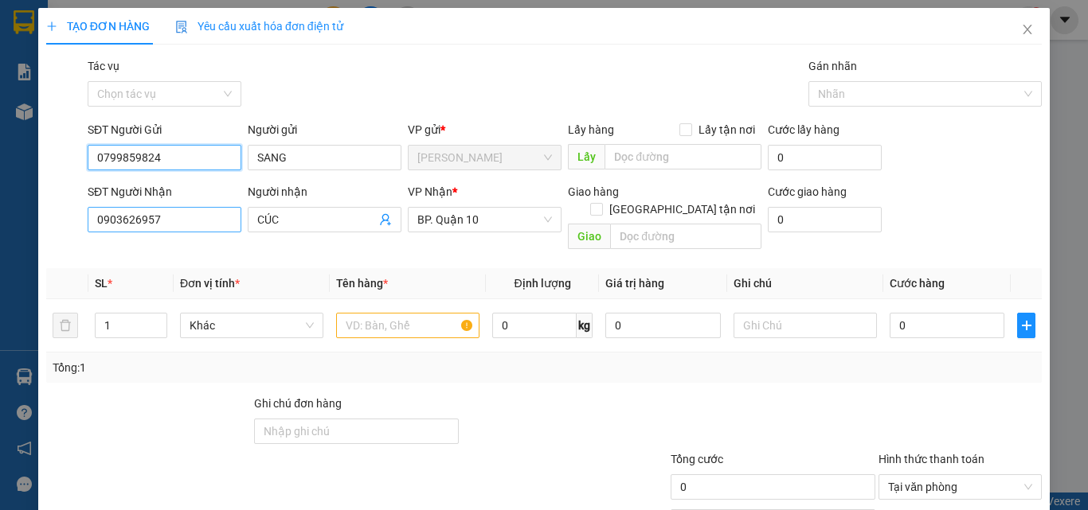
type input "100.000"
type input "0799859824"
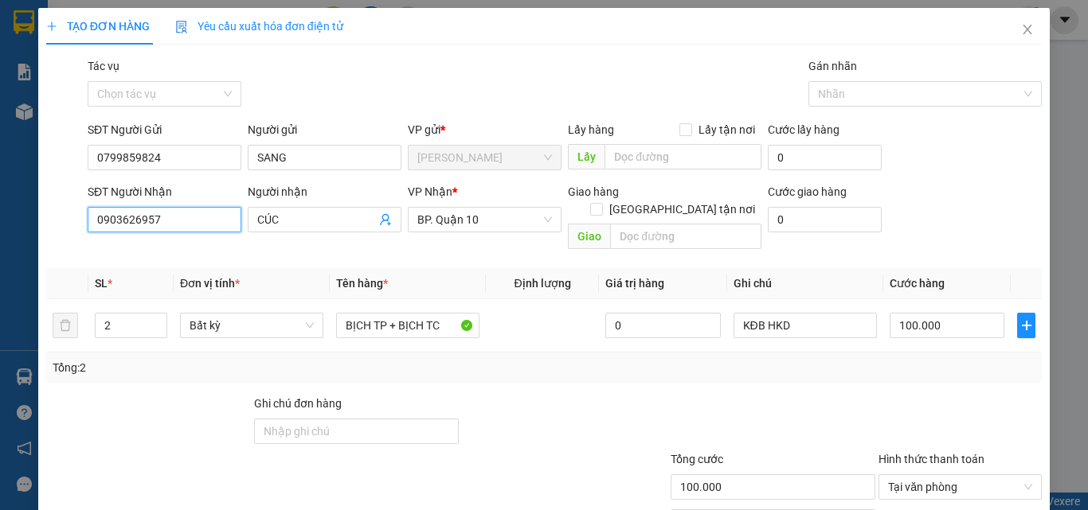
click at [180, 224] on input "0903626957" at bounding box center [165, 219] width 154 height 25
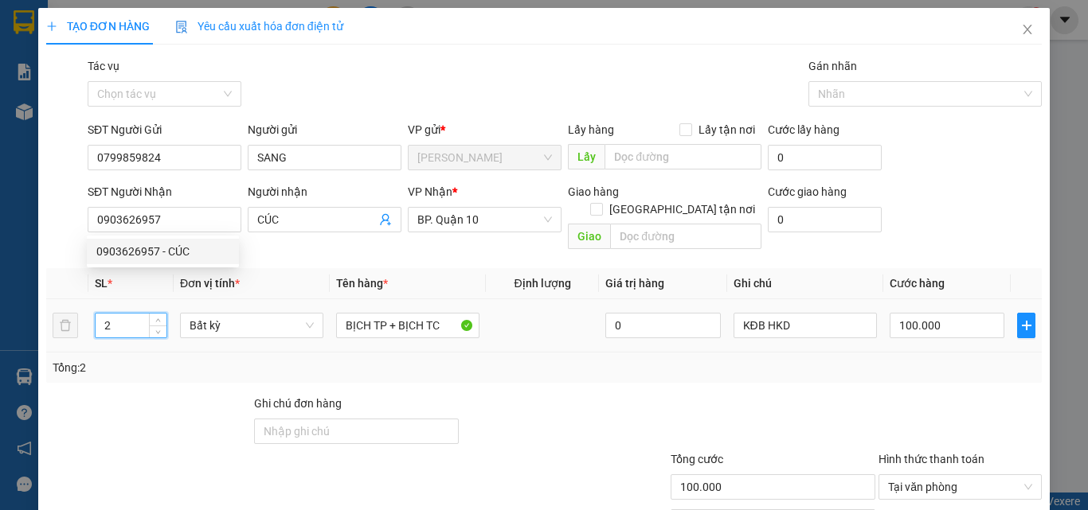
drag, startPoint x: 135, startPoint y: 310, endPoint x: 37, endPoint y: 303, distance: 97.4
click at [41, 306] on div "TẠO ĐƠN HÀNG Yêu cầu xuất hóa đơn điện tử Transit Pickup Surcharge Ids Transit …" at bounding box center [543, 298] width 1011 height 580
type input "1"
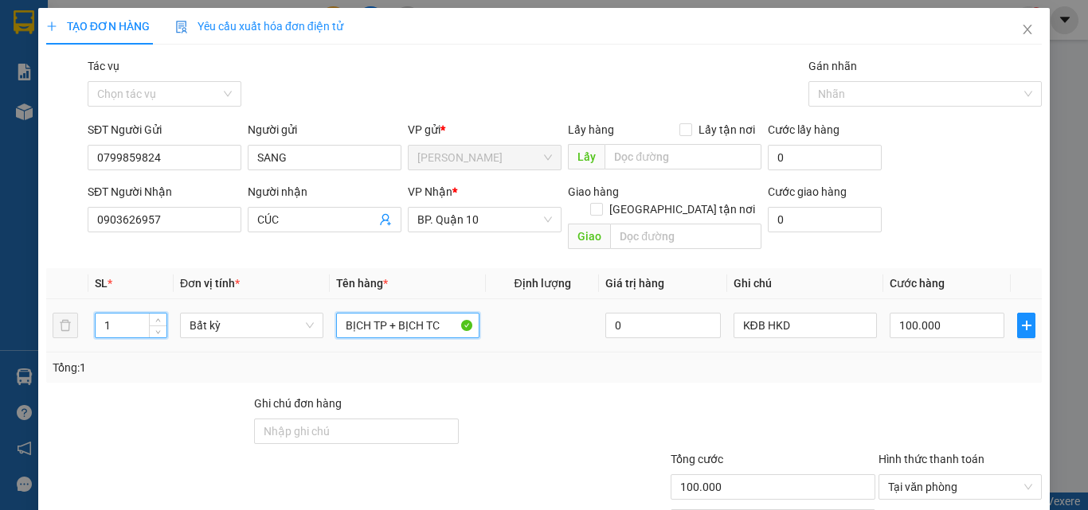
click at [444, 313] on input "BỊCH TP + BỊCH TC" at bounding box center [407, 325] width 143 height 25
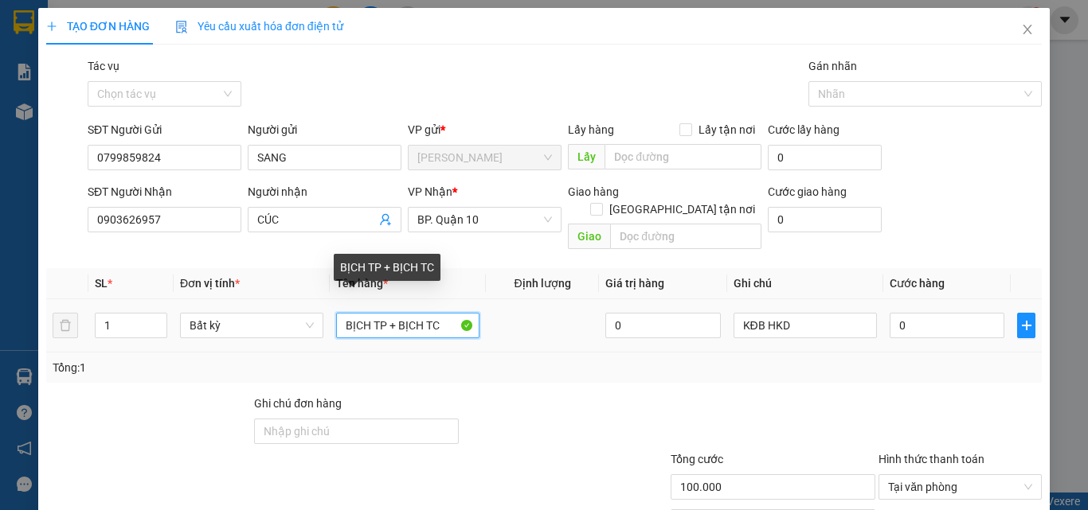
type input "0"
drag, startPoint x: 381, startPoint y: 317, endPoint x: 529, endPoint y: 323, distance: 148.2
click at [529, 323] on tr "1 Bất kỳ BỊCH TP + BỊCH TC 0 KĐB HKD 0" at bounding box center [543, 325] width 995 height 53
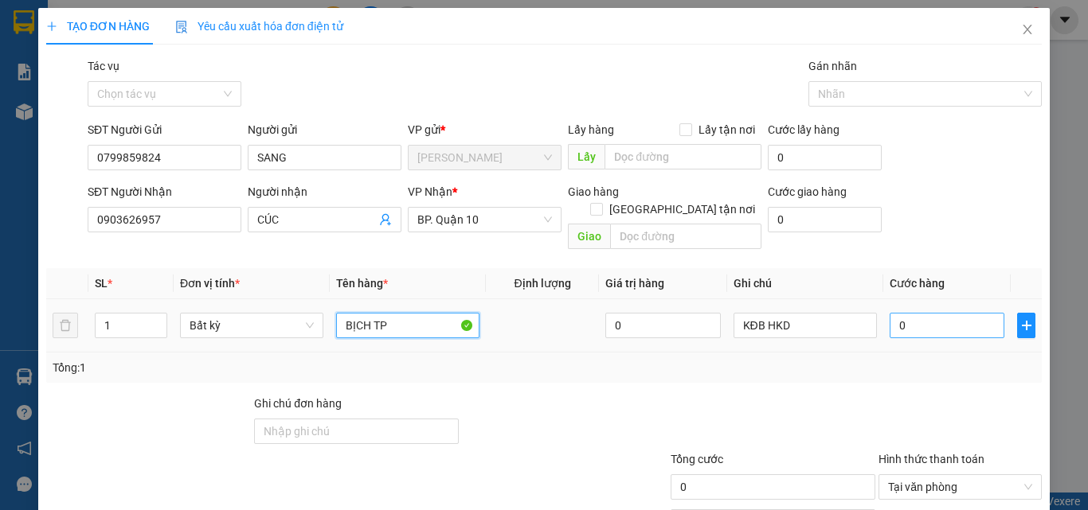
type input "BỊCH TP"
click at [940, 317] on input "0" at bounding box center [946, 325] width 115 height 25
type input "5"
type input "50"
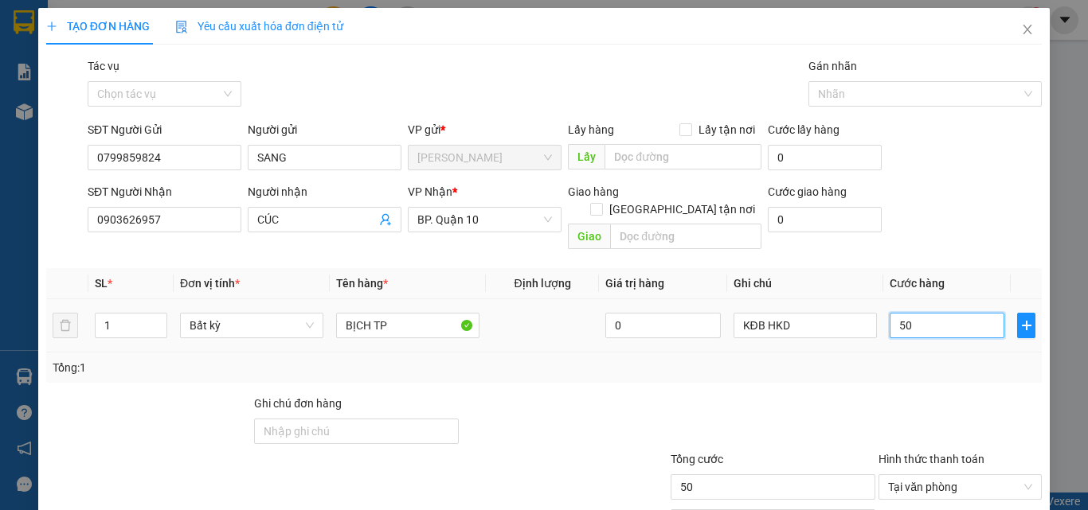
type input "50"
type input "50.000"
click at [905, 359] on div "Tổng: 1" at bounding box center [544, 368] width 983 height 18
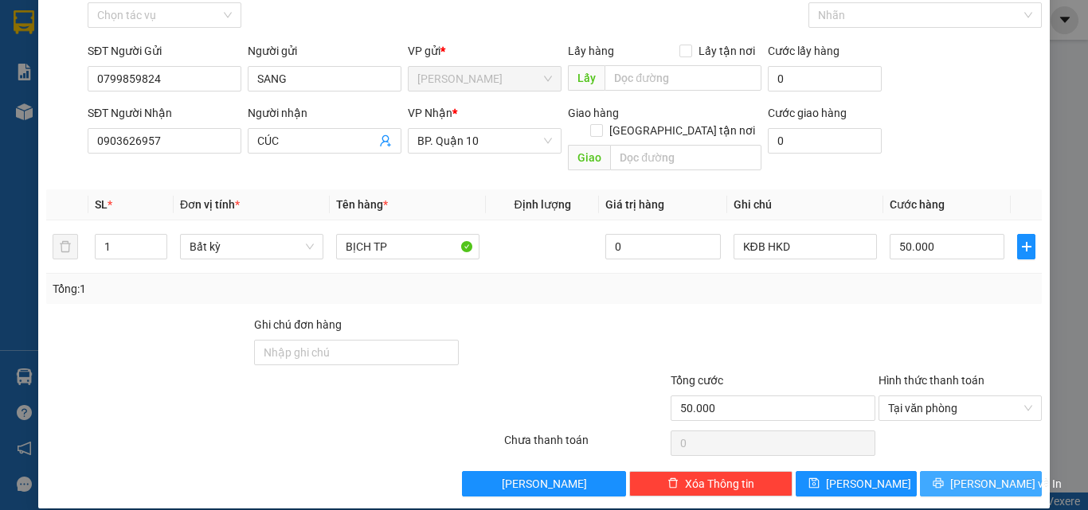
click at [944, 479] on icon "printer" at bounding box center [938, 484] width 10 height 10
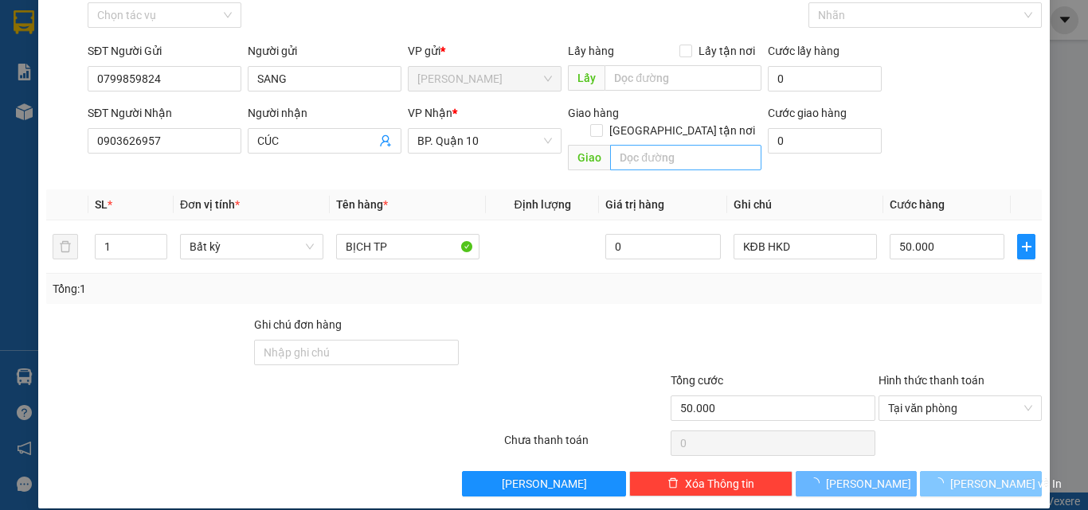
scroll to position [0, 0]
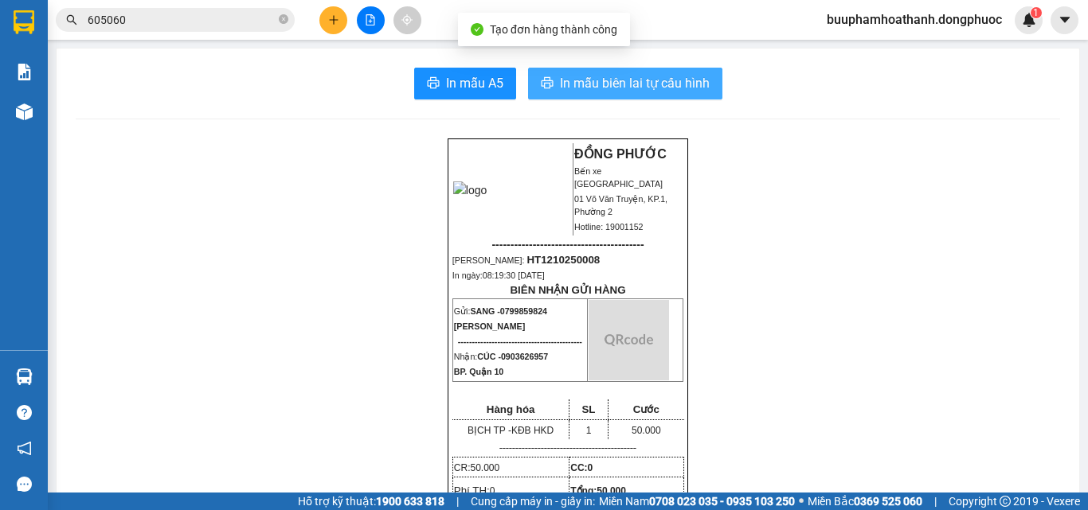
click at [549, 85] on button "In mẫu biên lai tự cấu hình" at bounding box center [625, 84] width 194 height 32
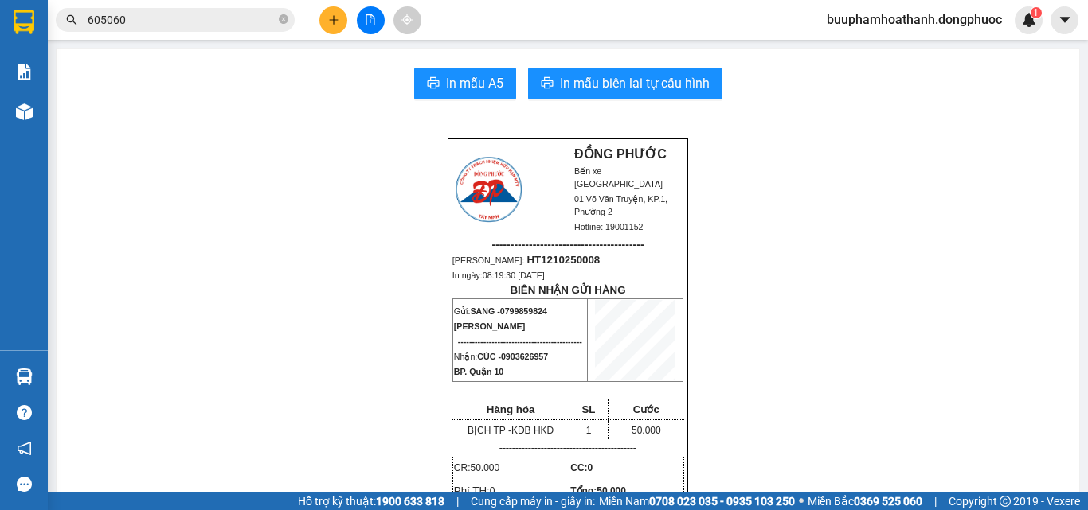
click at [348, 27] on div at bounding box center [370, 20] width 119 height 28
click at [339, 25] on button at bounding box center [333, 20] width 28 height 28
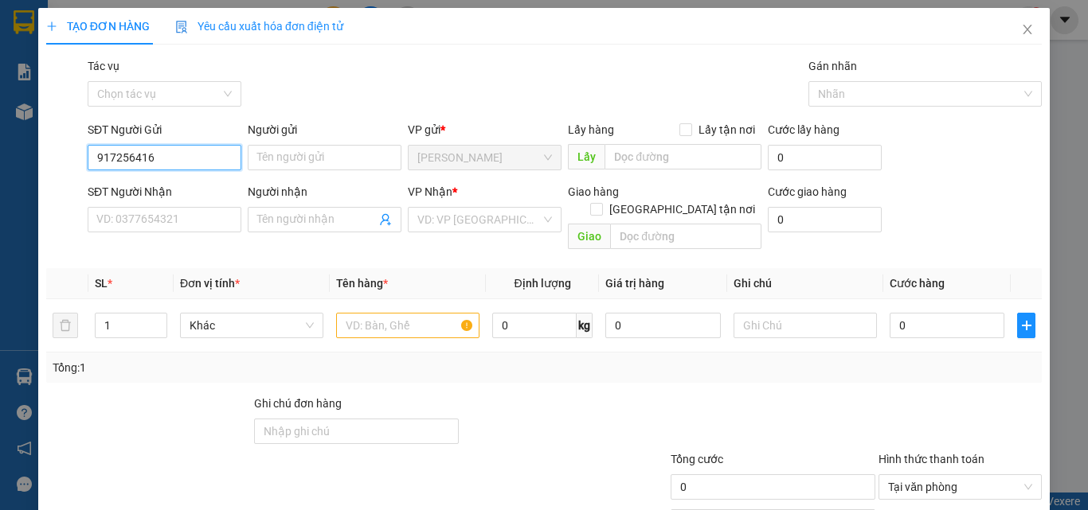
type input "0917256416"
click at [162, 187] on div "0917256416 - TRANG" at bounding box center [162, 190] width 133 height 18
type input "TRANG"
type input "0917256416"
type input "TRANG"
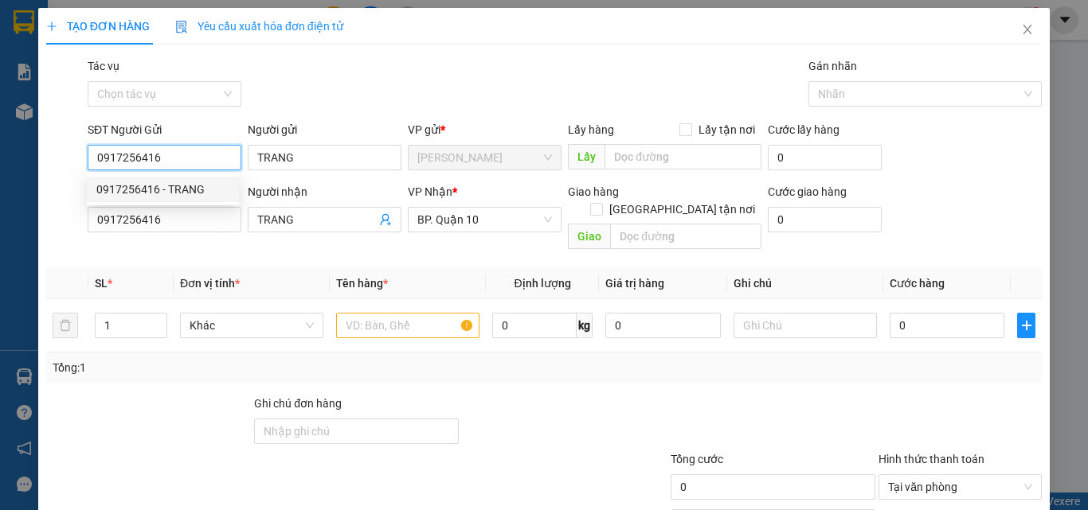
type input "140.000"
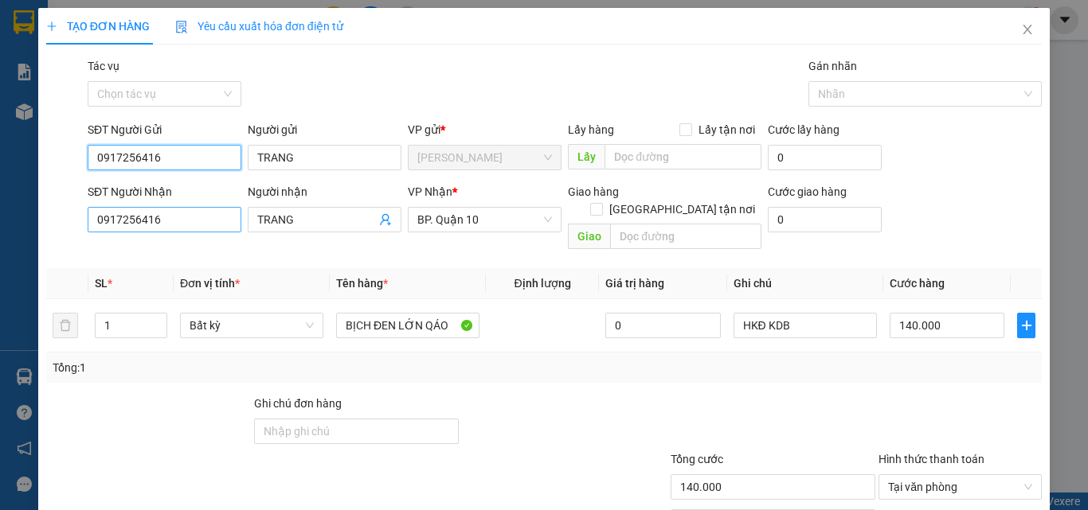
type input "0917256416"
click at [174, 223] on input "0917256416" at bounding box center [165, 219] width 154 height 25
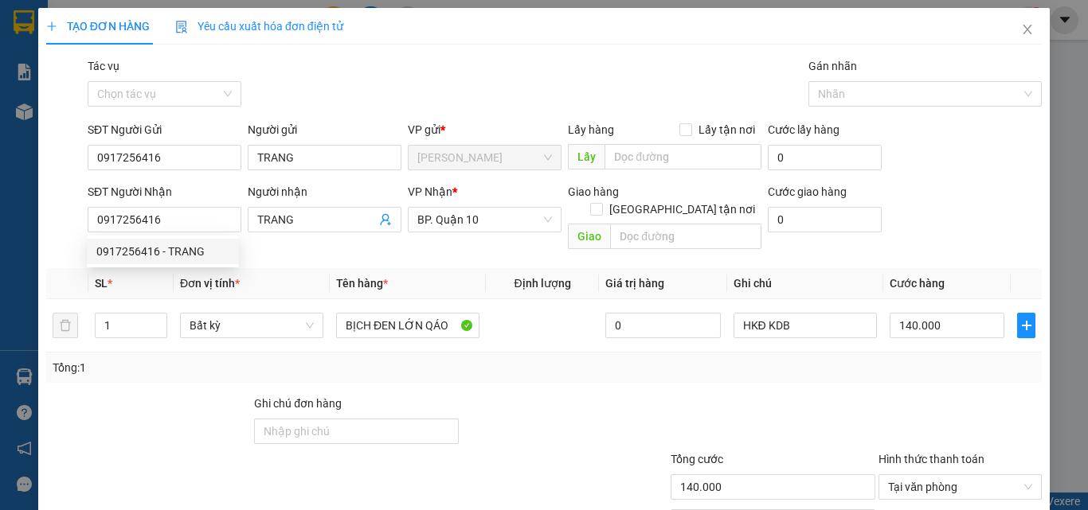
click at [315, 268] on th "Đơn vị tính *" at bounding box center [252, 283] width 156 height 31
click at [454, 359] on div "Tổng: 1" at bounding box center [544, 368] width 983 height 18
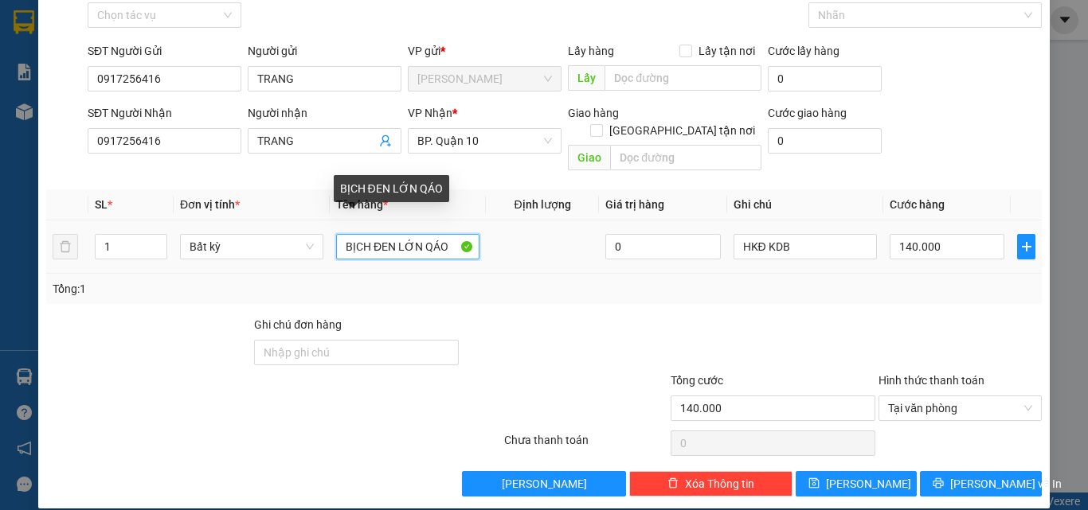
drag, startPoint x: 388, startPoint y: 236, endPoint x: 365, endPoint y: 236, distance: 22.3
click at [365, 236] on input "BỊCH ĐEN LỚN QÁO" at bounding box center [407, 246] width 143 height 25
type input "BỊCH LỚN QÁO"
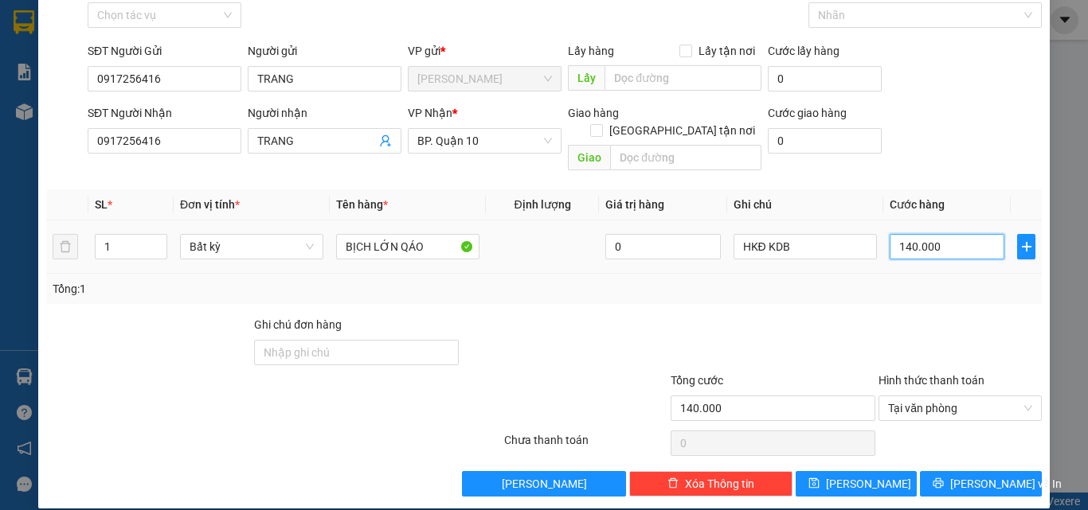
click at [944, 237] on input "140.000" at bounding box center [946, 246] width 115 height 25
type input "9"
type input "90"
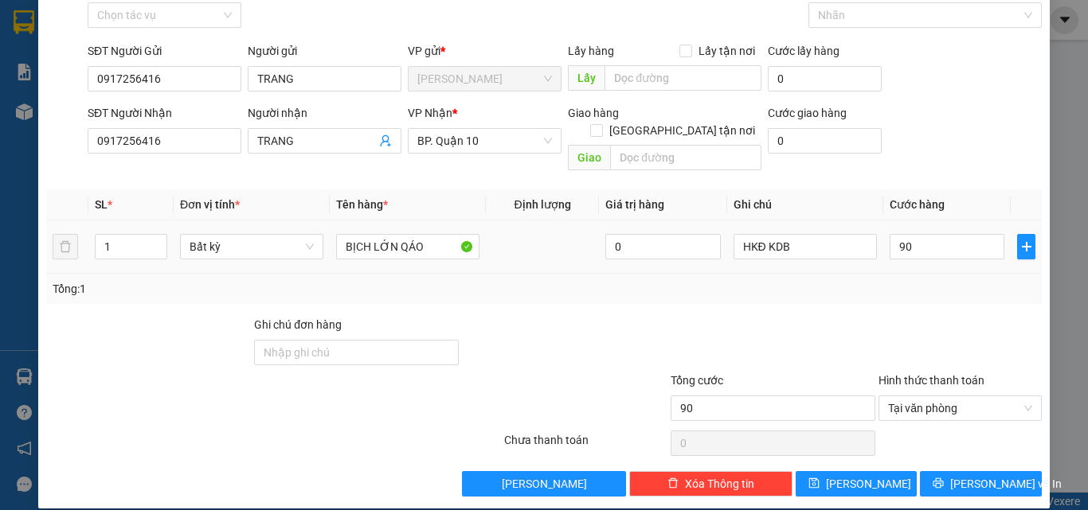
type input "90.000"
click at [894, 328] on div at bounding box center [960, 344] width 166 height 56
click at [991, 475] on span "[PERSON_NAME] và In" at bounding box center [1005, 484] width 111 height 18
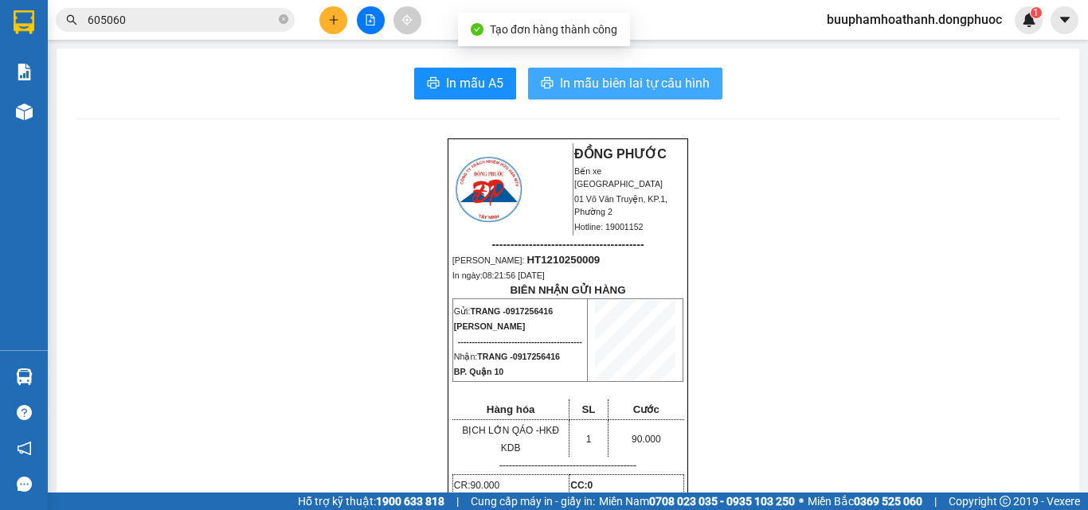
click at [631, 86] on span "In mẫu biên lai tự cấu hình" at bounding box center [635, 83] width 150 height 20
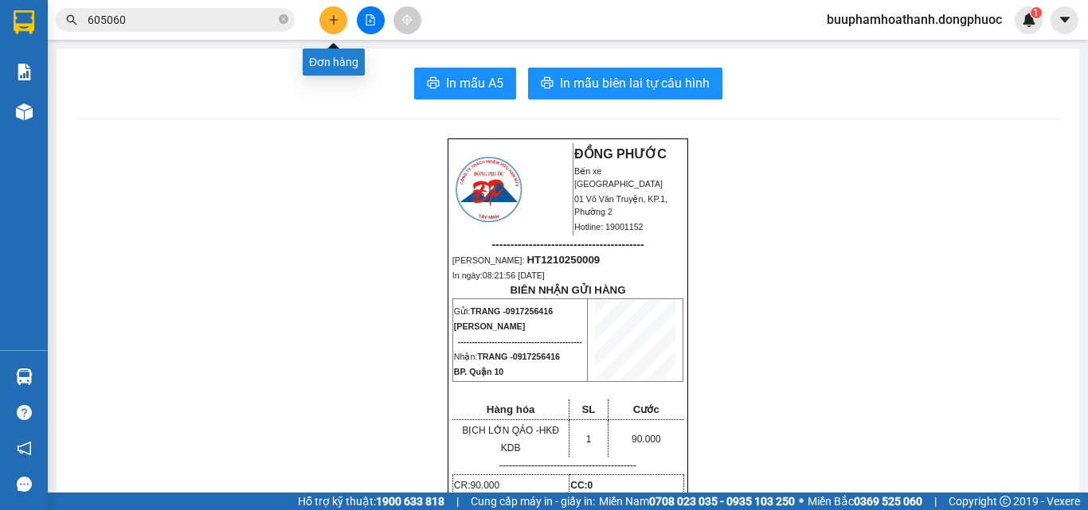
click at [330, 17] on icon "plus" at bounding box center [333, 19] width 11 height 11
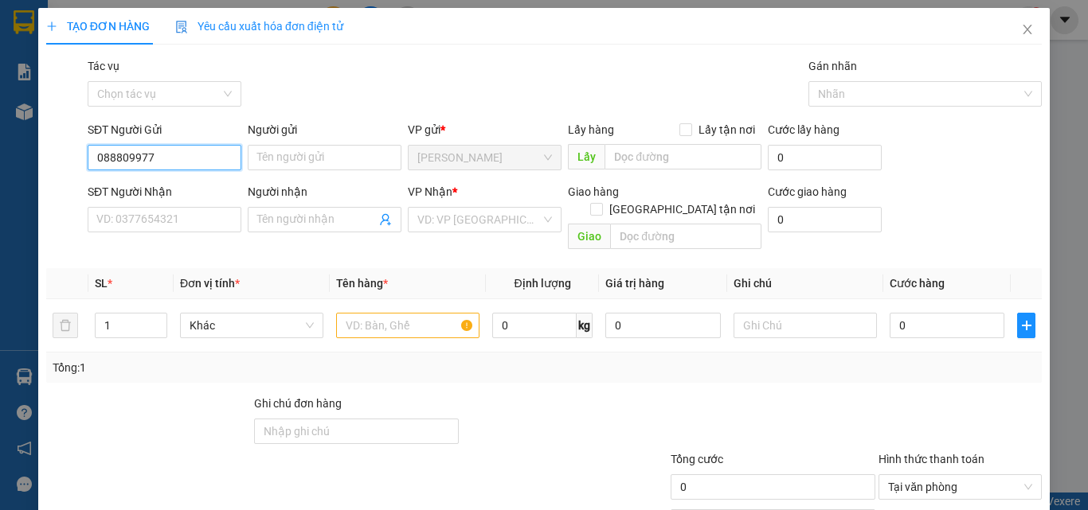
type input "0888099778"
click at [211, 187] on div "0888099778 - MINH" at bounding box center [162, 190] width 133 height 18
type input "MINH"
type input "0866618477"
type input "THỊNH"
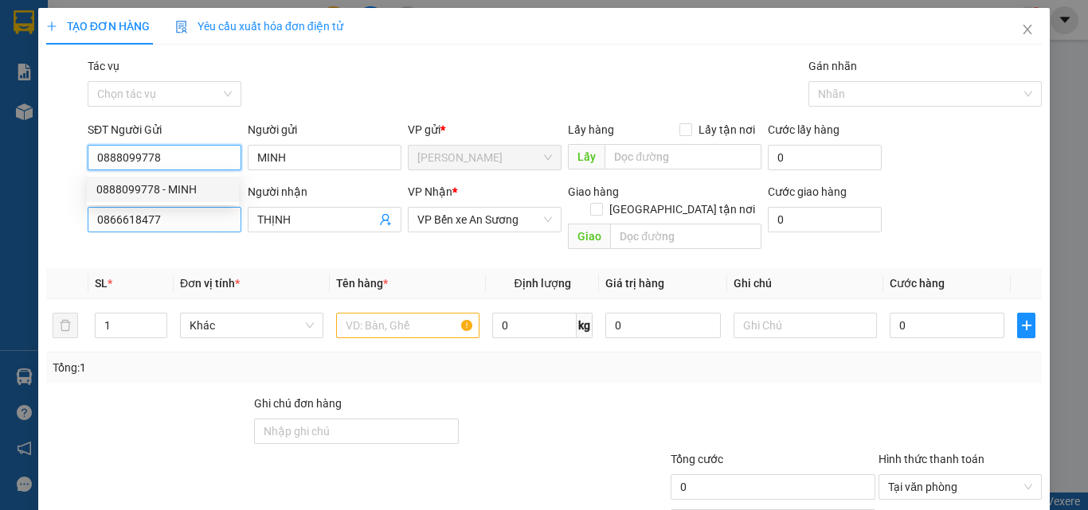
type input "20.000"
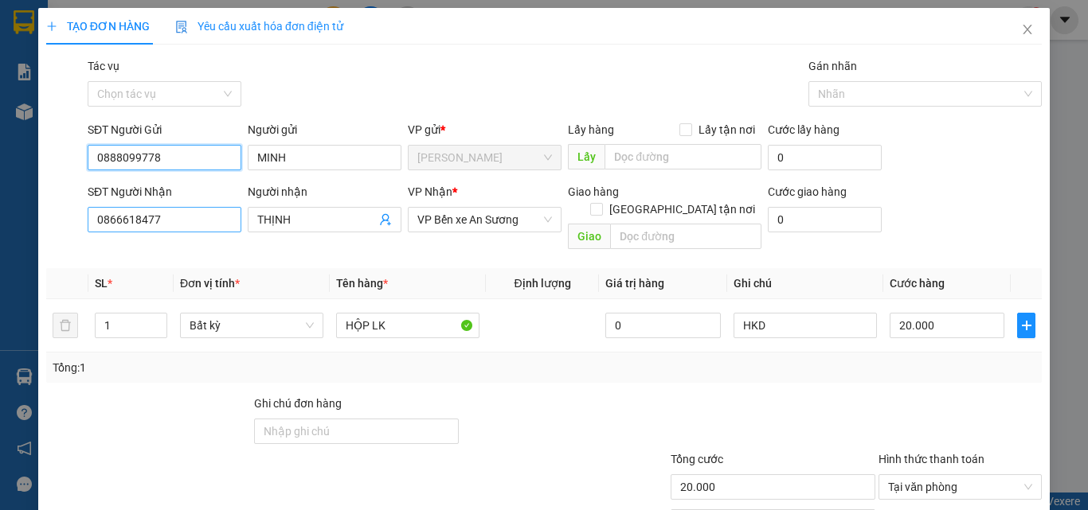
type input "0888099778"
click at [206, 225] on input "0866618477" at bounding box center [165, 219] width 154 height 25
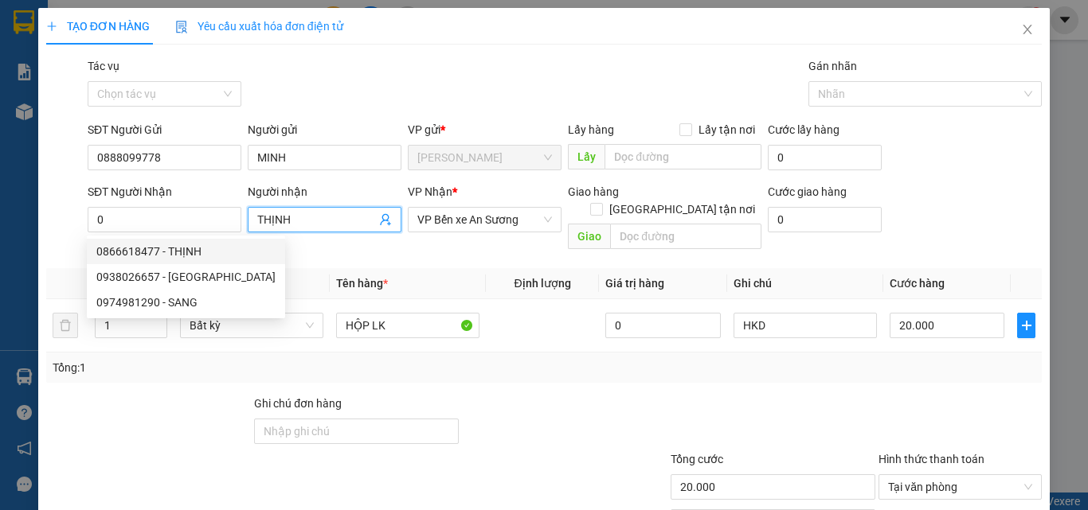
click at [380, 216] on icon "user-add" at bounding box center [385, 220] width 10 height 12
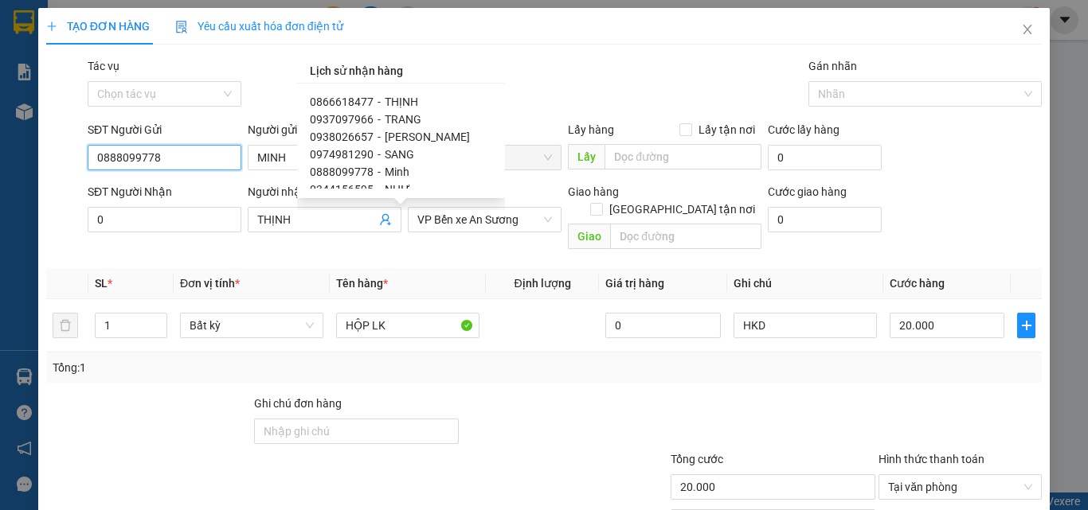
click at [182, 158] on input "0888099778" at bounding box center [165, 157] width 154 height 25
click at [183, 159] on input "0888099778" at bounding box center [165, 157] width 154 height 25
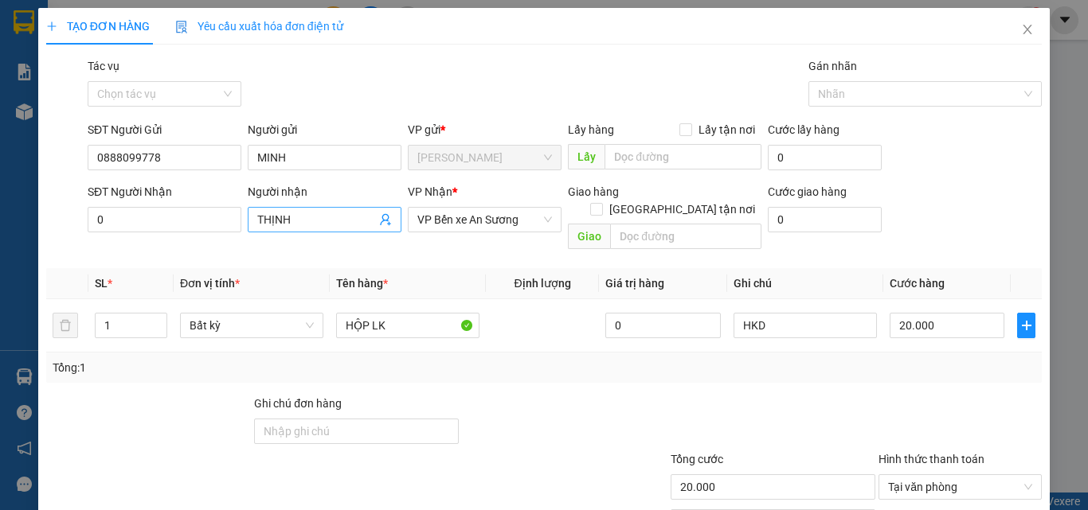
click at [381, 213] on icon "user-add" at bounding box center [385, 219] width 13 height 13
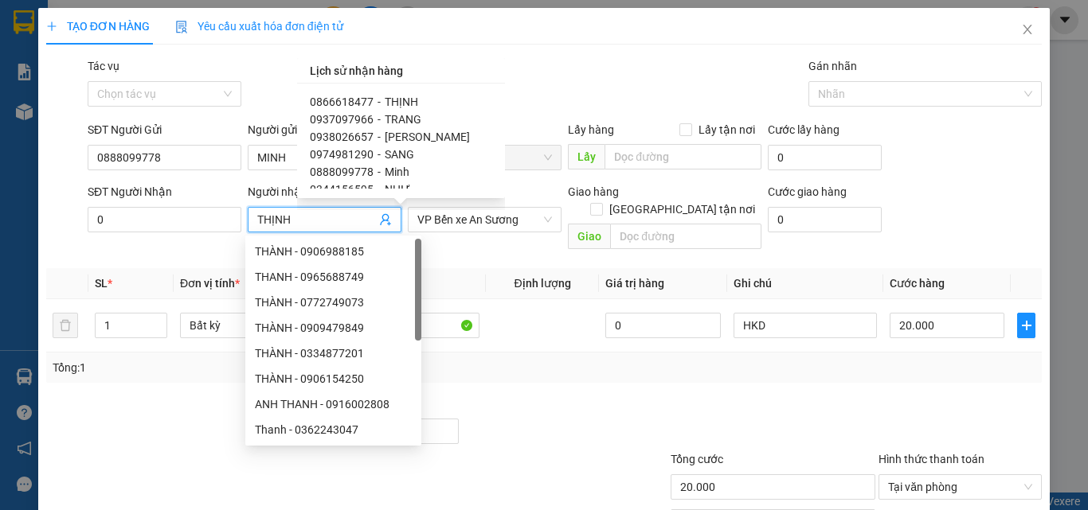
click at [393, 96] on span "THỊNH" at bounding box center [401, 102] width 33 height 13
type input "0866618477"
type input "THỊNH"
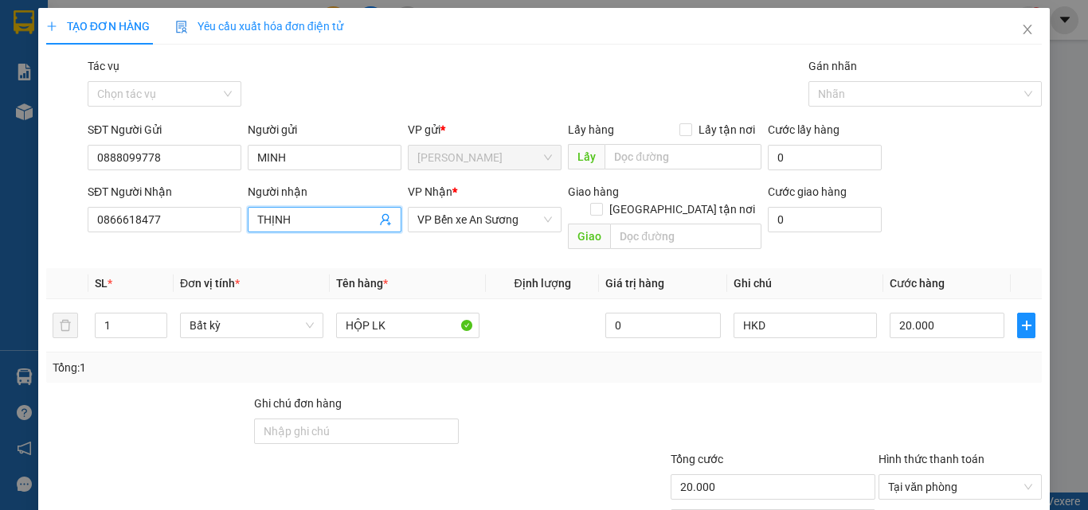
click at [195, 246] on div "Transit Pickup Surcharge Ids Transit Deliver Surcharge Ids Transit Deliver Surc…" at bounding box center [543, 316] width 995 height 518
click at [452, 359] on div "Tổng: 1" at bounding box center [544, 368] width 983 height 18
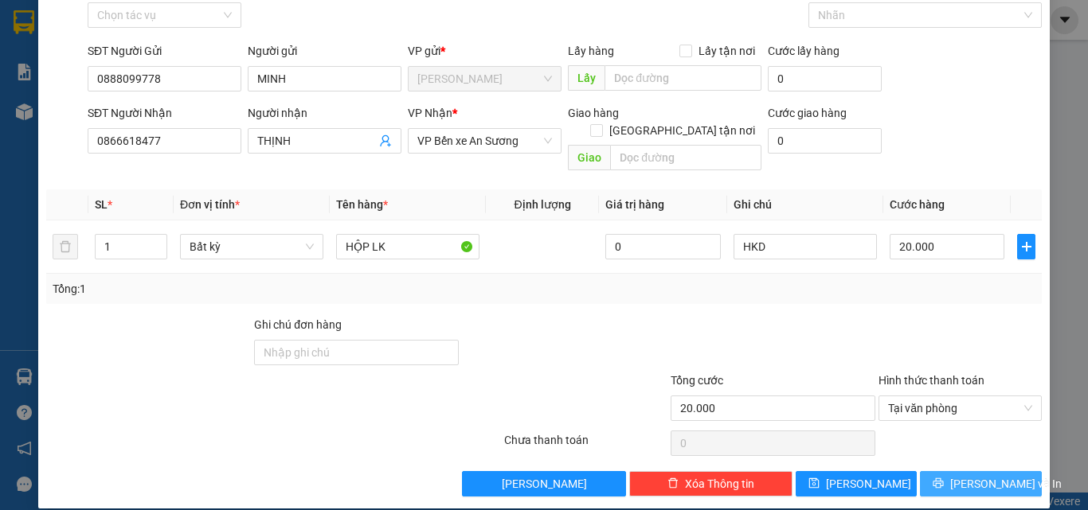
click at [934, 471] on button "[PERSON_NAME] và In" at bounding box center [981, 483] width 122 height 25
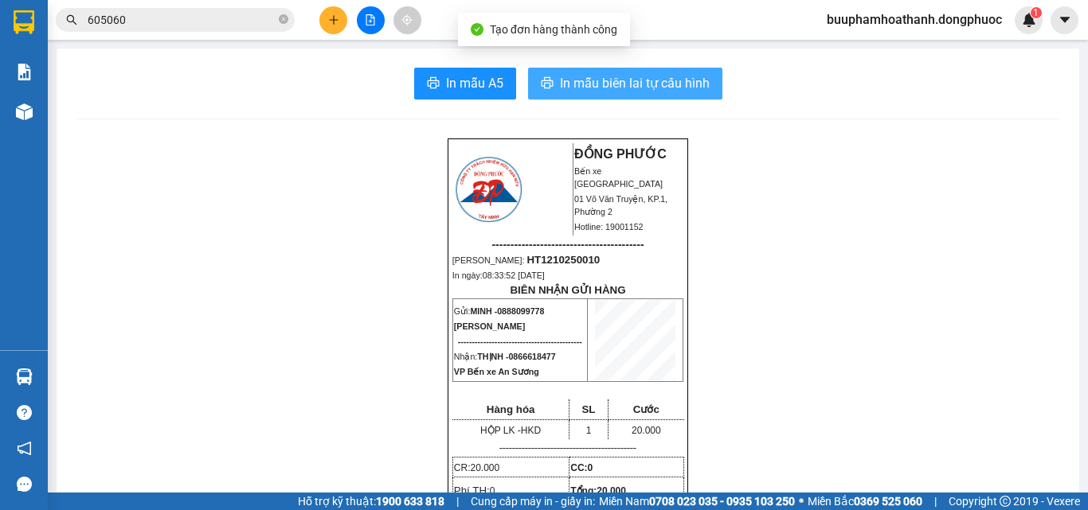
click at [604, 89] on span "In mẫu biên lai tự cấu hình" at bounding box center [635, 83] width 150 height 20
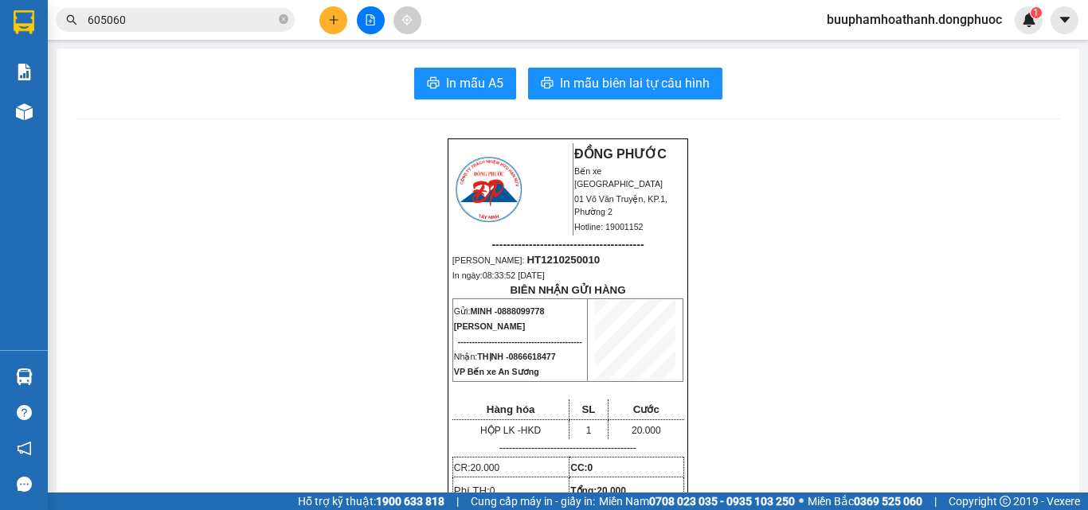
click at [150, 17] on input "605060" at bounding box center [182, 20] width 188 height 18
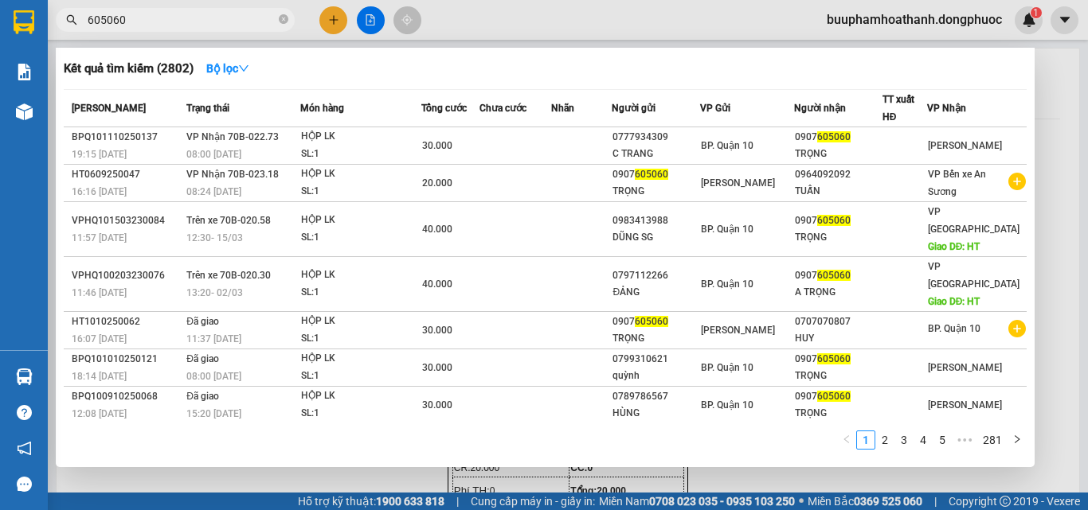
click at [150, 16] on input "605060" at bounding box center [182, 20] width 188 height 18
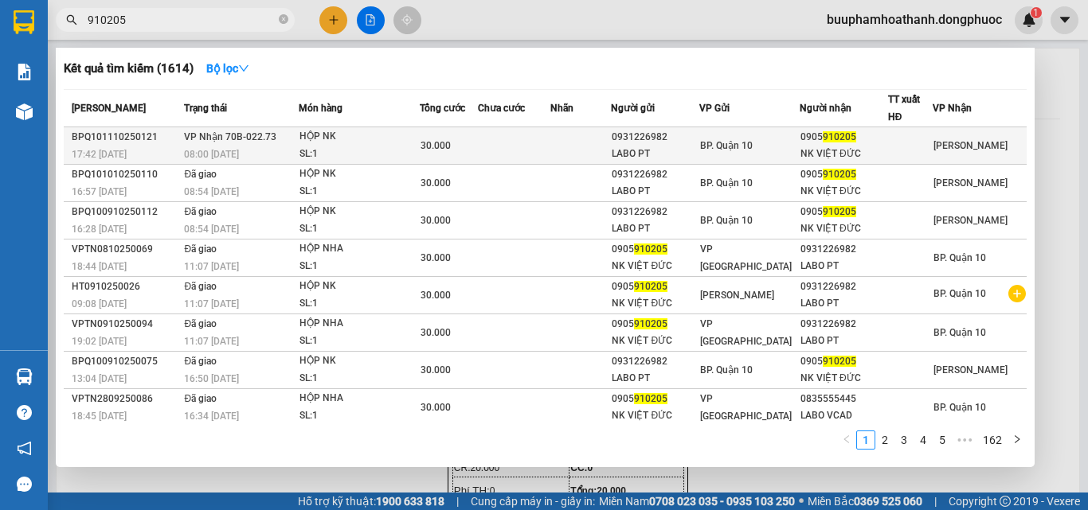
type input "910205"
click at [285, 138] on td "VP Nhận 70B-022.73 08:00 [DATE]" at bounding box center [239, 145] width 118 height 37
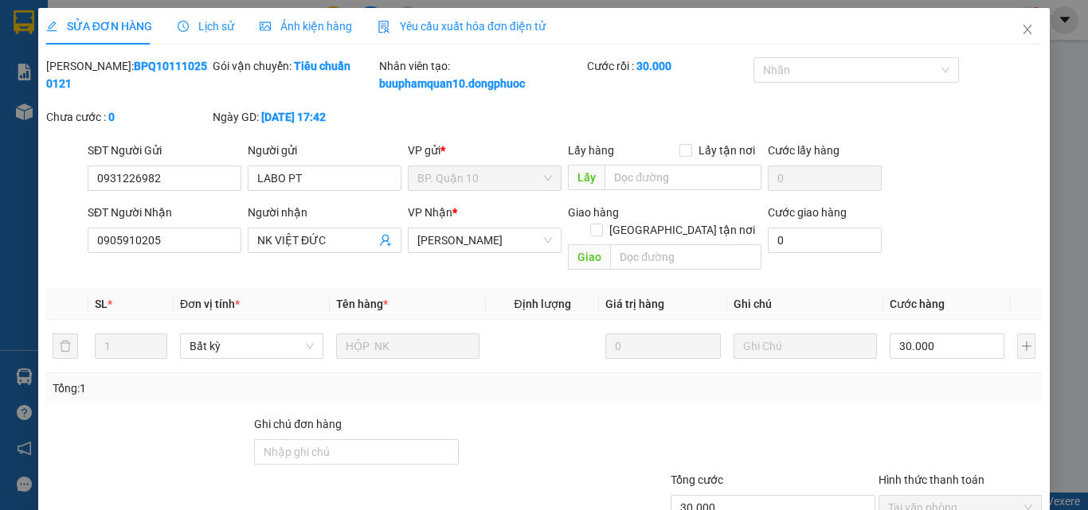
type input "0931226982"
type input "LABO PT"
type input "0905910205"
type input "NK VIỆT ĐỨC"
type input "30.000"
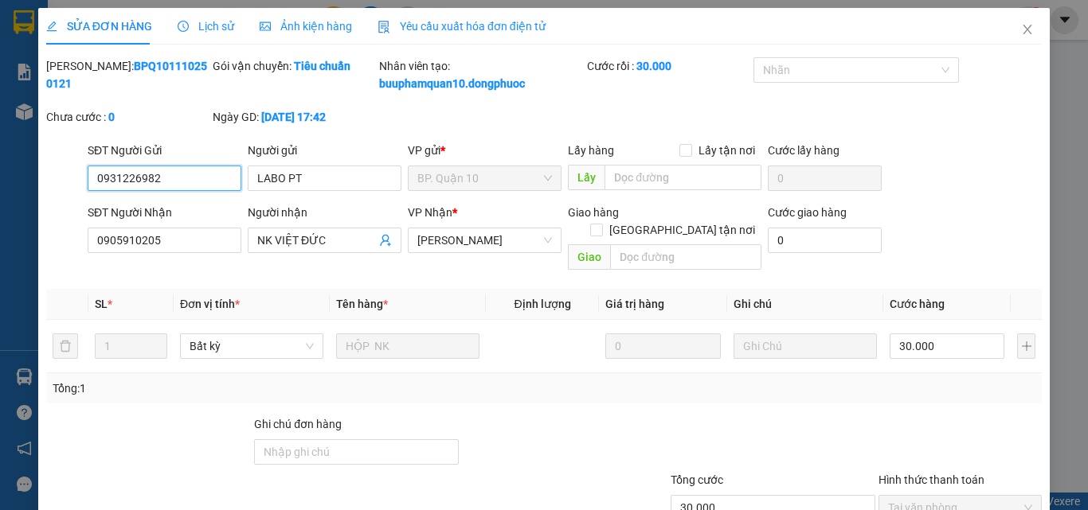
scroll to position [100, 0]
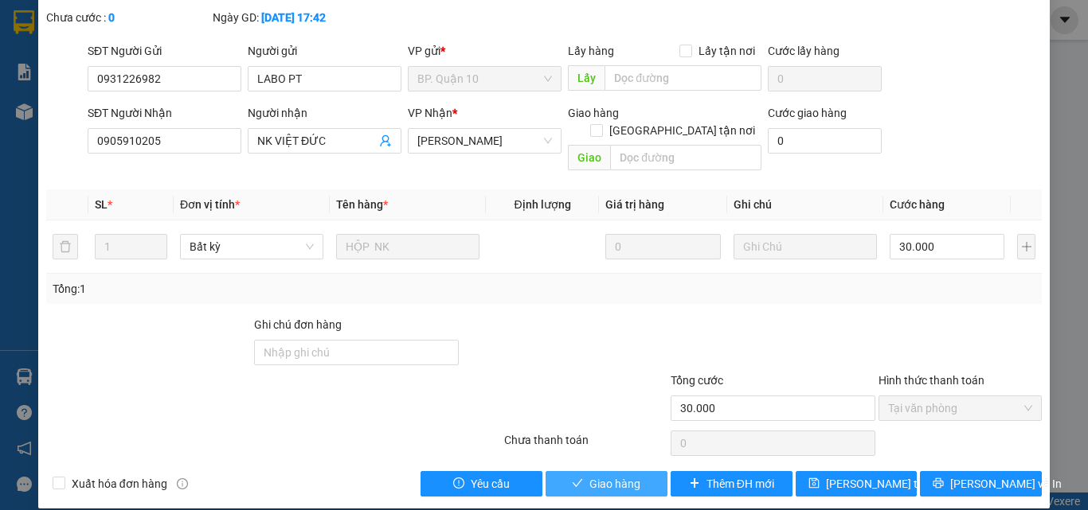
click at [610, 475] on span "Giao hàng" at bounding box center [614, 484] width 51 height 18
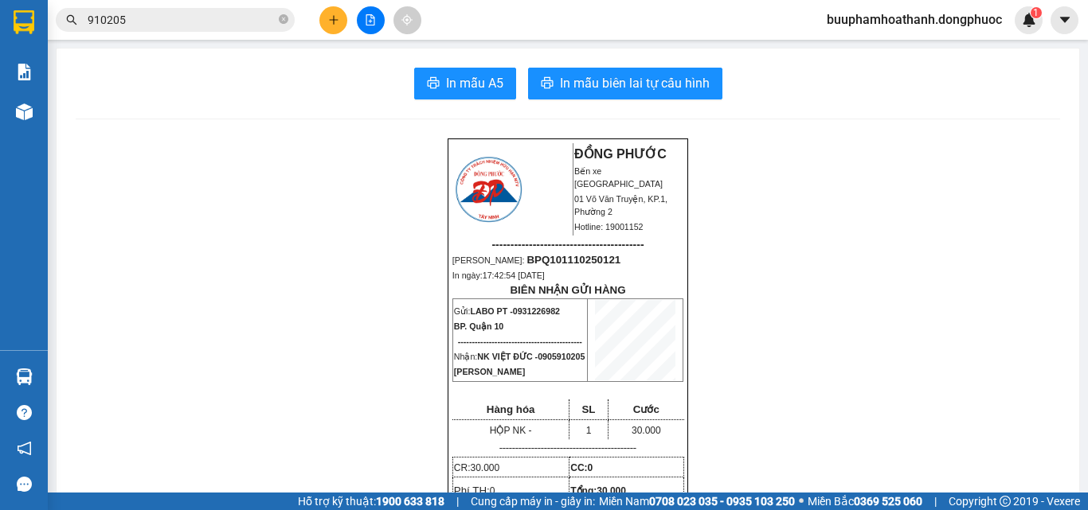
click at [367, 27] on button at bounding box center [371, 20] width 28 height 28
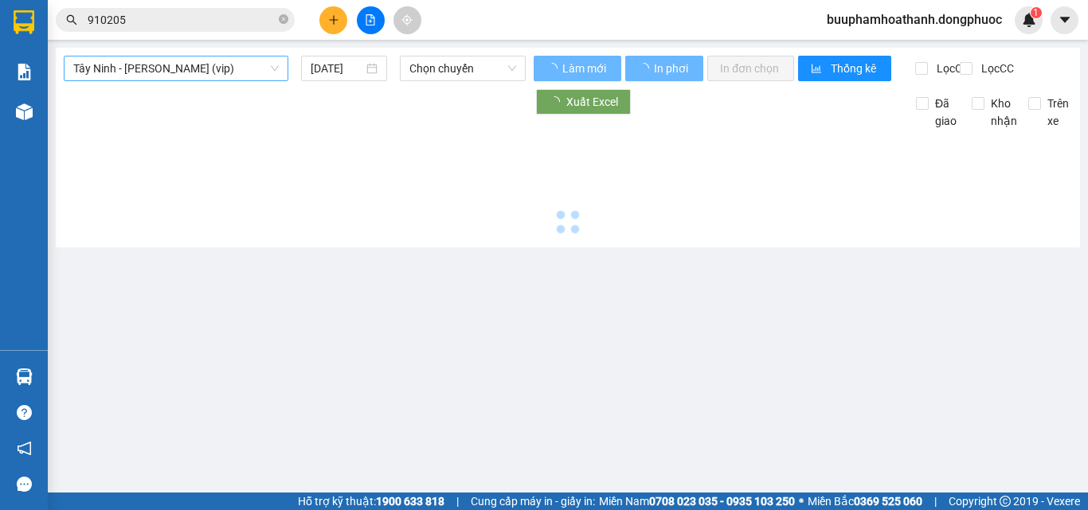
click at [262, 69] on span "Tây Ninh - [PERSON_NAME] (vip)" at bounding box center [175, 69] width 205 height 24
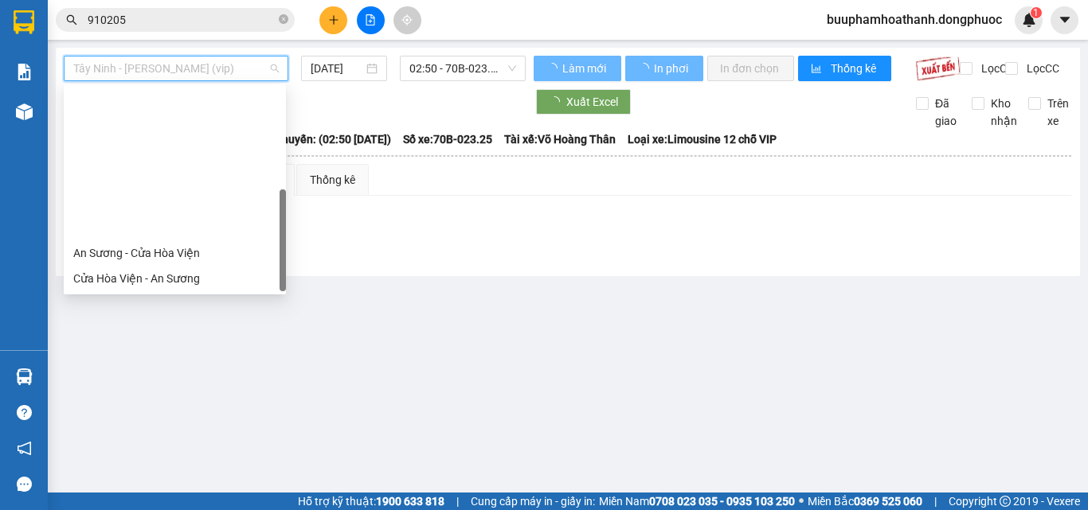
scroll to position [178, 0]
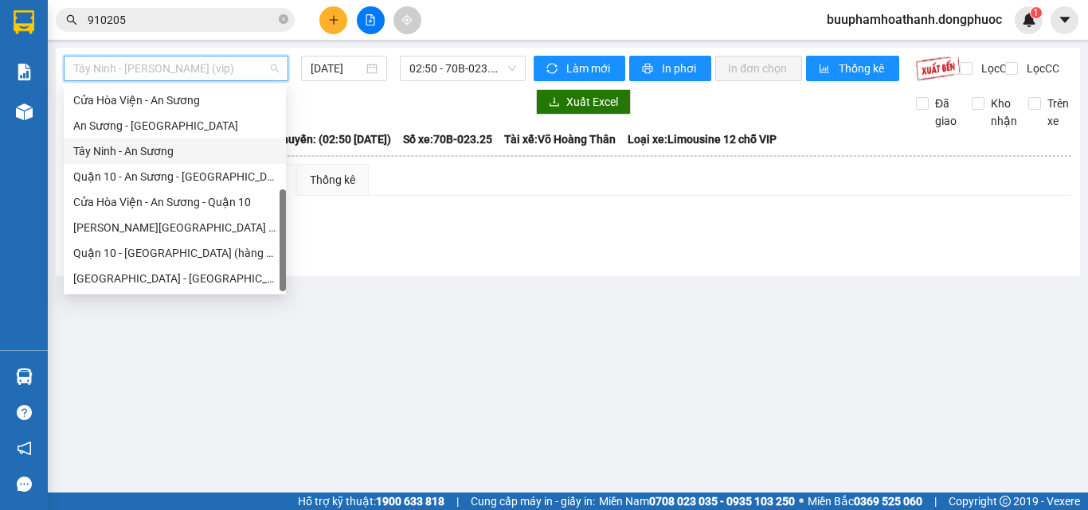
click at [166, 152] on div "Tây Ninh - An Sương" at bounding box center [174, 152] width 203 height 18
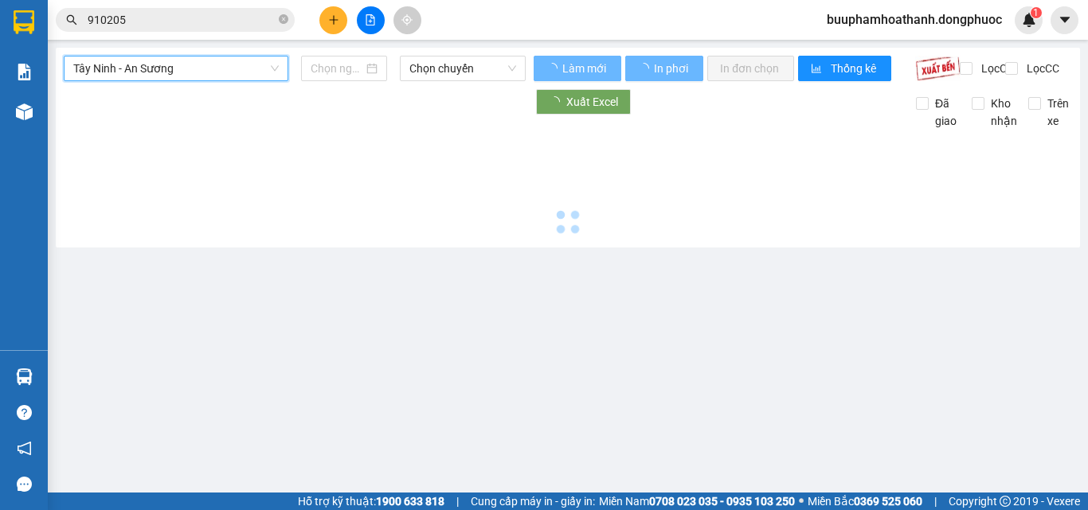
type input "[DATE]"
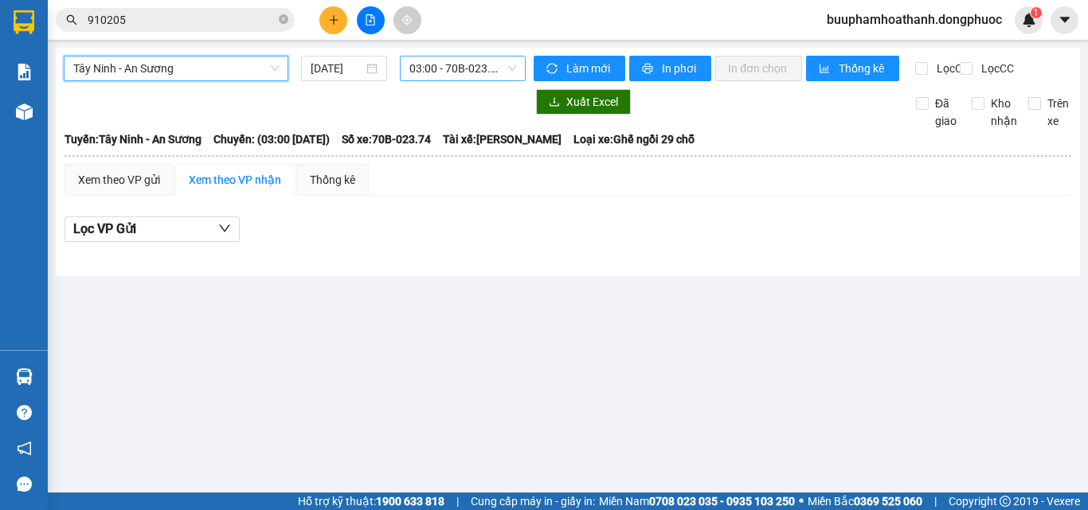
click at [424, 74] on span "03:00 - 70B-023.74" at bounding box center [462, 69] width 107 height 24
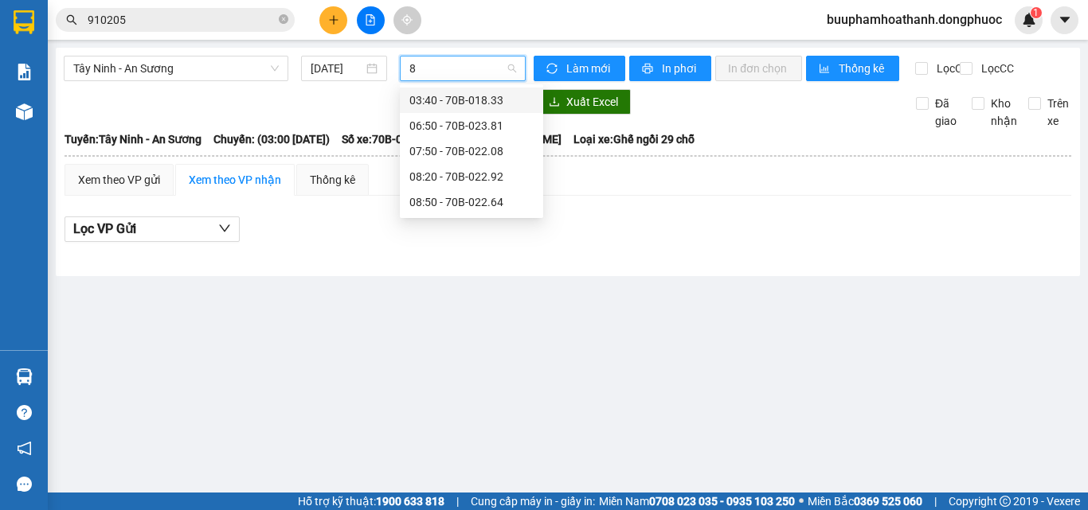
type input "82"
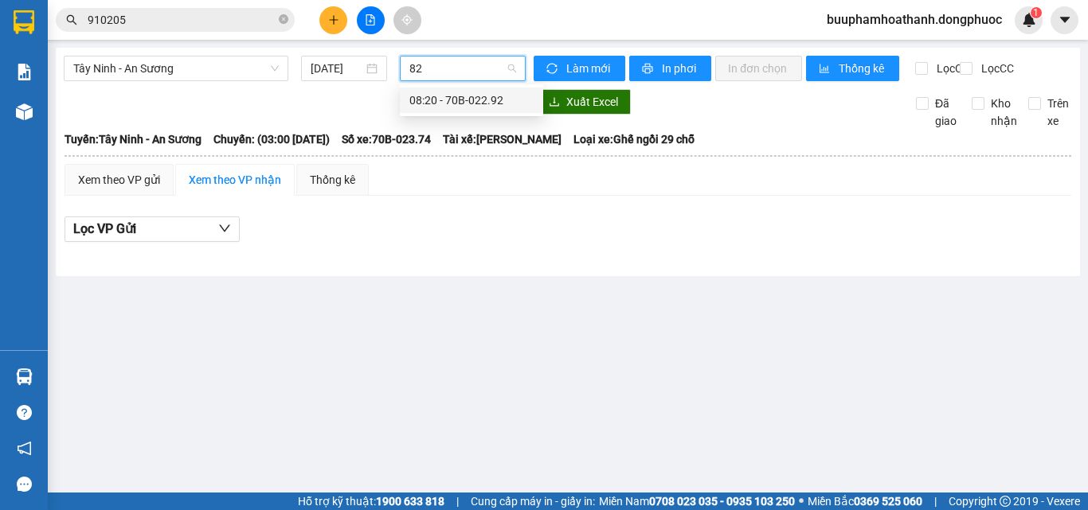
click at [439, 96] on div "08:20 - 70B-022.92" at bounding box center [471, 101] width 124 height 18
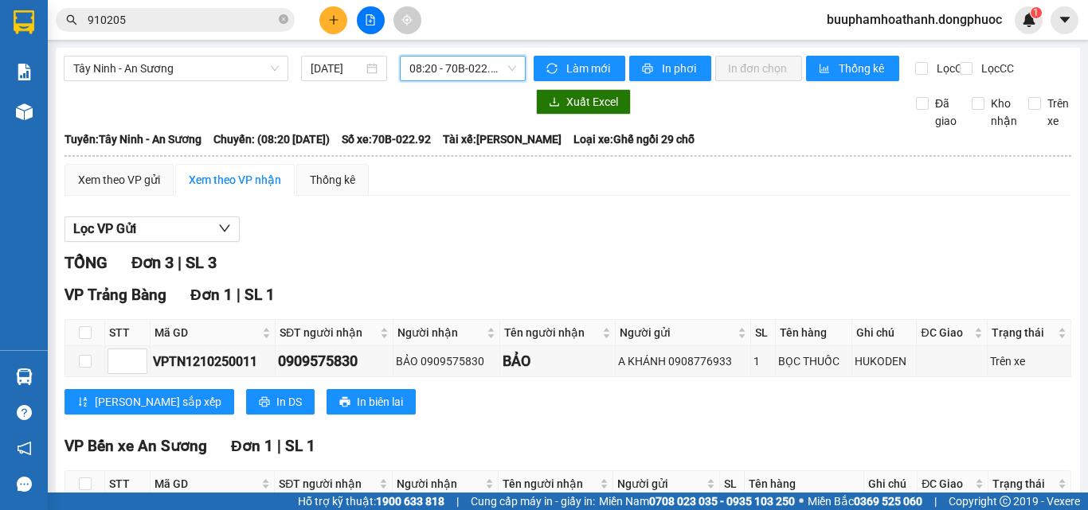
scroll to position [283, 0]
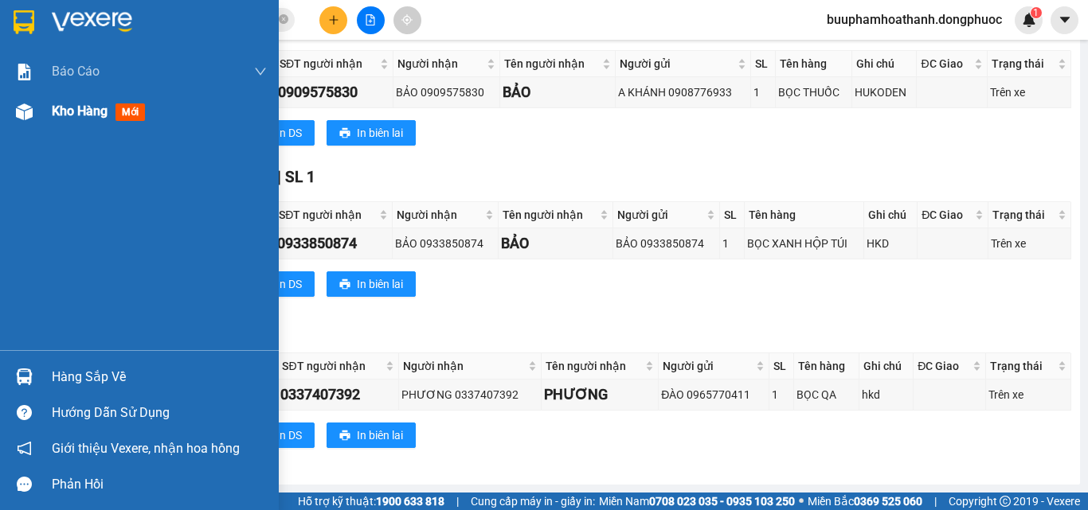
drag, startPoint x: 33, startPoint y: 131, endPoint x: 40, endPoint y: 124, distance: 9.0
click at [33, 130] on div "Kho hàng mới" at bounding box center [139, 112] width 279 height 40
click at [36, 128] on div "Kho hàng mới" at bounding box center [139, 112] width 279 height 40
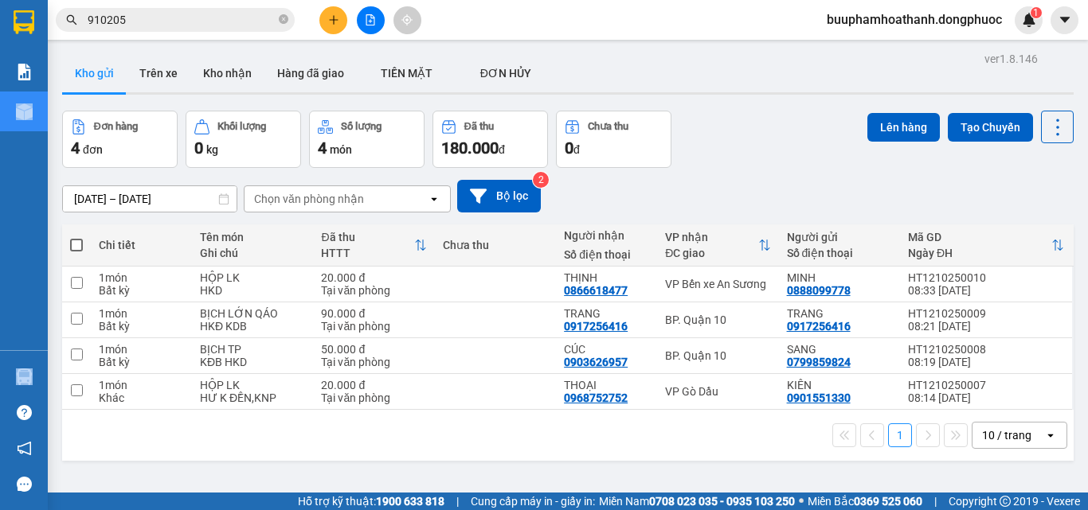
scroll to position [73, 0]
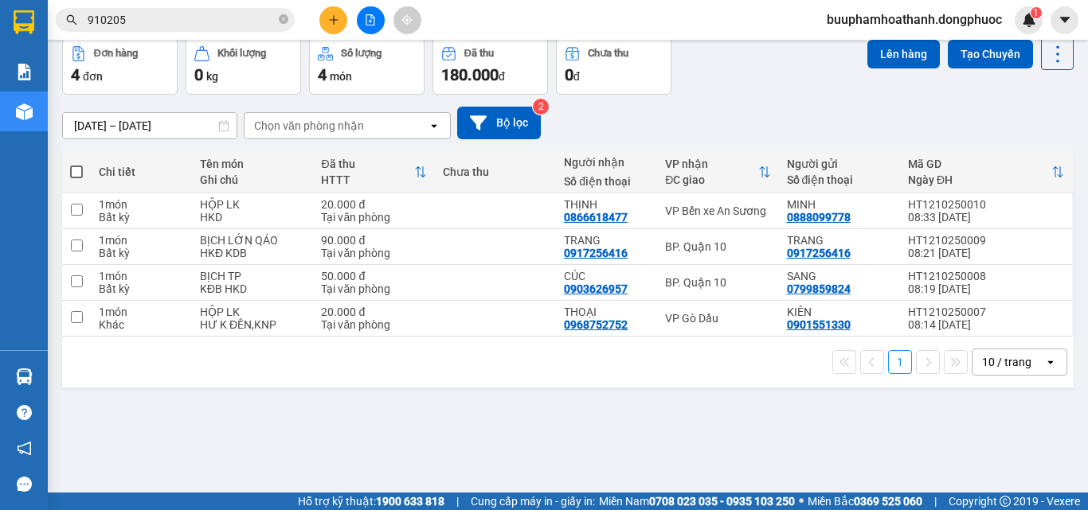
click at [729, 416] on div "ver 1.8.146 Kho gửi Trên xe Kho nhận Hàng đã giao TIỀN MẶT ĐƠN HỦY Đơn hàng 4…" at bounding box center [568, 230] width 1024 height 510
click at [737, 218] on td "VP Bến xe An Sương" at bounding box center [717, 211] width 121 height 36
checkbox input "true"
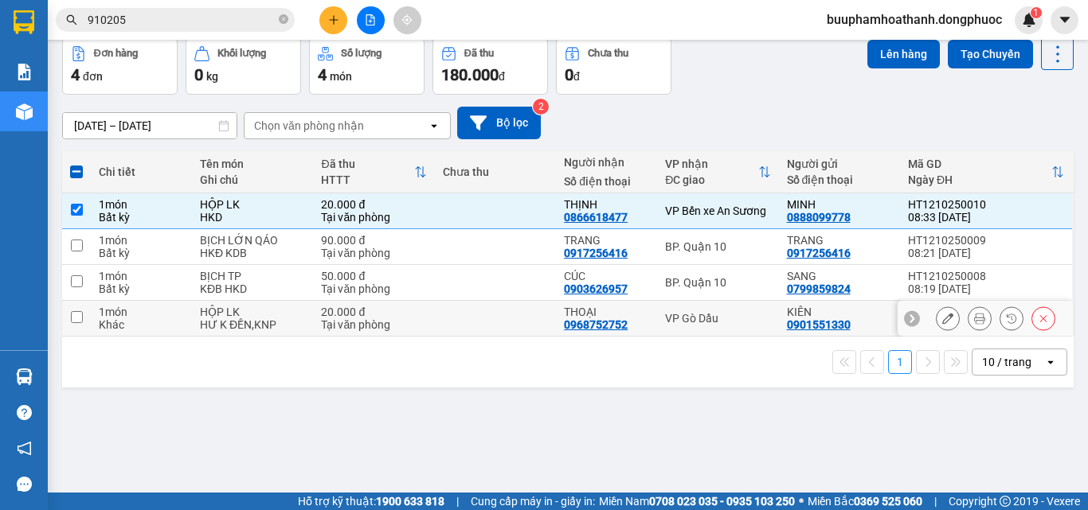
click at [721, 309] on td "VP Gò Dầu" at bounding box center [717, 319] width 121 height 36
checkbox input "true"
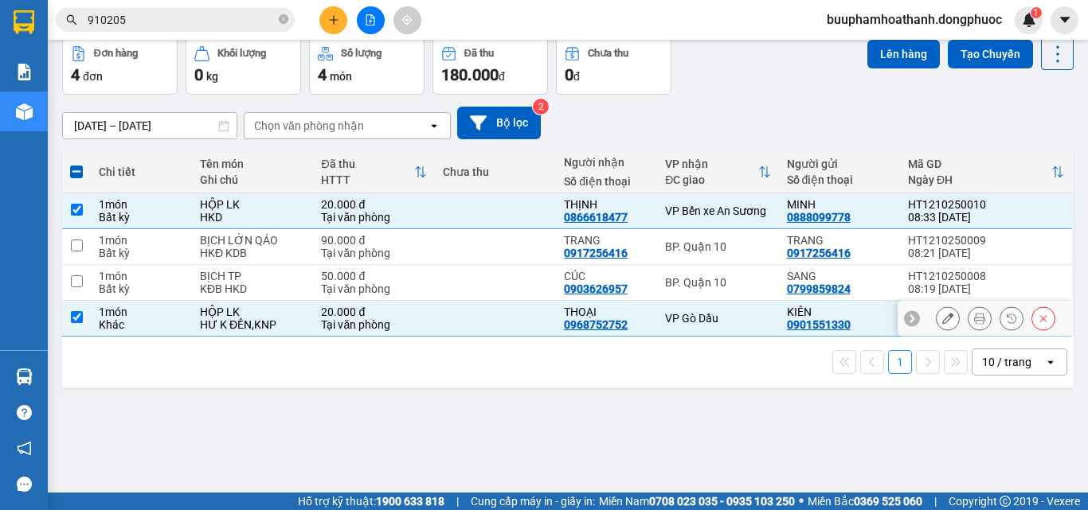
scroll to position [0, 0]
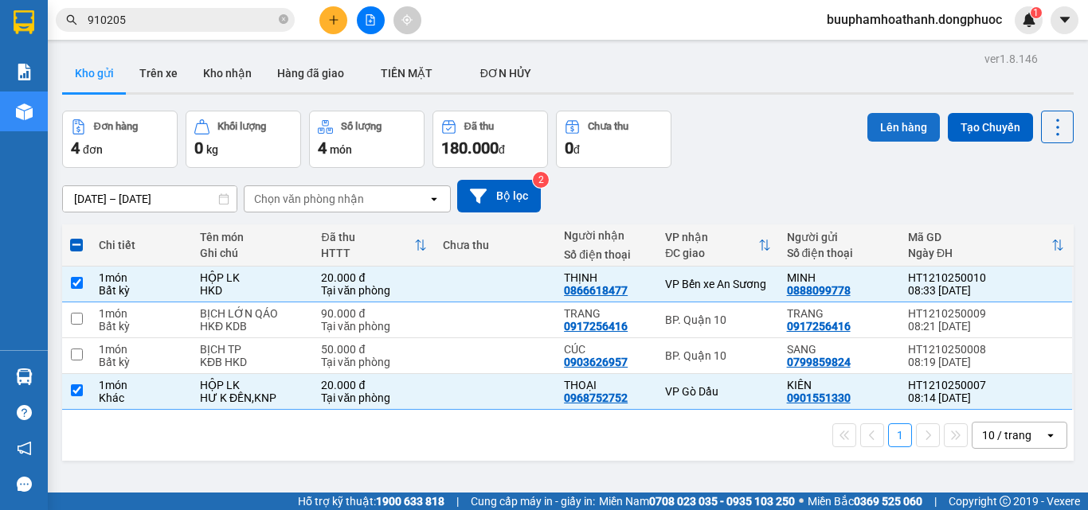
click at [897, 138] on button "Lên hàng" at bounding box center [903, 127] width 72 height 29
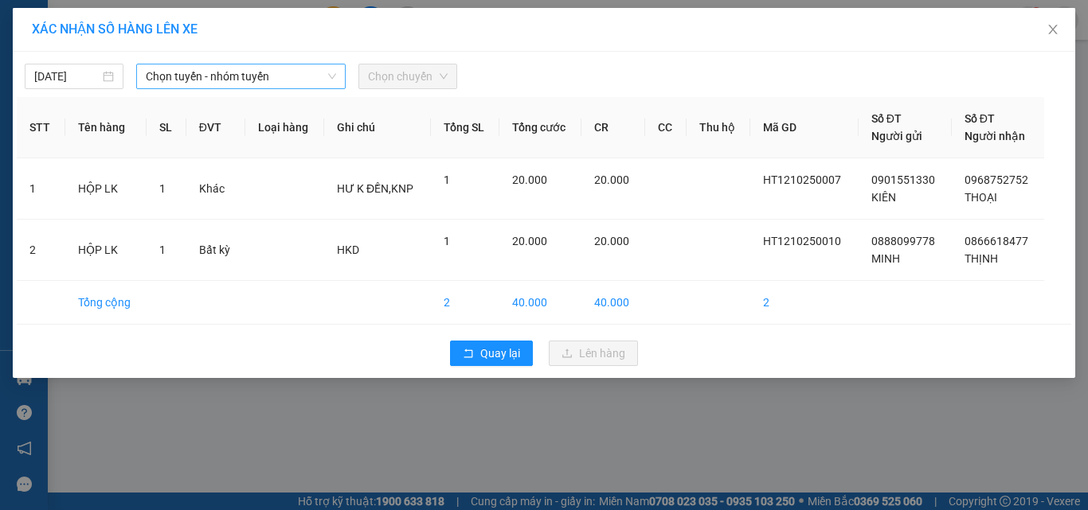
click at [272, 83] on span "Chọn tuyến - nhóm tuyến" at bounding box center [241, 76] width 190 height 24
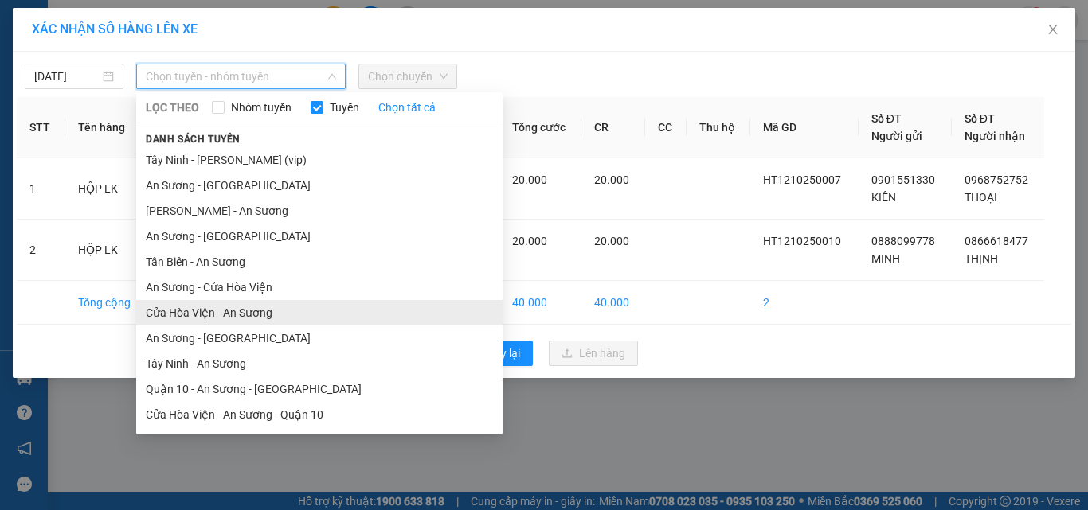
scroll to position [76, 0]
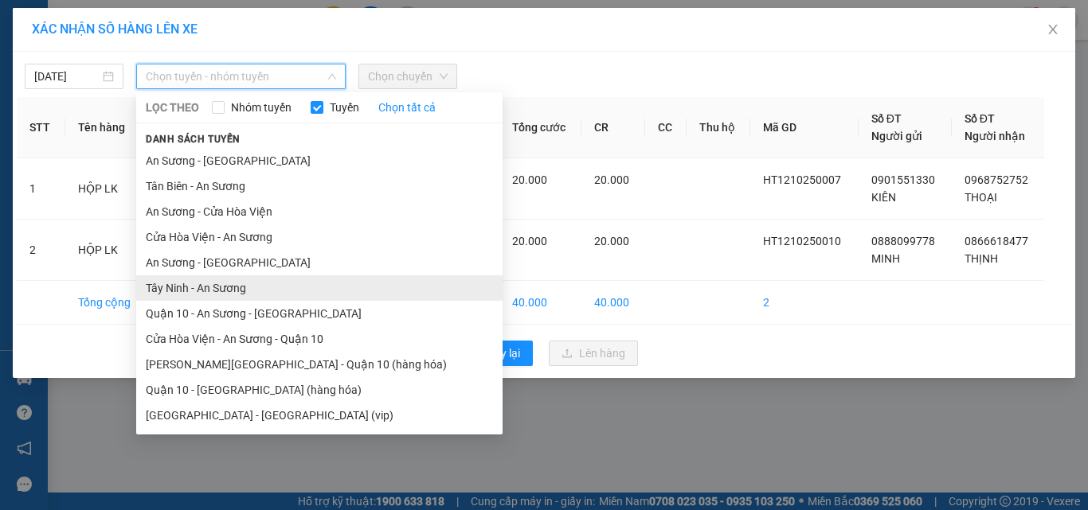
click at [231, 287] on li "Tây Ninh - An Sương" at bounding box center [319, 288] width 366 height 25
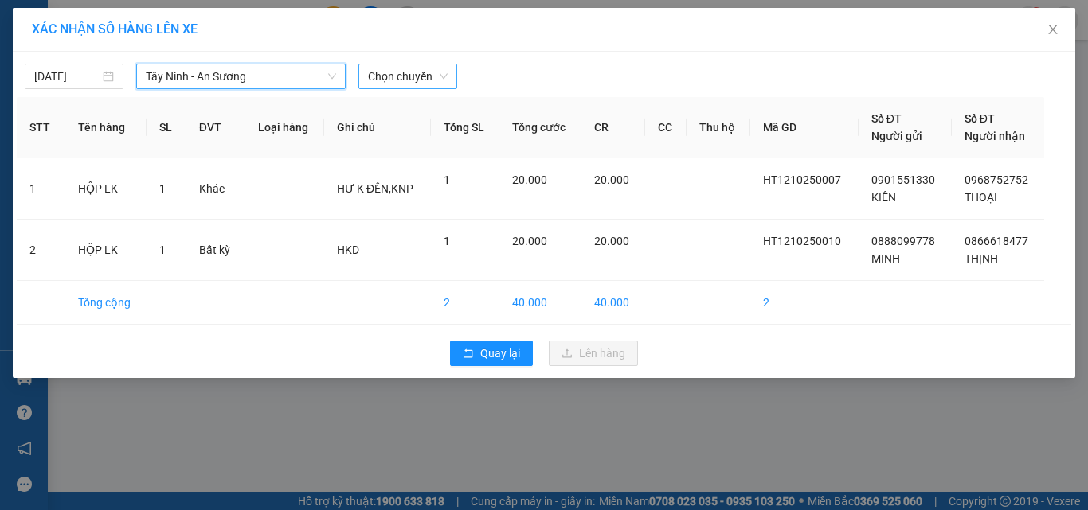
click at [408, 82] on span "Chọn chuyến" at bounding box center [408, 76] width 80 height 24
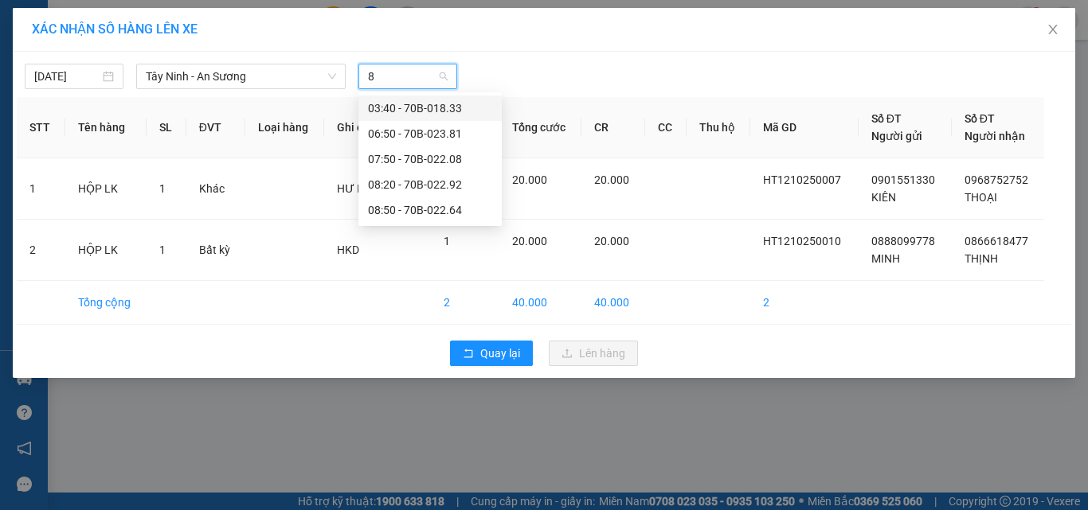
type input "82"
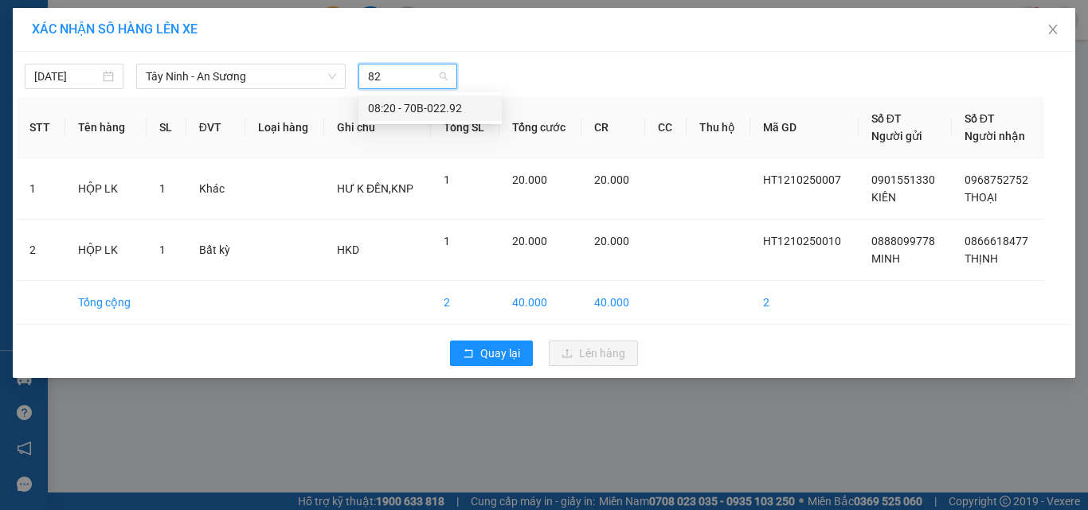
drag, startPoint x: 415, startPoint y: 100, endPoint x: 453, endPoint y: 131, distance: 49.2
click at [415, 101] on div "08:20 - 70B-022.92" at bounding box center [430, 109] width 124 height 18
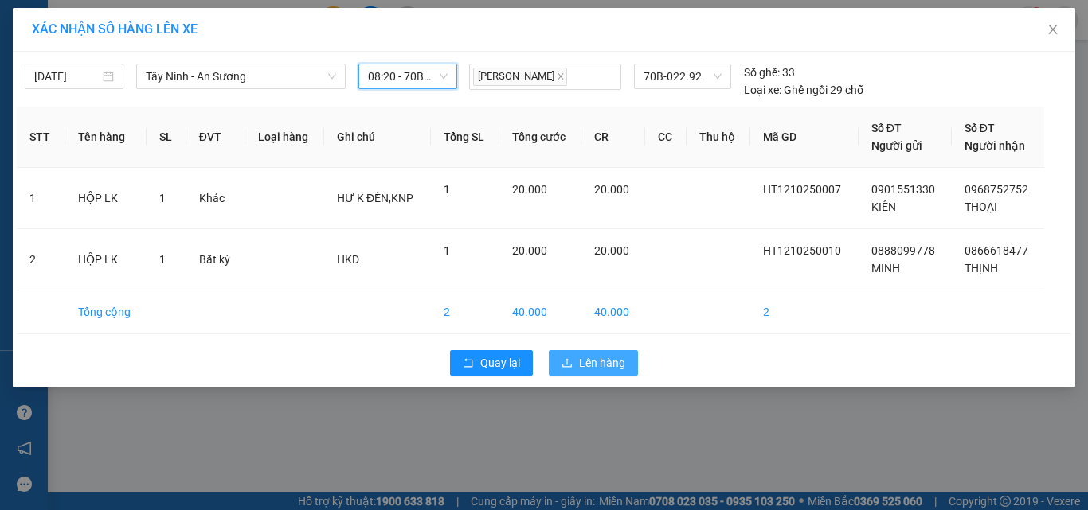
click at [592, 364] on span "Lên hàng" at bounding box center [602, 363] width 46 height 18
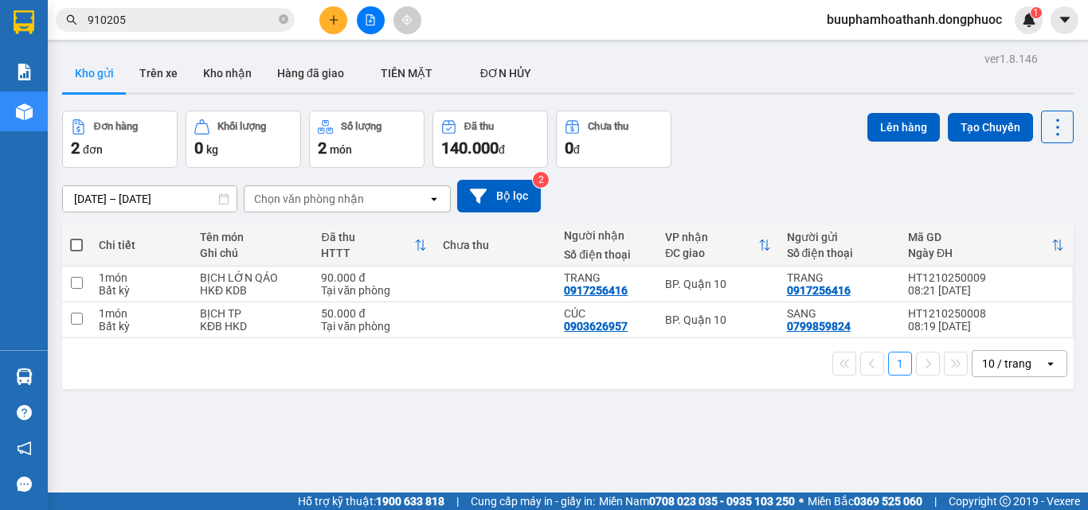
click at [333, 18] on icon "plus" at bounding box center [333, 19] width 11 height 11
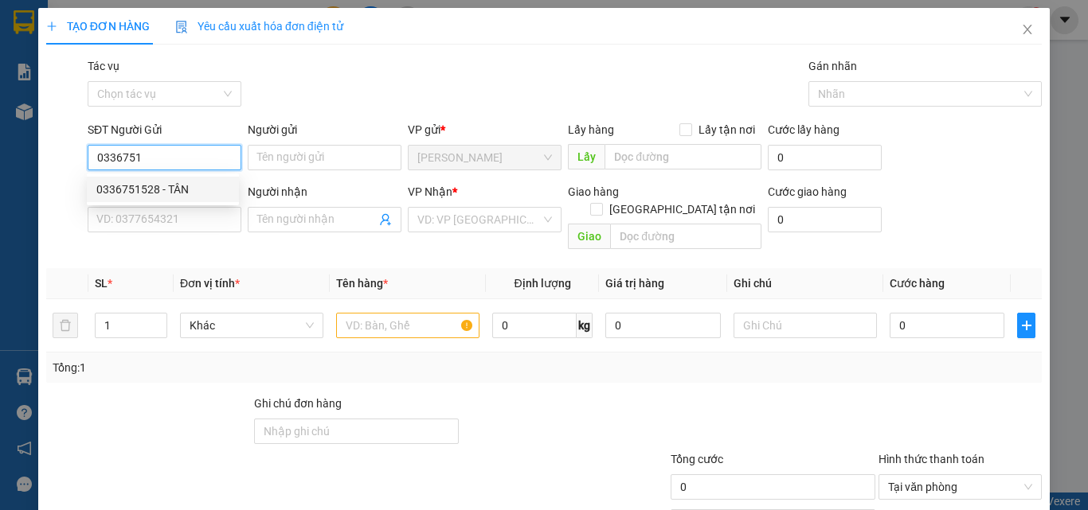
click at [135, 191] on div "0336751528 - TÂN" at bounding box center [162, 190] width 133 height 18
type input "0336751528"
type input "TÂN"
type input "0903143454"
type input "ANH PHÚ"
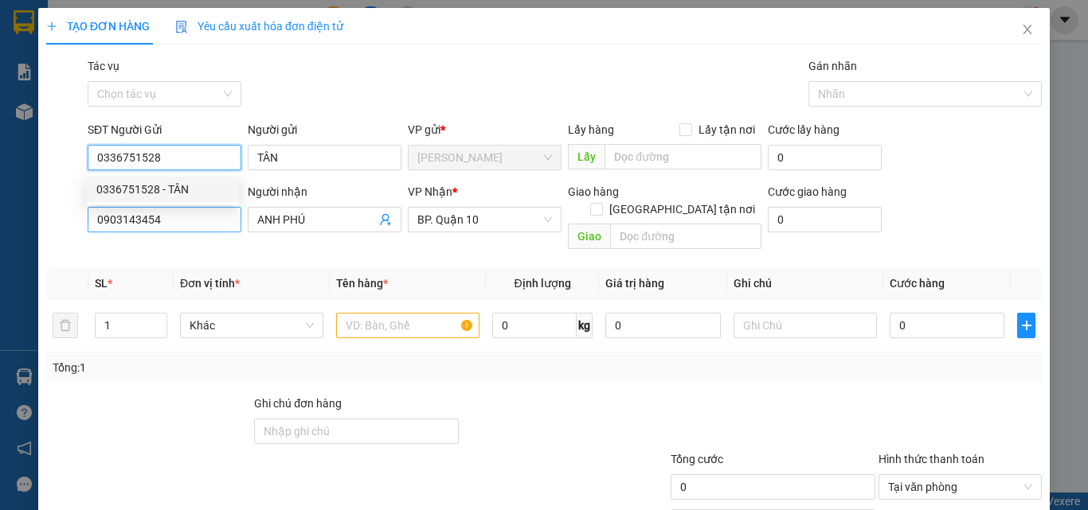
type input "80.000"
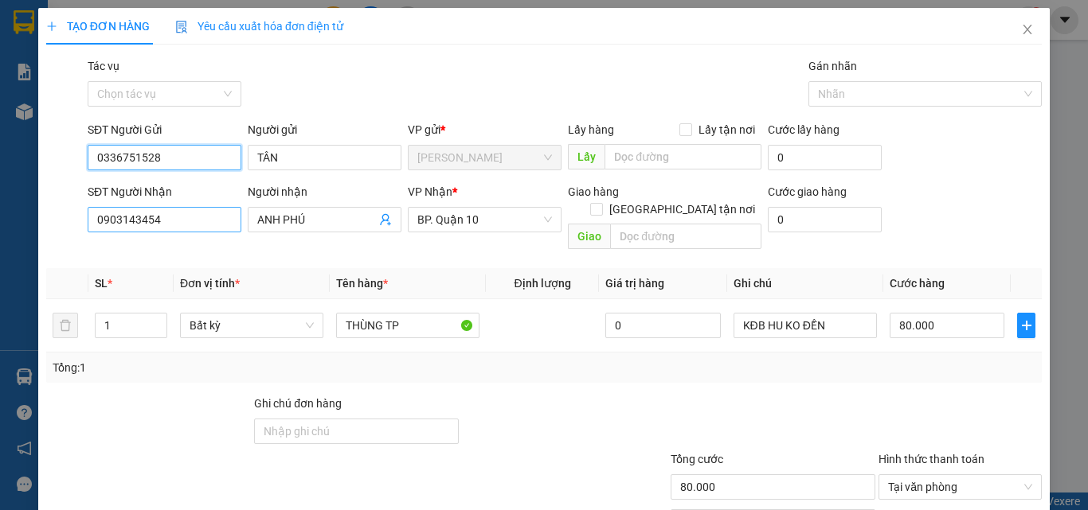
type input "0336751528"
click at [163, 219] on input "0903143454" at bounding box center [165, 219] width 154 height 25
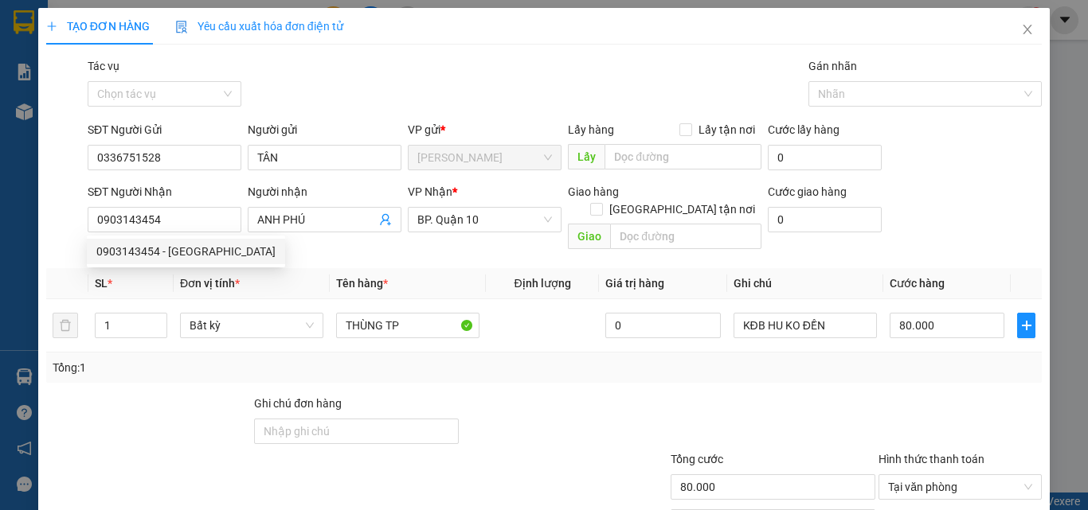
click at [439, 268] on th "Tên hàng *" at bounding box center [408, 283] width 156 height 31
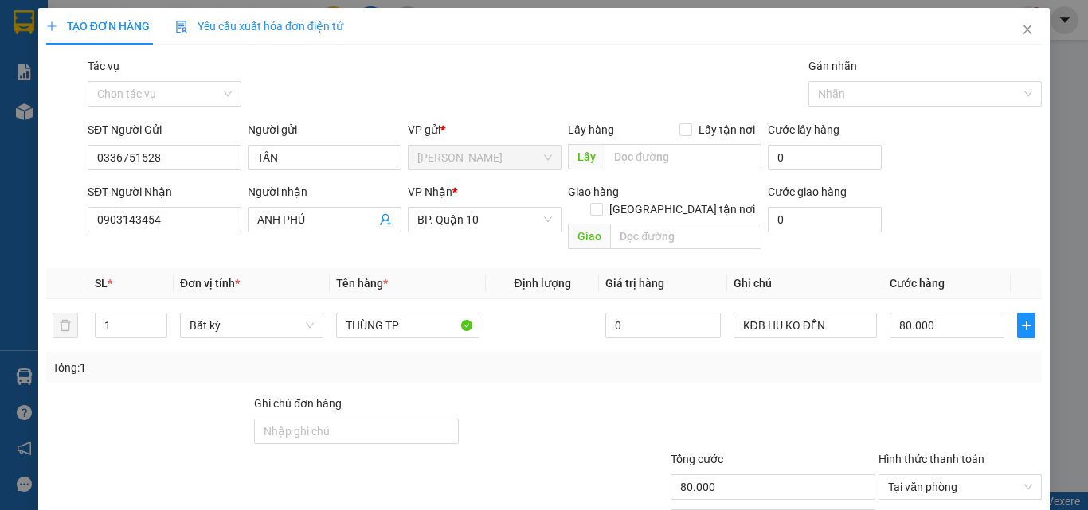
scroll to position [79, 0]
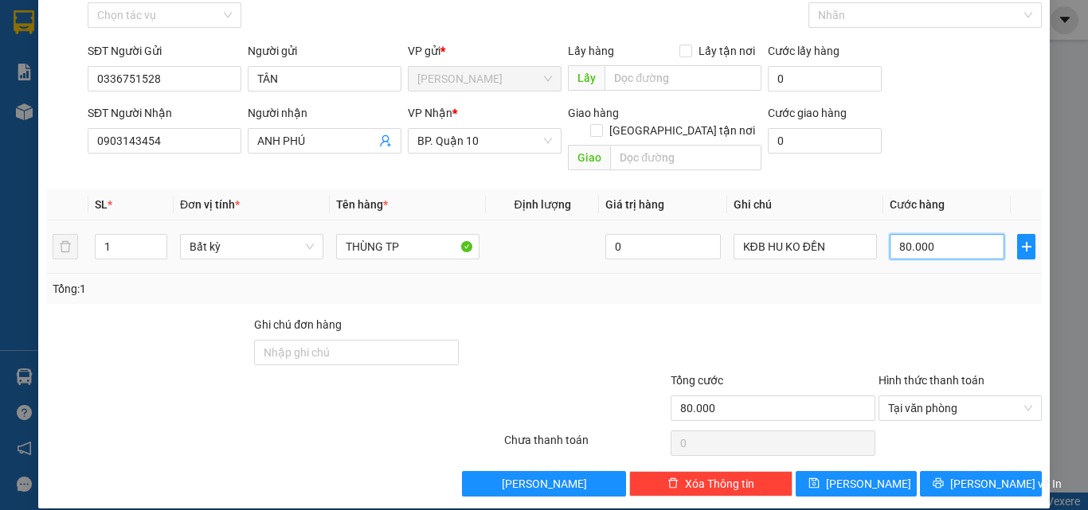
click at [901, 236] on input "80.000" at bounding box center [946, 246] width 115 height 25
click at [420, 234] on input "THÙNG TP" at bounding box center [407, 246] width 143 height 25
type input "THÙNG MÁY"
click at [932, 234] on input "80.000" at bounding box center [946, 246] width 115 height 25
type input "3"
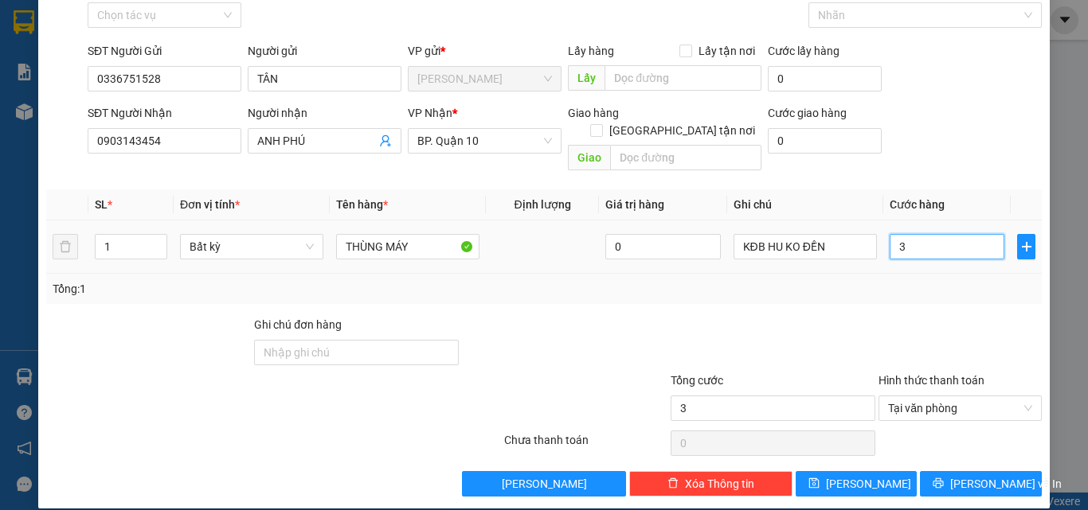
type input "30"
type input "30.000"
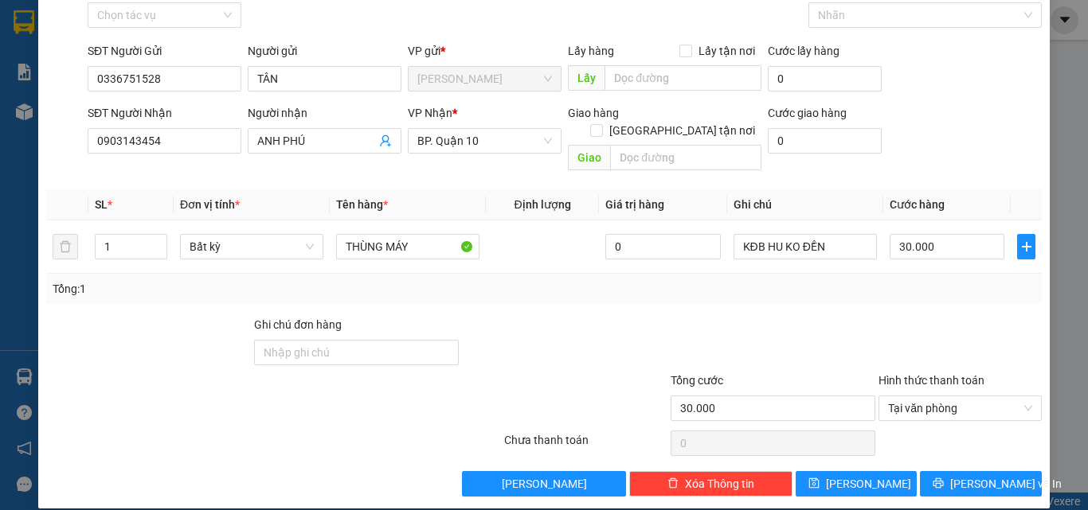
drag, startPoint x: 919, startPoint y: 279, endPoint x: 920, endPoint y: 291, distance: 12.8
click at [920, 279] on div "Tổng: 1" at bounding box center [543, 289] width 995 height 30
click at [940, 479] on button "[PERSON_NAME] và In" at bounding box center [981, 483] width 122 height 25
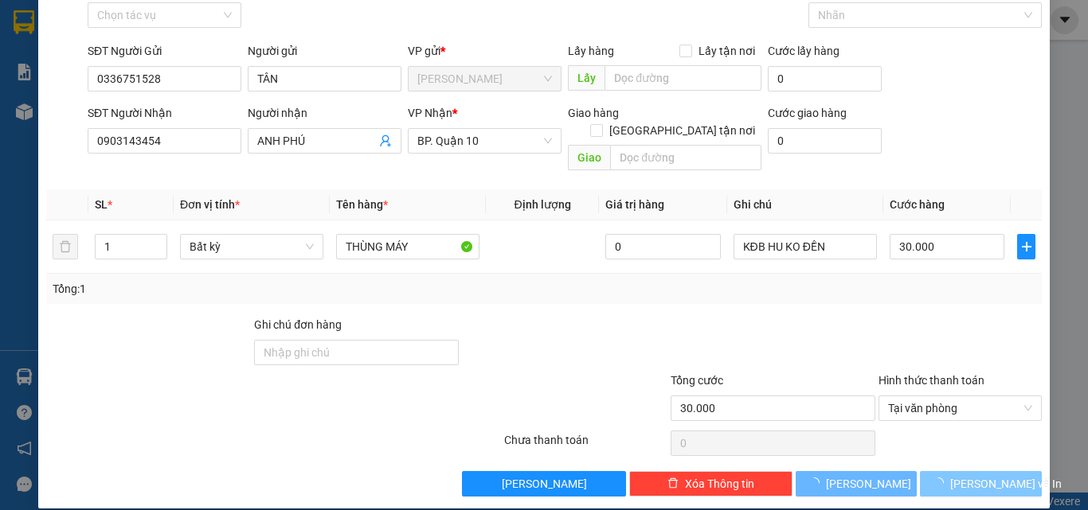
scroll to position [0, 0]
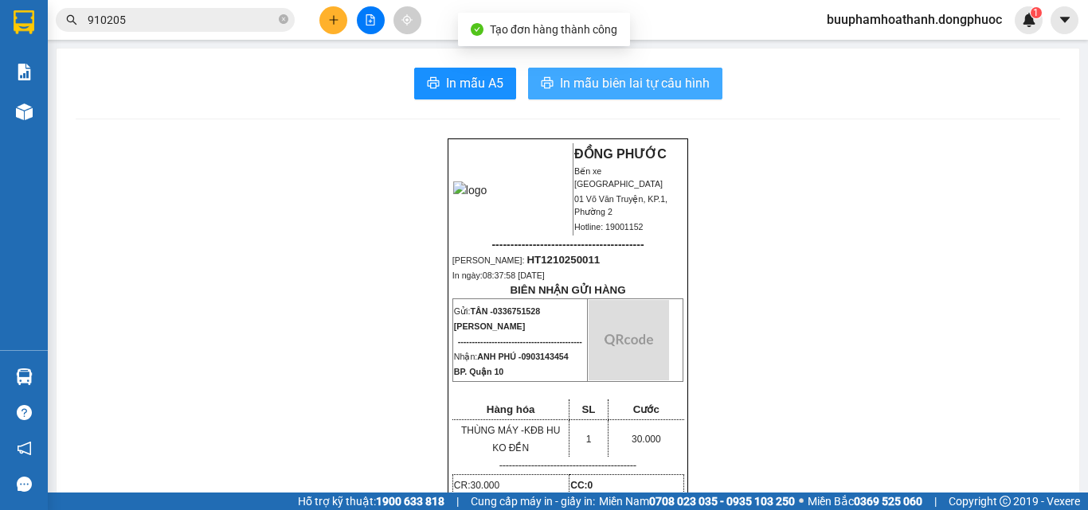
click at [617, 75] on span "In mẫu biên lai tự cấu hình" at bounding box center [635, 83] width 150 height 20
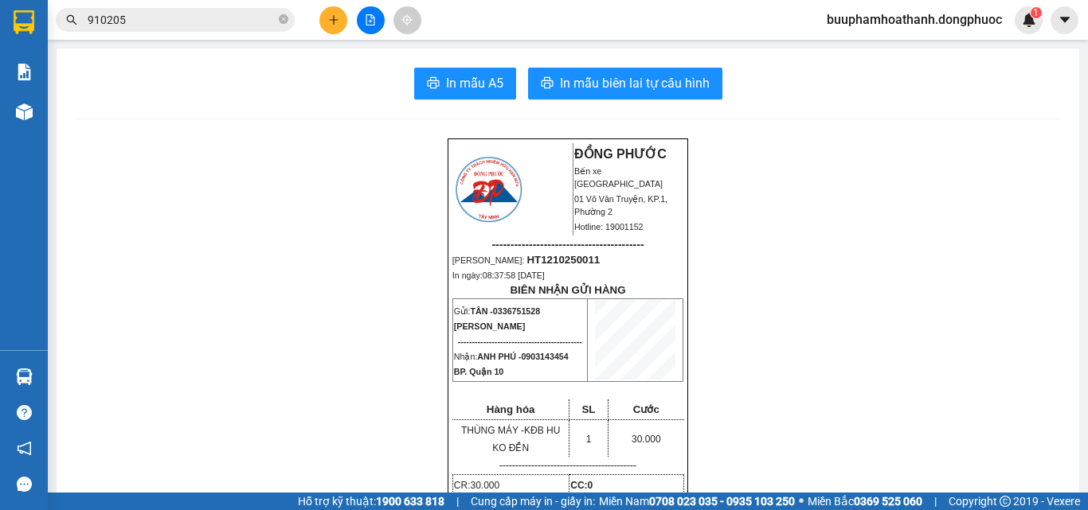
click at [371, 19] on icon "file-add" at bounding box center [370, 19] width 11 height 11
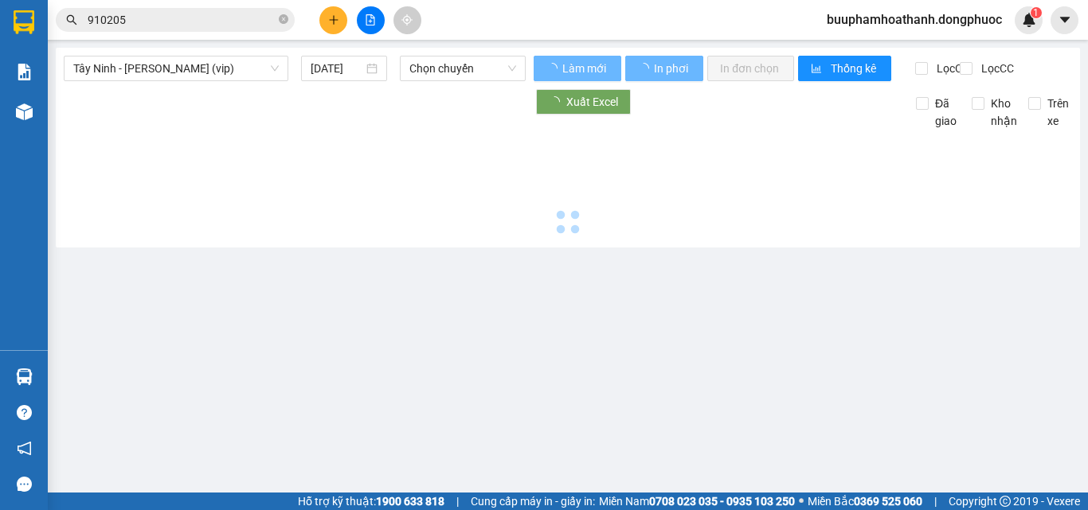
click at [198, 74] on span "Tây Ninh - [PERSON_NAME] (vip)" at bounding box center [175, 69] width 205 height 24
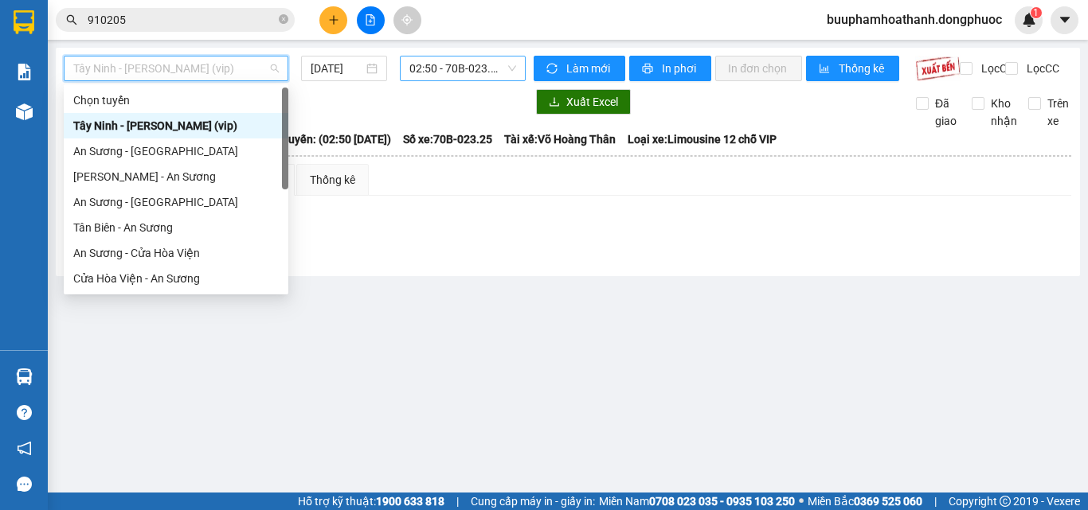
click at [451, 72] on span "02:50 - 70B-023.25" at bounding box center [462, 69] width 107 height 24
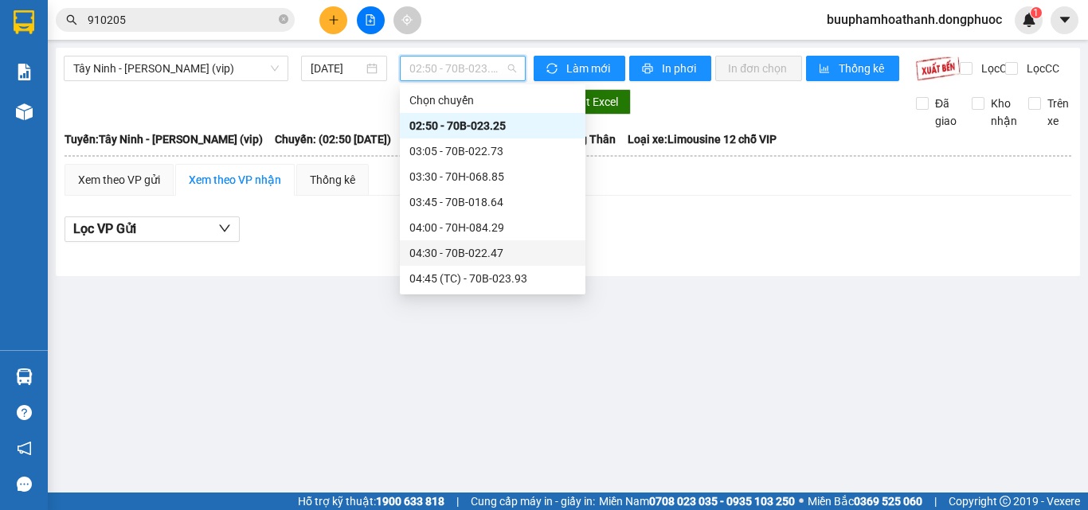
scroll to position [239, 0]
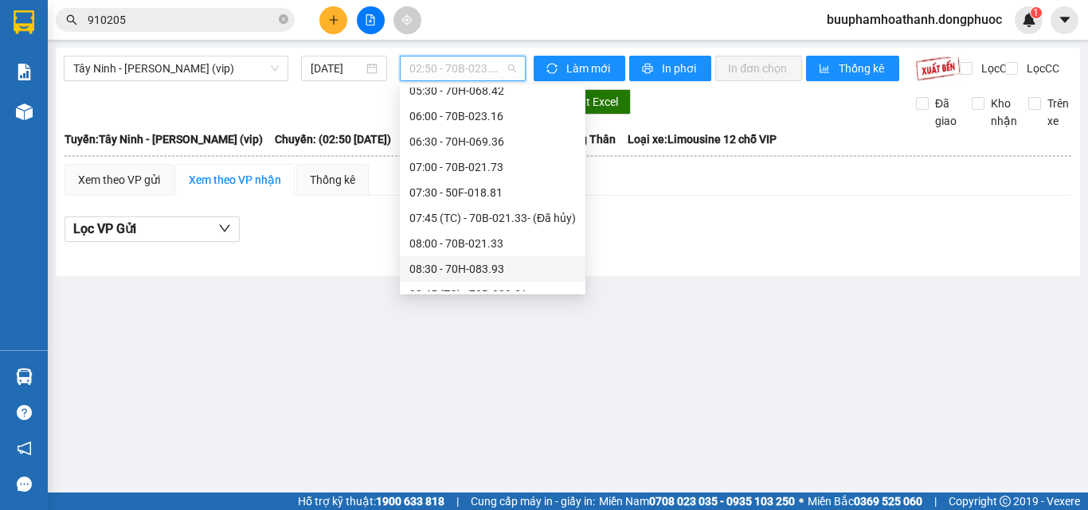
click at [517, 268] on div "08:30 - 70H-083.93" at bounding box center [492, 269] width 166 height 18
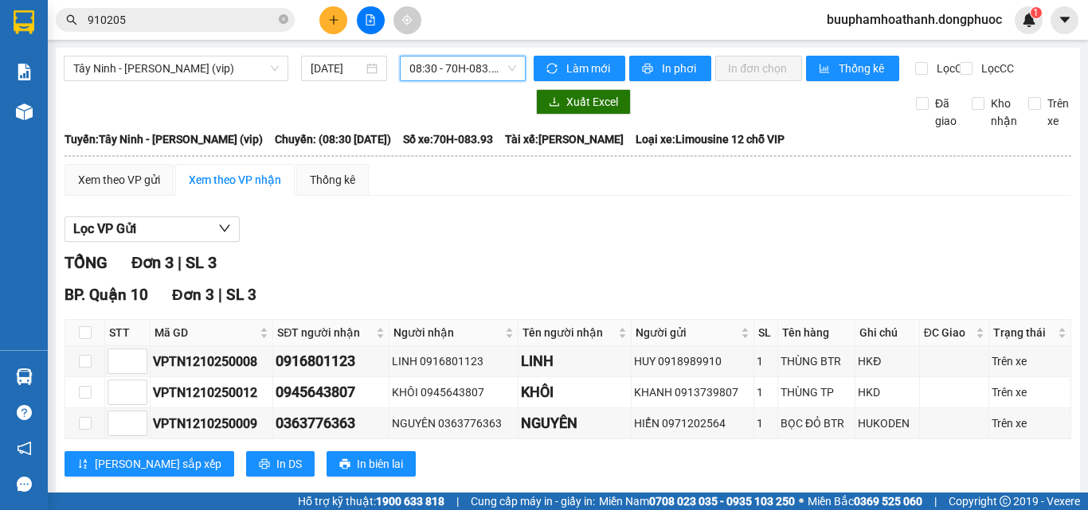
drag, startPoint x: 676, startPoint y: 220, endPoint x: 669, endPoint y: 241, distance: 22.7
click at [677, 220] on div "Xem theo VP gửi Xem theo VP nhận Thống kê Lọc VP Gửi TỔNG Đơn 3 | SL 3 BP. Quậ…" at bounding box center [567, 330] width 1007 height 333
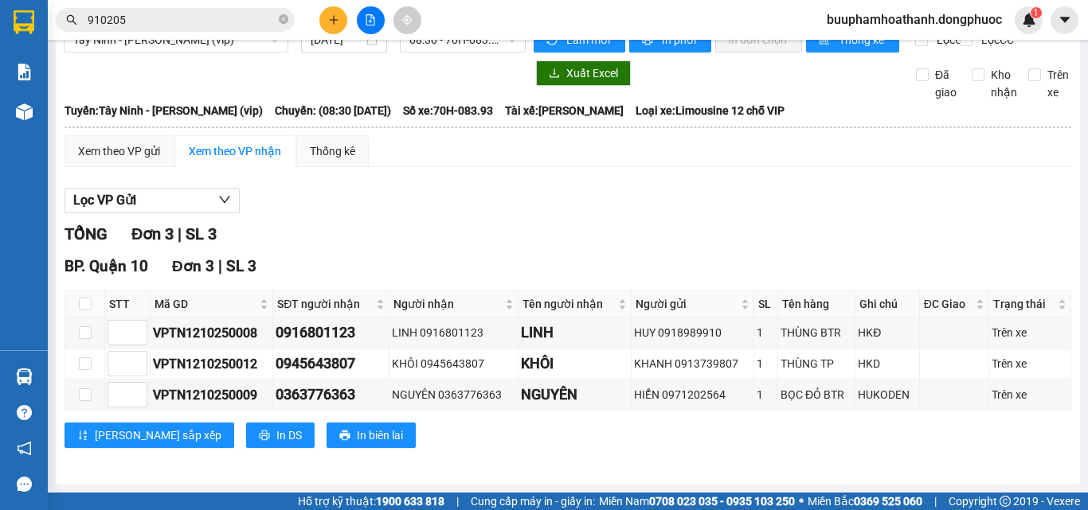
click at [719, 450] on div "BP. Quận 10 Đơn 3 | SL 3 STT Mã GD SĐT người nhận Người nhận Tên người nhận Ngư…" at bounding box center [567, 357] width 1007 height 205
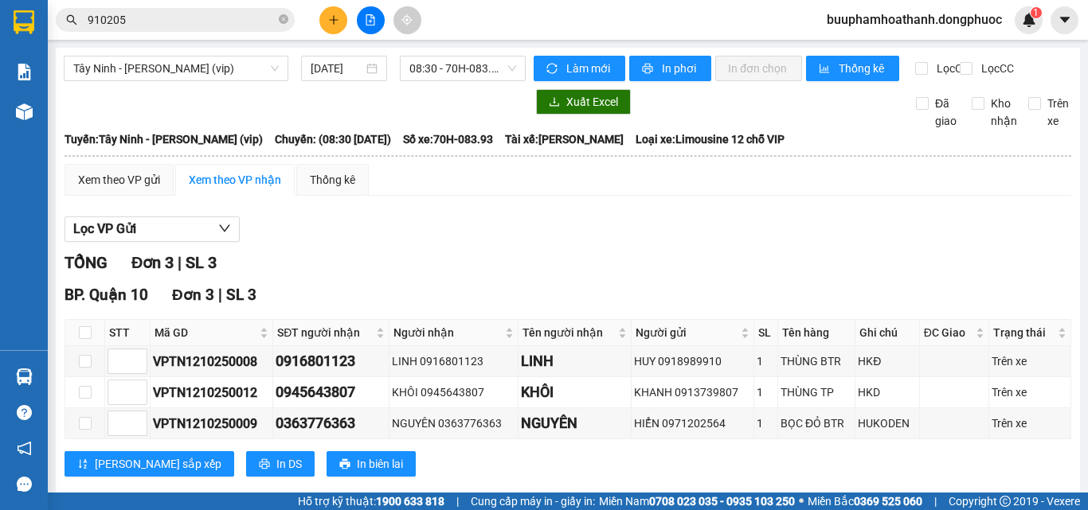
click at [603, 243] on div "Lọc VP Gửi" at bounding box center [567, 230] width 1007 height 26
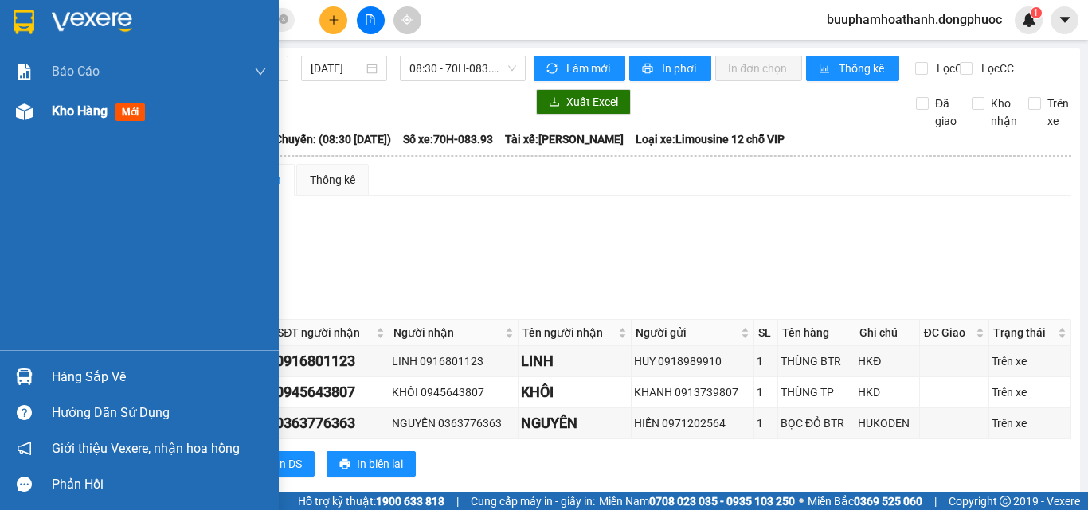
click at [38, 96] on div "Kho hàng mới" at bounding box center [139, 112] width 279 height 40
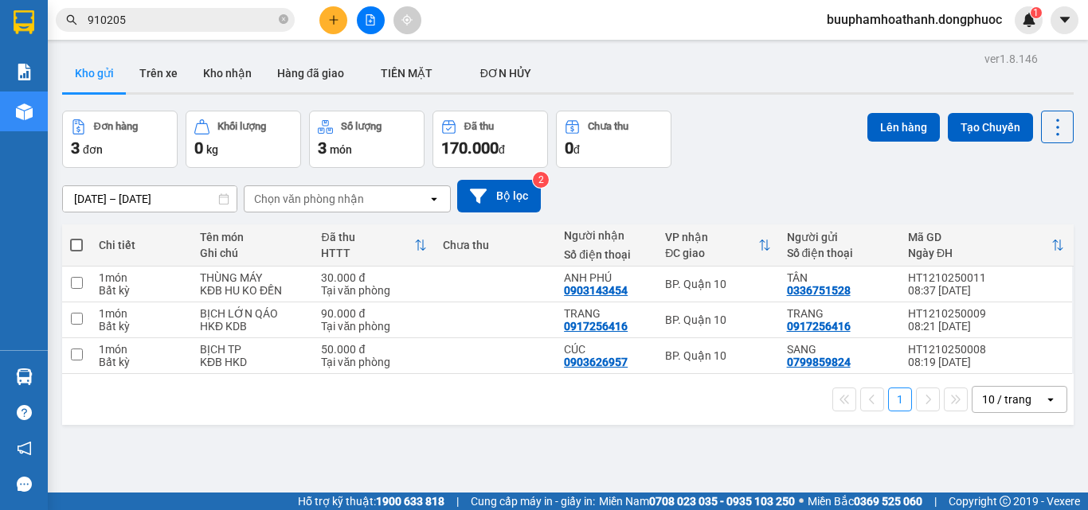
click at [694, 178] on div "[DATE] – [DATE] Press the down arrow key to interact with the calendar and sele…" at bounding box center [567, 196] width 1011 height 57
click at [221, 22] on input "910205" at bounding box center [182, 20] width 188 height 18
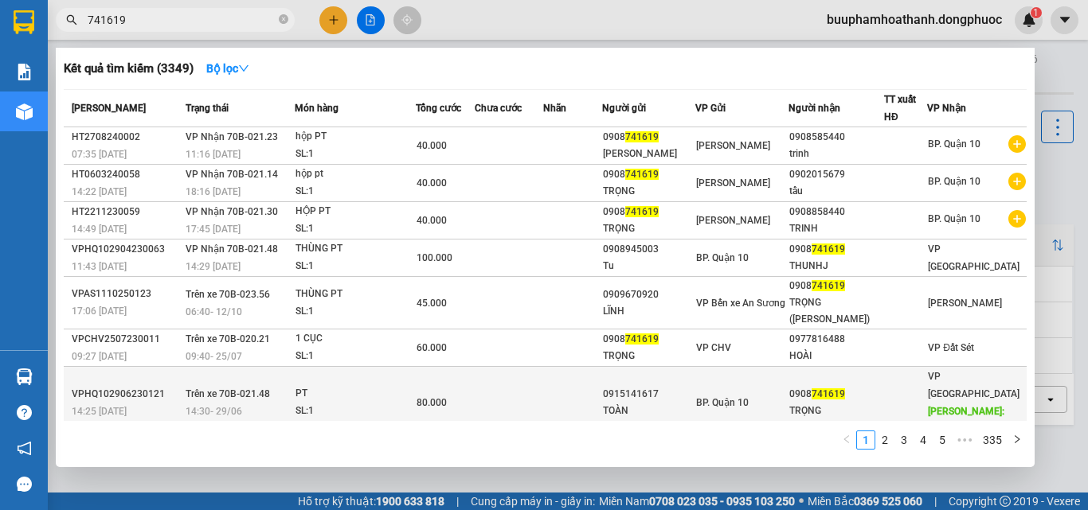
scroll to position [146, 0]
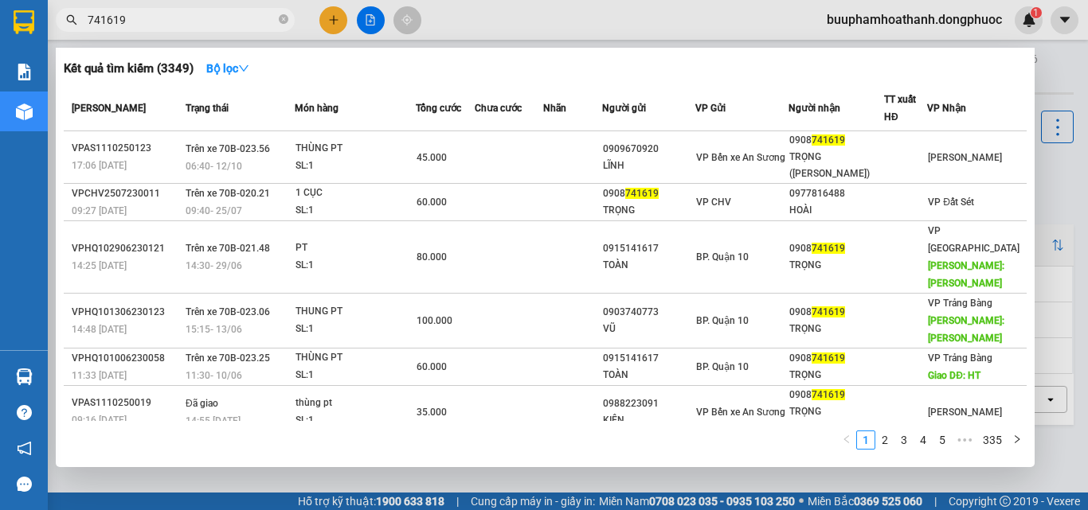
type input "741619"
click at [200, 478] on div at bounding box center [544, 255] width 1088 height 510
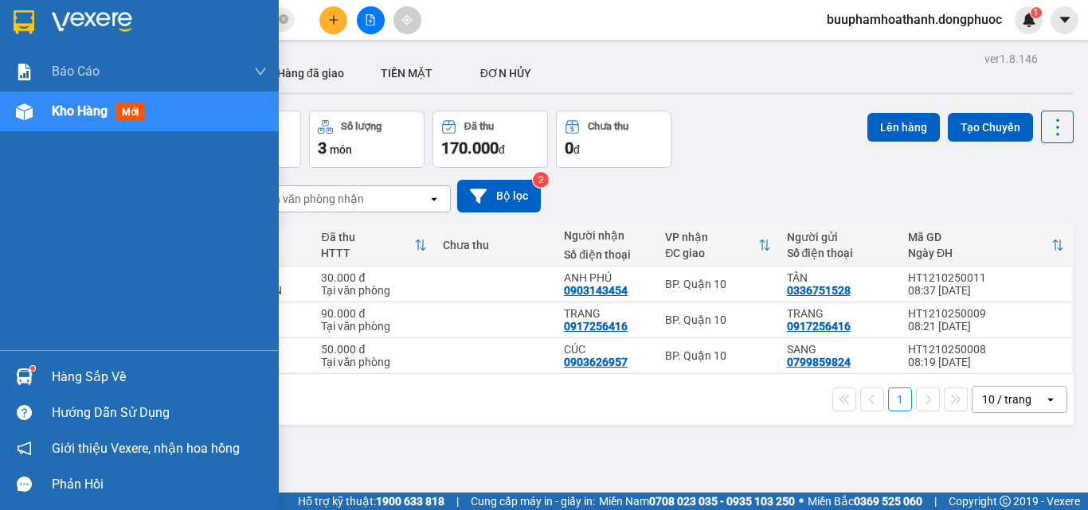
click at [19, 368] on div at bounding box center [24, 377] width 28 height 28
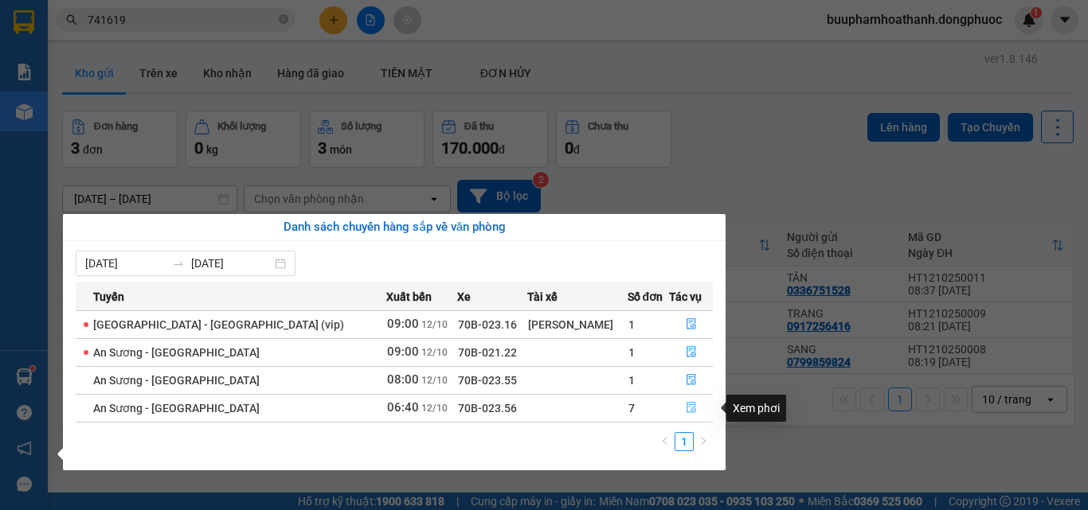
click at [686, 406] on icon "file-done" at bounding box center [691, 407] width 11 height 11
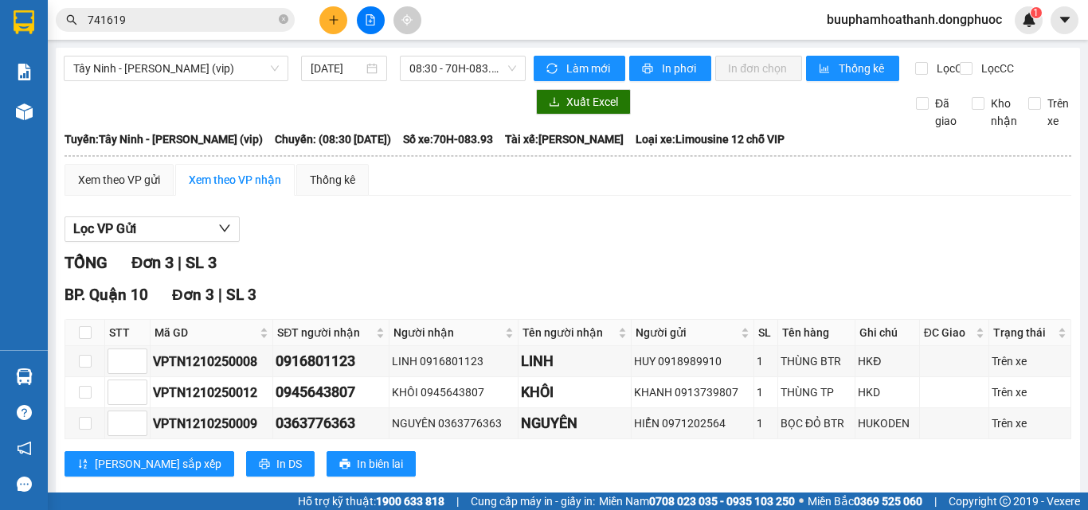
drag, startPoint x: 694, startPoint y: 228, endPoint x: 561, endPoint y: 307, distance: 155.0
click at [694, 229] on div "Lọc VP Gửi TỔNG Đơn 3 | SL 3 BP. Quận 10 Đơn 3 | SL 3 STT Mã GD SĐT người nhận…" at bounding box center [567, 353] width 1007 height 288
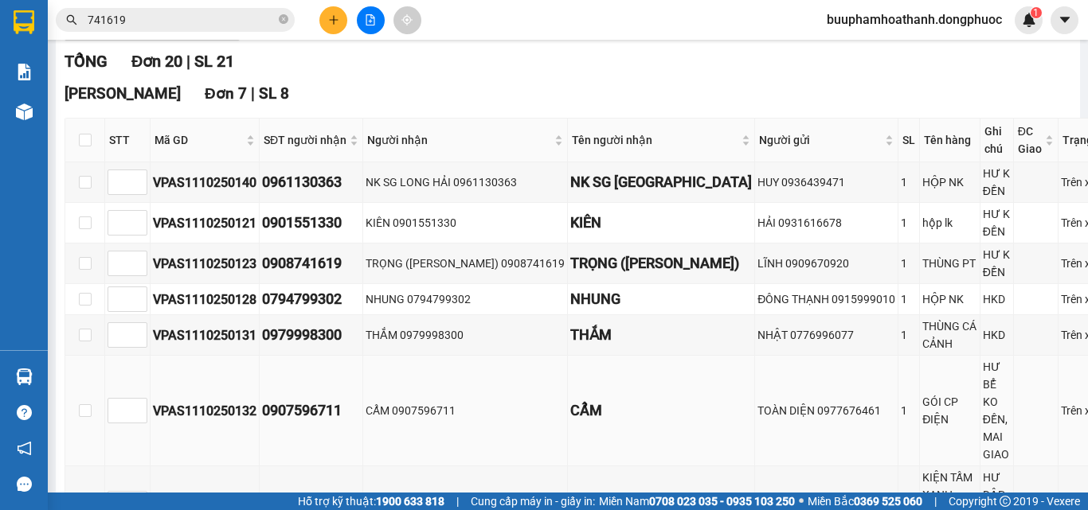
scroll to position [281, 0]
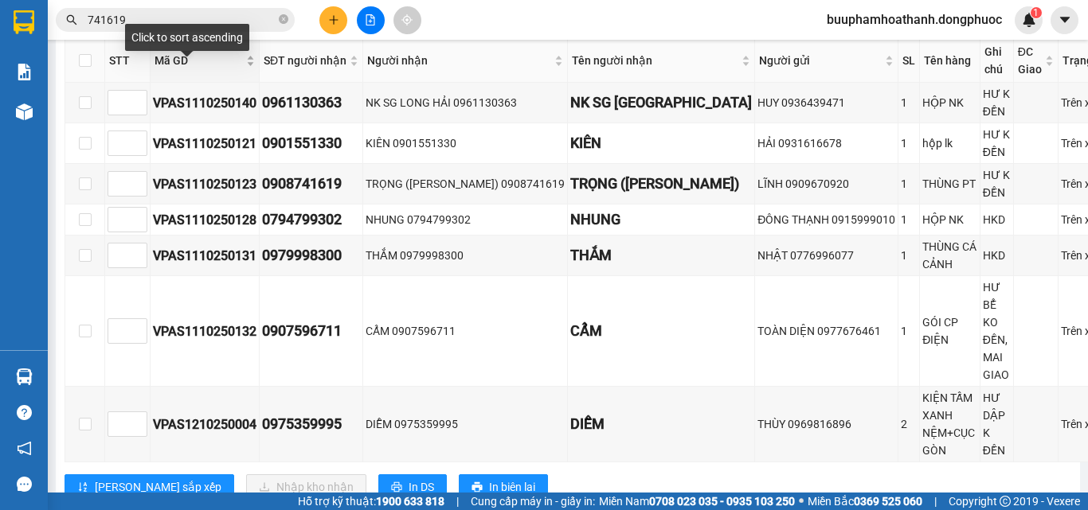
click at [162, 69] on span "Mã GD" at bounding box center [198, 61] width 88 height 18
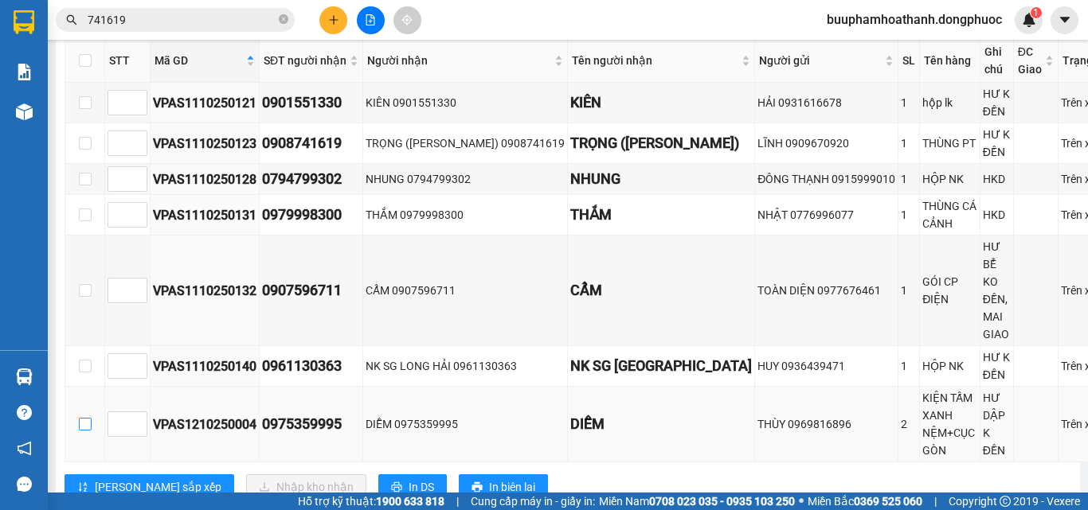
click at [79, 431] on input "checkbox" at bounding box center [85, 424] width 13 height 13
checkbox input "true"
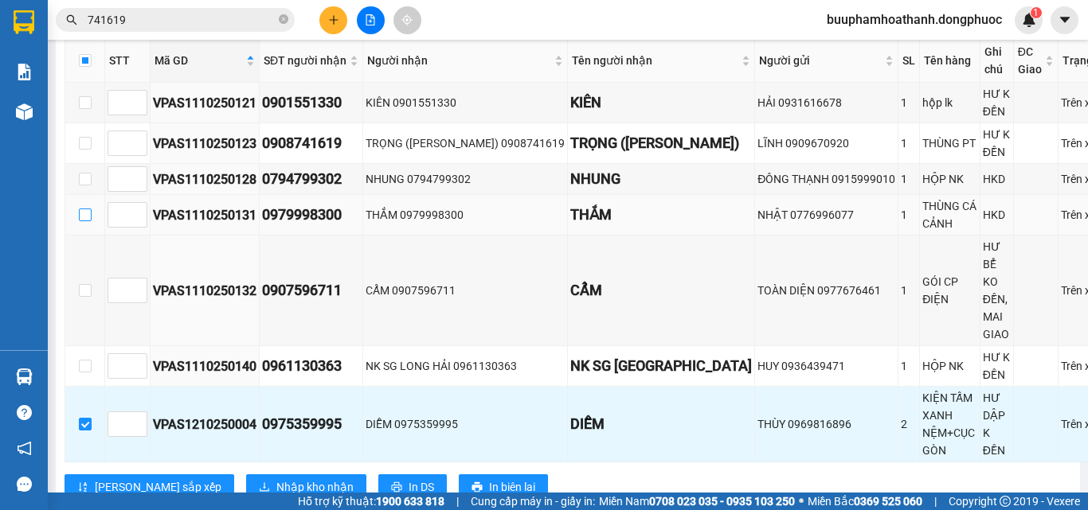
click at [79, 221] on input "checkbox" at bounding box center [85, 215] width 13 height 13
checkbox input "true"
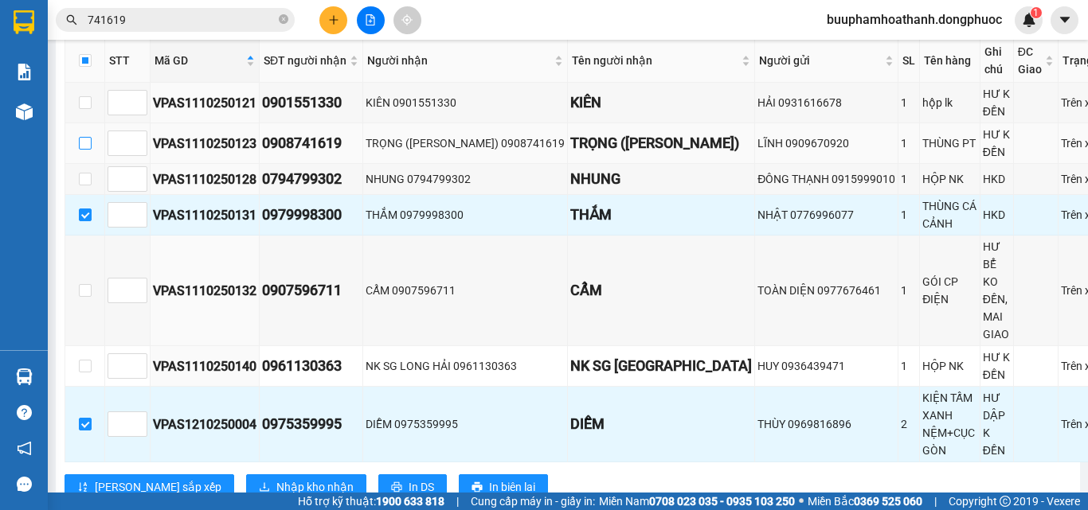
click at [80, 150] on input "checkbox" at bounding box center [85, 143] width 13 height 13
checkbox input "true"
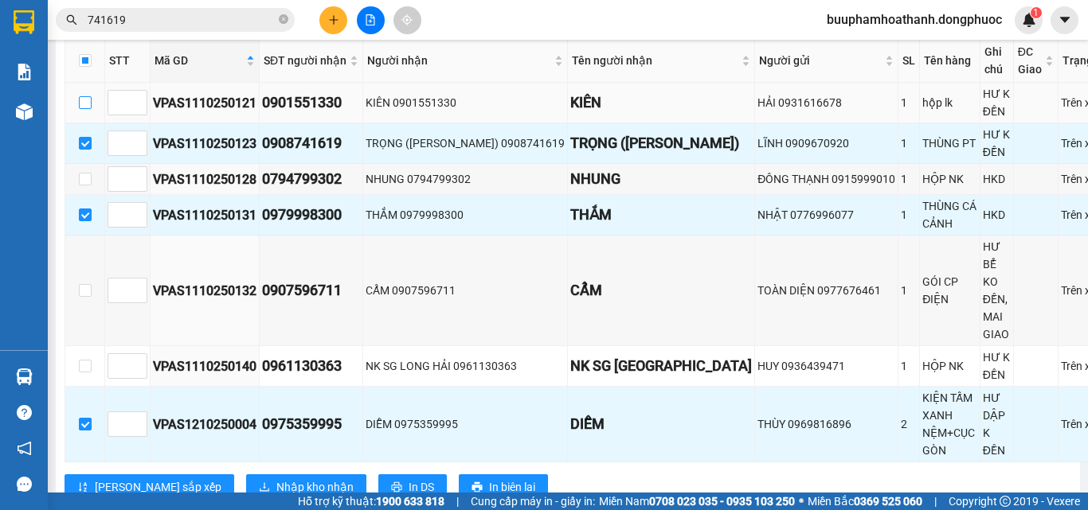
click at [79, 109] on input "checkbox" at bounding box center [85, 102] width 13 height 13
checkbox input "true"
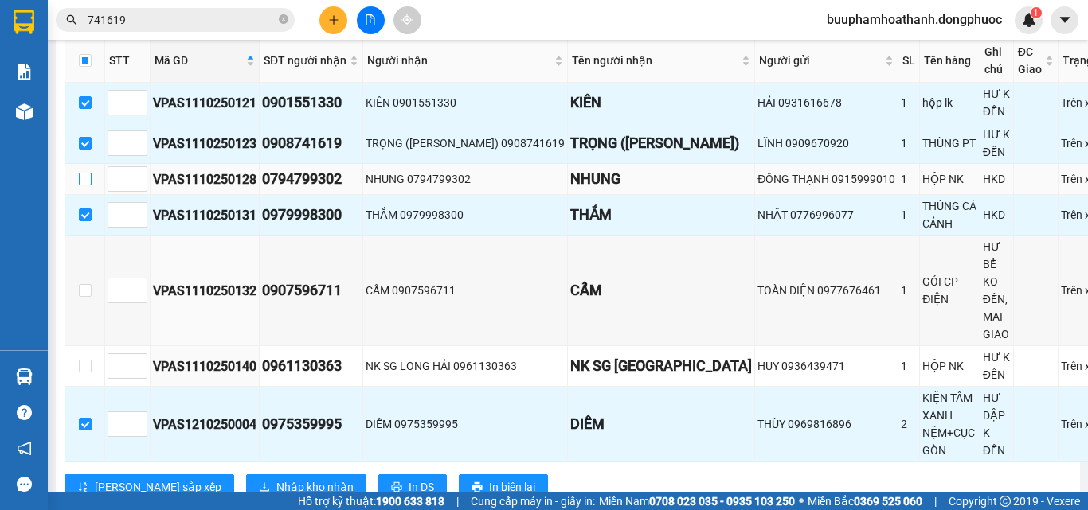
click at [79, 186] on input "checkbox" at bounding box center [85, 179] width 13 height 13
checkbox input "true"
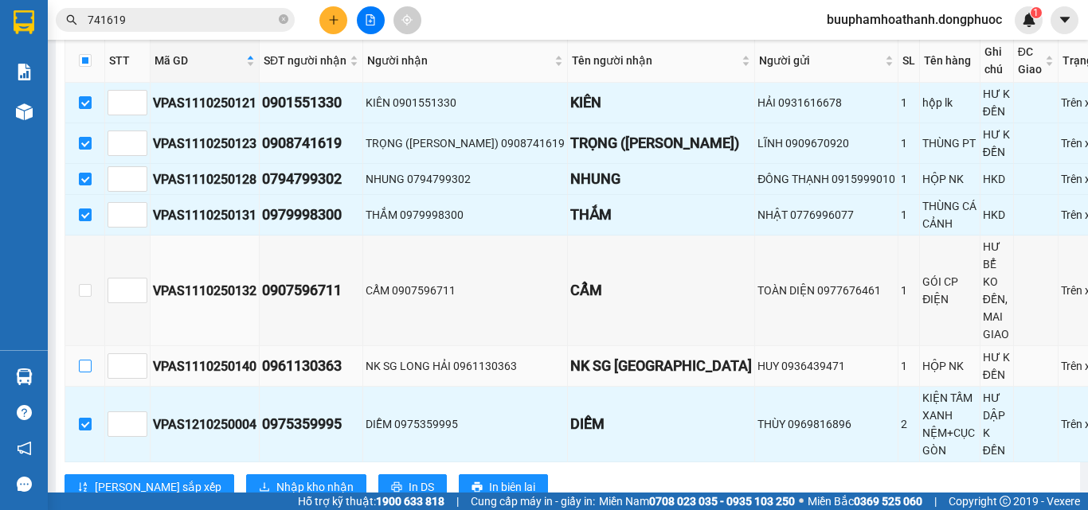
click at [79, 373] on input "checkbox" at bounding box center [85, 366] width 13 height 13
checkbox input "true"
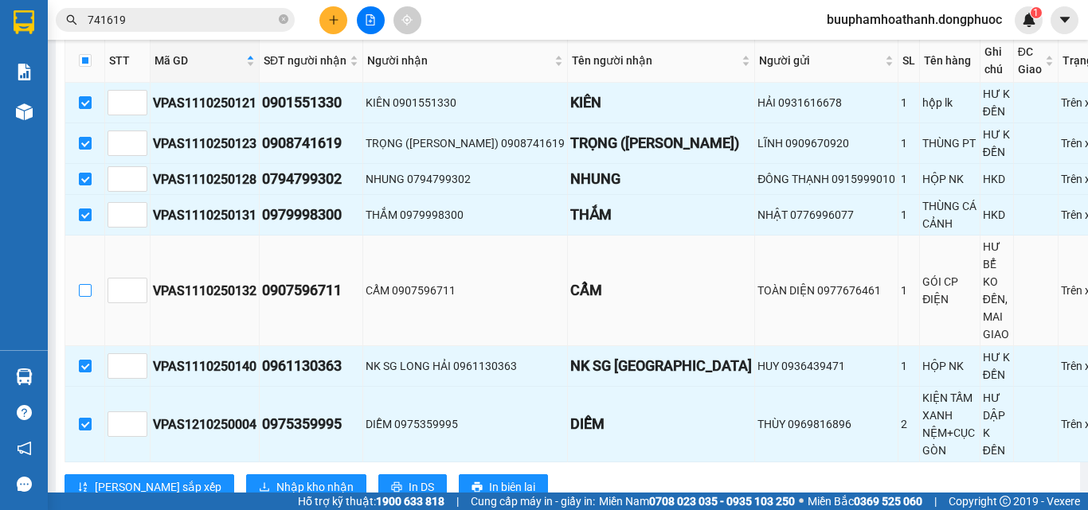
click at [79, 297] on input "checkbox" at bounding box center [85, 290] width 13 height 13
checkbox input "true"
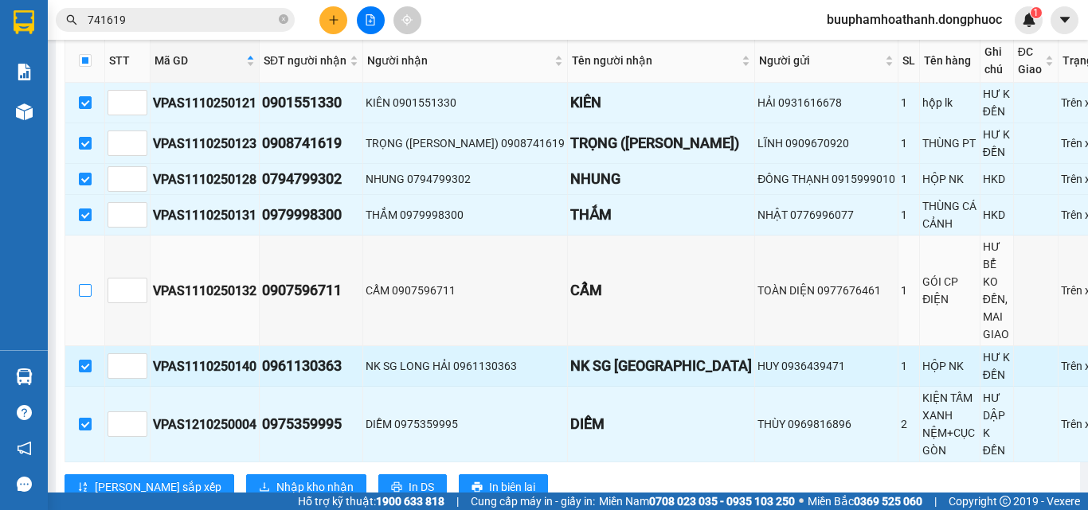
checkbox input "true"
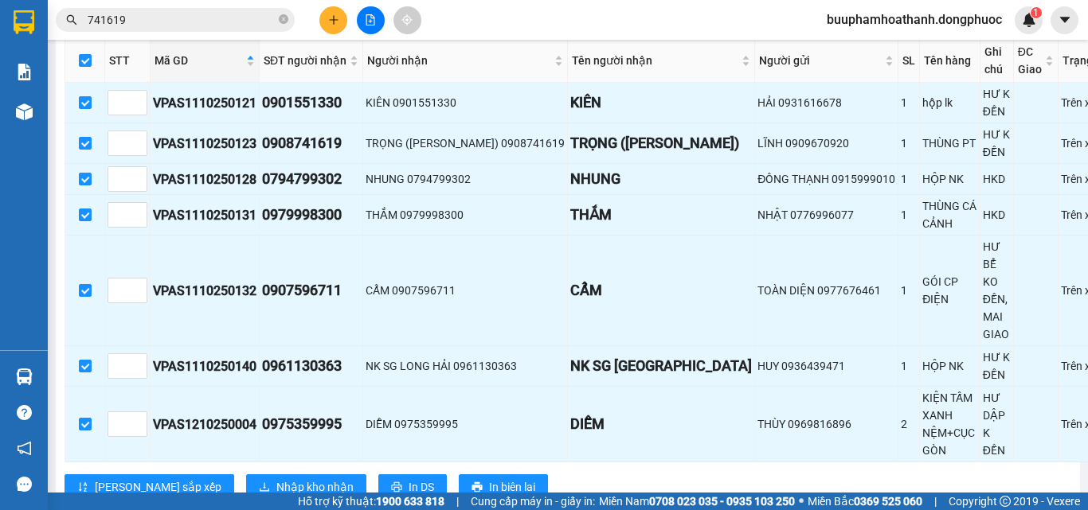
scroll to position [440, 0]
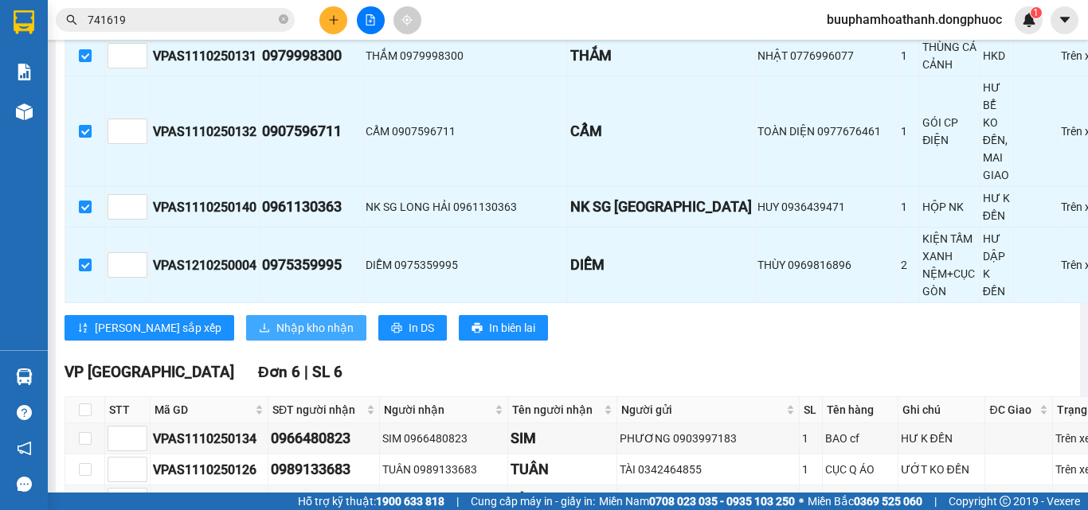
click at [276, 337] on span "Nhập kho nhận" at bounding box center [314, 328] width 77 height 18
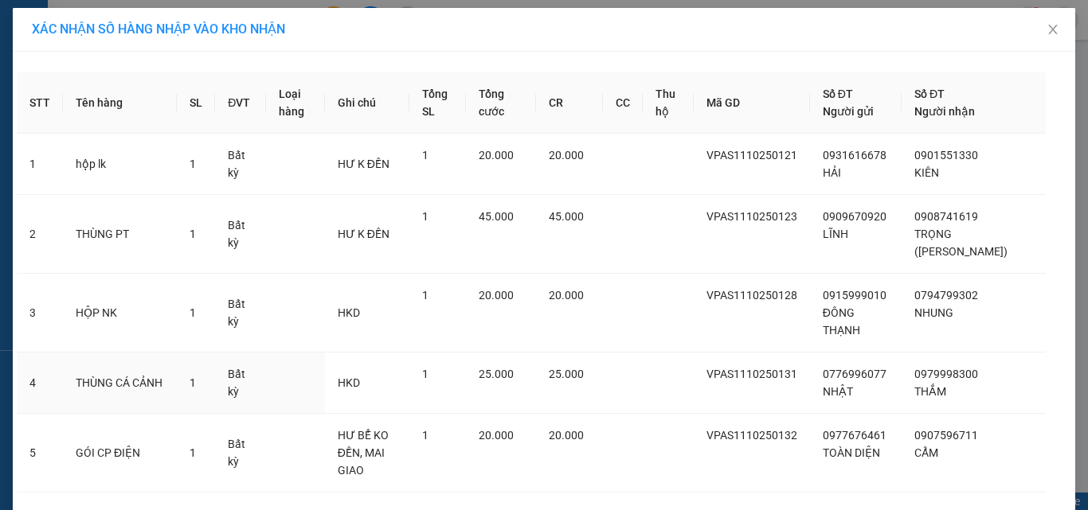
scroll to position [221, 0]
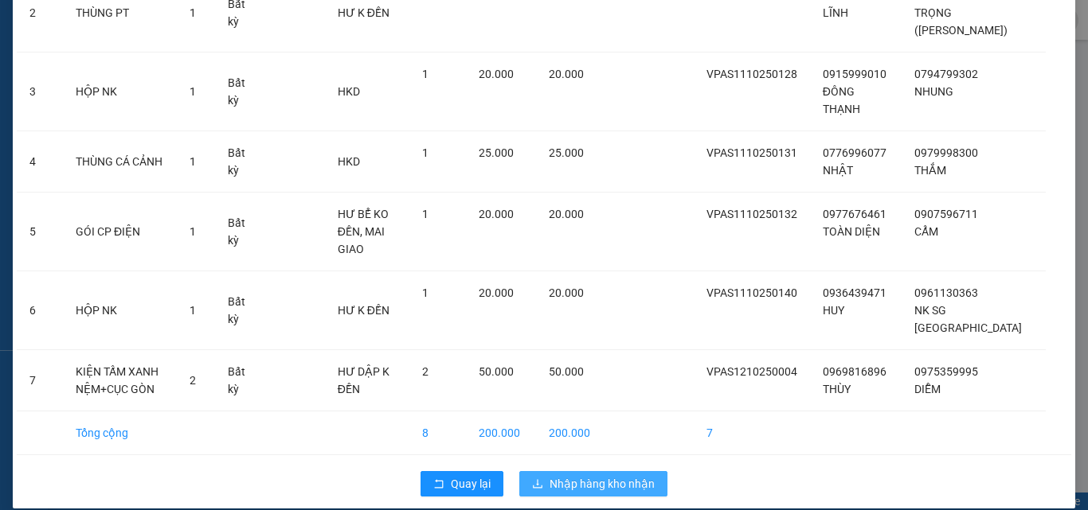
click at [566, 475] on span "Nhập hàng kho nhận" at bounding box center [601, 484] width 105 height 18
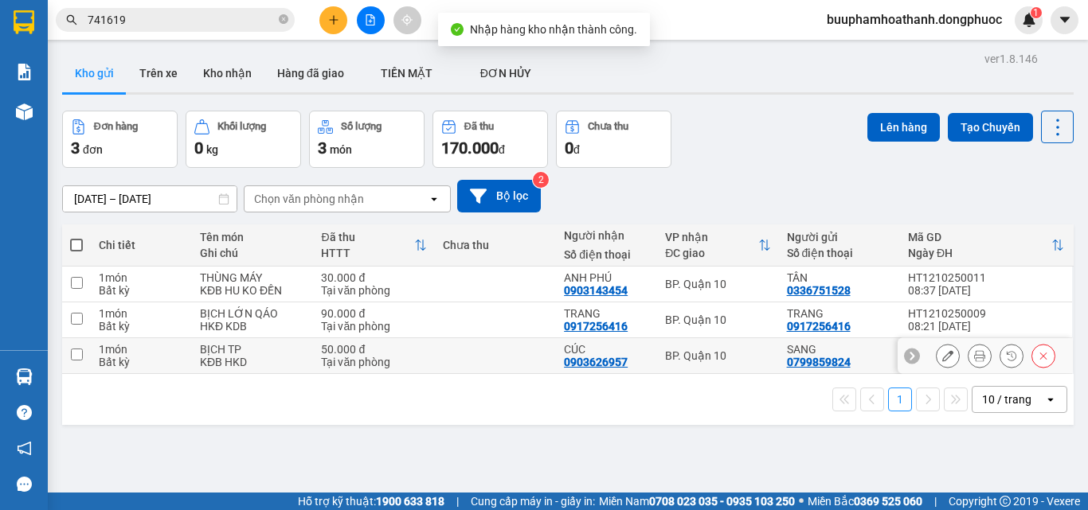
click at [490, 360] on td at bounding box center [495, 356] width 121 height 36
checkbox input "true"
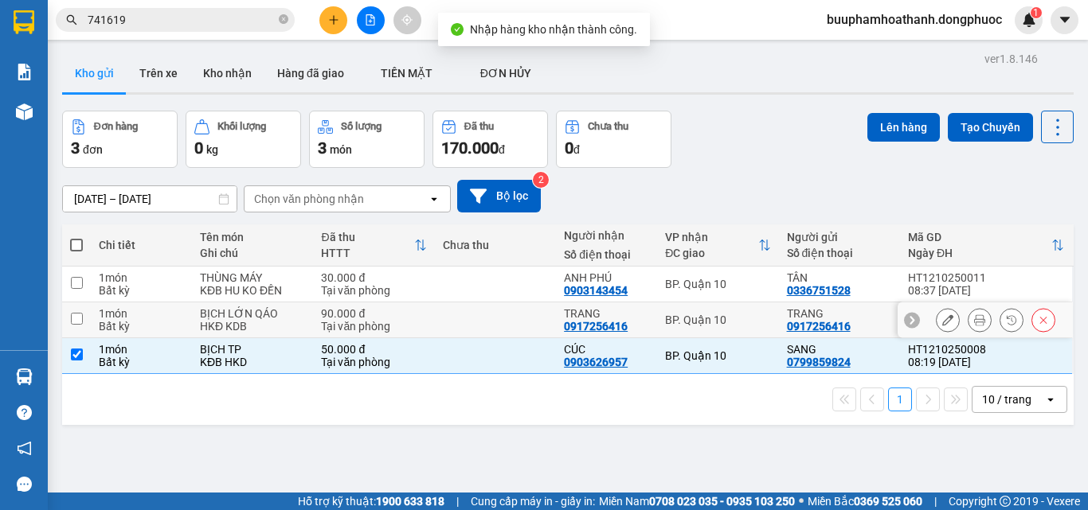
click at [514, 309] on td at bounding box center [495, 321] width 121 height 36
checkbox input "true"
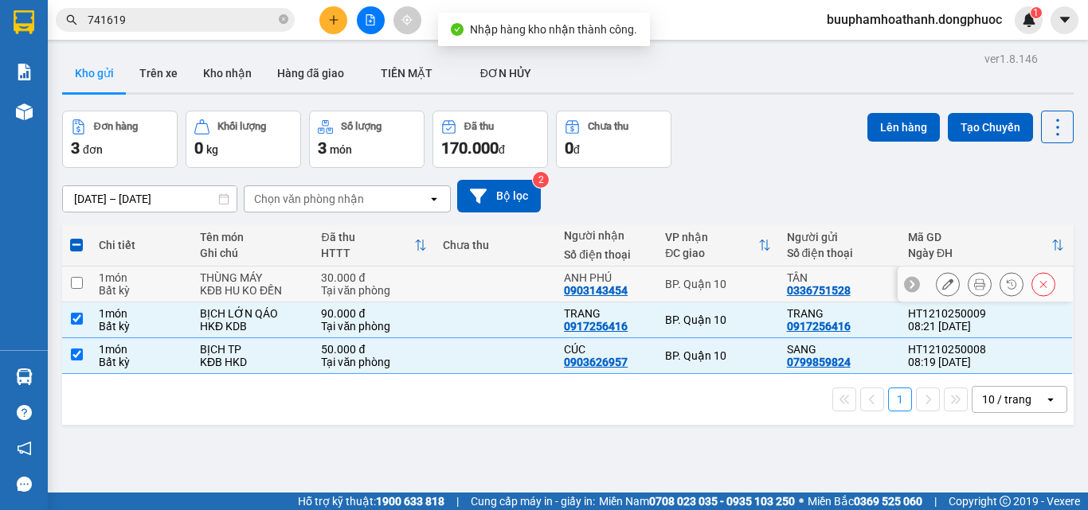
click at [518, 291] on td at bounding box center [495, 285] width 121 height 36
checkbox input "true"
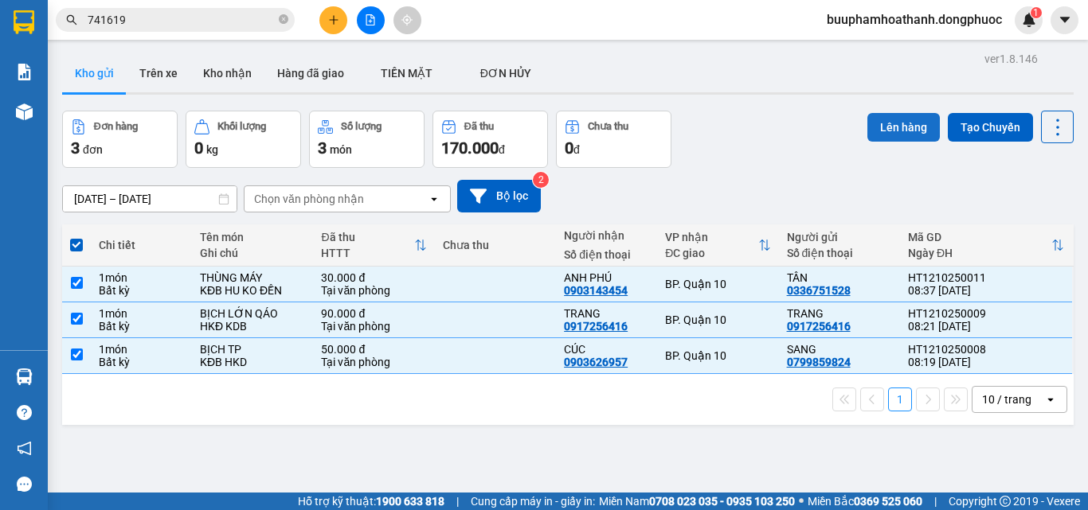
click at [886, 134] on button "Lên hàng" at bounding box center [903, 127] width 72 height 29
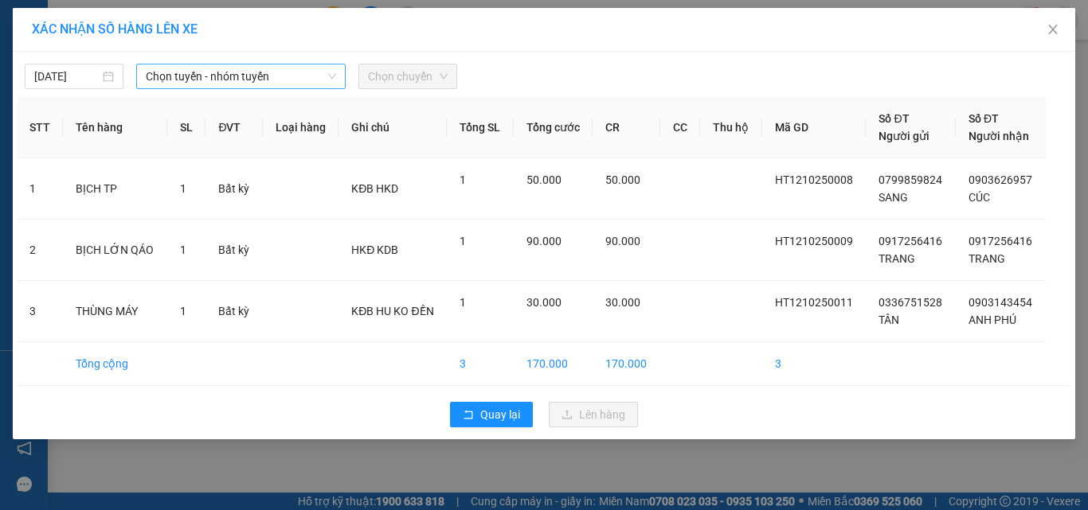
click at [269, 76] on span "Chọn tuyến - nhóm tuyến" at bounding box center [241, 76] width 190 height 24
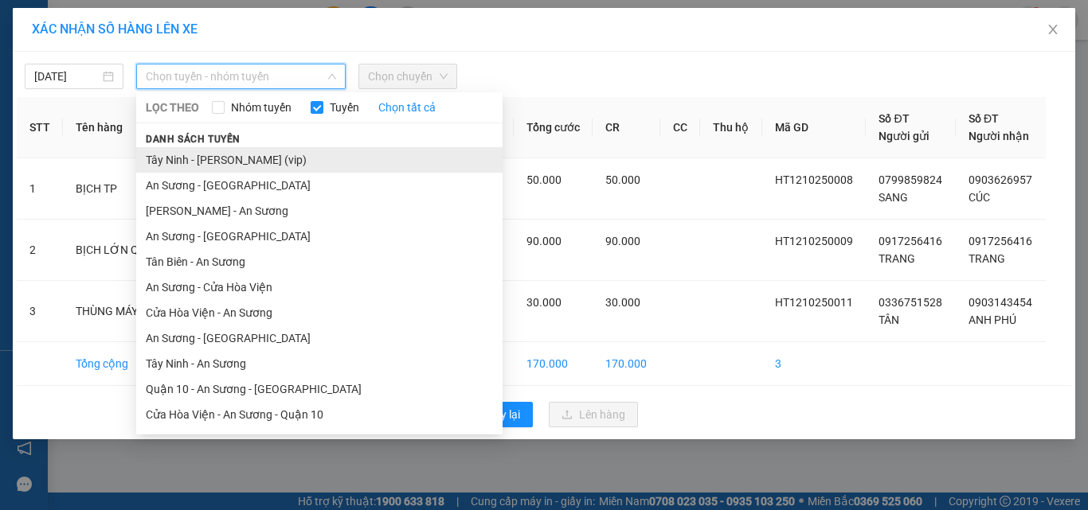
click at [224, 157] on li "Tây Ninh - [PERSON_NAME] (vip)" at bounding box center [319, 159] width 366 height 25
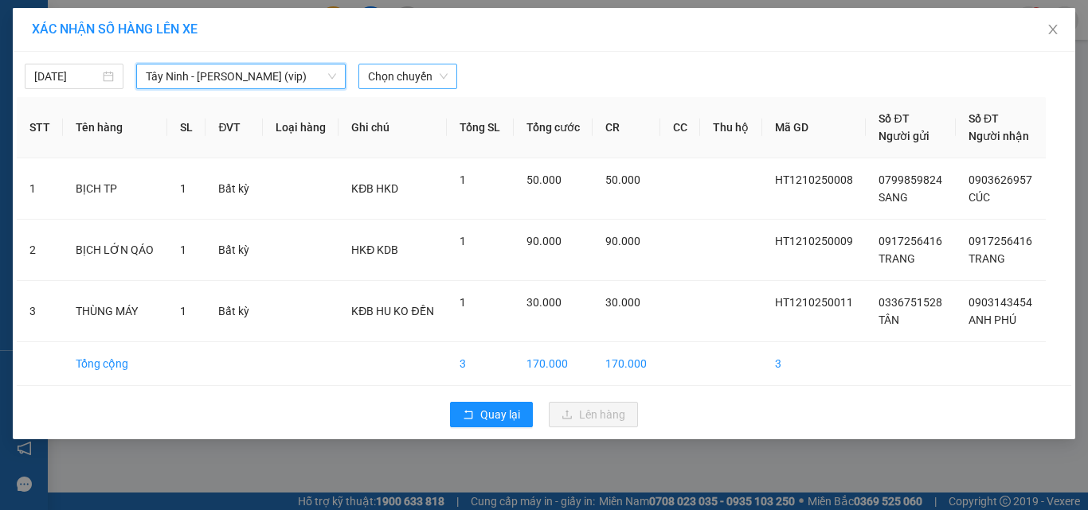
click at [433, 73] on span "Chọn chuyến" at bounding box center [408, 76] width 80 height 24
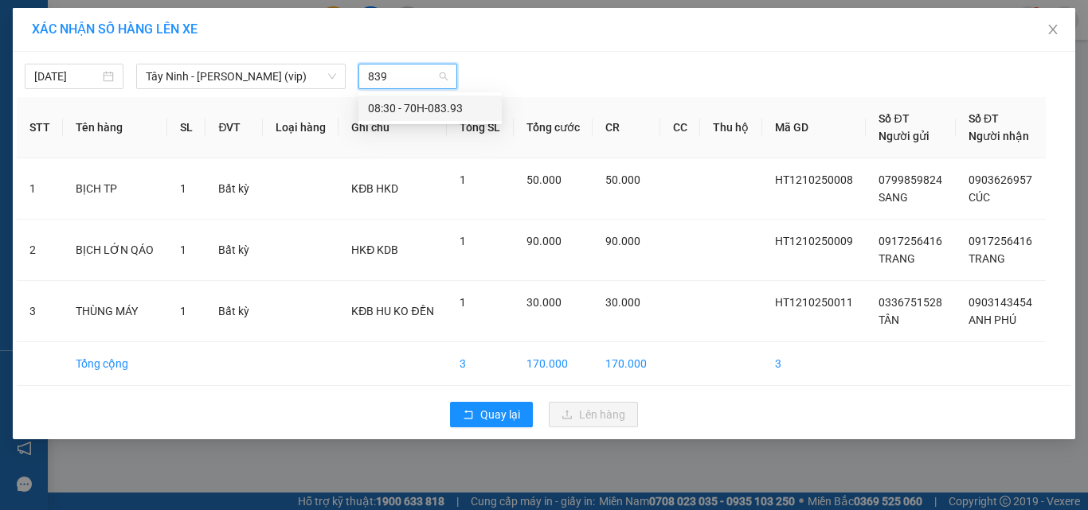
type input "8393"
click at [436, 117] on div "08:30 - 70H-083.93" at bounding box center [429, 108] width 143 height 25
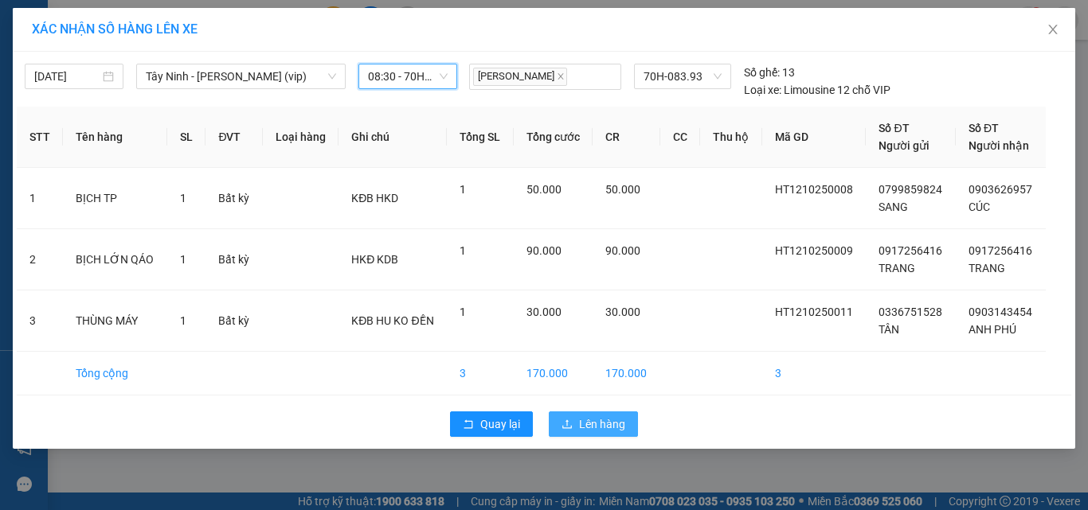
click at [595, 417] on span "Lên hàng" at bounding box center [602, 425] width 46 height 18
